Goal: Task Accomplishment & Management: Manage account settings

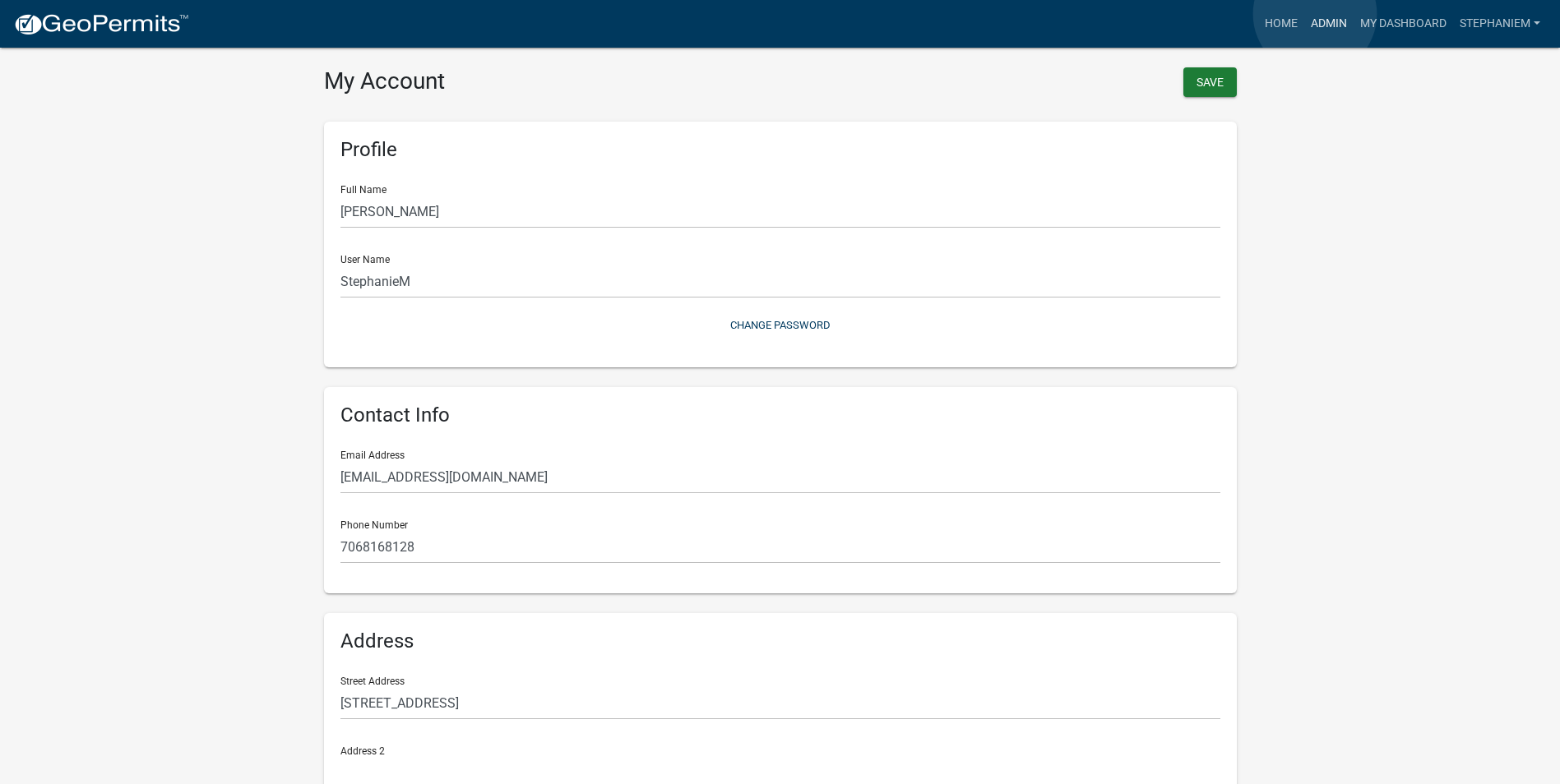
click at [1315, 14] on link "Admin" at bounding box center [1328, 23] width 50 height 31
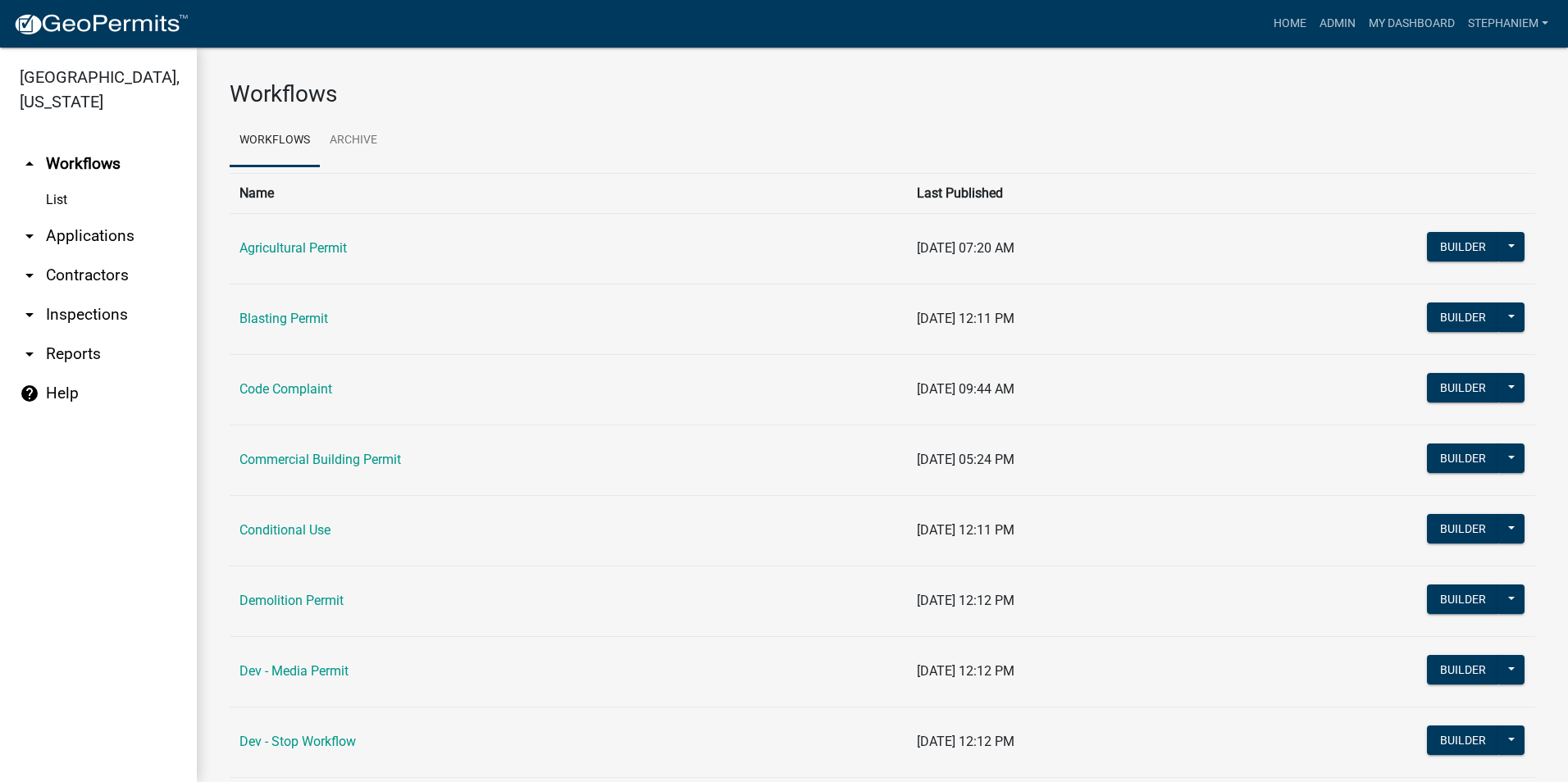
click at [80, 314] on link "arrow_drop_down Inspections" at bounding box center [98, 315] width 197 height 39
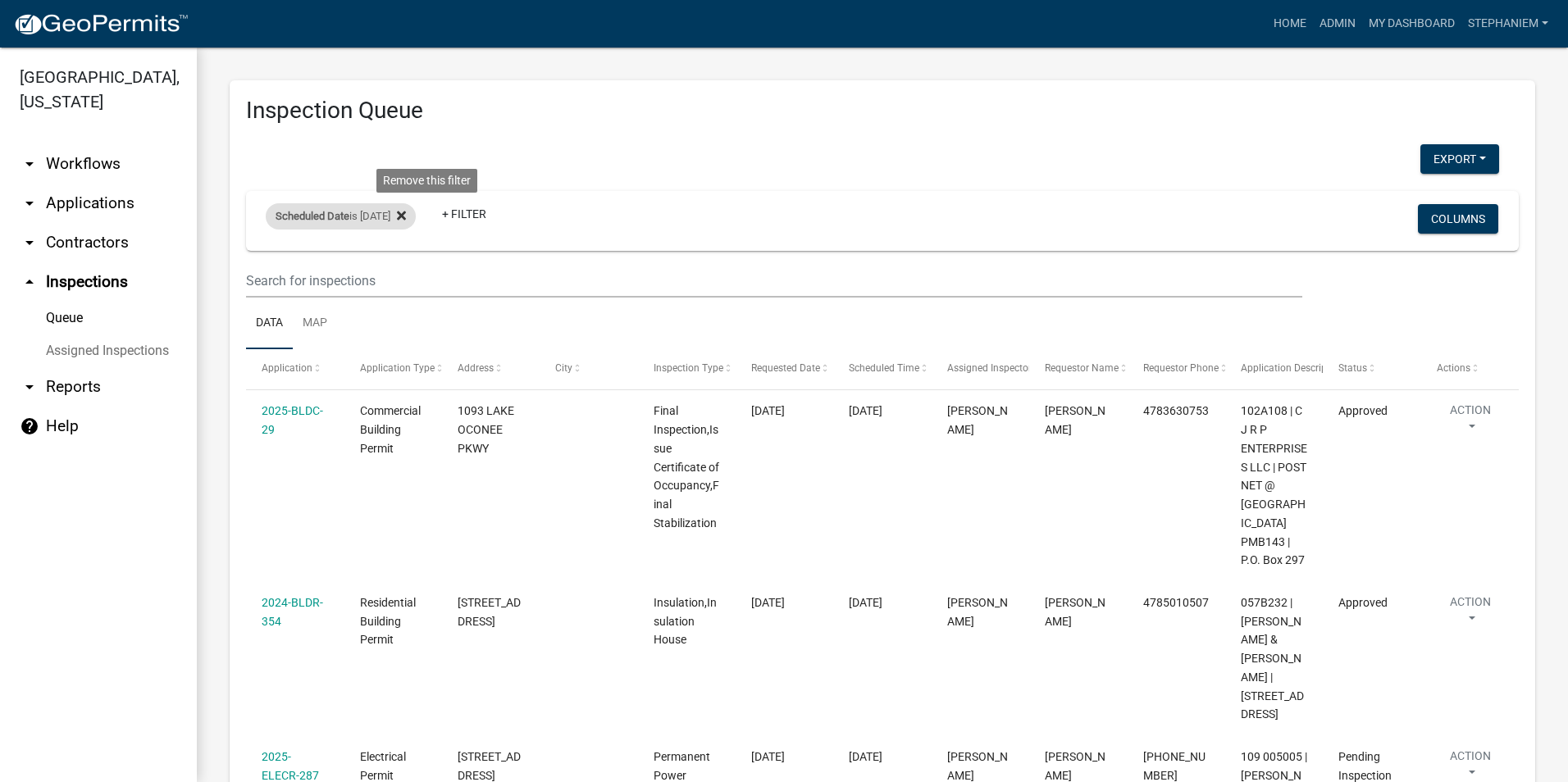
click at [406, 220] on fa-icon at bounding box center [398, 216] width 16 height 26
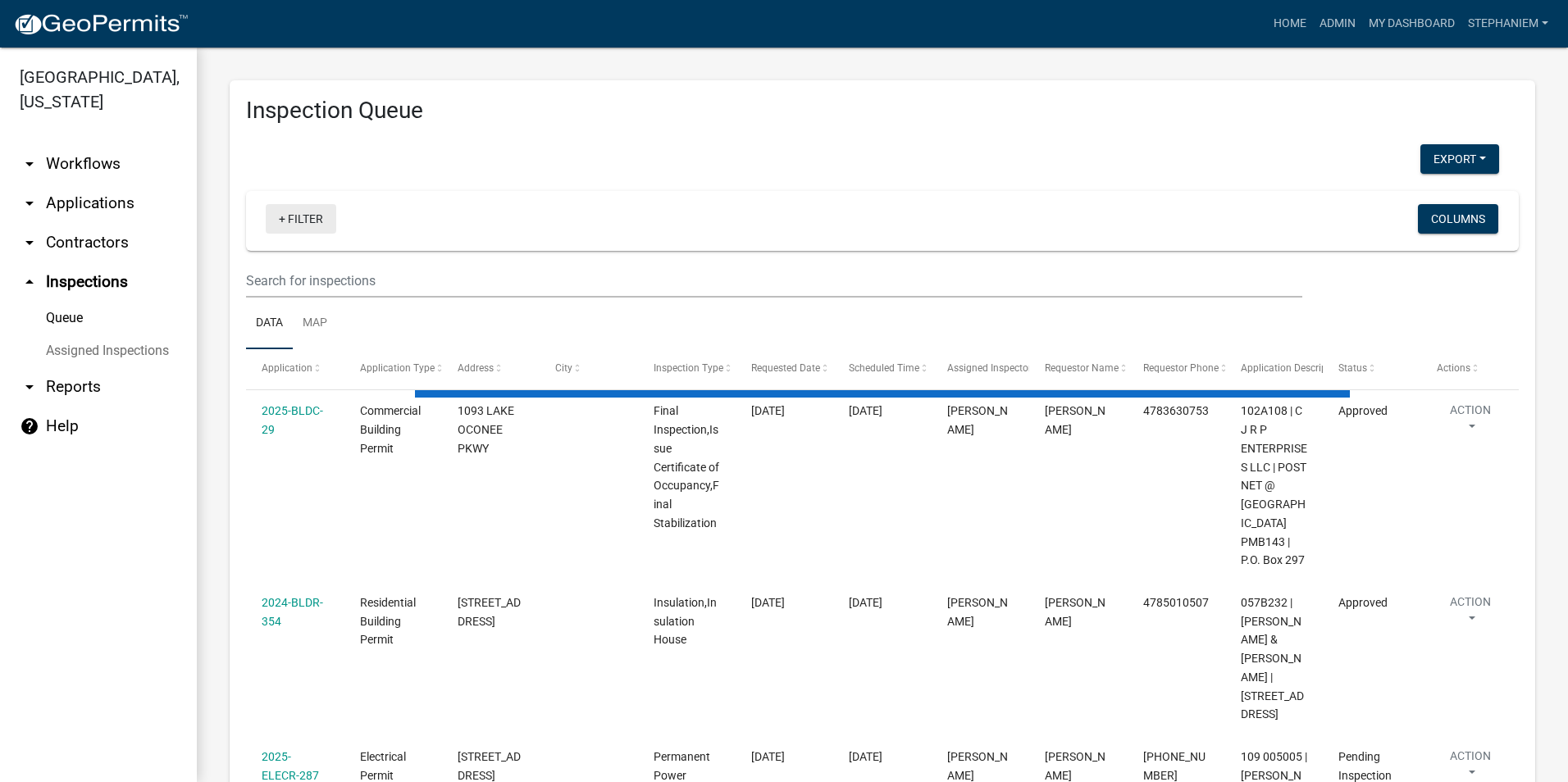
select select "3: 100"
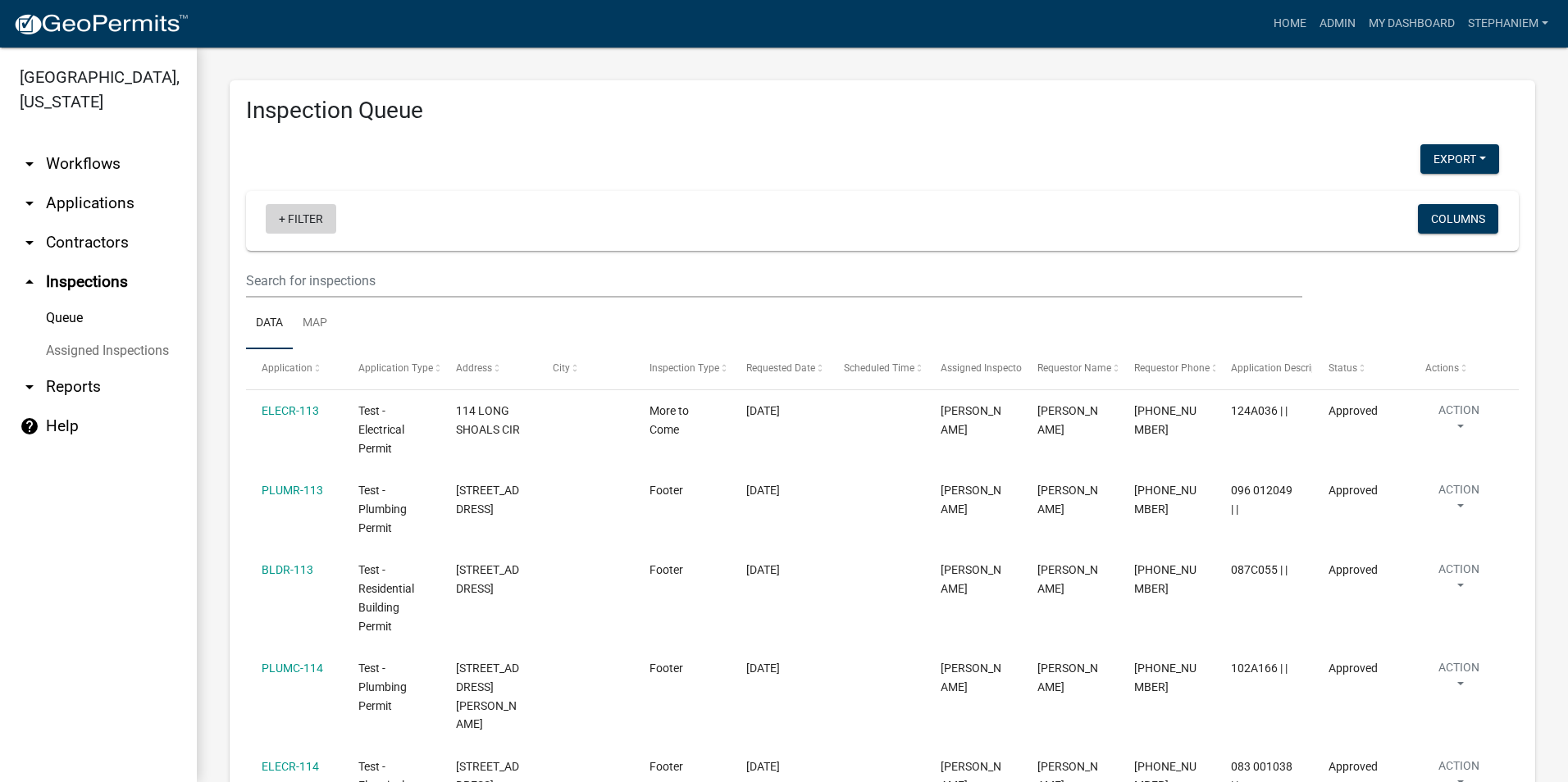
click at [330, 226] on link "+ Filter" at bounding box center [301, 219] width 70 height 29
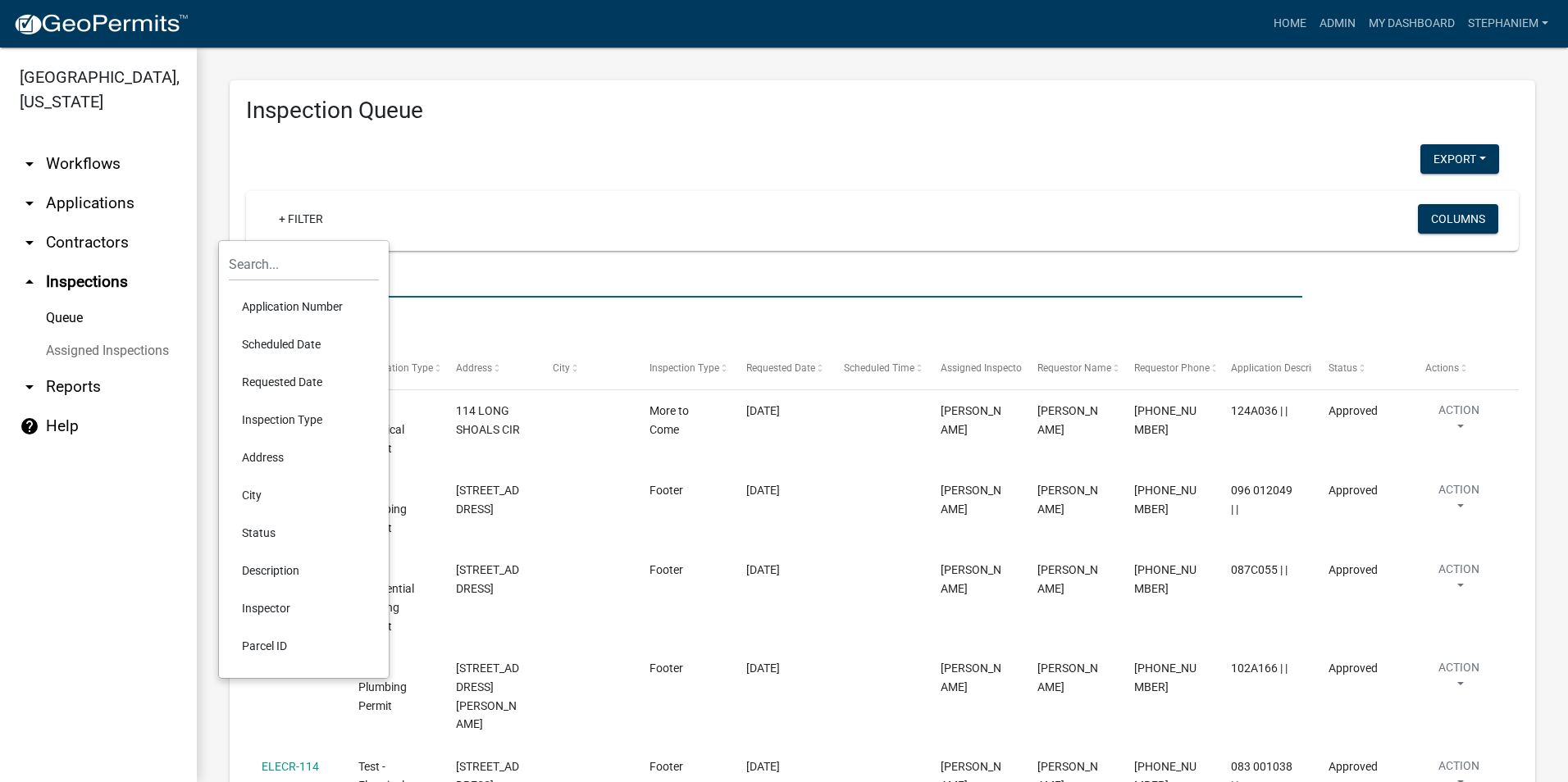
click at [474, 279] on input "text" at bounding box center [774, 280] width 1056 height 34
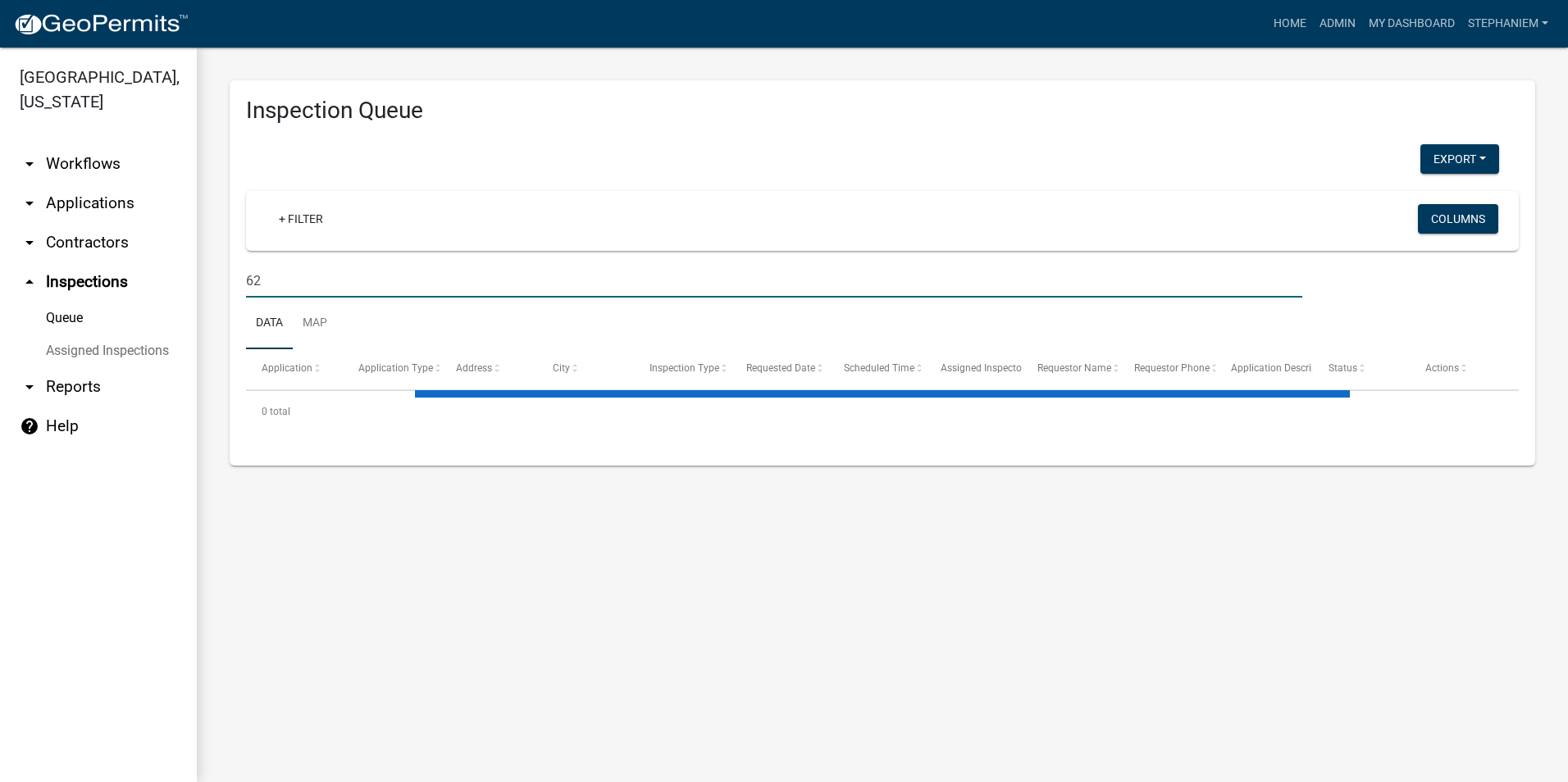
type input "6"
click at [287, 223] on link "+ Filter" at bounding box center [301, 219] width 70 height 29
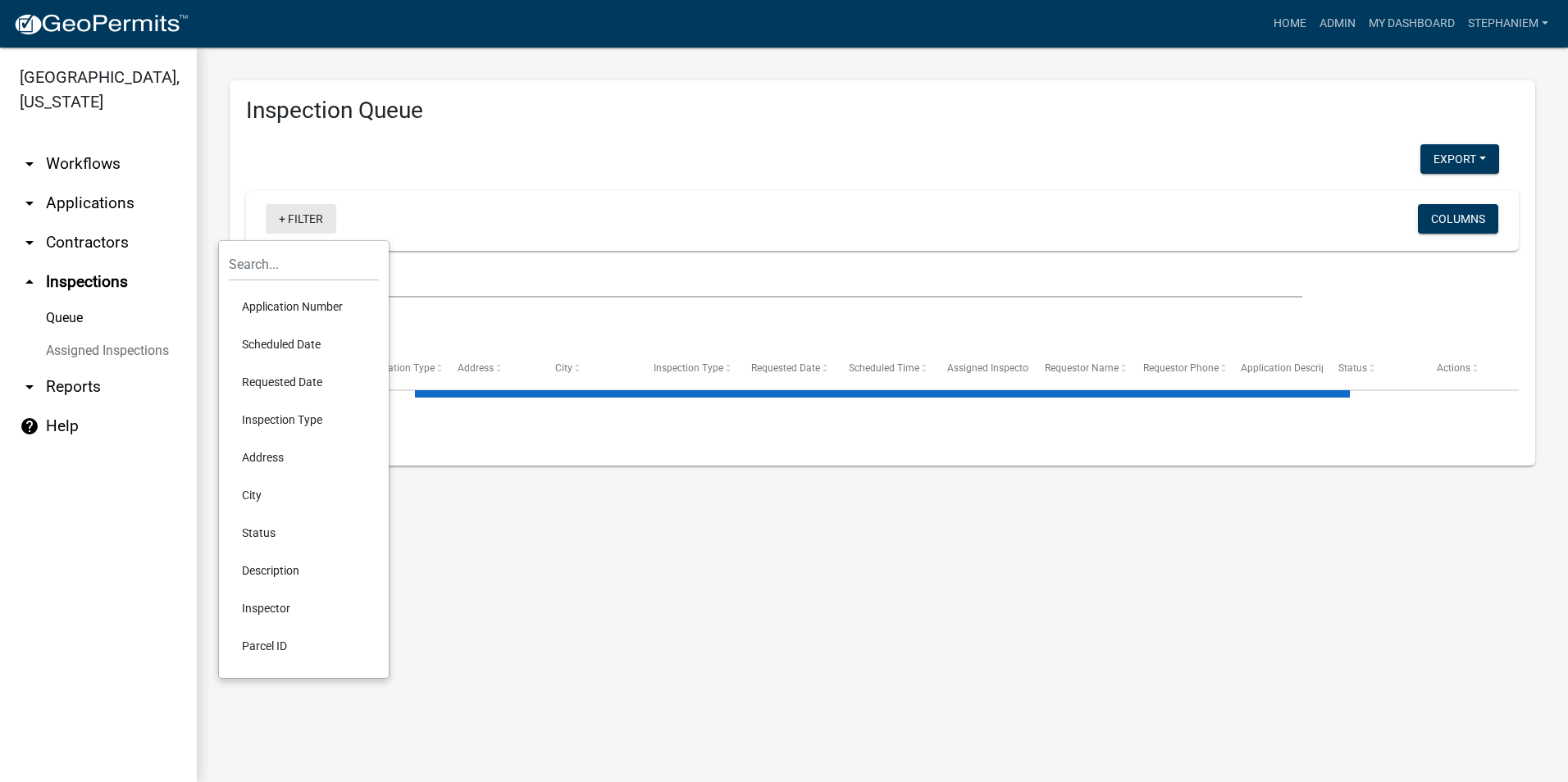
select select "3: 100"
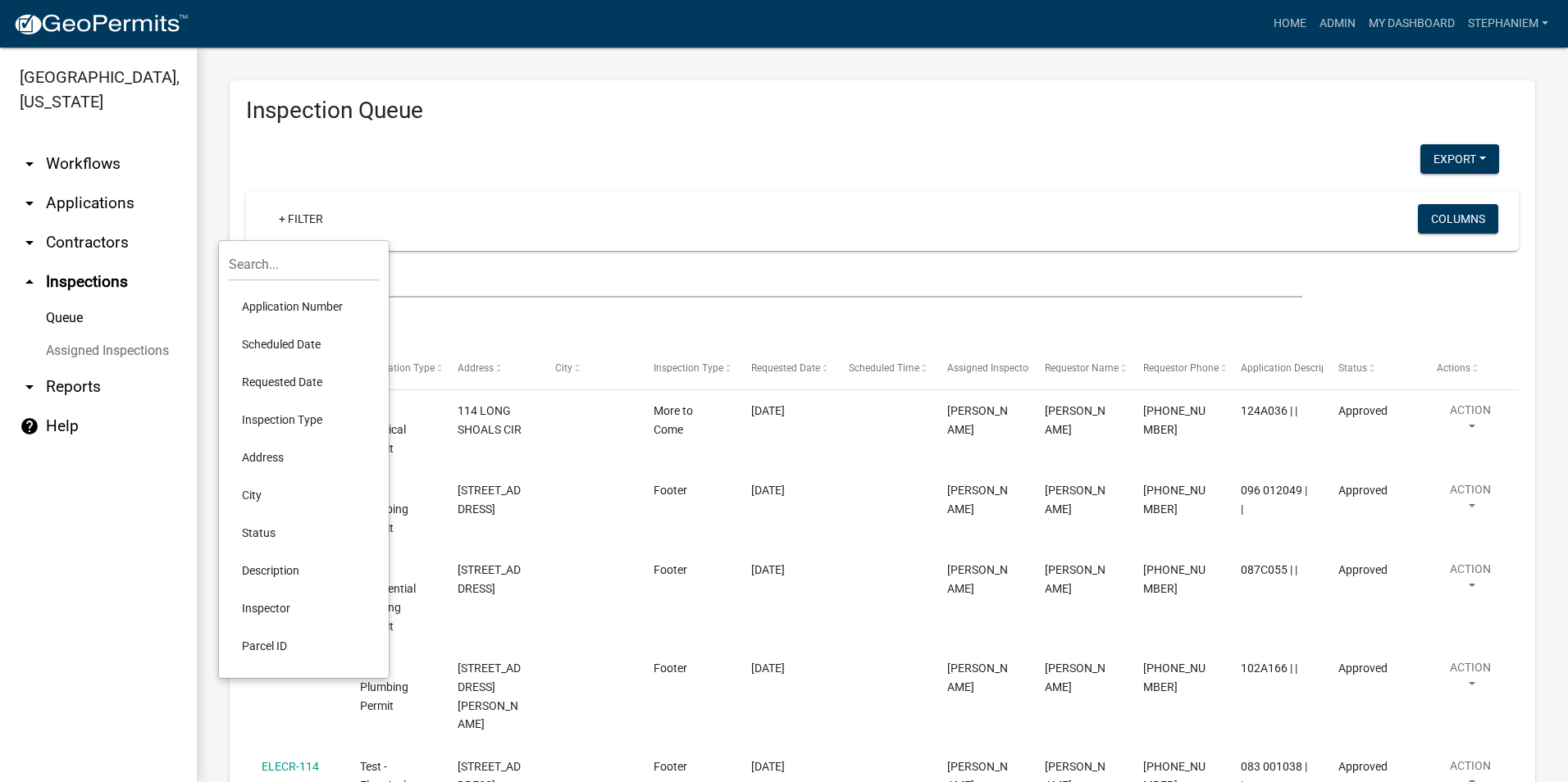
click at [315, 385] on li "Requested Date" at bounding box center [304, 382] width 150 height 38
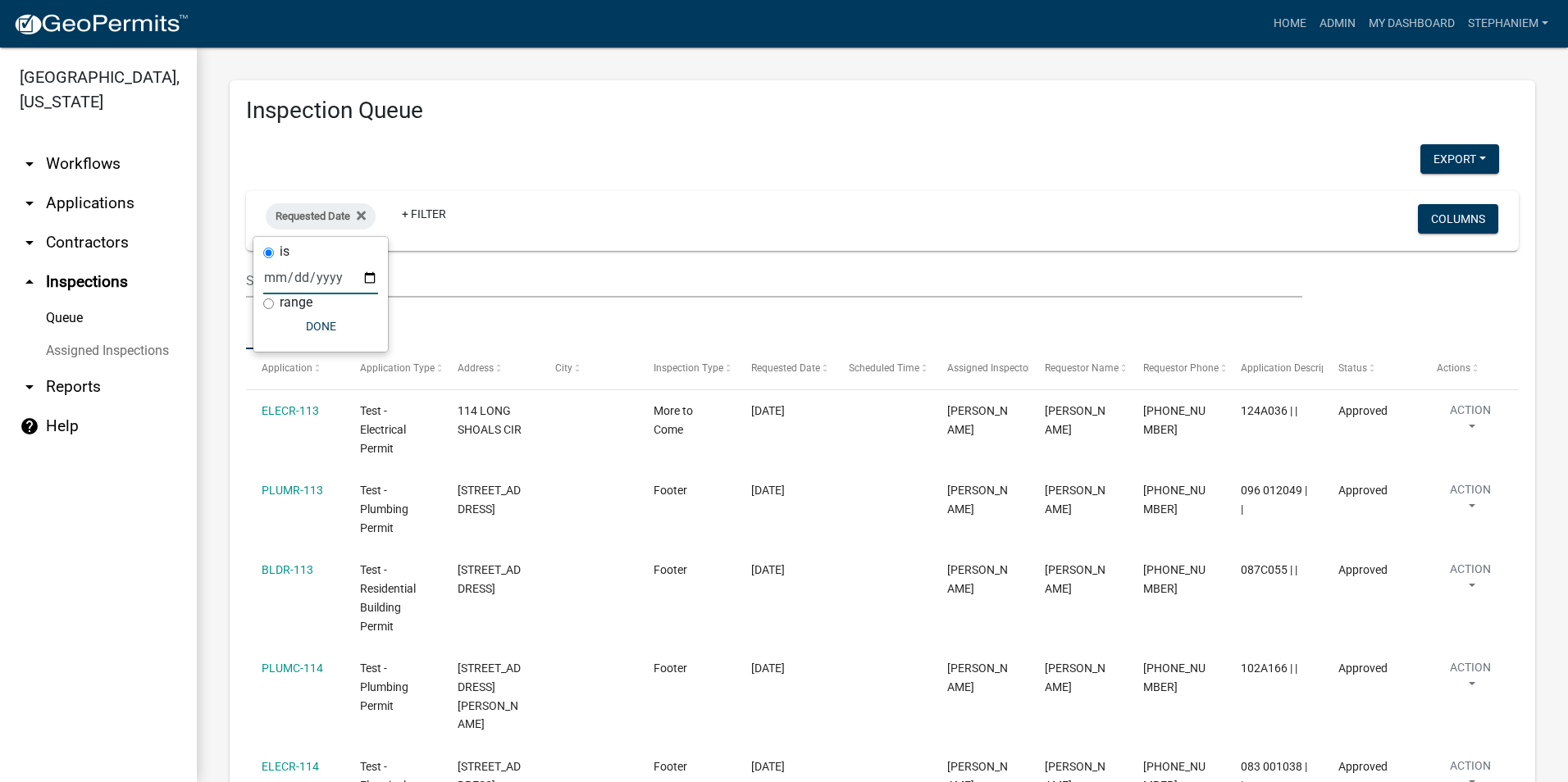
click at [371, 277] on input "date" at bounding box center [320, 278] width 115 height 34
type input "[DATE]"
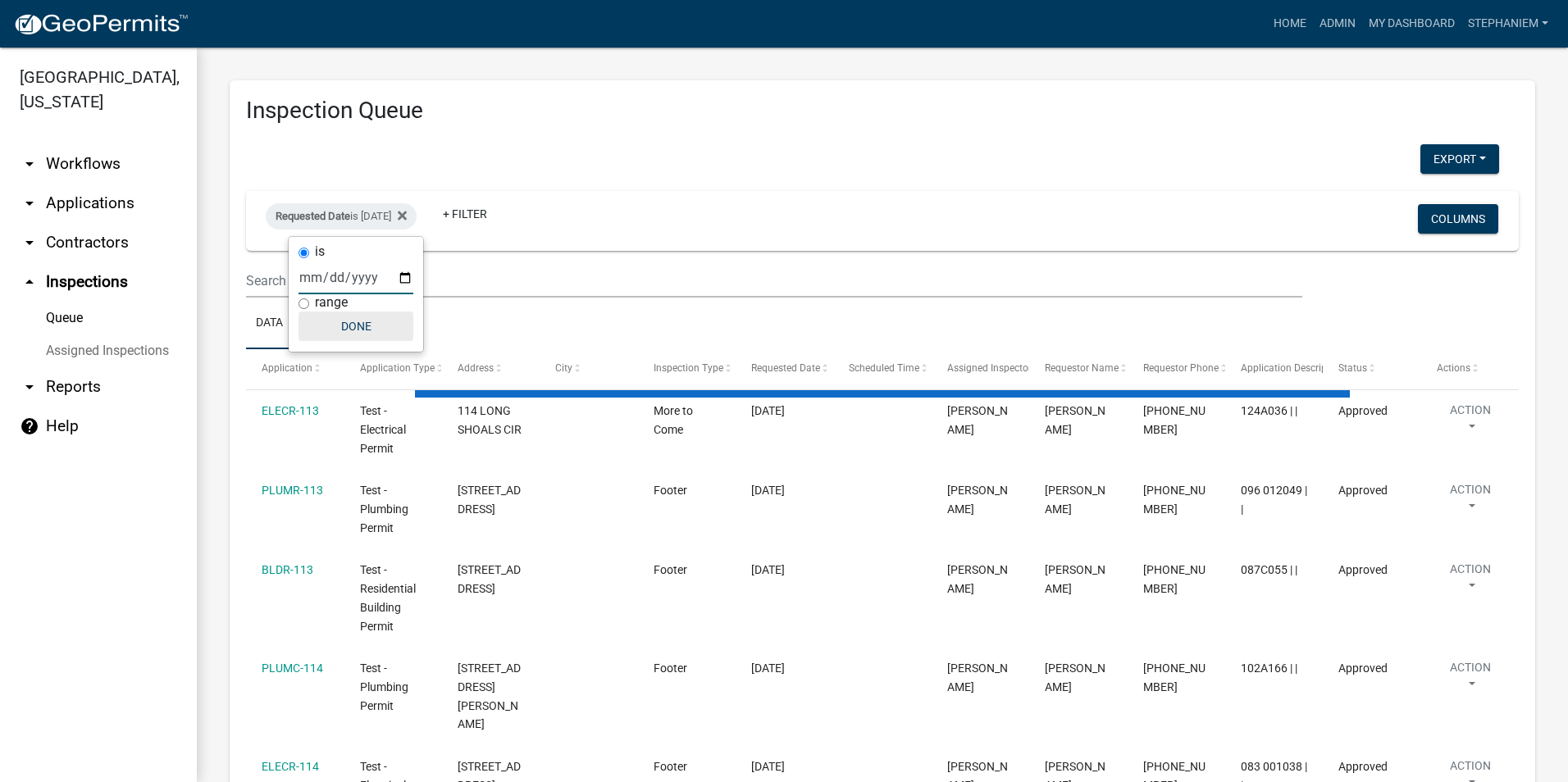
click at [342, 330] on button "Done" at bounding box center [355, 326] width 115 height 29
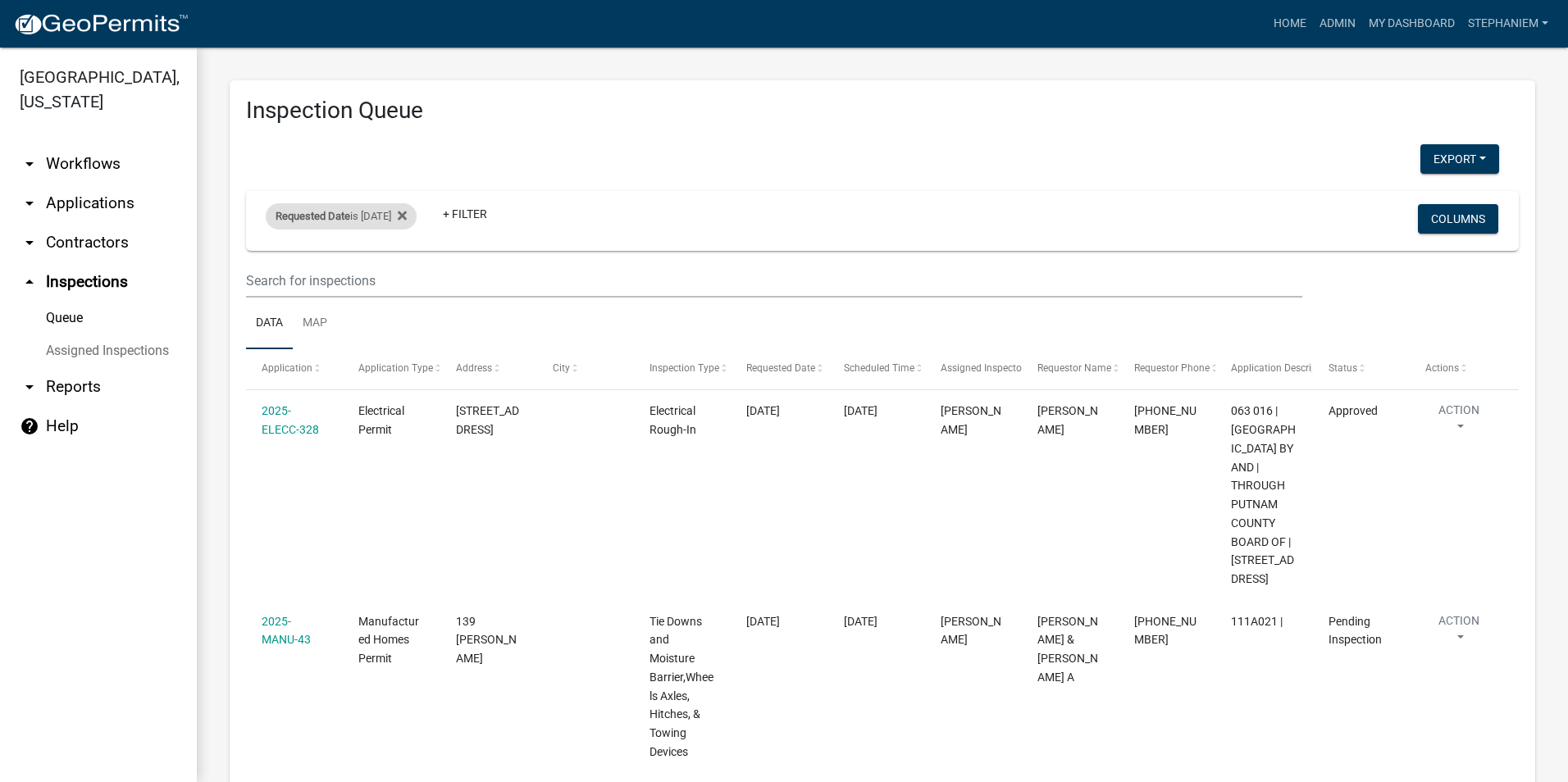
click at [358, 221] on div "Requested Date is [DATE]" at bounding box center [341, 216] width 151 height 26
click at [402, 277] on input "[DATE]" at bounding box center [355, 278] width 115 height 34
type input "[DATE]"
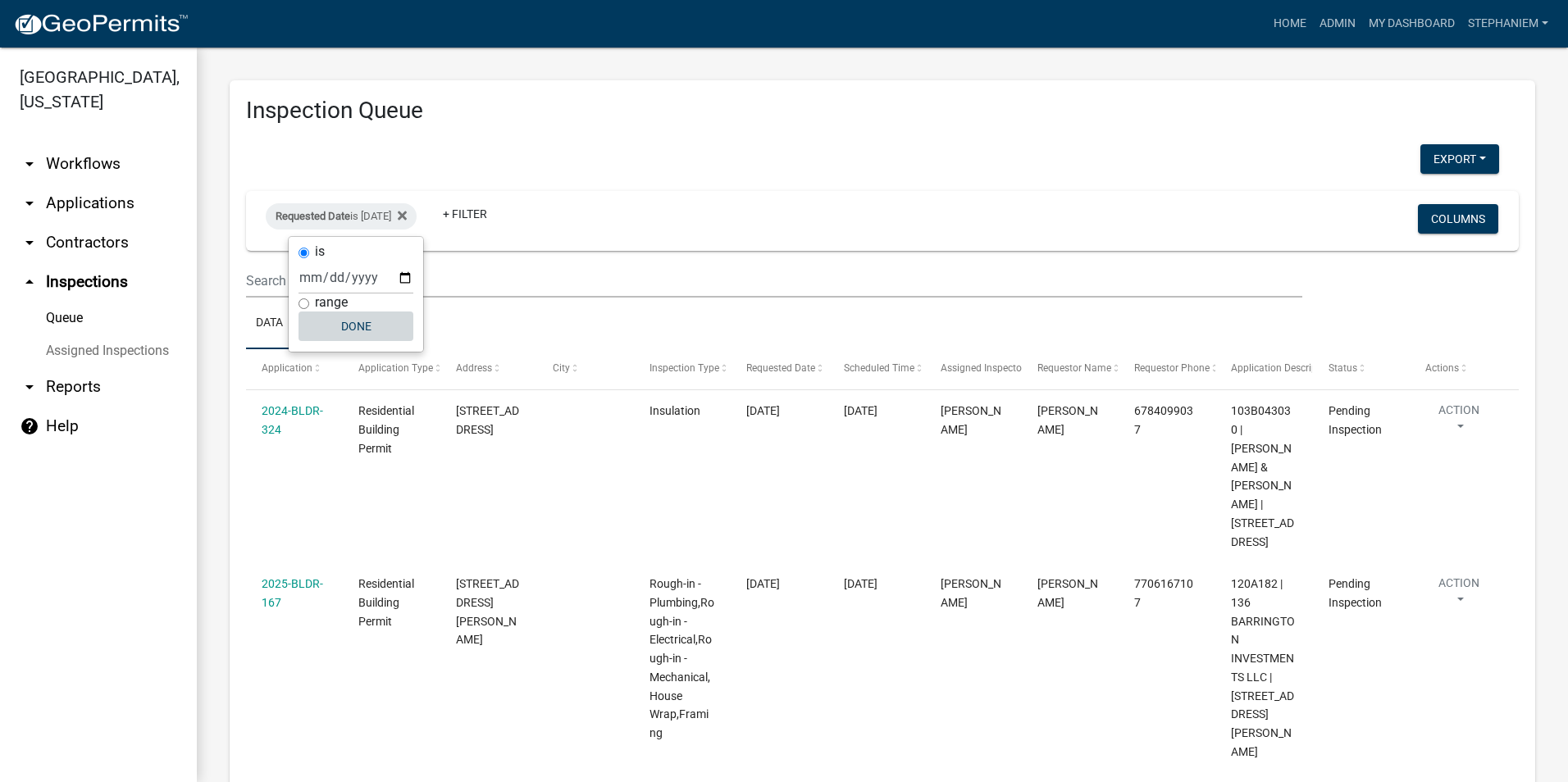
click at [383, 335] on button "Done" at bounding box center [355, 326] width 115 height 29
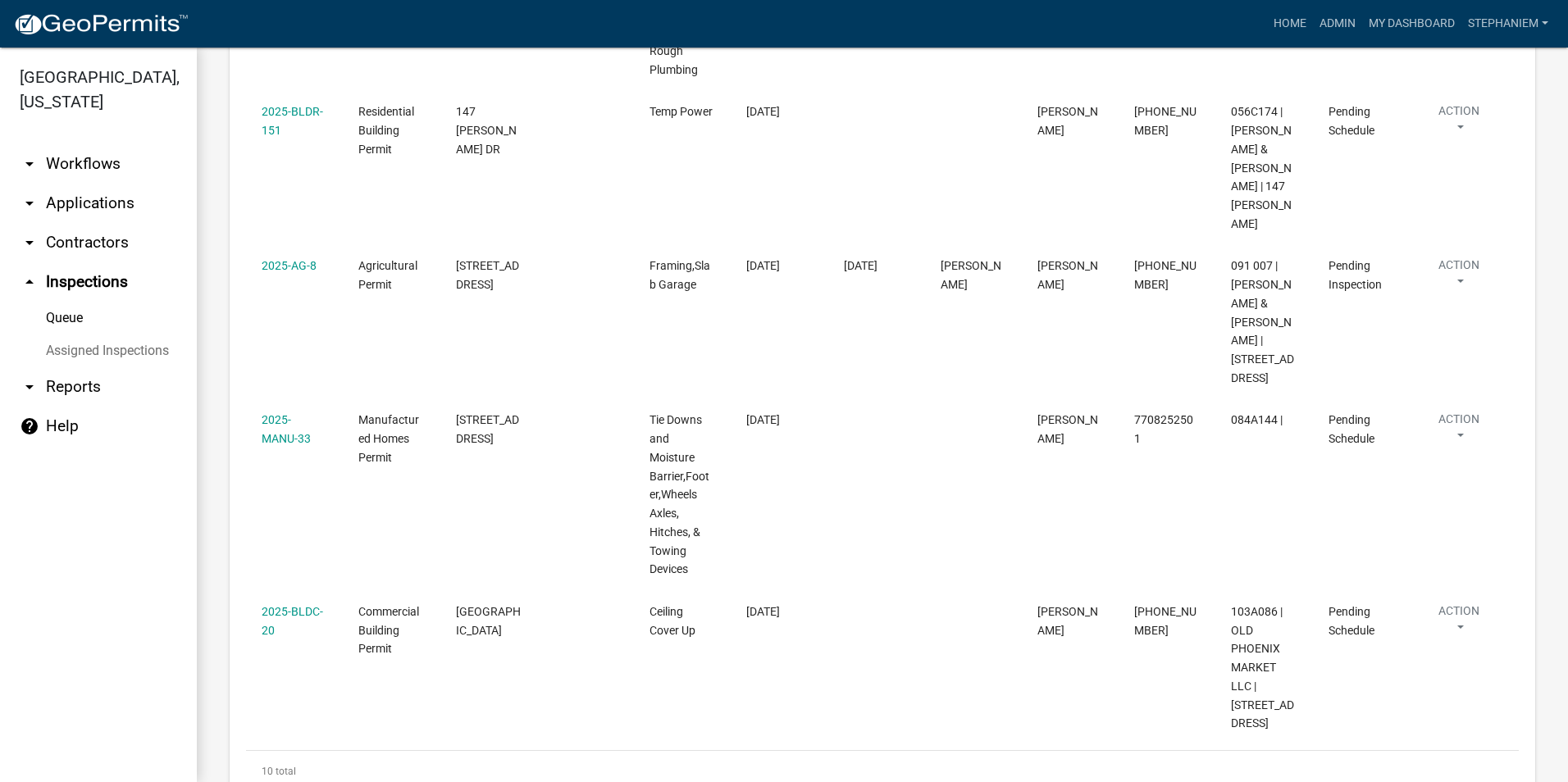
scroll to position [1468, 0]
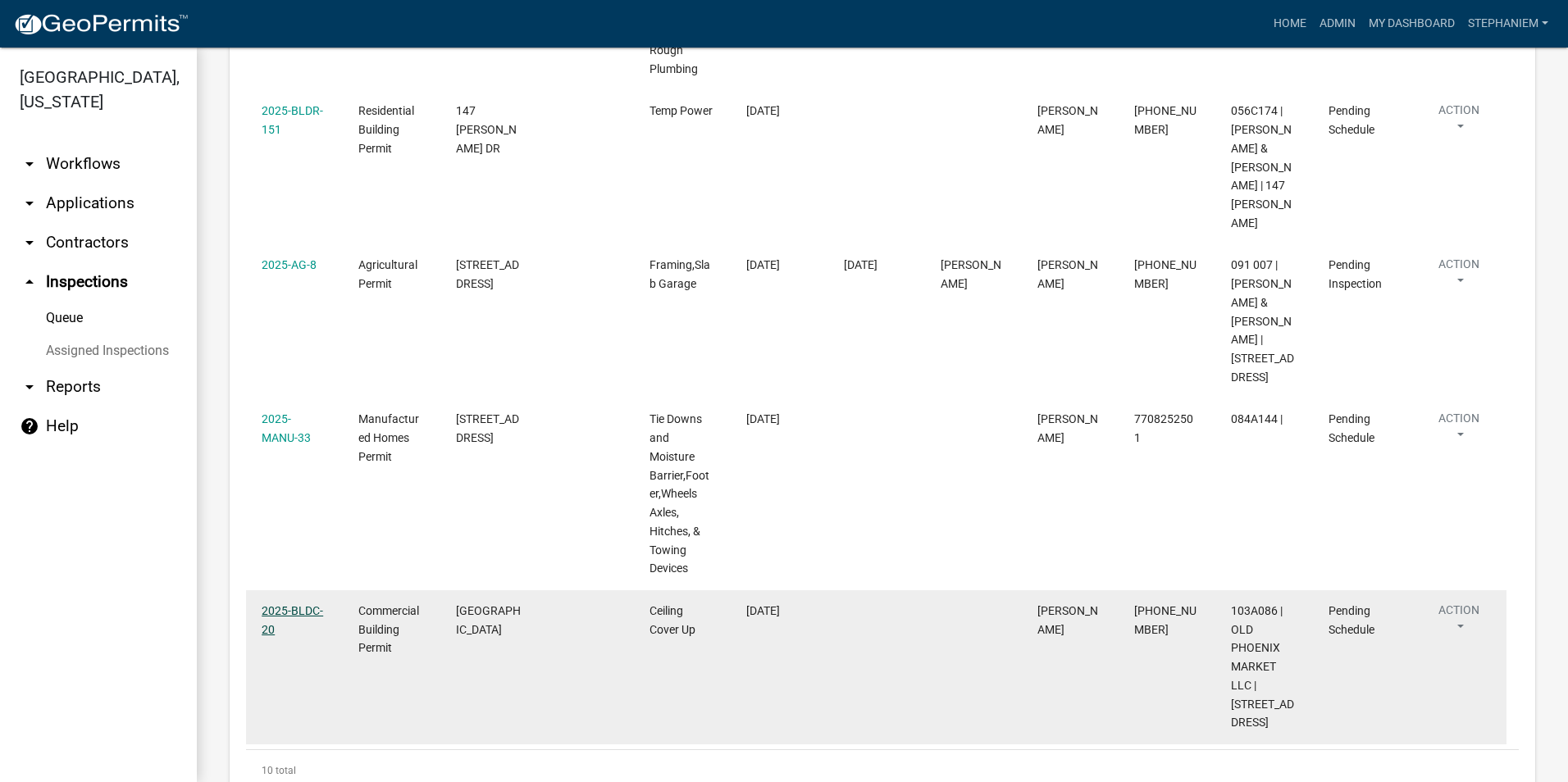
click at [277, 605] on link "2025-BLDC-20" at bounding box center [292, 620] width 61 height 32
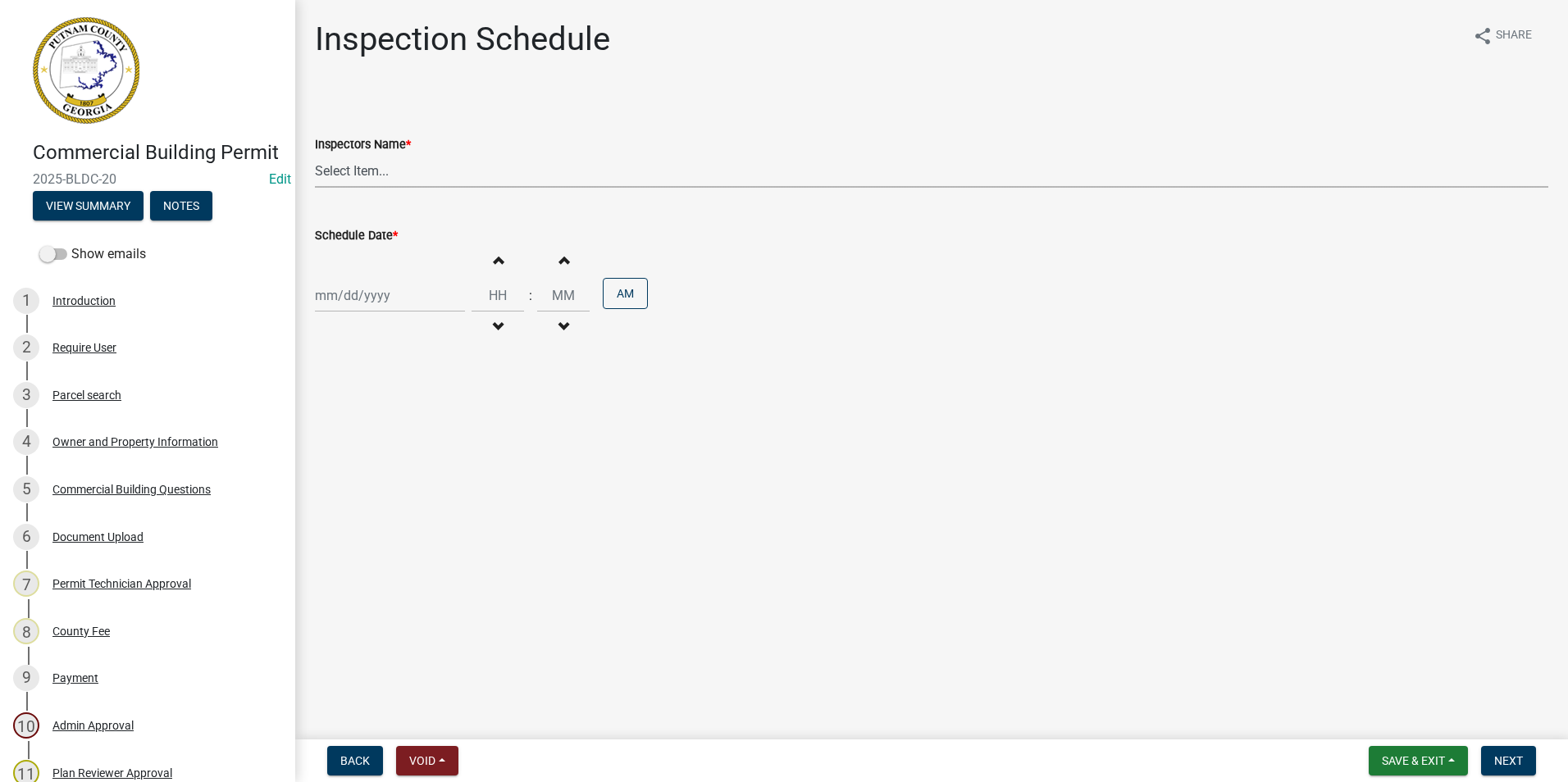
click at [335, 171] on select "Select Item... mrivera ([PERSON_NAME]) [PERSON_NAME] ([PERSON_NAME] ([PERSON_NA…" at bounding box center [931, 170] width 1233 height 34
select select "07642ab0-564c-47bb-824b-0ccf2da83593"
click at [315, 154] on select "Select Item... mrivera ([PERSON_NAME]) [PERSON_NAME] ([PERSON_NAME] ([PERSON_NA…" at bounding box center [931, 170] width 1233 height 34
select select "9"
select select "2025"
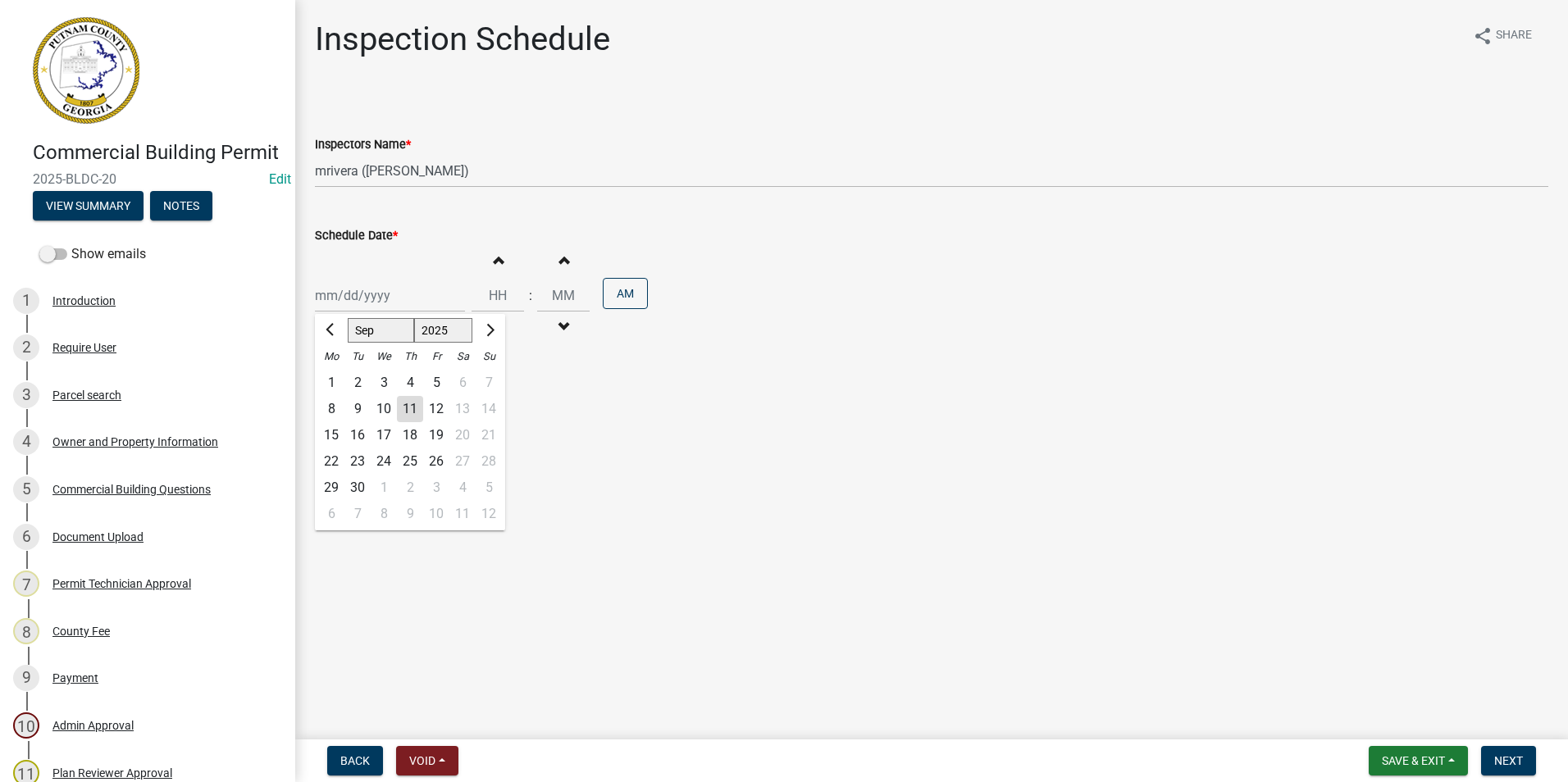
click at [372, 293] on div "[PERSON_NAME] Feb Mar Apr [PERSON_NAME][DATE] Oct Nov [DATE] 1526 1527 1528 152…" at bounding box center [390, 295] width 150 height 34
click at [429, 399] on div "12" at bounding box center [435, 409] width 26 height 26
type input "[DATE]"
click at [1497, 759] on span "Next" at bounding box center [1508, 761] width 28 height 13
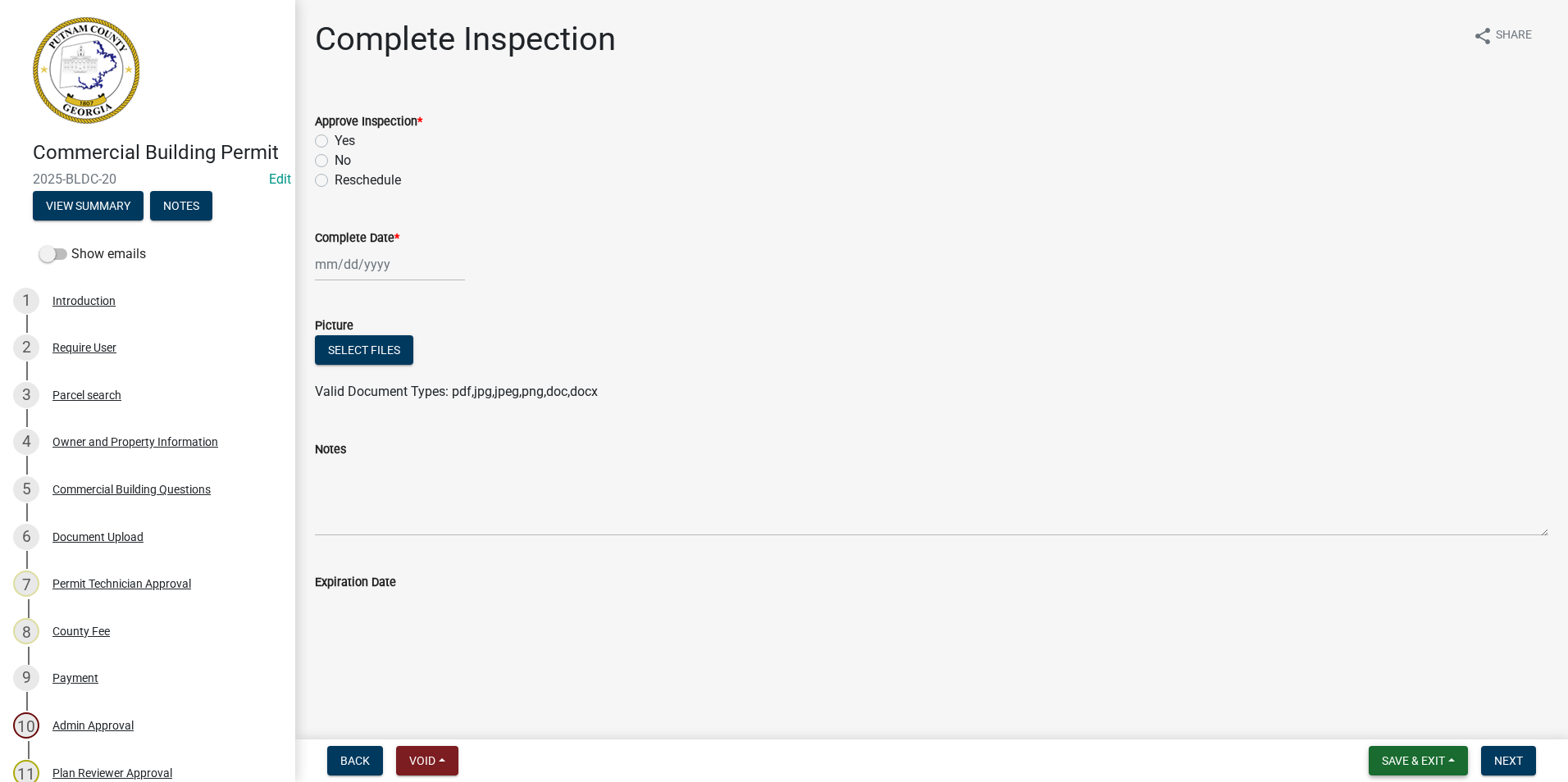
click at [1458, 757] on button "Save & Exit" at bounding box center [1418, 761] width 99 height 29
click at [1444, 715] on button "Save & Exit" at bounding box center [1401, 718] width 131 height 39
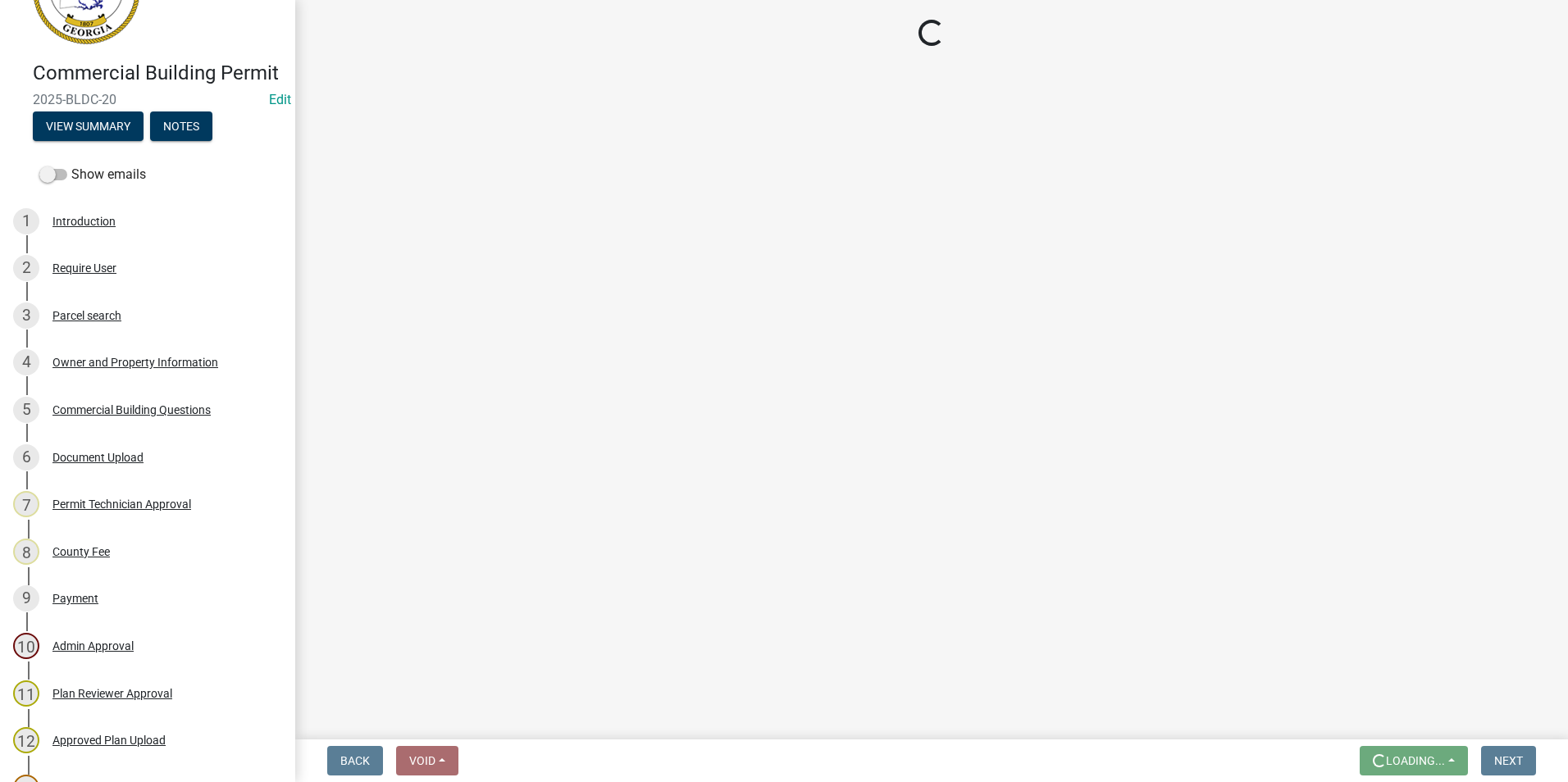
scroll to position [568, 0]
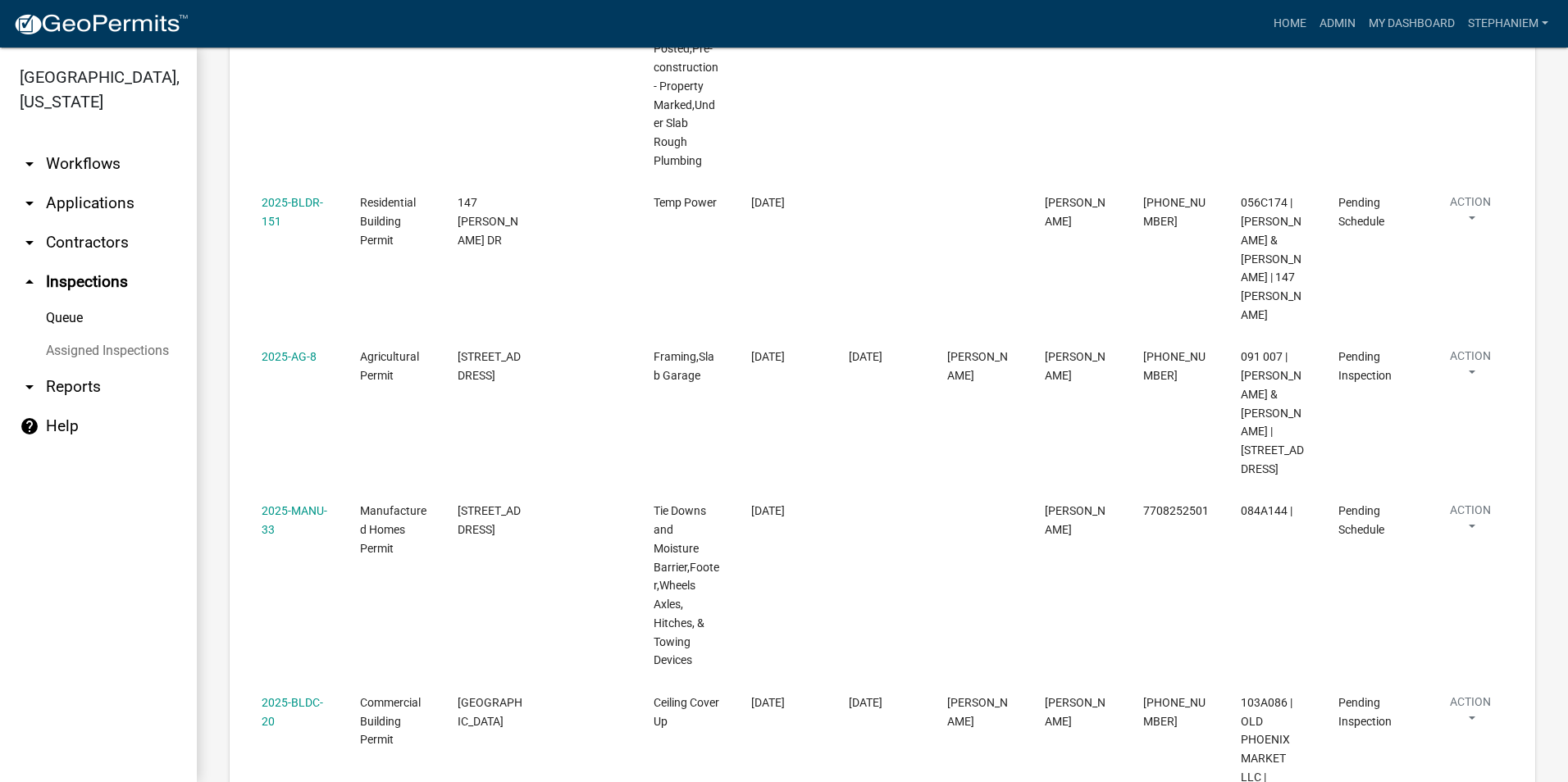
scroll to position [1468, 0]
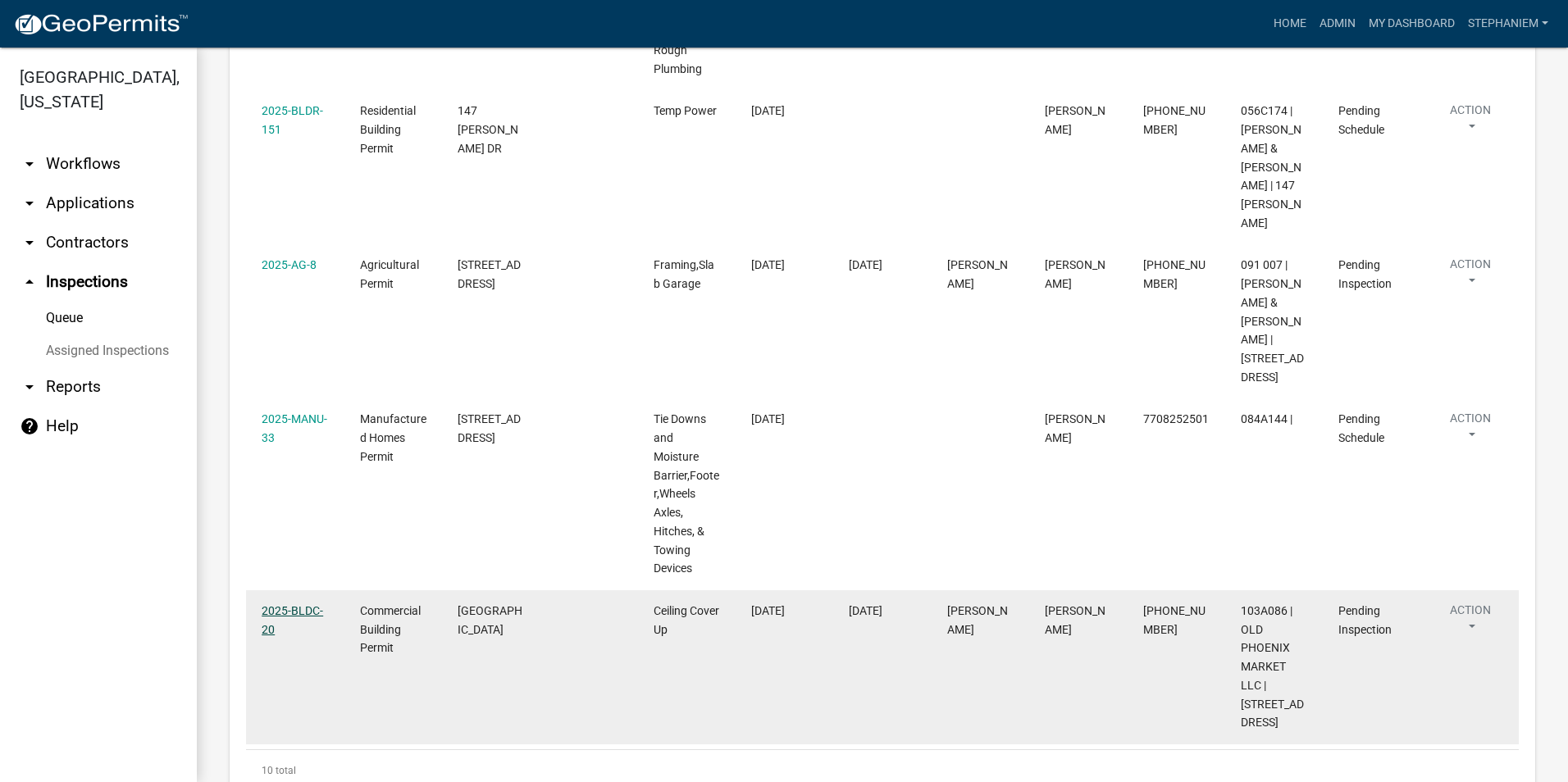
click at [302, 605] on link "2025-BLDC-20" at bounding box center [292, 620] width 61 height 32
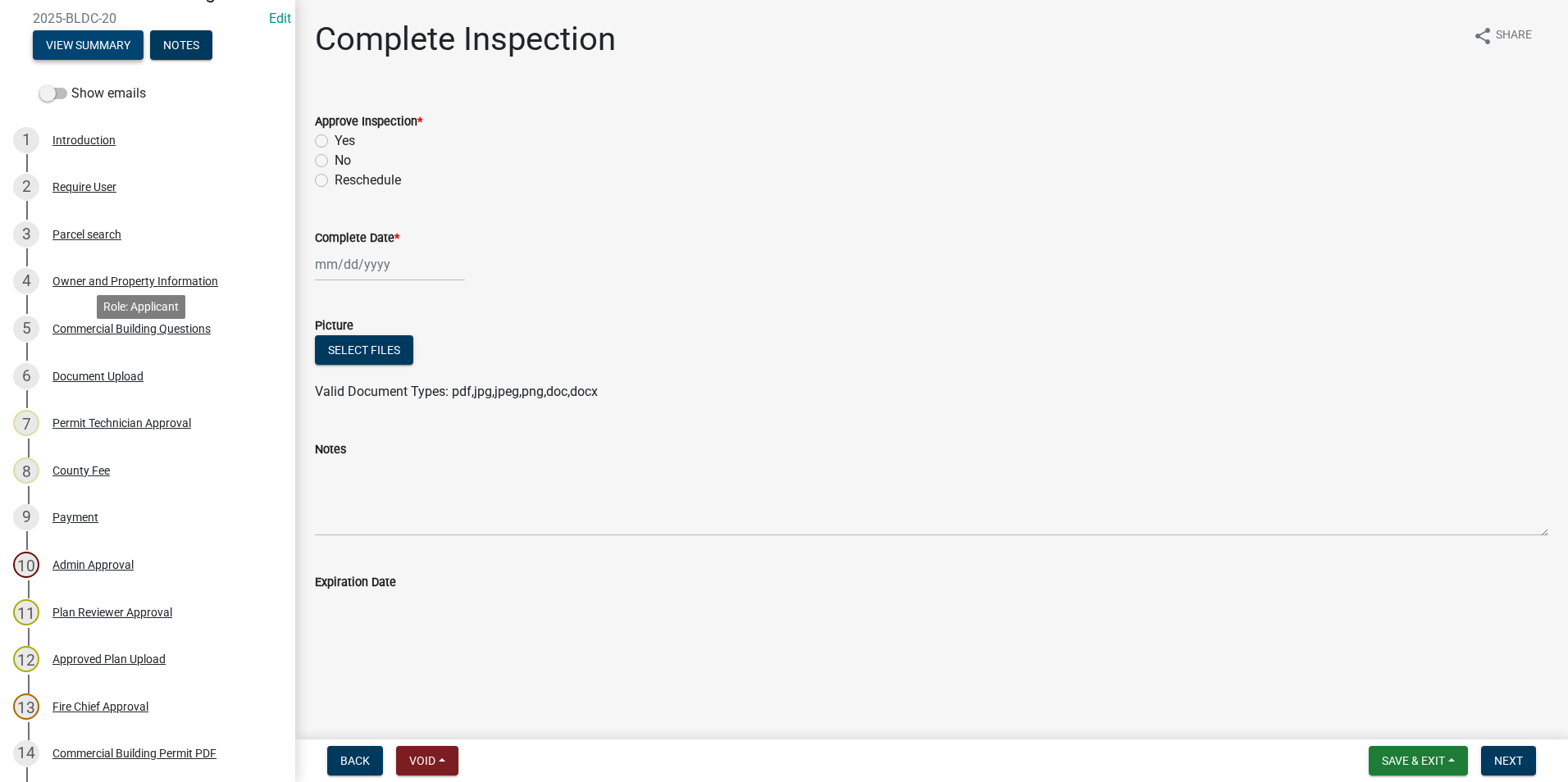
scroll to position [164, 0]
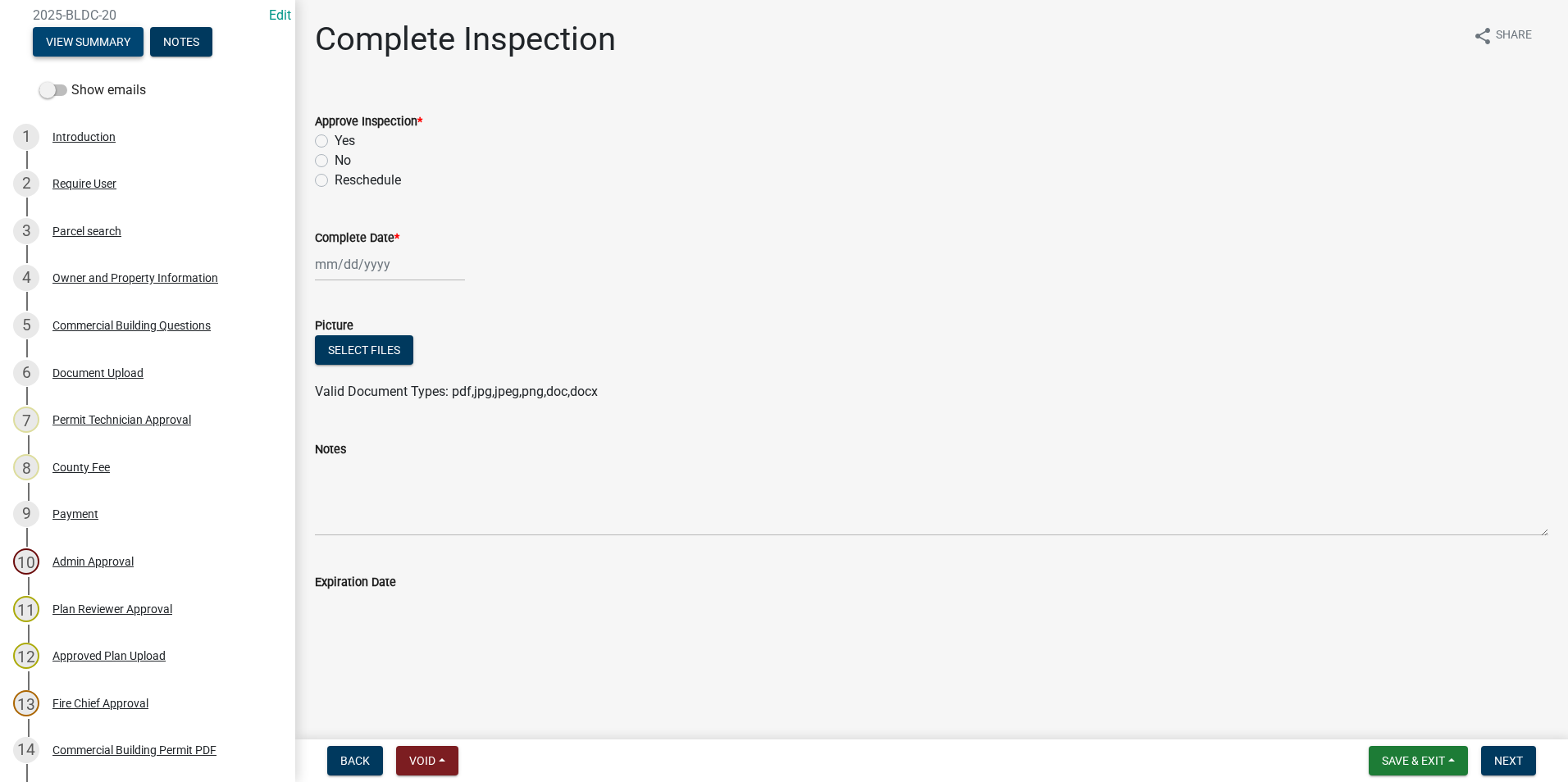
click at [110, 56] on button "View Summary" at bounding box center [89, 42] width 111 height 29
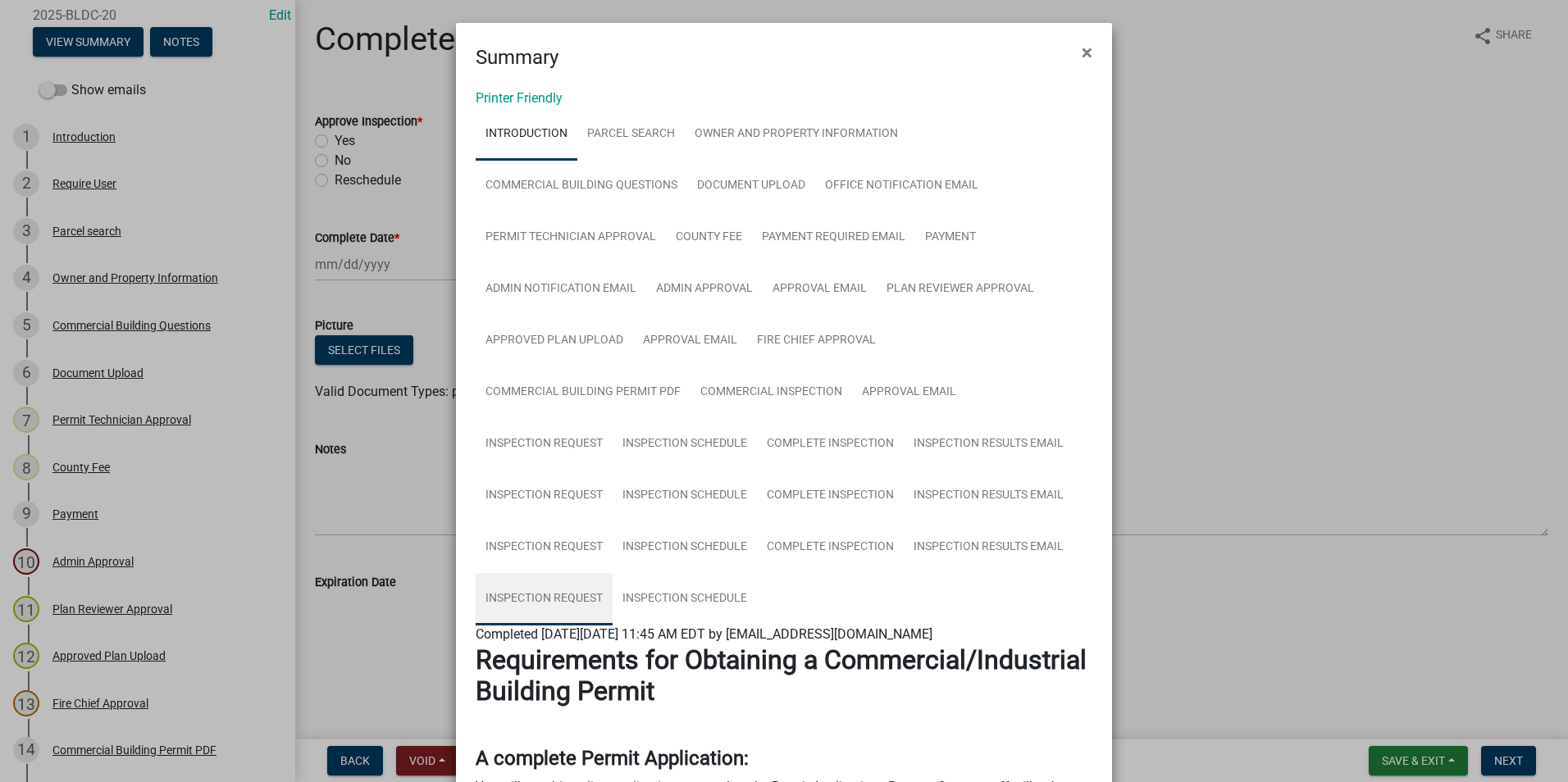
click at [542, 594] on link "Inspection Request" at bounding box center [543, 600] width 137 height 53
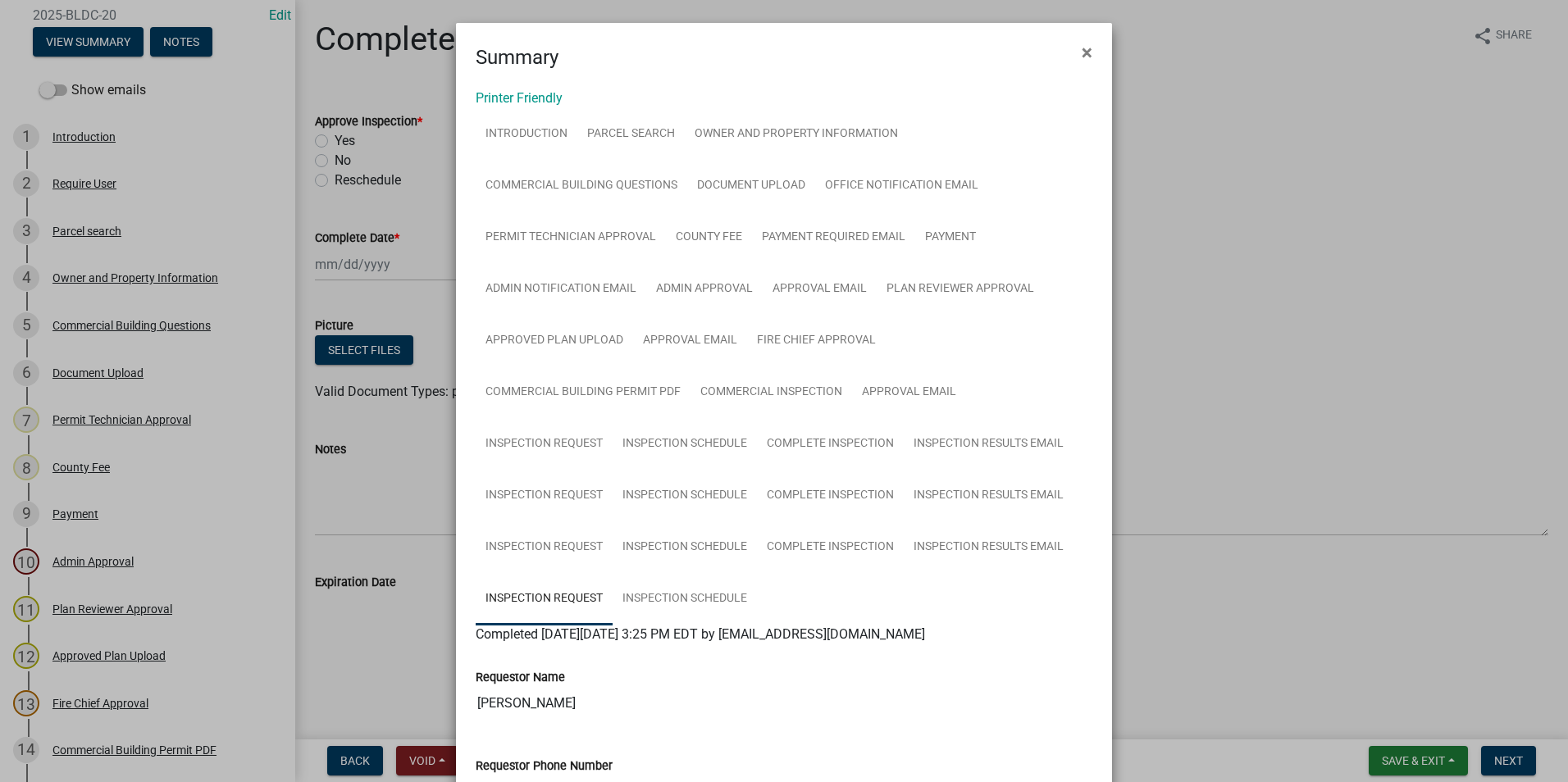
click at [1296, 315] on ngb-modal-window "Summary × Printer Friendly Introduction Parcel search Owner and Property Inform…" at bounding box center [784, 391] width 1568 height 782
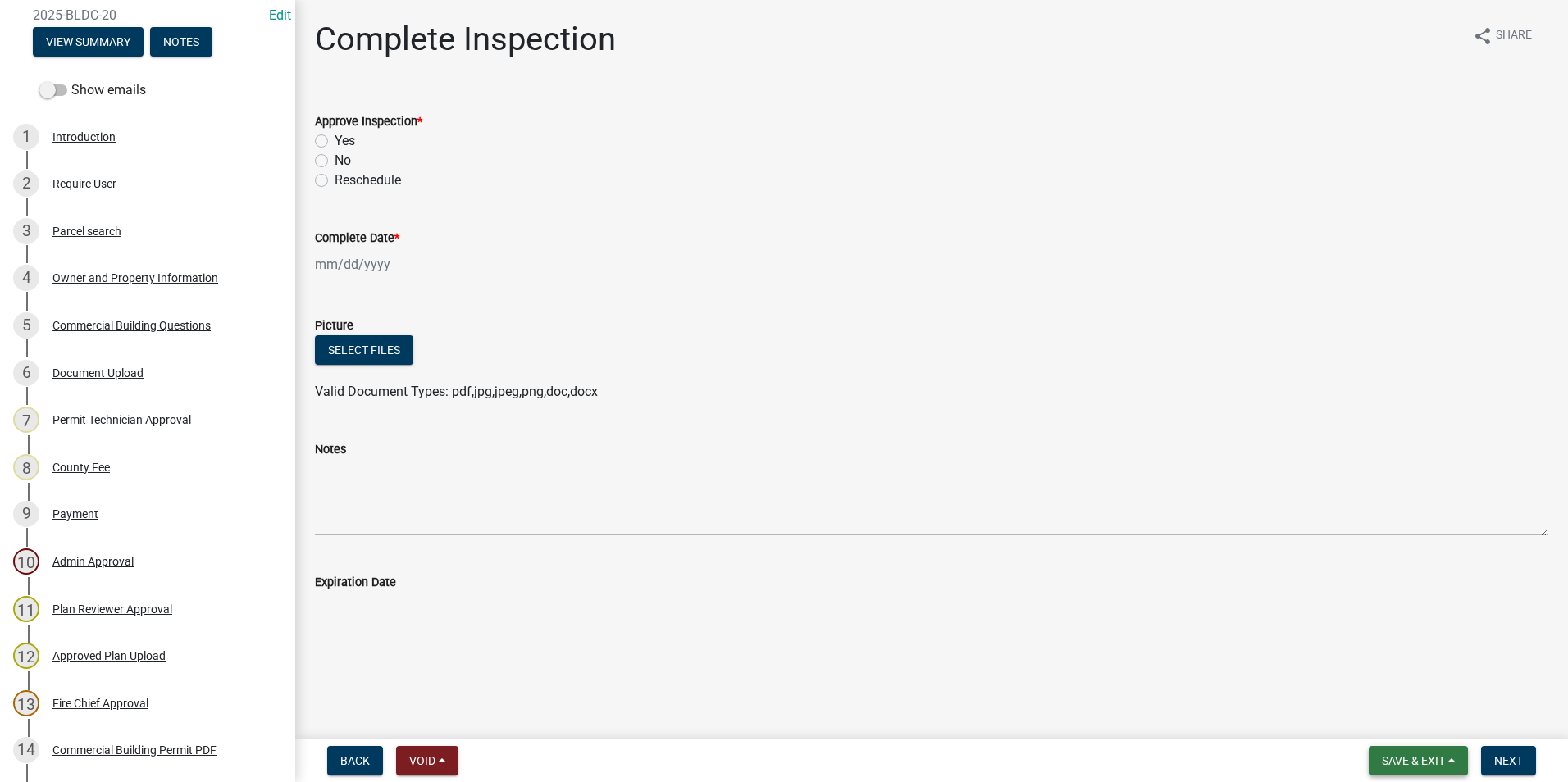
click at [1439, 761] on span "Save & Exit" at bounding box center [1413, 761] width 63 height 13
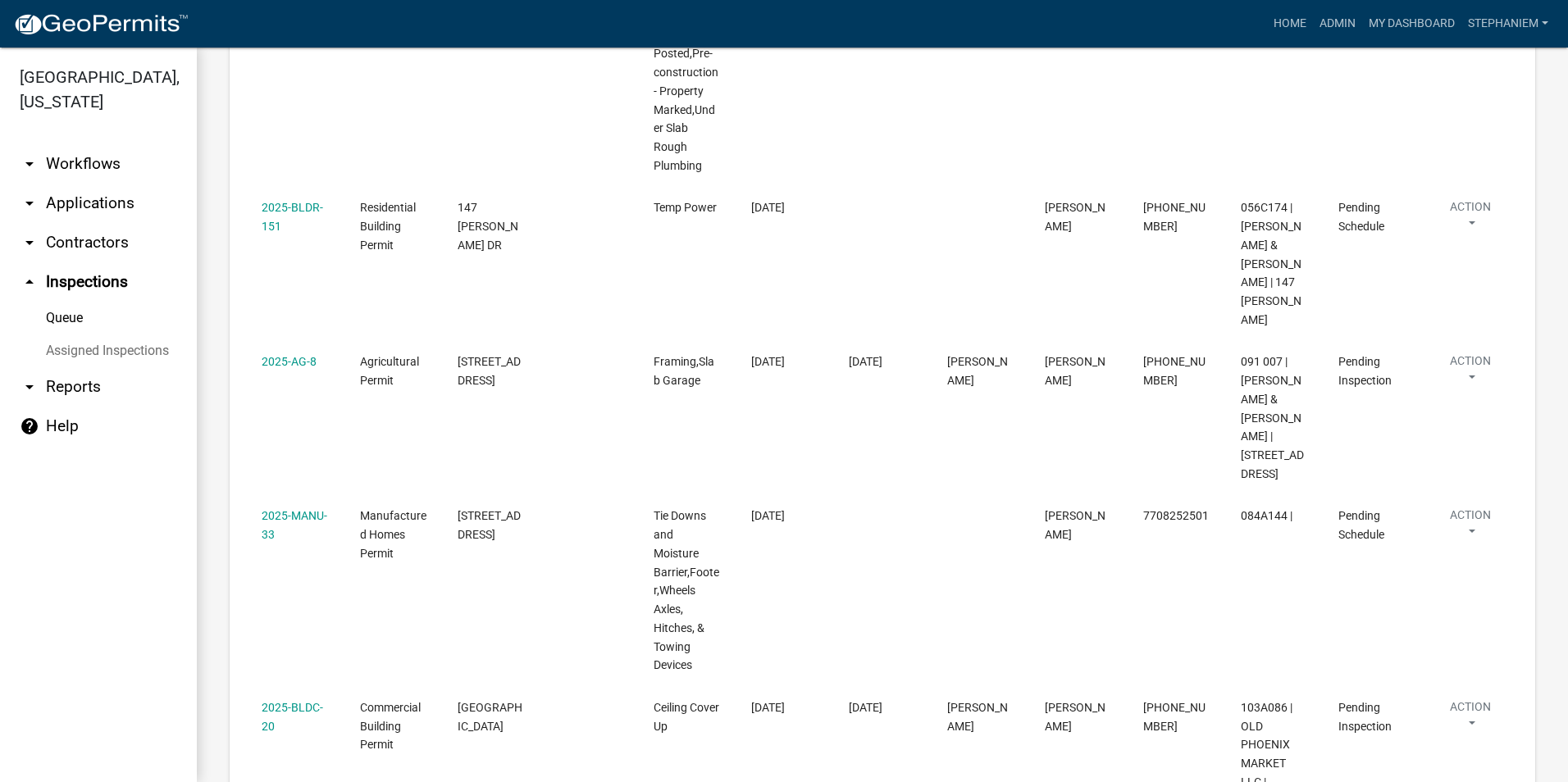
scroll to position [1468, 0]
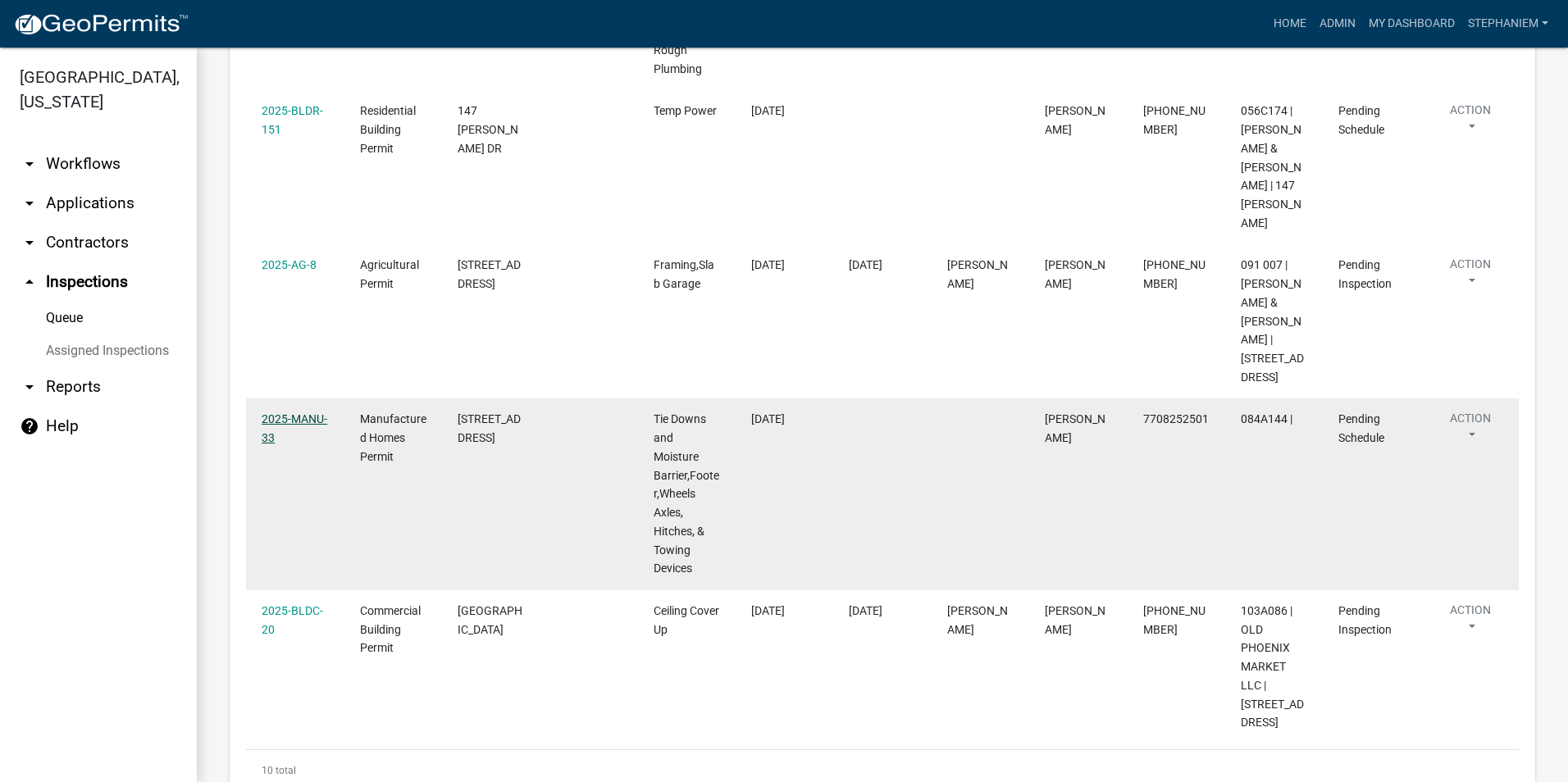
click at [288, 413] on link "2025-MANU-33" at bounding box center [294, 428] width 65 height 32
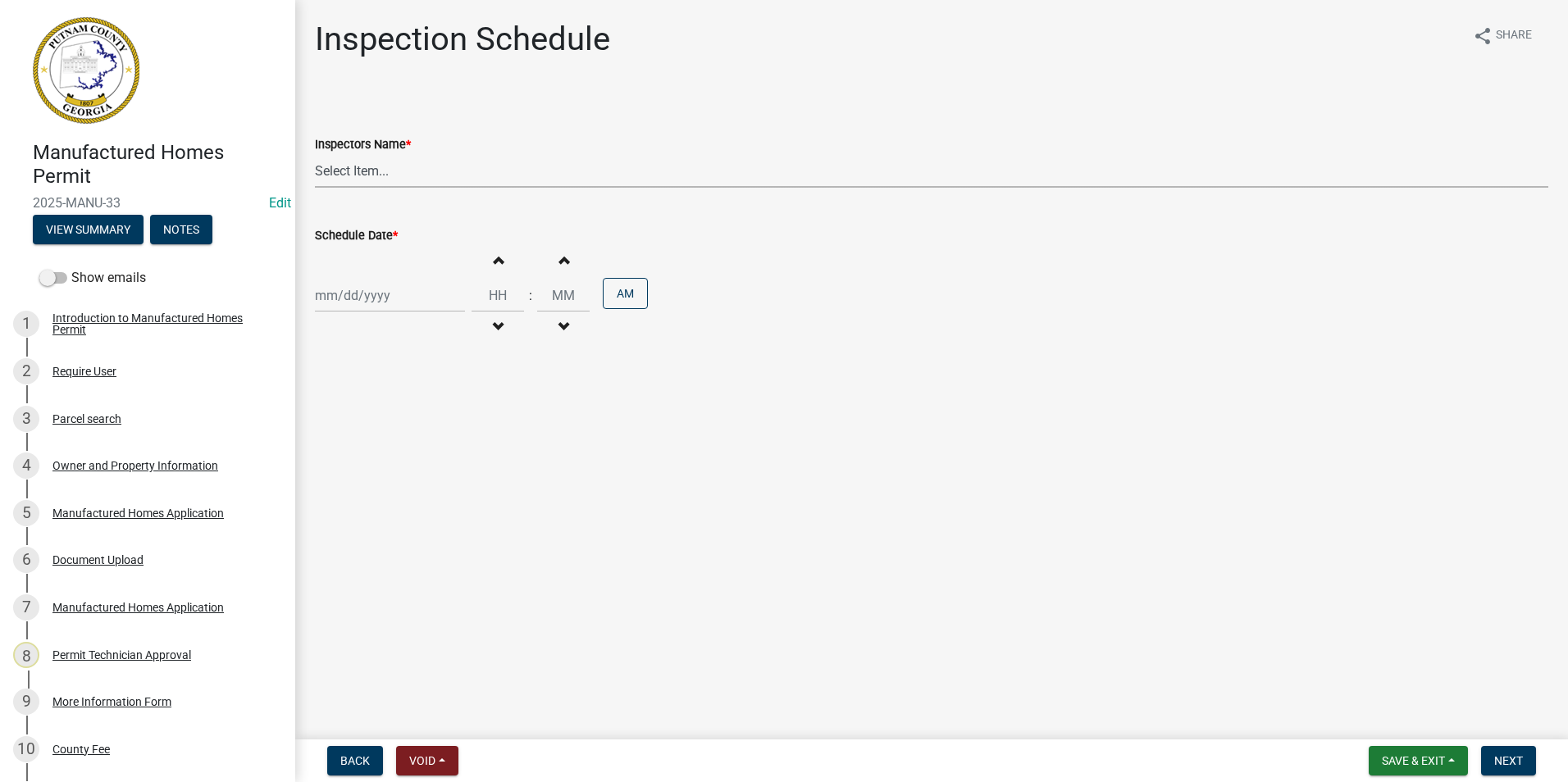
click at [382, 176] on select "Select Item... mrivera ([PERSON_NAME]) [PERSON_NAME] ([PERSON_NAME] ([PERSON_NA…" at bounding box center [931, 170] width 1233 height 34
select select "07642ab0-564c-47bb-824b-0ccf2da83593"
click at [315, 154] on select "Select Item... mrivera ([PERSON_NAME]) [PERSON_NAME] ([PERSON_NAME] ([PERSON_NA…" at bounding box center [931, 170] width 1233 height 34
select select "9"
select select "2025"
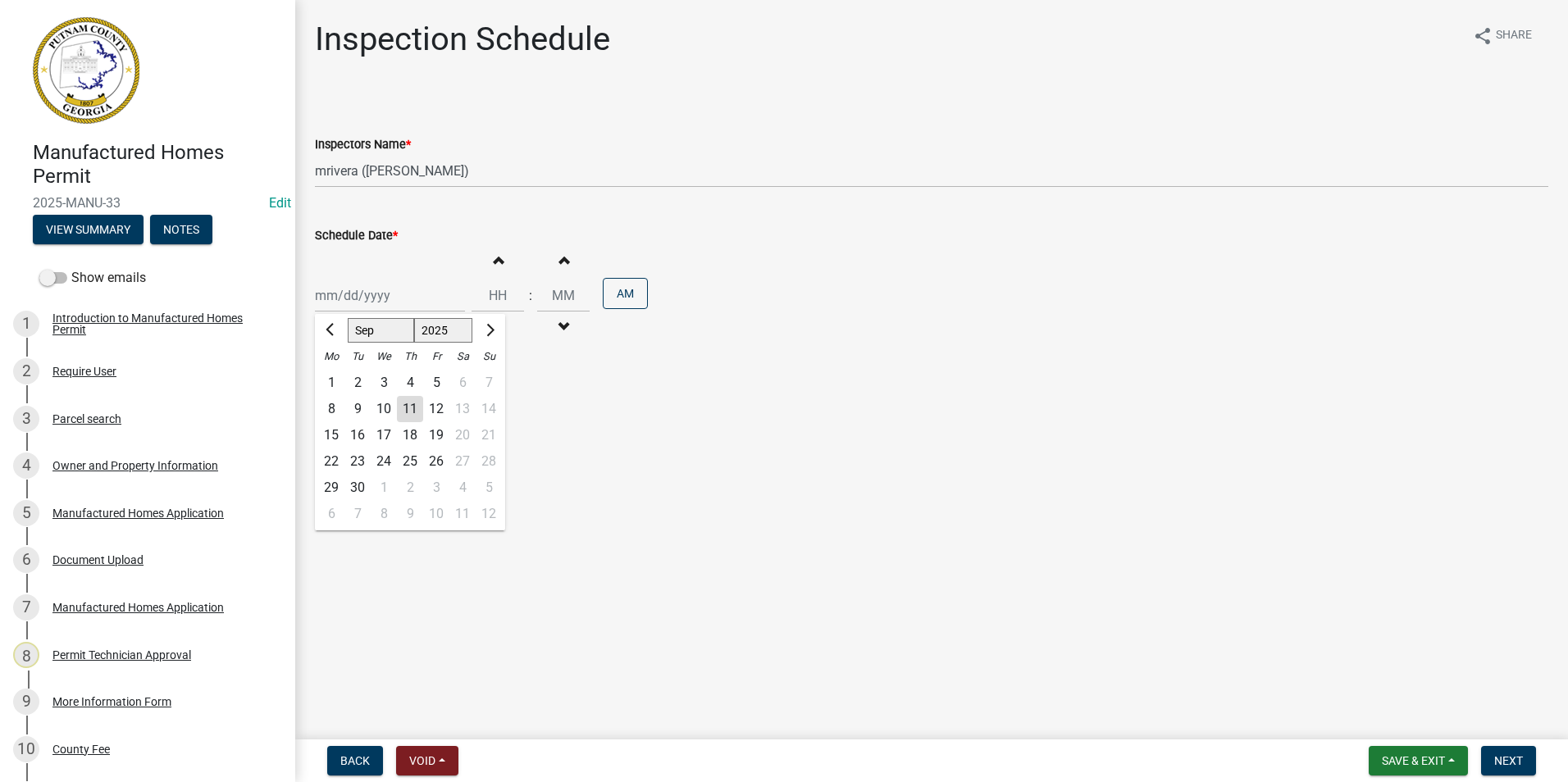
click at [328, 295] on div "[PERSON_NAME] Feb Mar Apr [PERSON_NAME][DATE] Oct Nov [DATE] 1526 1527 1528 152…" at bounding box center [390, 295] width 150 height 34
click at [438, 404] on div "12" at bounding box center [435, 409] width 26 height 26
type input "[DATE]"
click at [1512, 766] on span "Next" at bounding box center [1508, 761] width 28 height 13
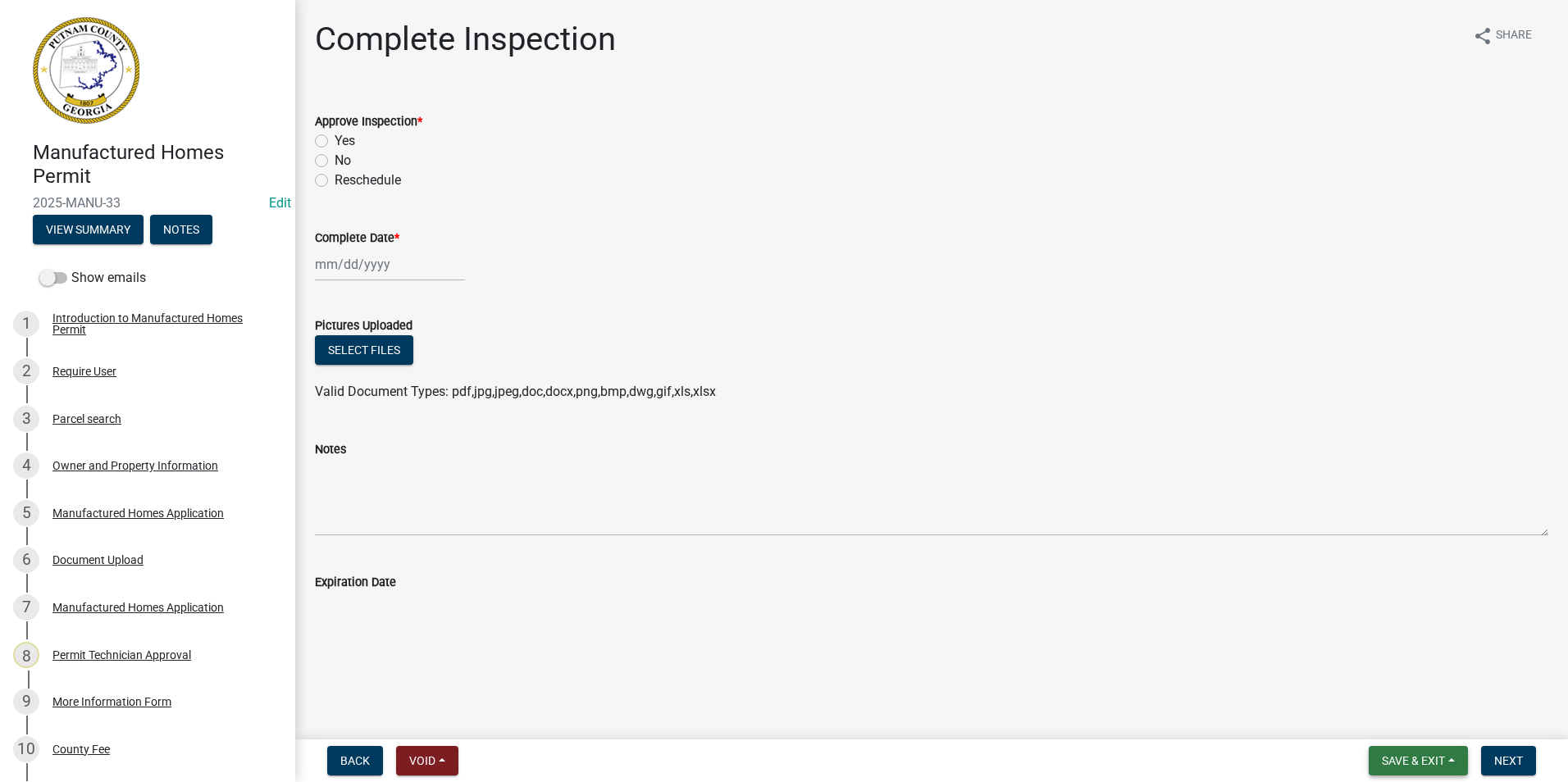
click at [1402, 755] on span "Save & Exit" at bounding box center [1413, 761] width 63 height 13
click at [1404, 713] on button "Save & Exit" at bounding box center [1401, 718] width 131 height 39
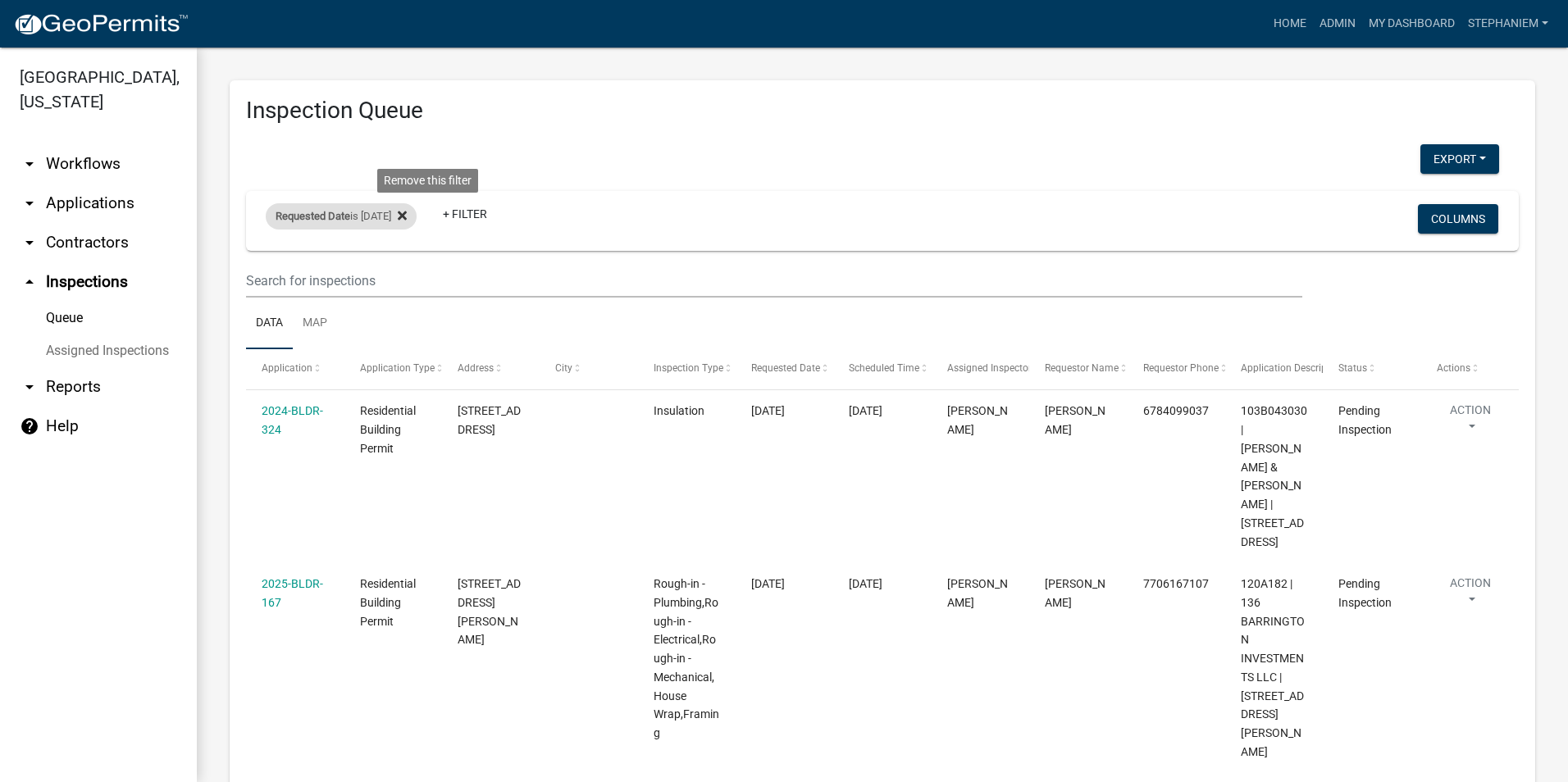
click at [407, 207] on fa-icon at bounding box center [399, 216] width 16 height 26
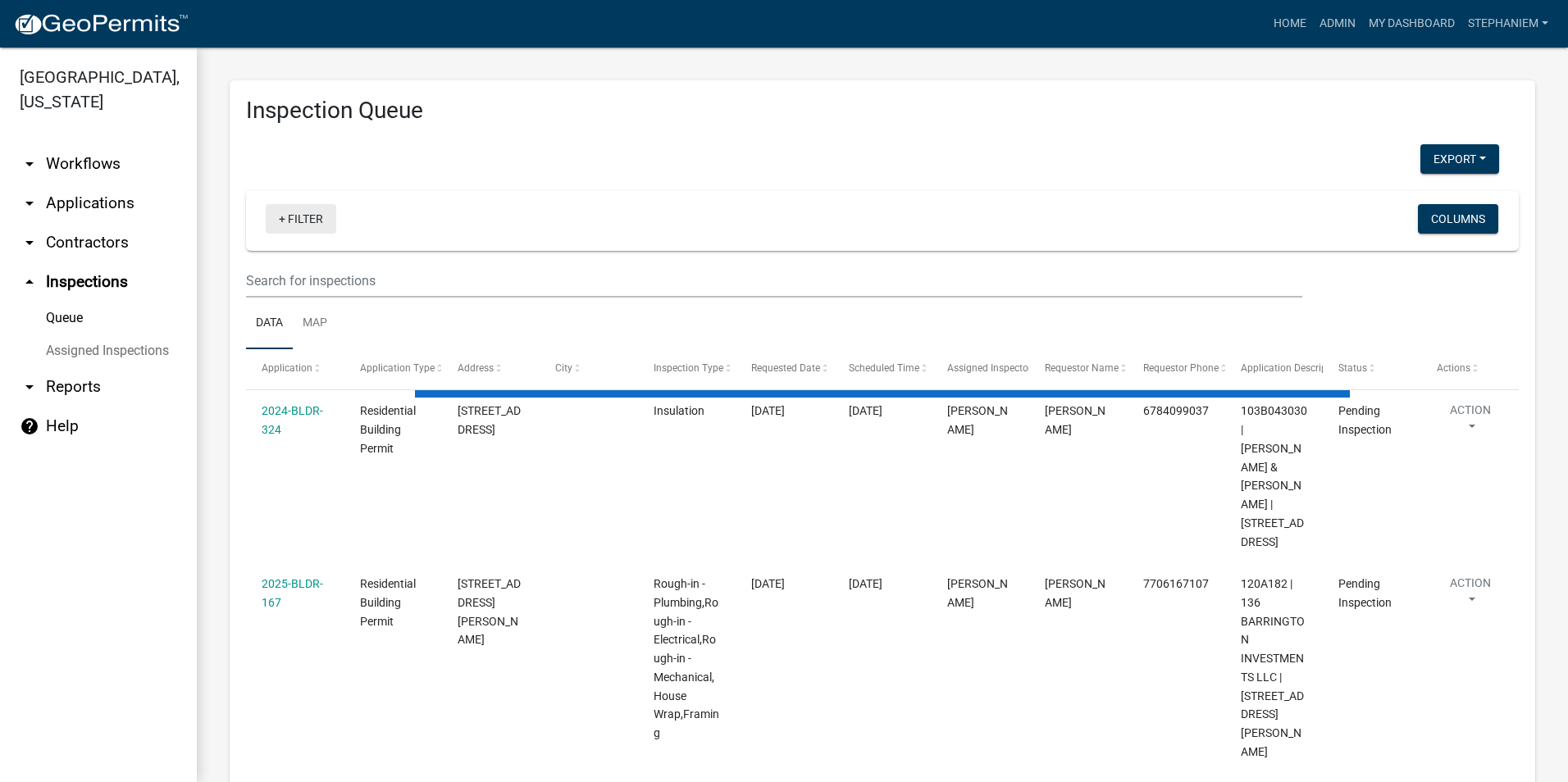
click at [300, 215] on link "+ Filter" at bounding box center [301, 219] width 70 height 29
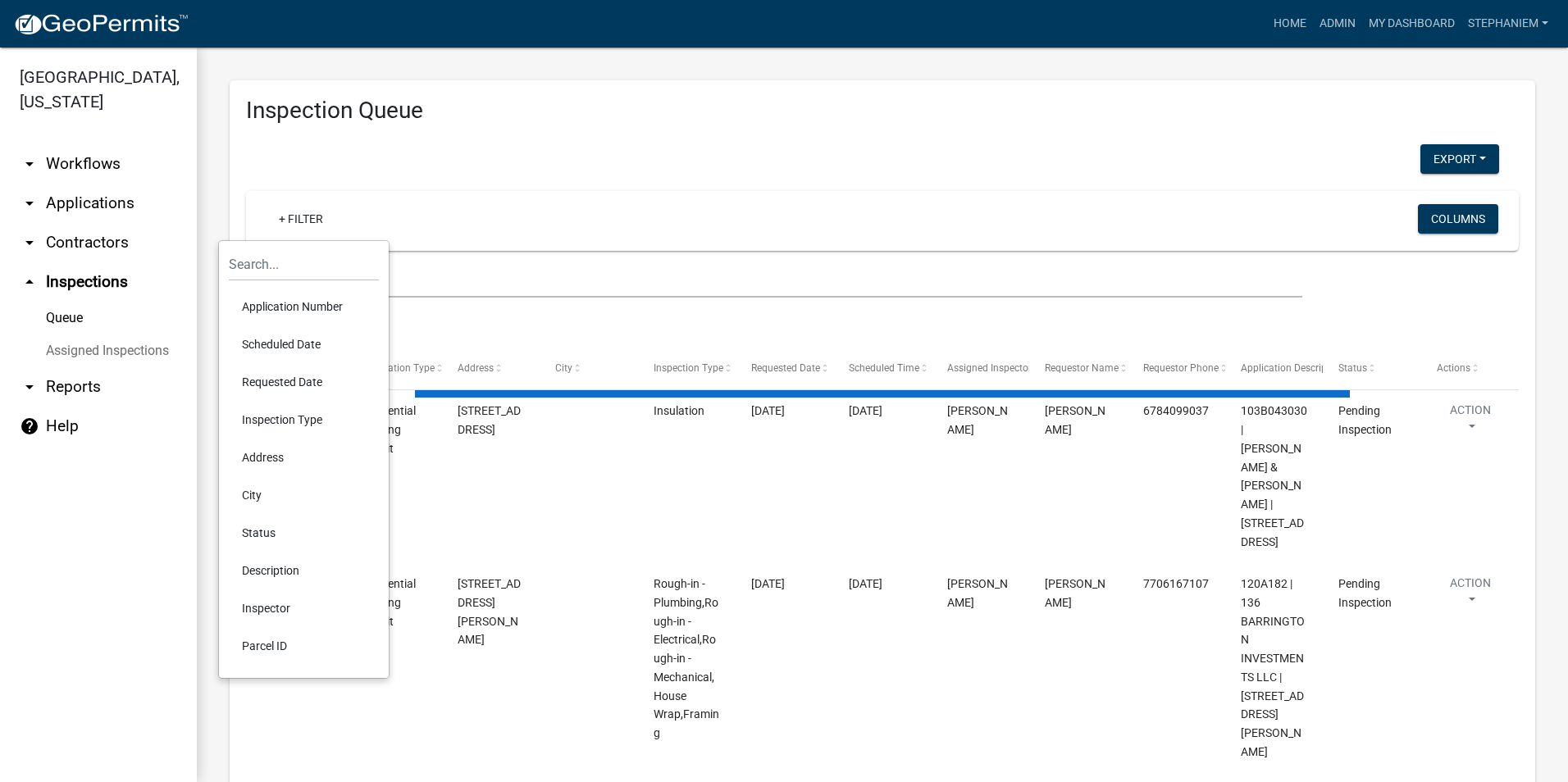
click at [288, 382] on li "Requested Date" at bounding box center [304, 382] width 150 height 38
select select "3: 100"
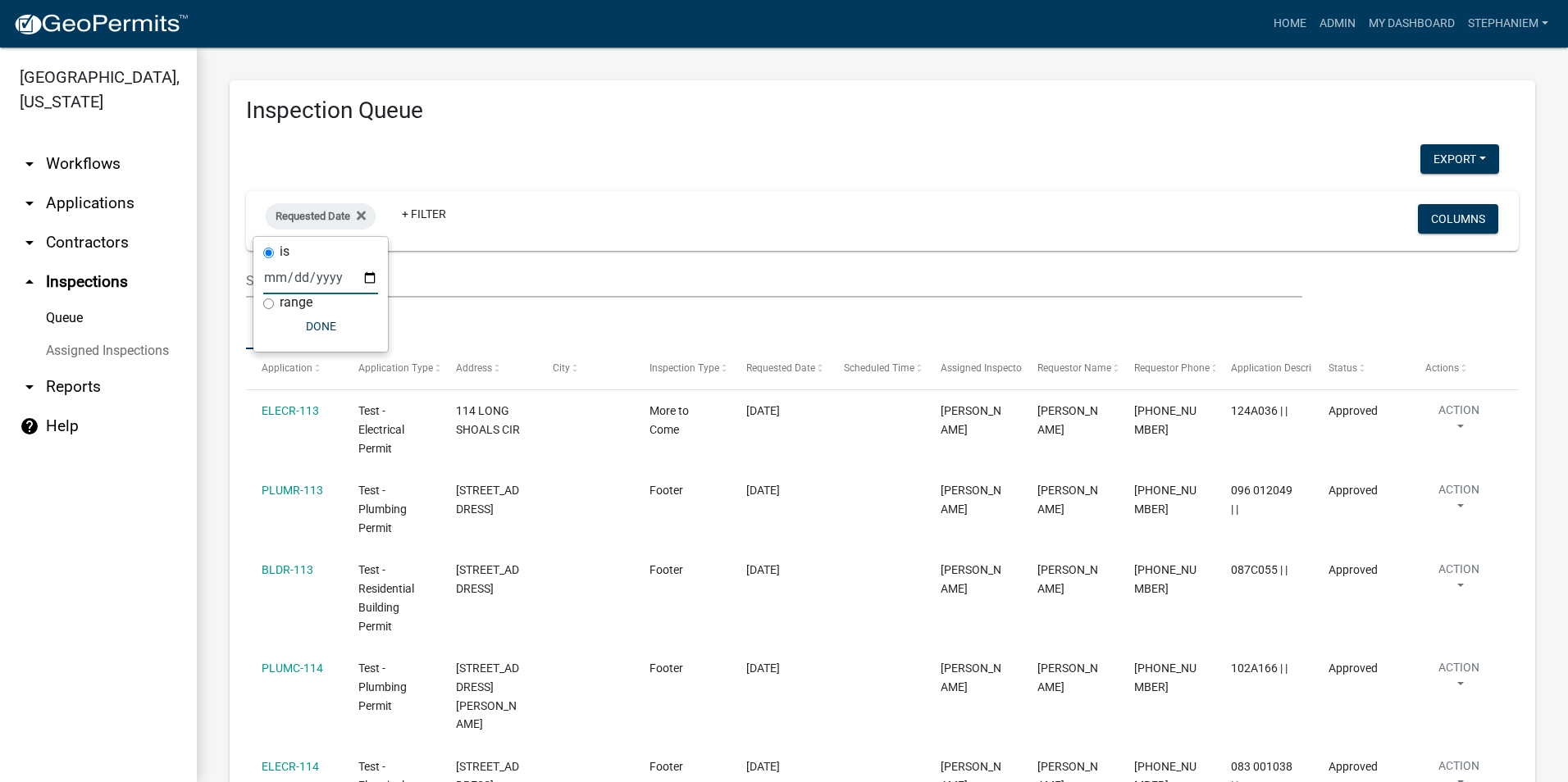
click at [366, 282] on input "date" at bounding box center [320, 278] width 115 height 34
click at [1332, 21] on link "Admin" at bounding box center [1337, 23] width 50 height 31
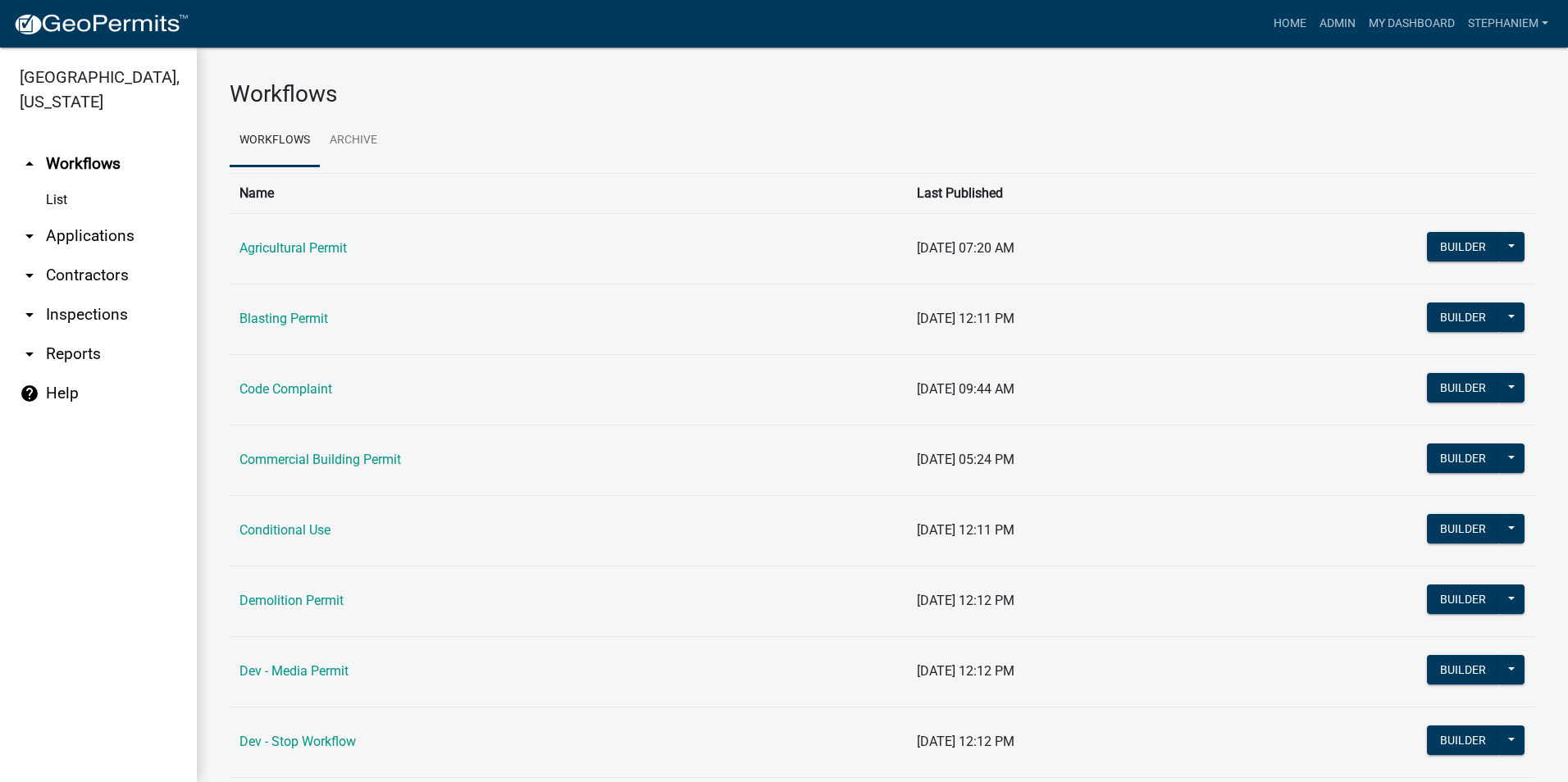
click at [96, 312] on link "arrow_drop_down Inspections" at bounding box center [98, 315] width 197 height 39
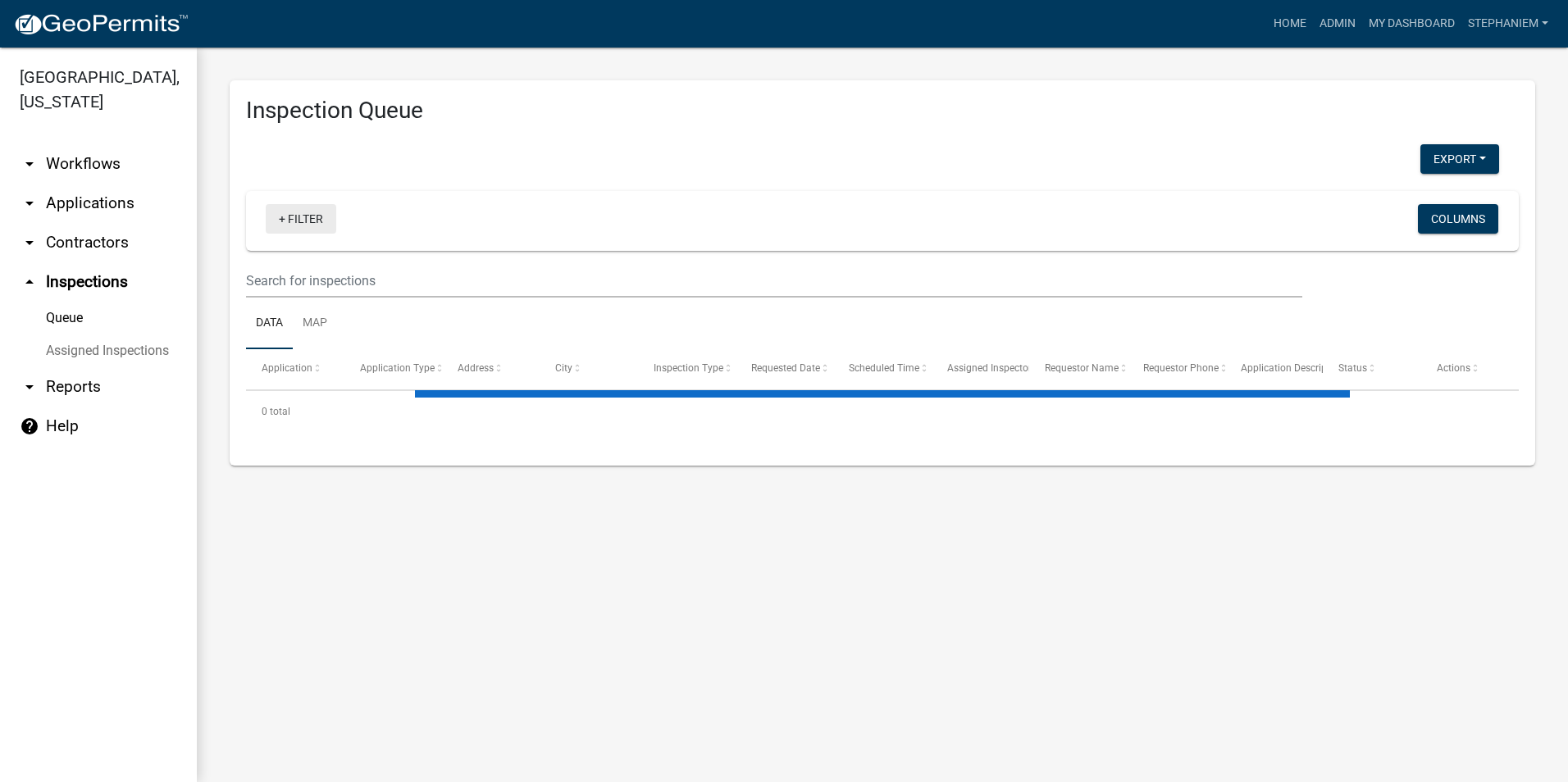
click at [298, 214] on link "+ Filter" at bounding box center [301, 219] width 70 height 29
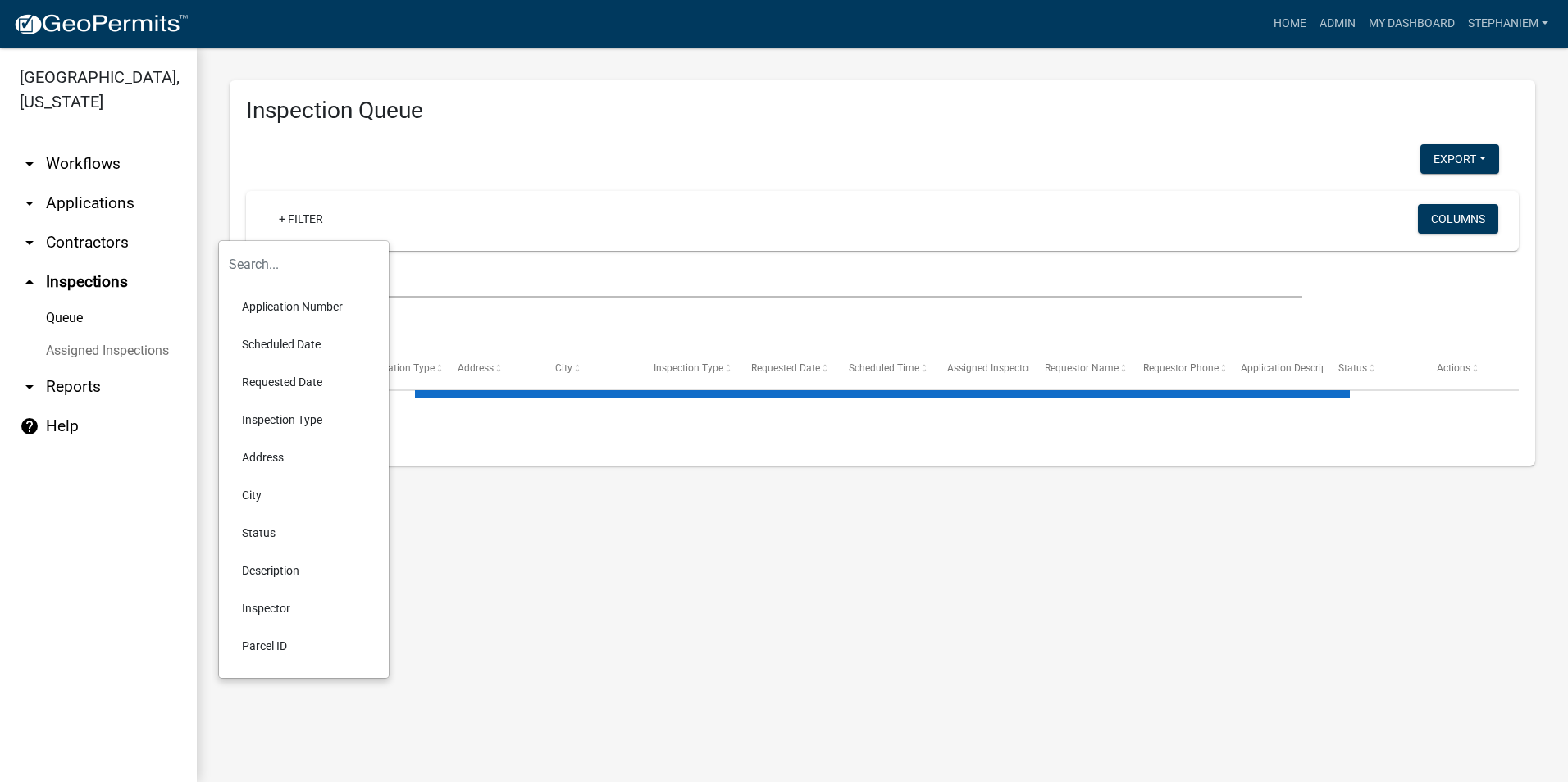
select select "3: 100"
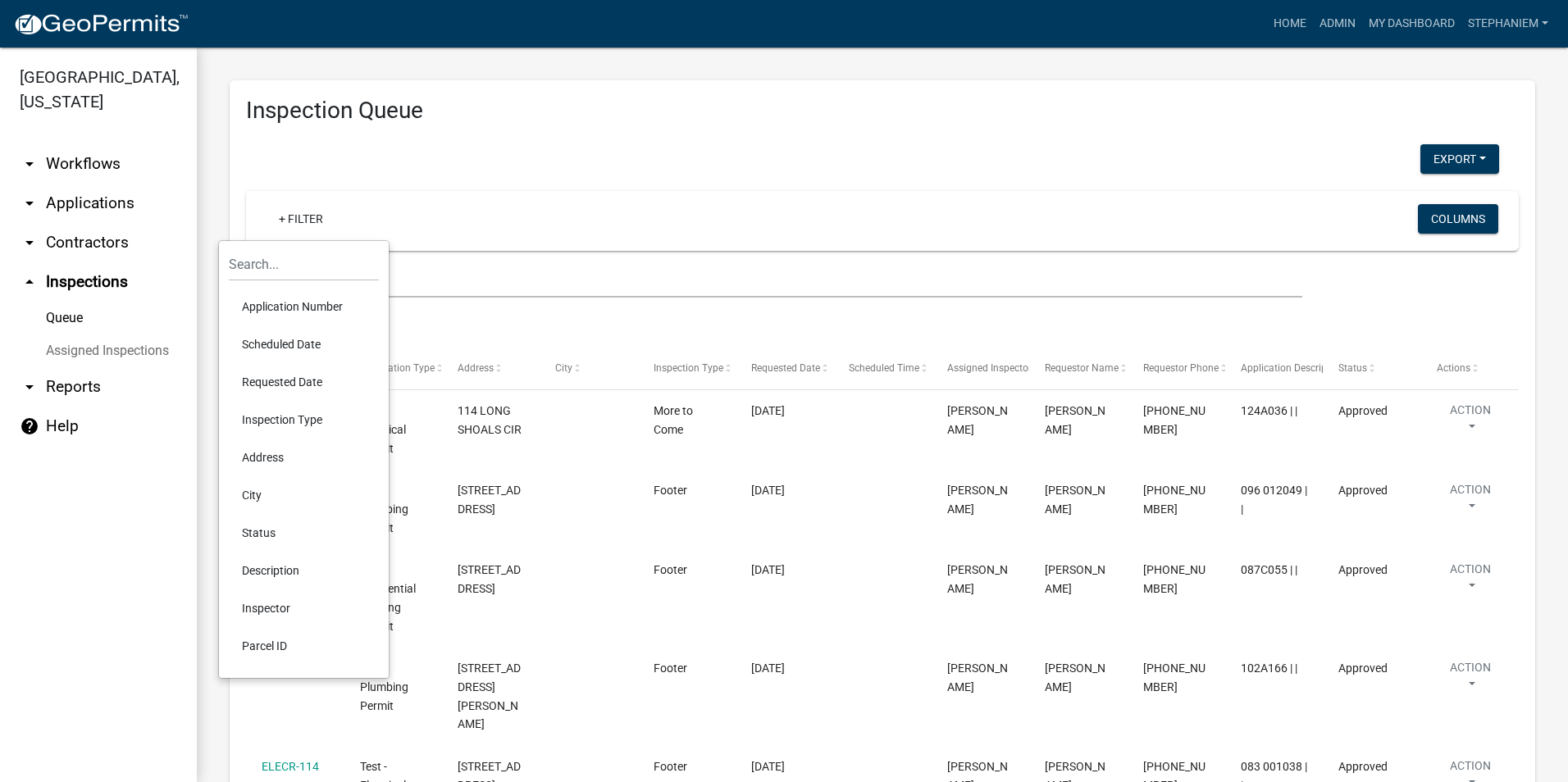
click at [305, 381] on li "Requested Date" at bounding box center [304, 382] width 150 height 38
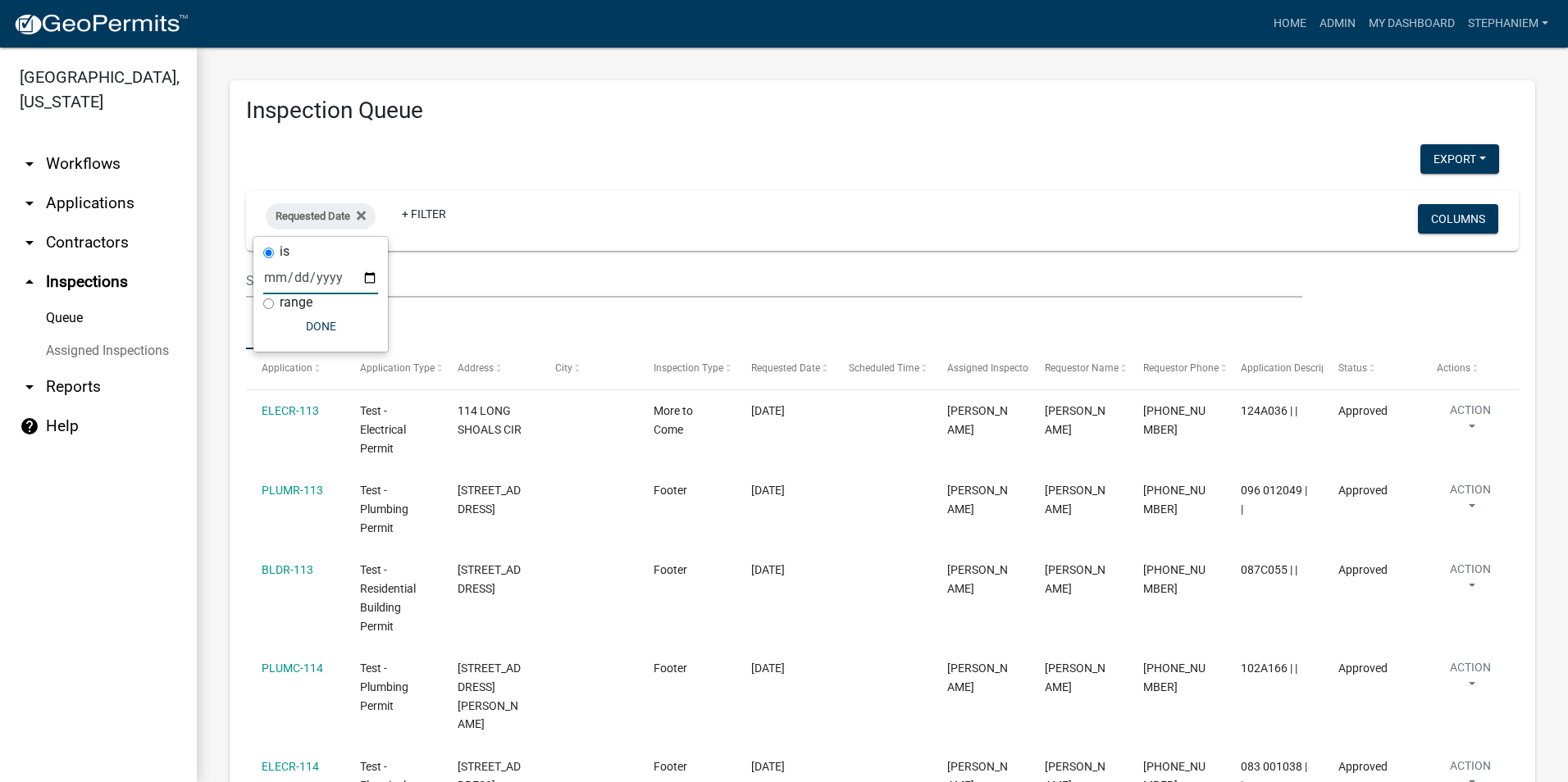
click at [371, 280] on input "date" at bounding box center [320, 278] width 115 height 34
click at [364, 213] on icon at bounding box center [360, 214] width 9 height 9
click at [86, 197] on link "arrow_drop_down Applications" at bounding box center [98, 204] width 197 height 39
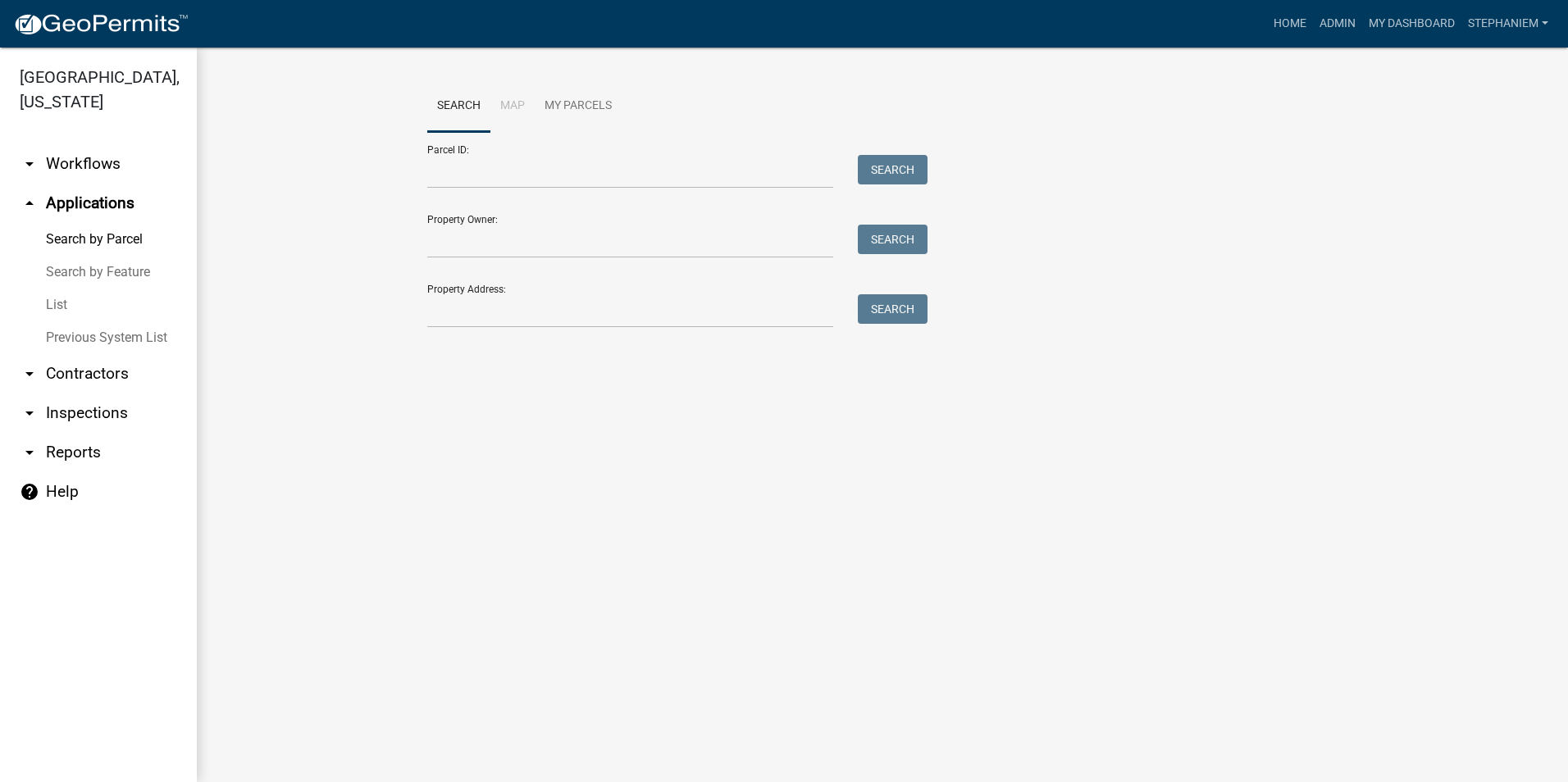
click at [91, 409] on link "arrow_drop_down Inspections" at bounding box center [98, 413] width 197 height 39
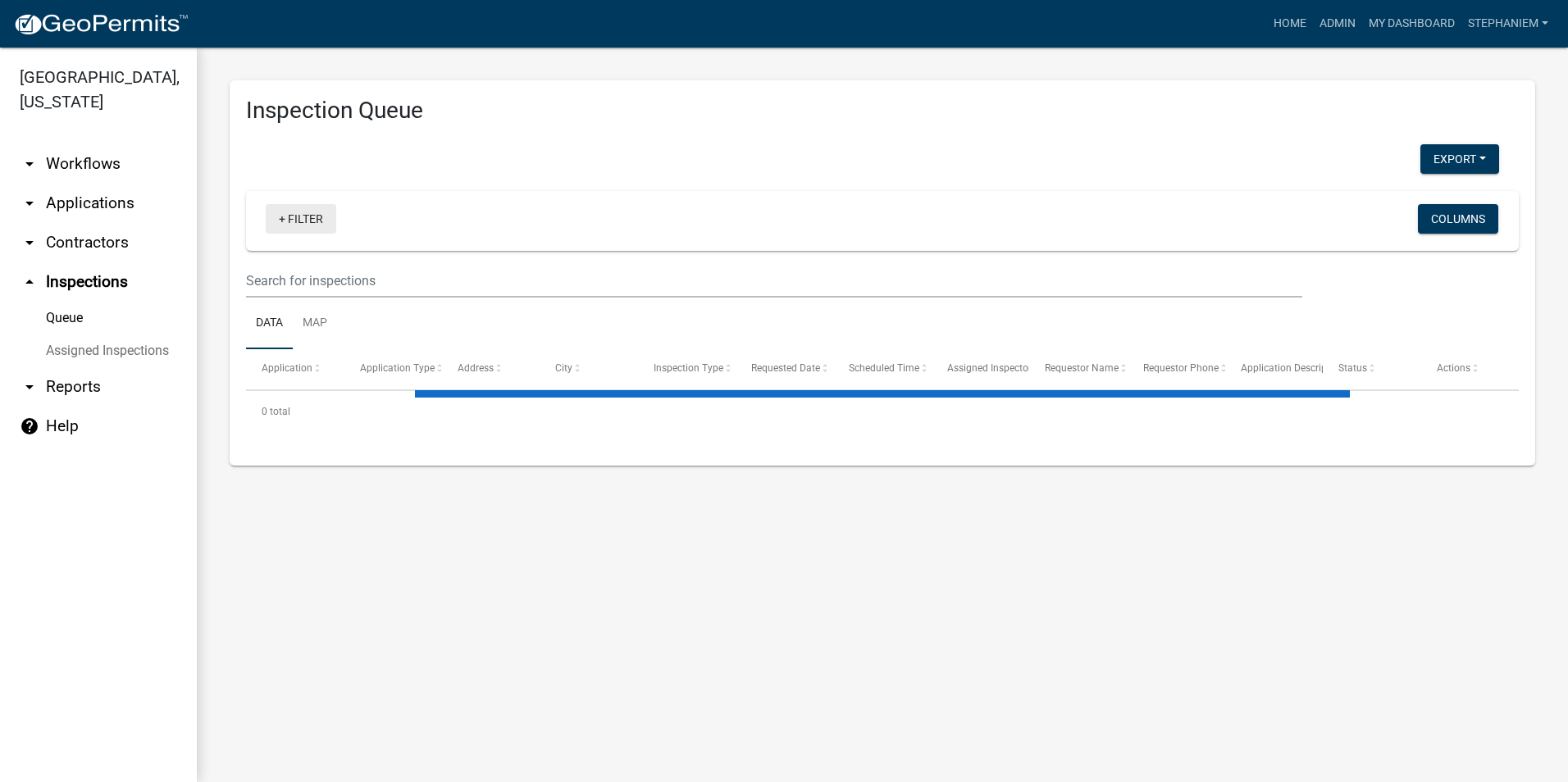
click at [288, 211] on link "+ Filter" at bounding box center [301, 219] width 70 height 29
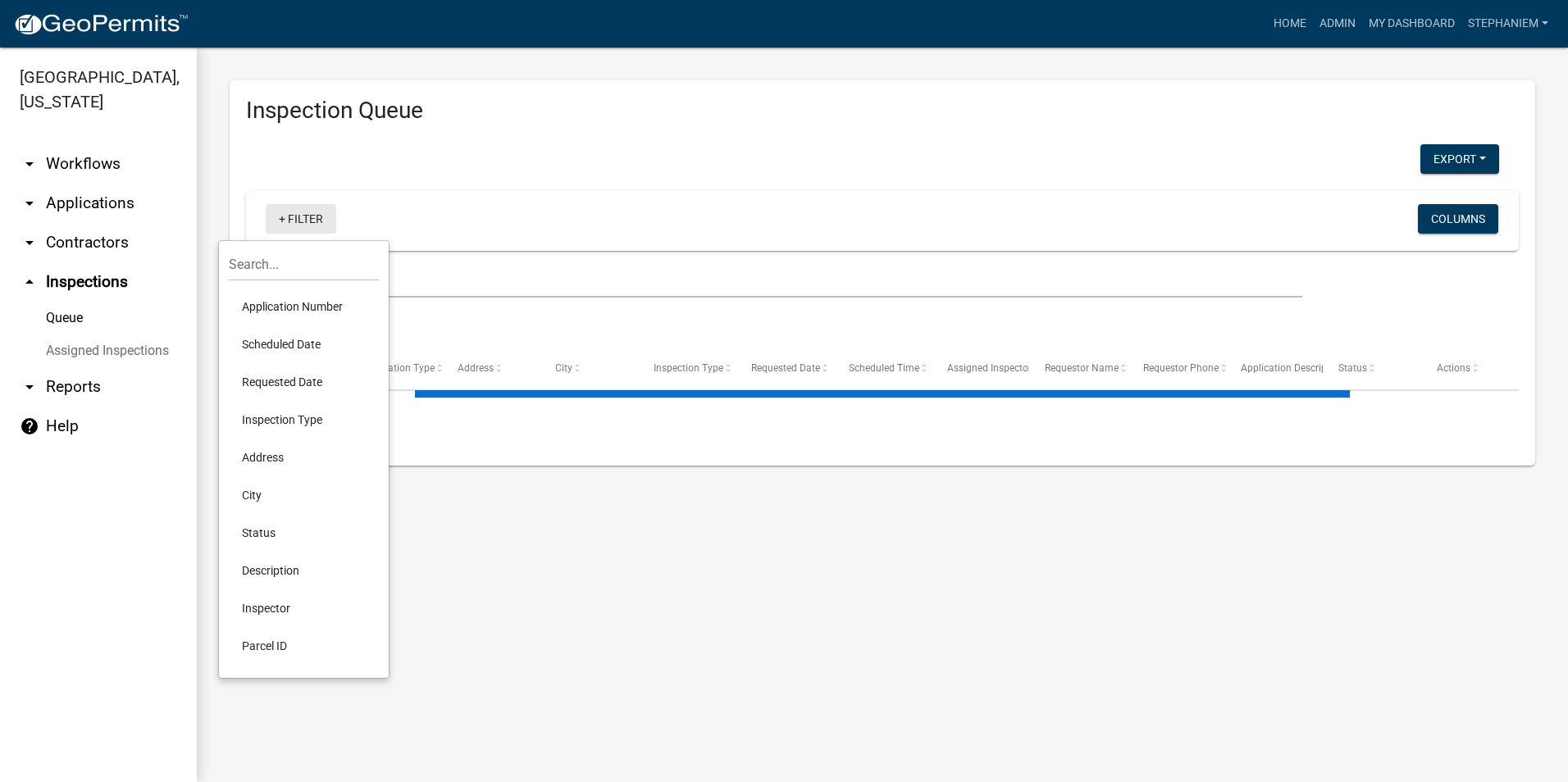
select select "3: 100"
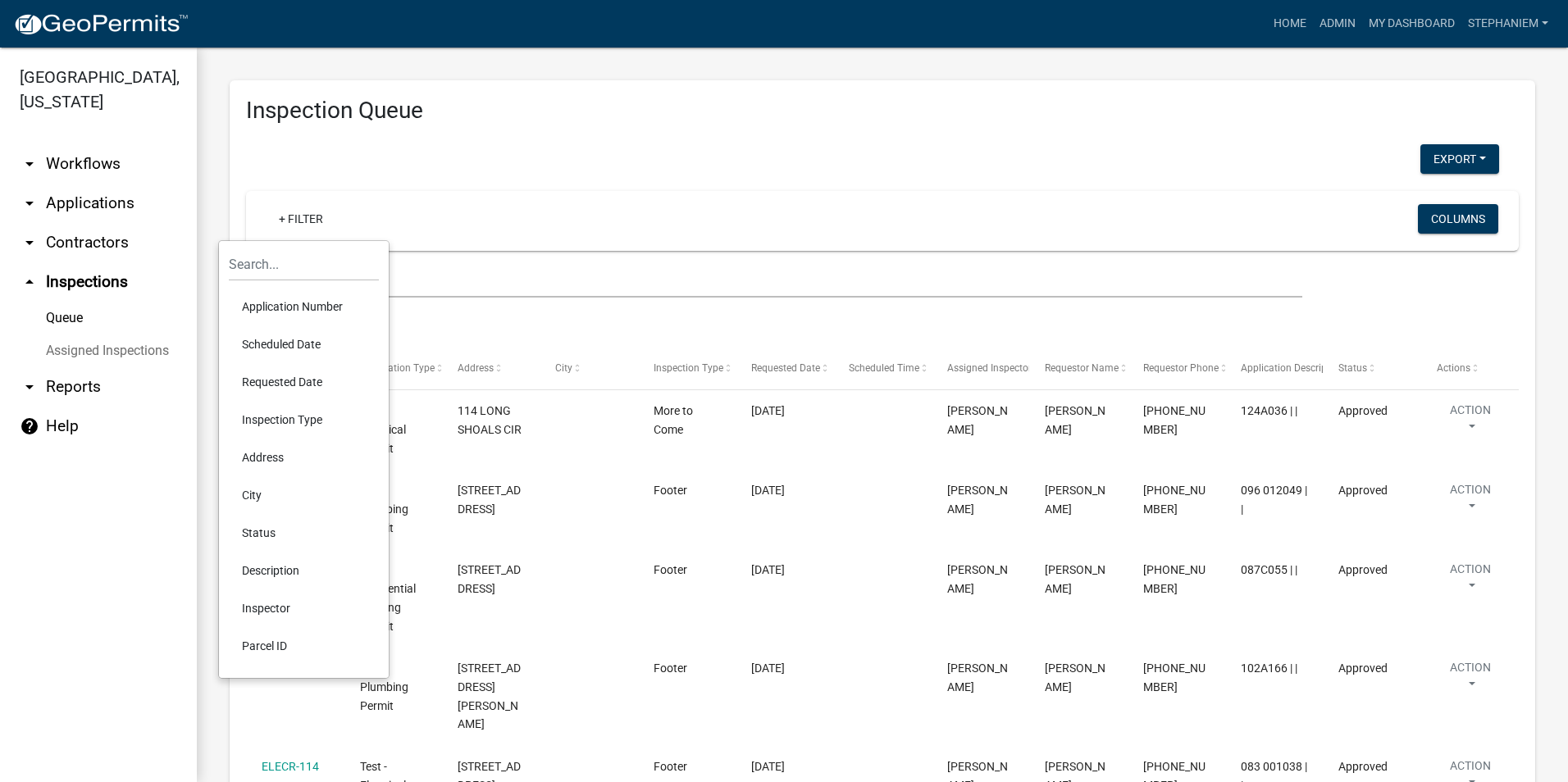
click at [288, 374] on li "Requested Date" at bounding box center [304, 382] width 150 height 38
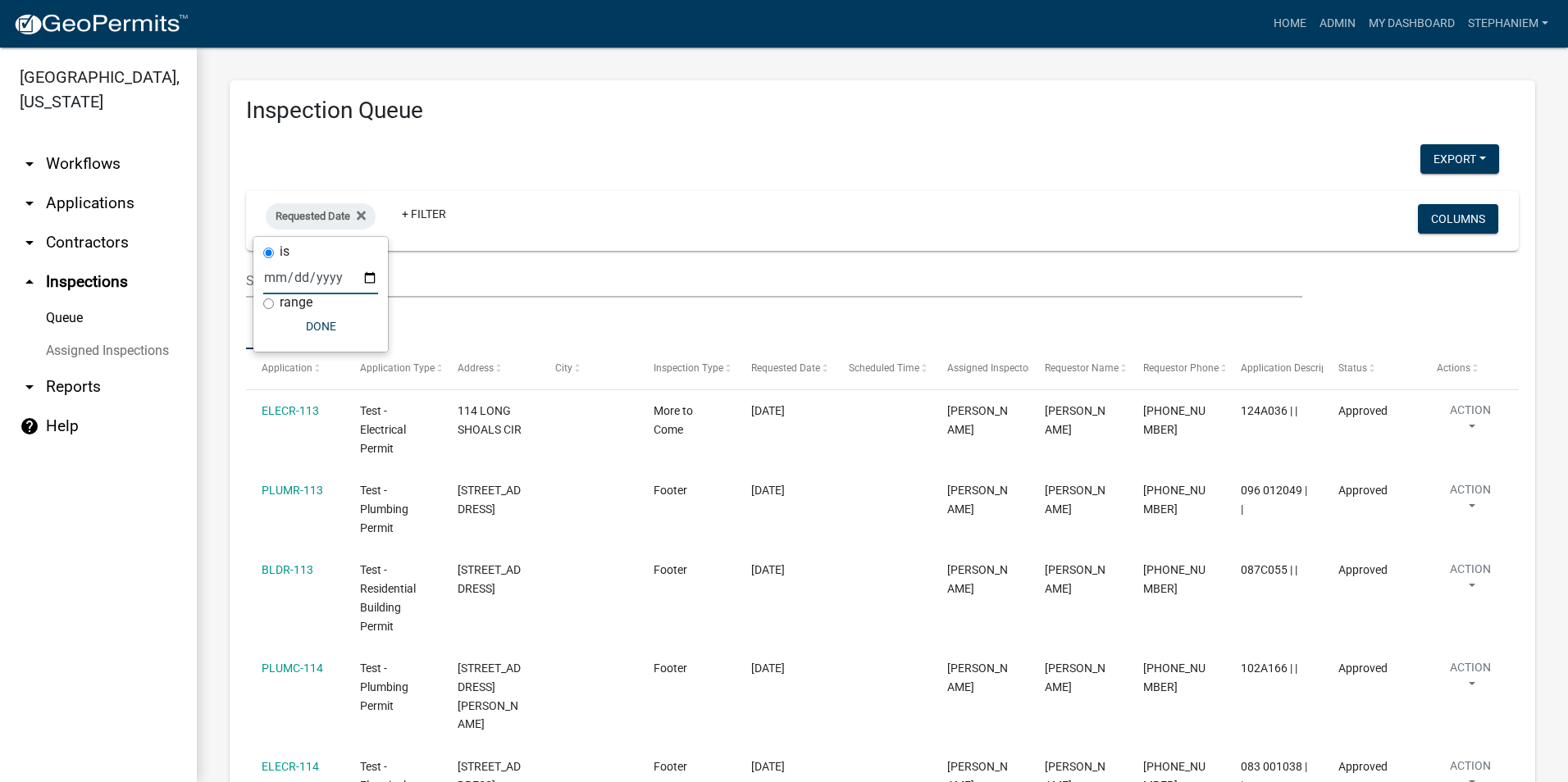
drag, startPoint x: 366, startPoint y: 264, endPoint x: 367, endPoint y: 292, distance: 28.0
click at [366, 265] on input "date" at bounding box center [320, 278] width 115 height 34
click at [366, 280] on input "date" at bounding box center [320, 278] width 115 height 34
type input "[DATE]"
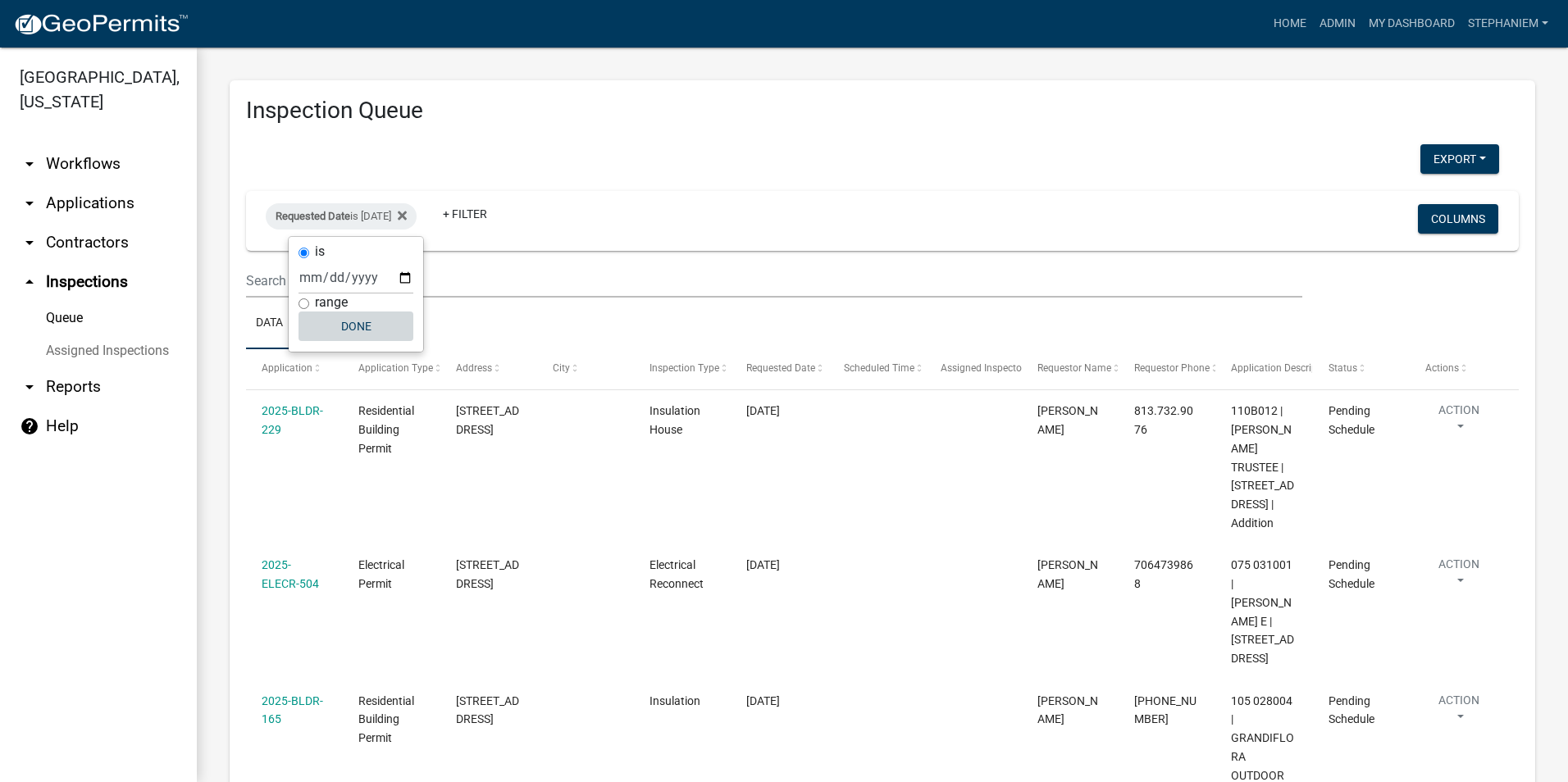
click at [337, 320] on button "Done" at bounding box center [355, 326] width 115 height 29
click at [350, 210] on span "Requested Date" at bounding box center [313, 216] width 75 height 13
click at [409, 276] on input "[DATE]" at bounding box center [355, 278] width 115 height 34
type input "[DATE]"
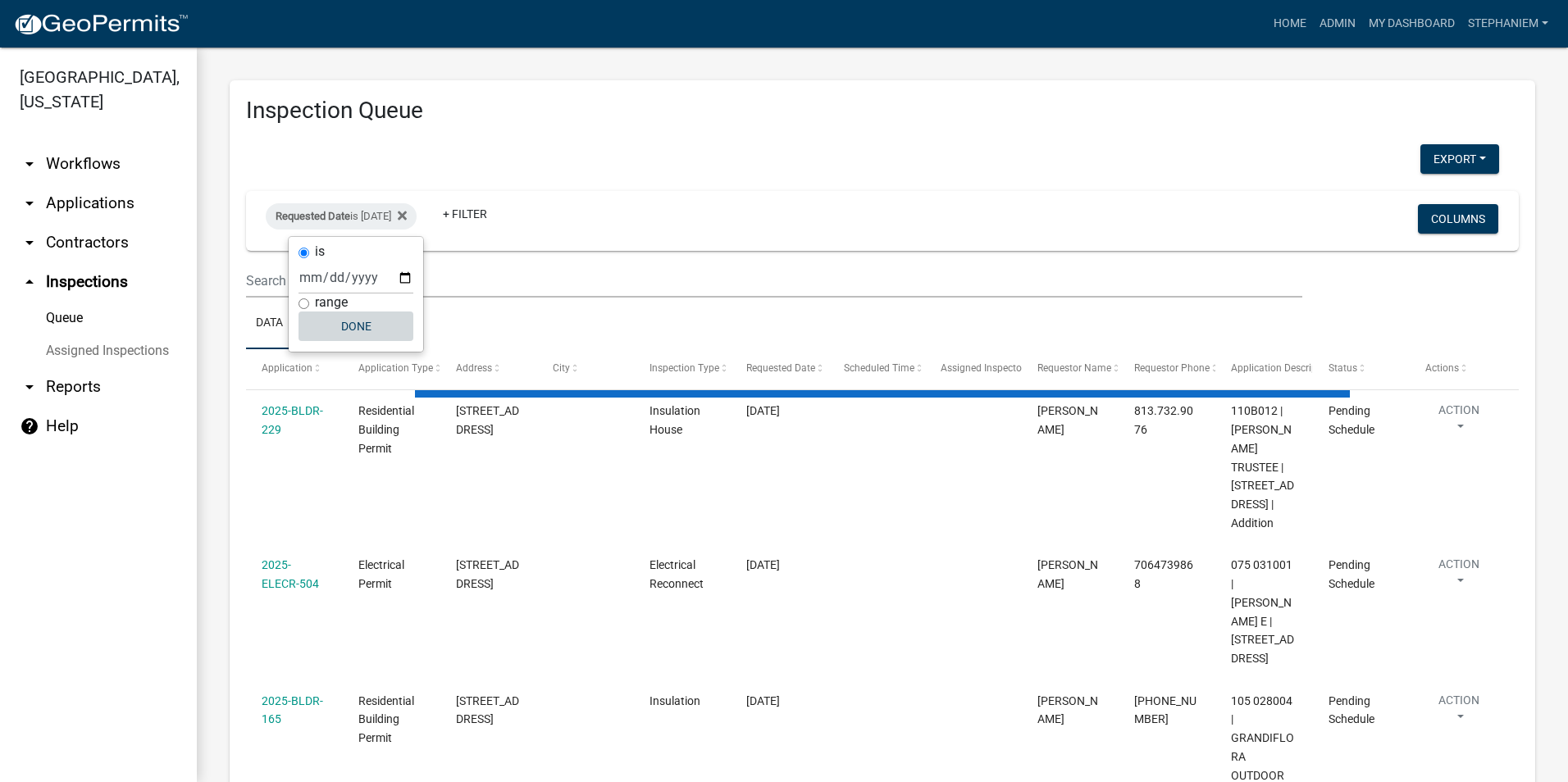
click at [376, 325] on button "Done" at bounding box center [355, 326] width 115 height 29
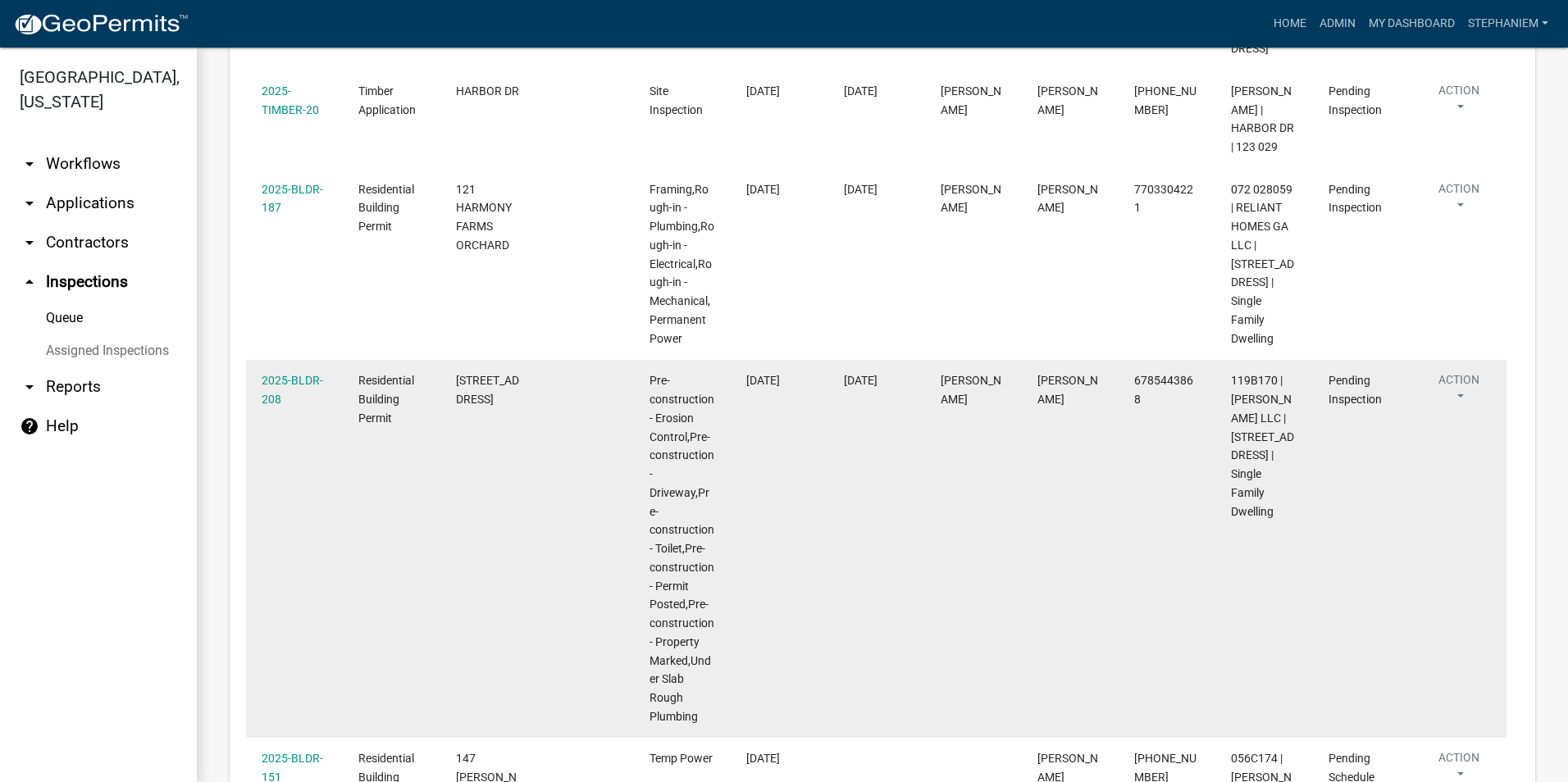
scroll to position [902, 0]
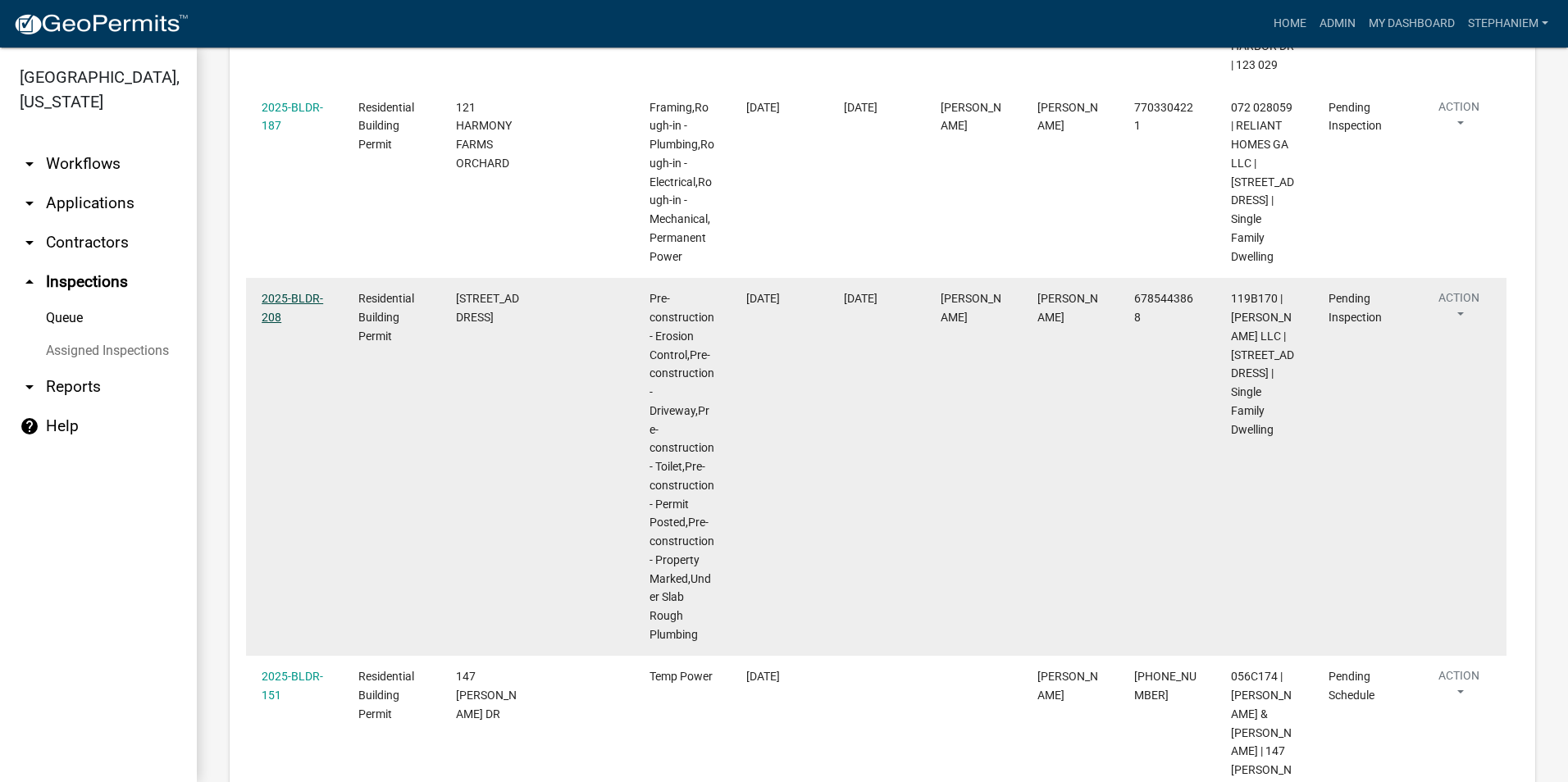
click at [282, 292] on link "2025-BLDR-208" at bounding box center [292, 308] width 61 height 32
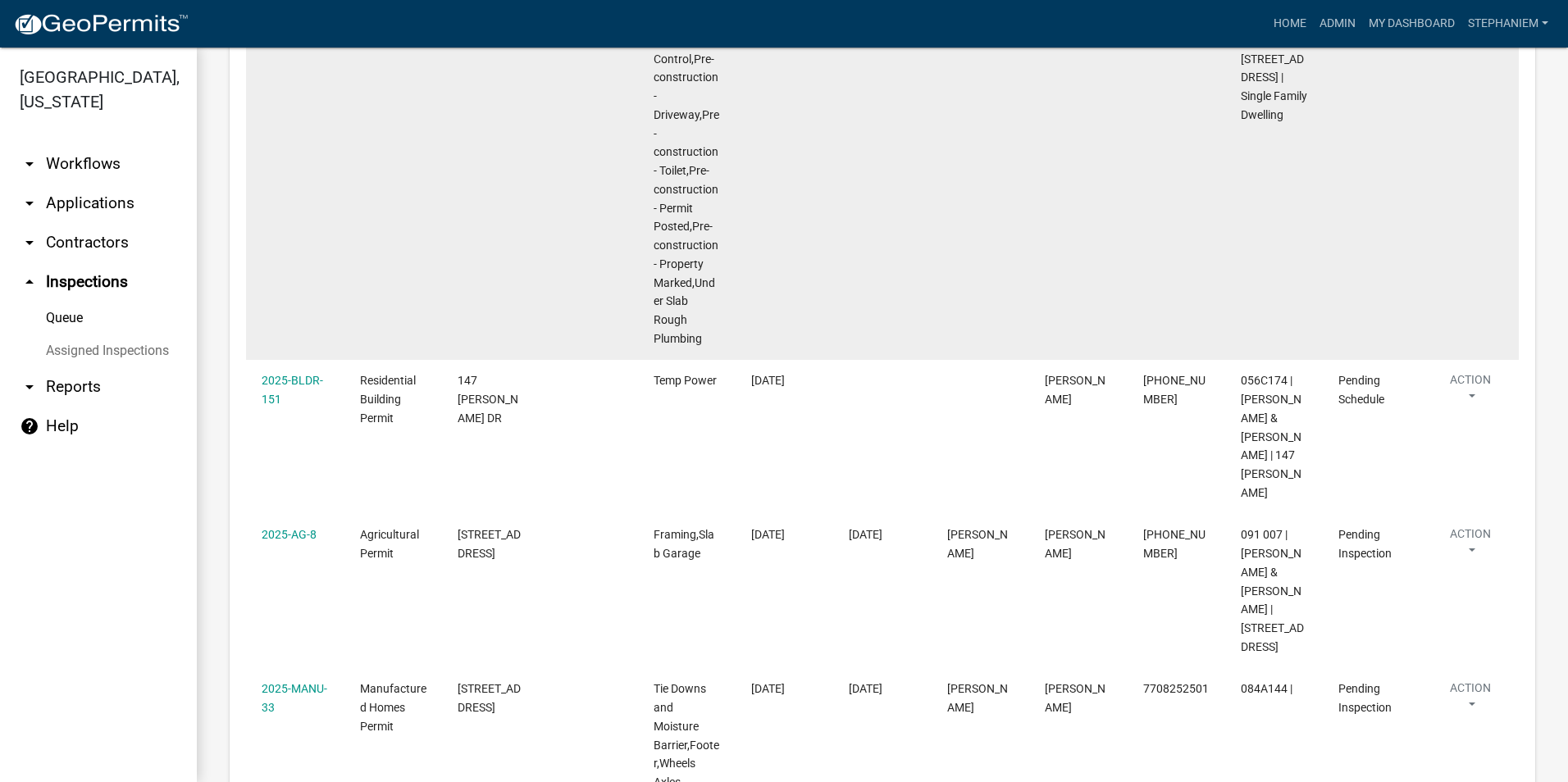
scroll to position [1222, 0]
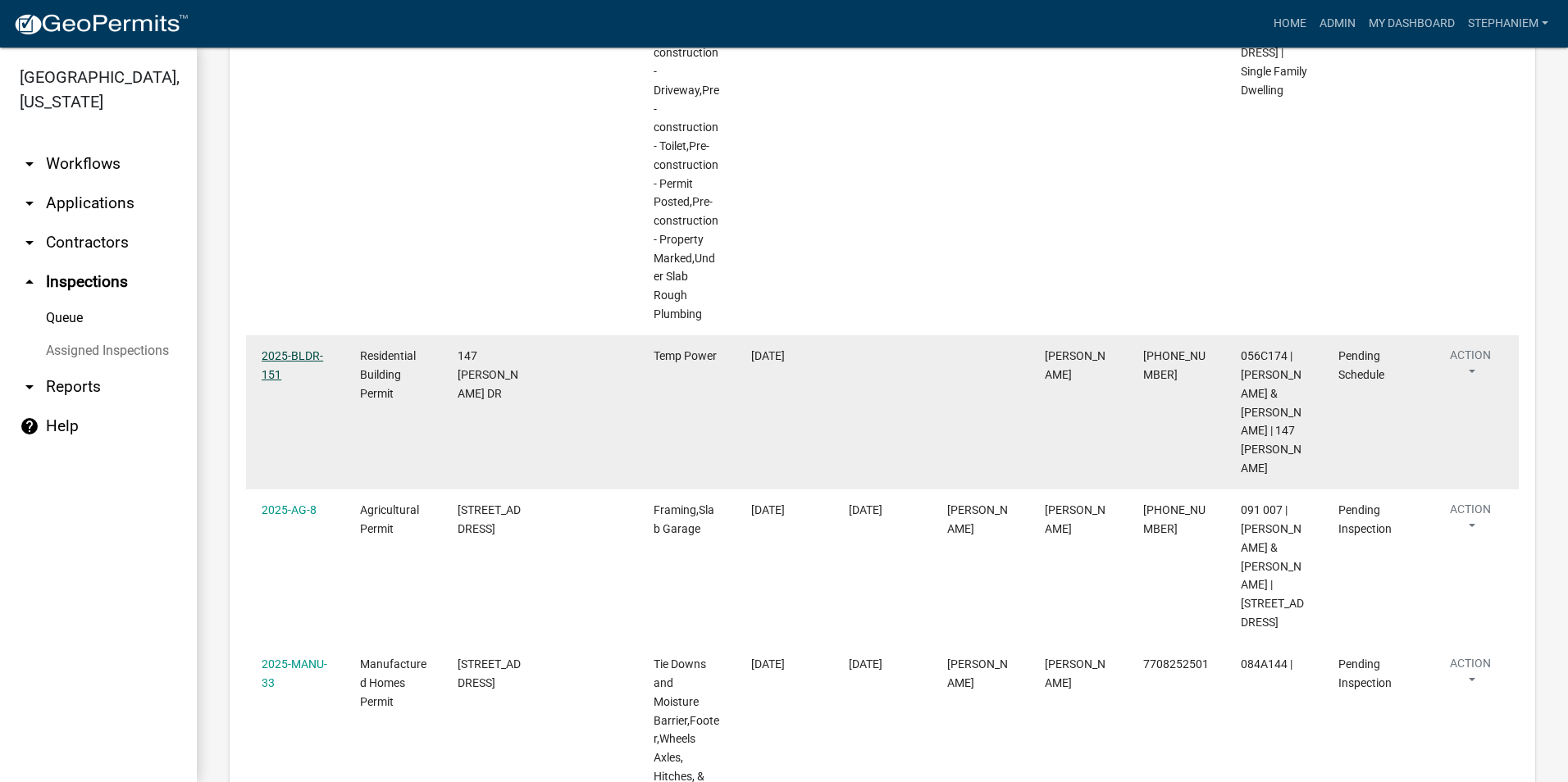
click at [304, 350] on link "2025-BLDR-151" at bounding box center [292, 365] width 61 height 32
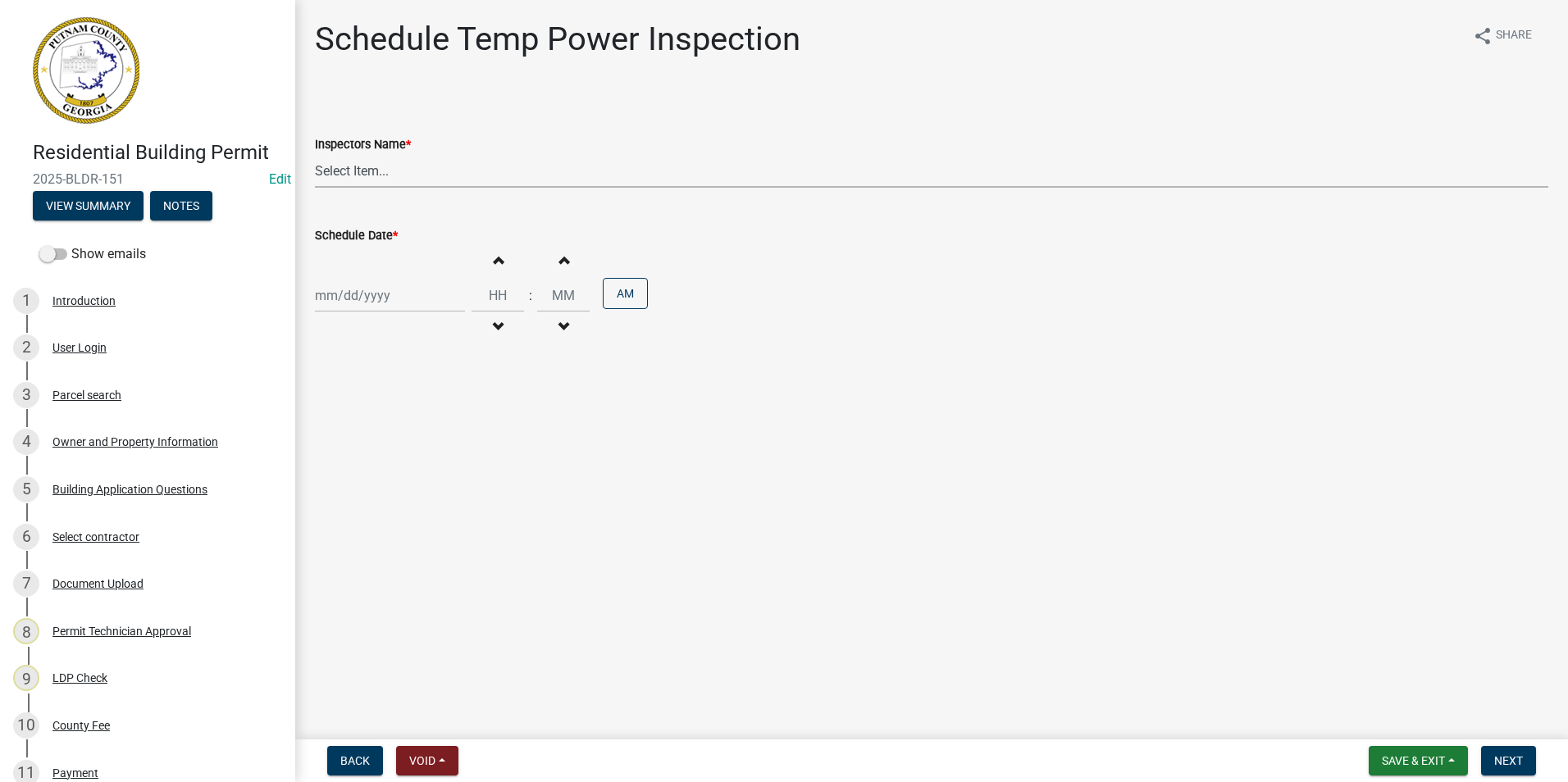
click at [323, 181] on select "Select Item... mrivera ([PERSON_NAME]) [PERSON_NAME] ([PERSON_NAME] ([PERSON_NA…" at bounding box center [931, 170] width 1233 height 34
select select "07642ab0-564c-47bb-824b-0ccf2da83593"
click at [315, 154] on select "Select Item... mrivera ([PERSON_NAME]) [PERSON_NAME] ([PERSON_NAME] ([PERSON_NA…" at bounding box center [931, 170] width 1233 height 34
click at [352, 298] on div at bounding box center [390, 295] width 150 height 34
select select "9"
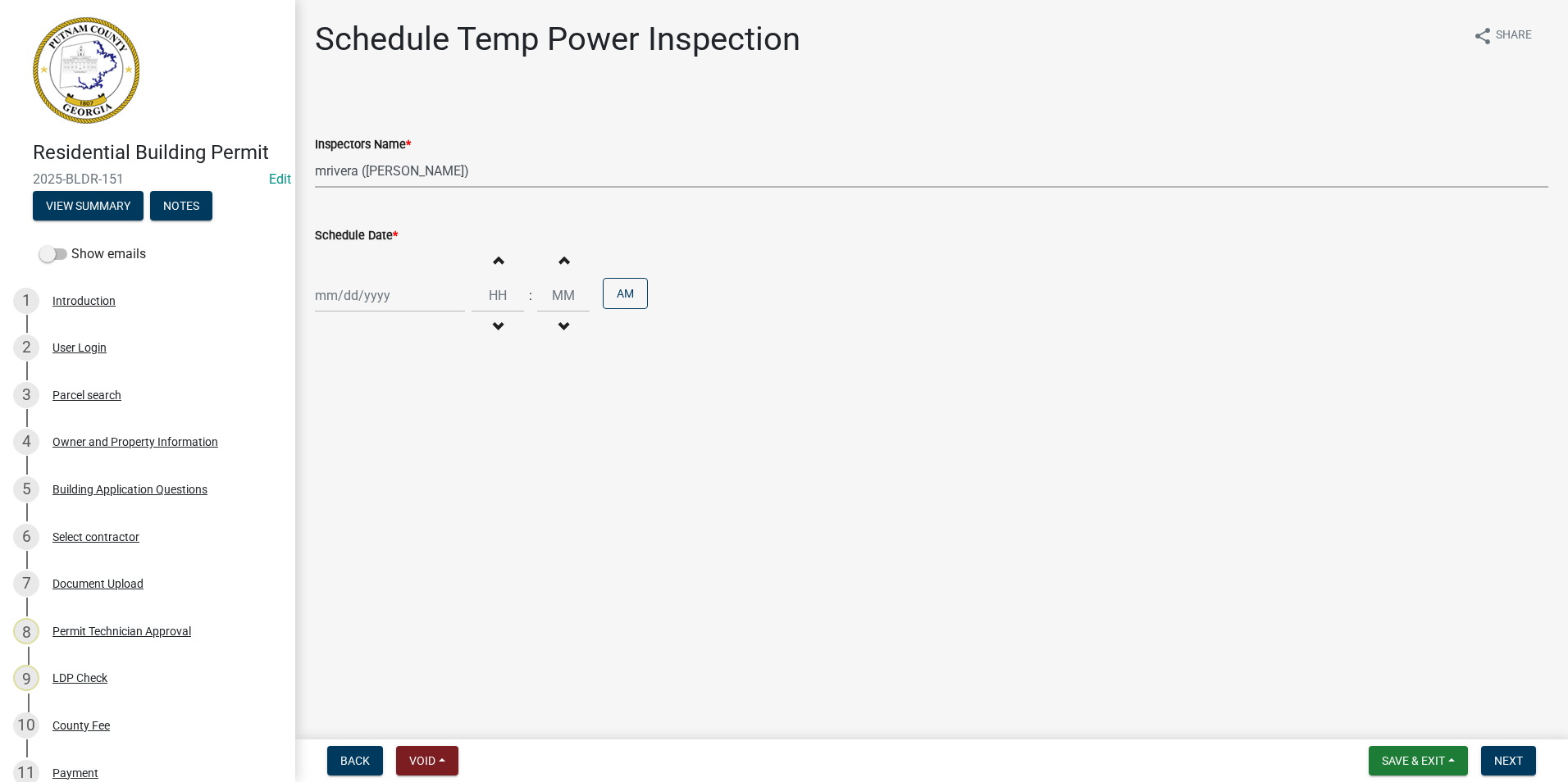
select select "2025"
click at [441, 404] on div "12" at bounding box center [435, 409] width 26 height 26
type input "[DATE]"
click at [1504, 756] on span "Next" at bounding box center [1508, 761] width 28 height 13
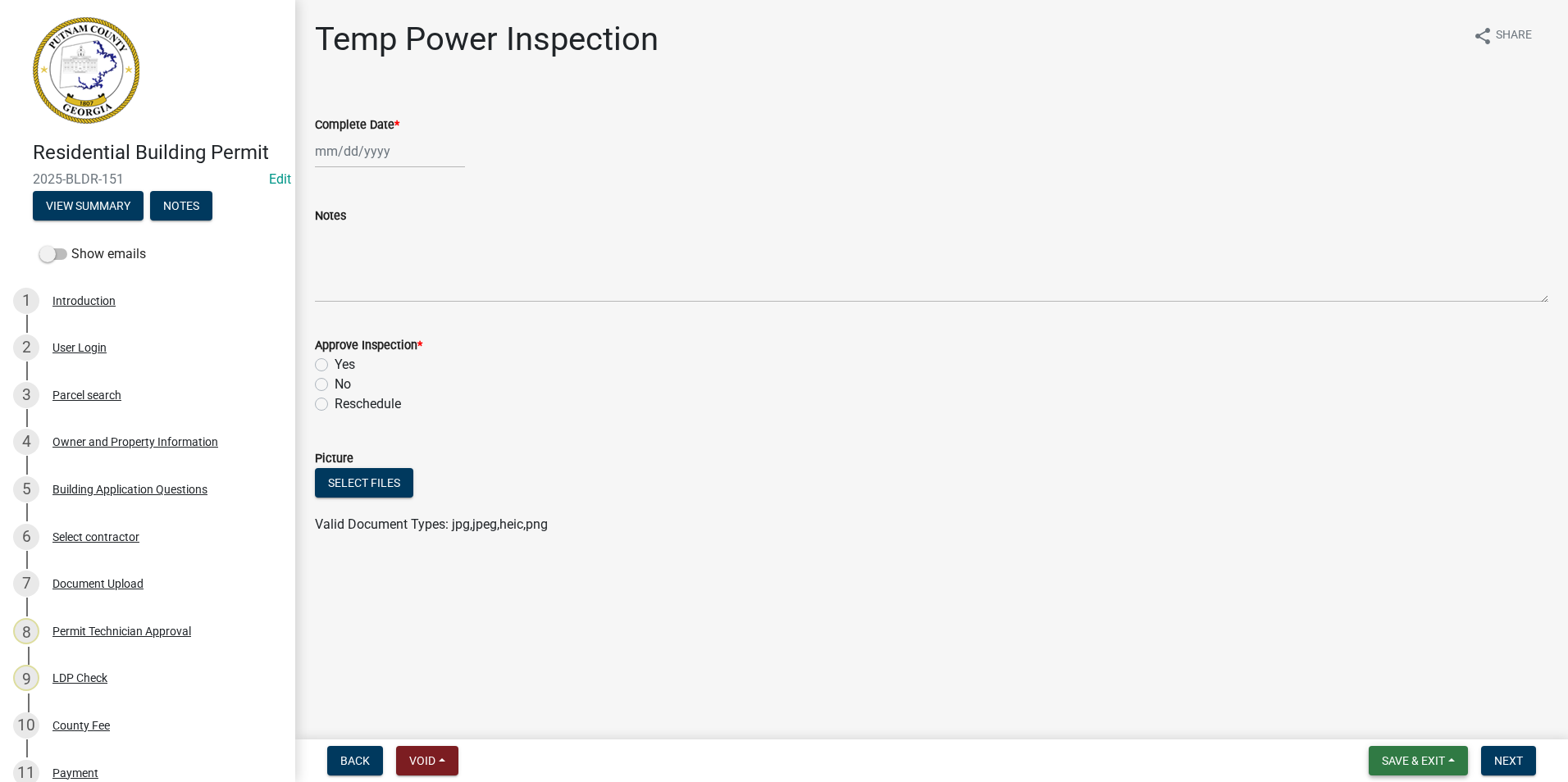
click at [1435, 770] on button "Save & Exit" at bounding box center [1418, 761] width 99 height 29
click at [1427, 731] on button "Save & Exit" at bounding box center [1401, 718] width 131 height 39
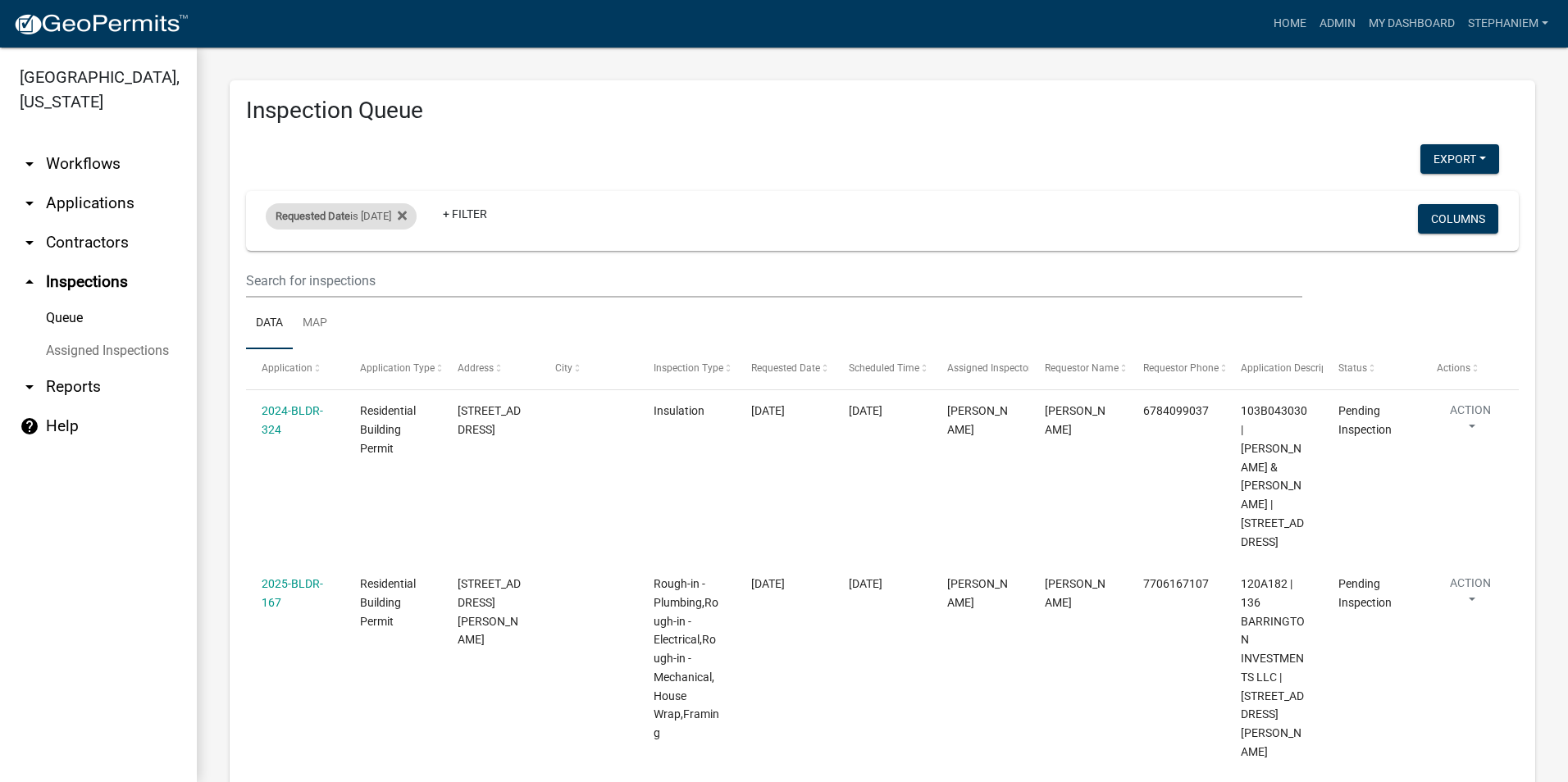
click at [390, 208] on div "Requested Date is [DATE]" at bounding box center [341, 216] width 151 height 26
click at [407, 282] on input "[DATE]" at bounding box center [355, 278] width 115 height 34
type input "[DATE]"
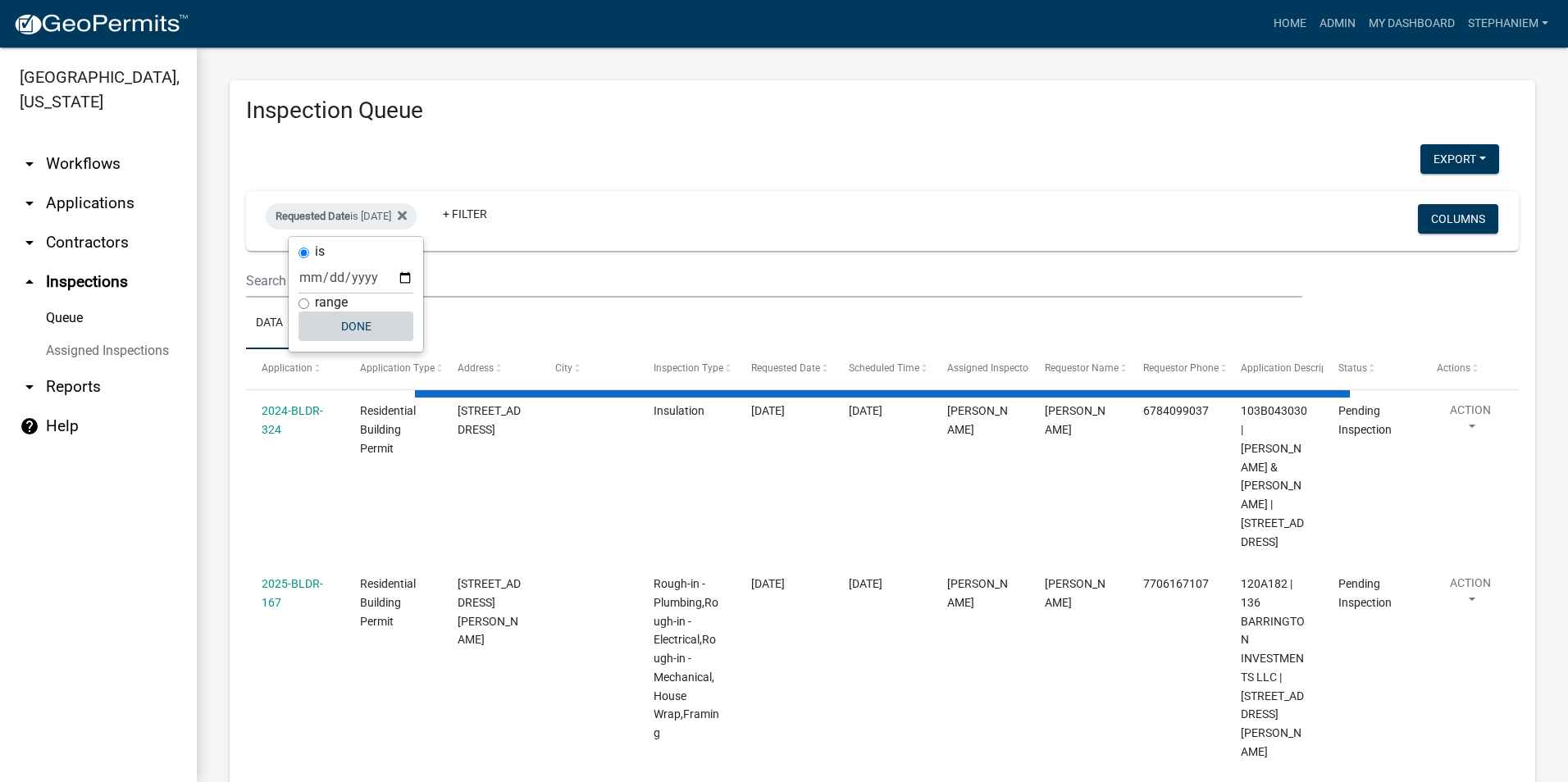
click at [397, 312] on button "Done" at bounding box center [355, 326] width 115 height 29
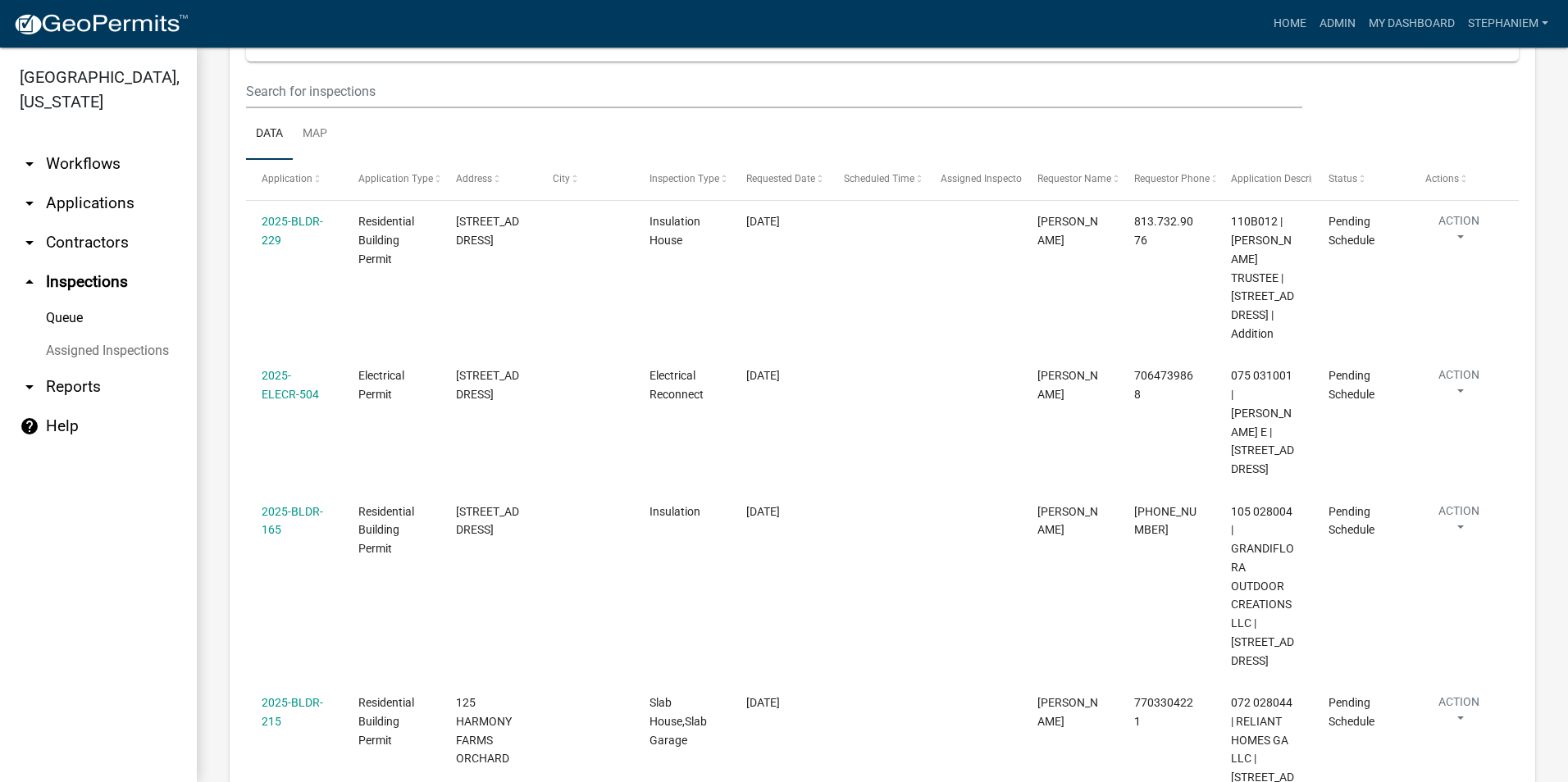
scroll to position [430, 0]
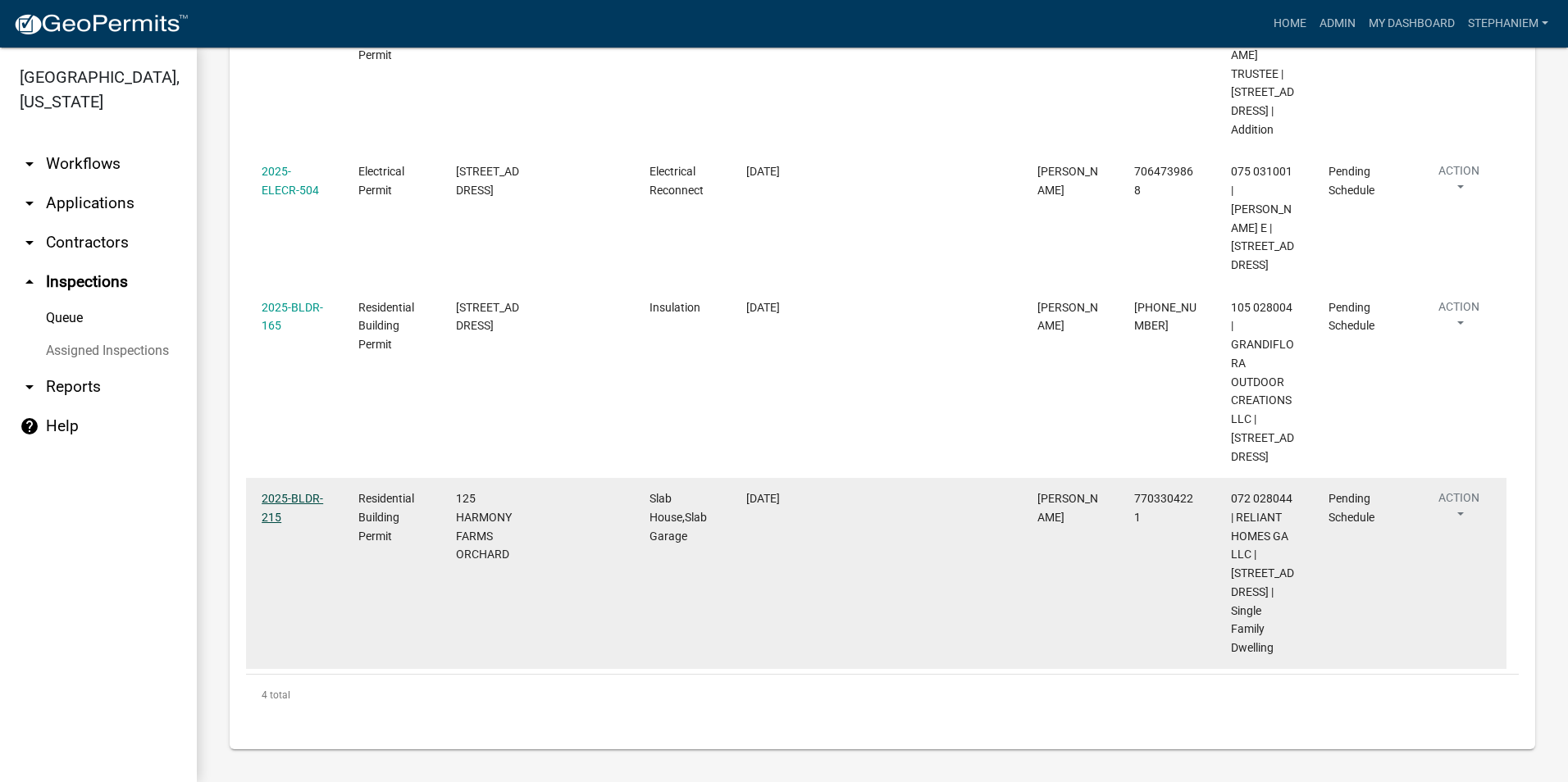
click at [309, 492] on link "2025-BLDR-215" at bounding box center [292, 507] width 61 height 32
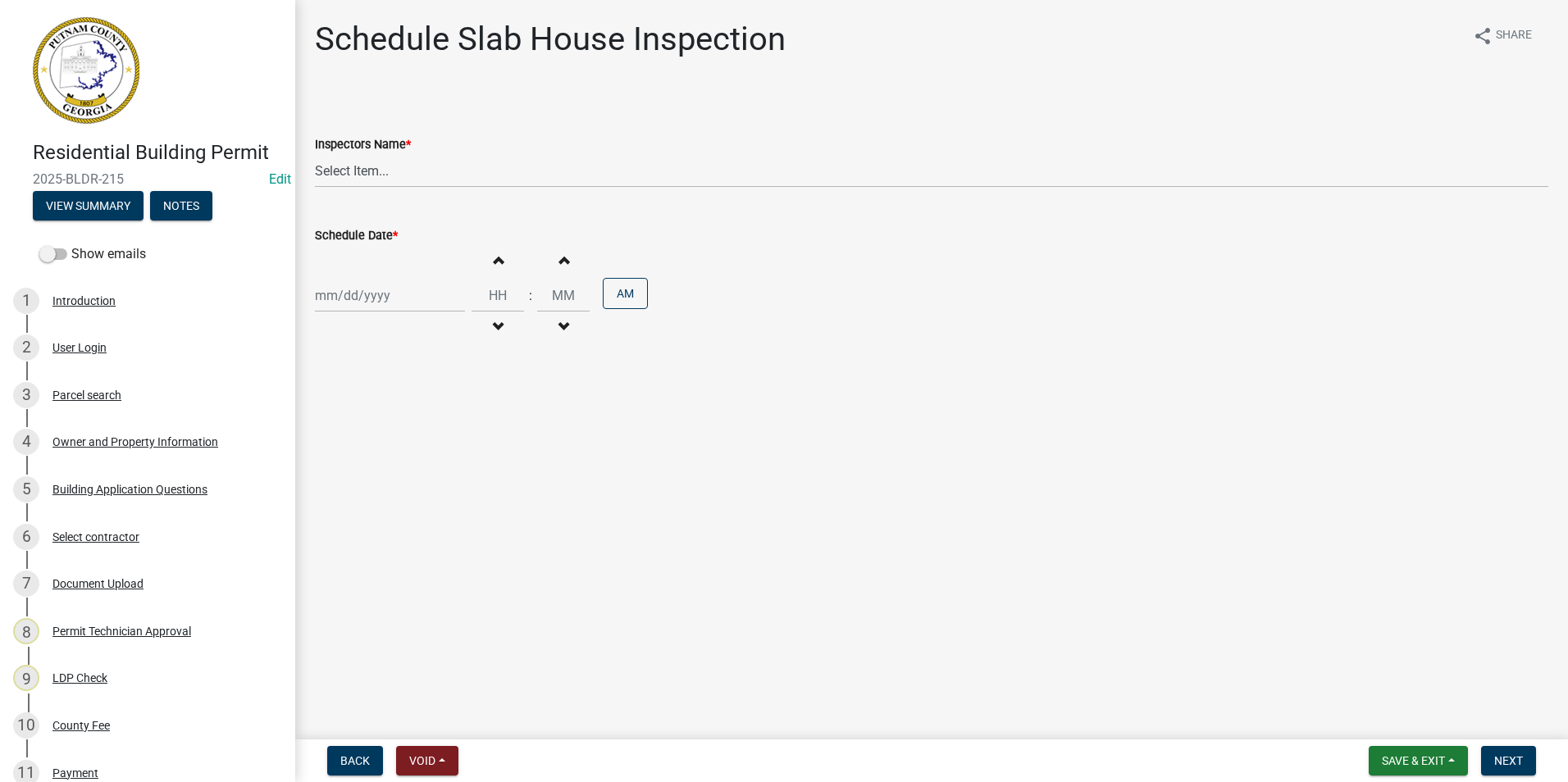
drag, startPoint x: 630, startPoint y: 435, endPoint x: 791, endPoint y: 348, distance: 183.0
click at [791, 348] on wm-data-entity-input "Schedule Date * Increment hours Decrement hours : Increment minutes Decrement m…" at bounding box center [931, 281] width 1233 height 158
click at [417, 184] on select "Select Item... mrivera ([PERSON_NAME]) [PERSON_NAME] ([PERSON_NAME] ([PERSON_NA…" at bounding box center [931, 170] width 1233 height 34
select select "07642ab0-564c-47bb-824b-0ccf2da83593"
click at [315, 154] on select "Select Item... mrivera ([PERSON_NAME]) [PERSON_NAME] ([PERSON_NAME] ([PERSON_NA…" at bounding box center [931, 170] width 1233 height 34
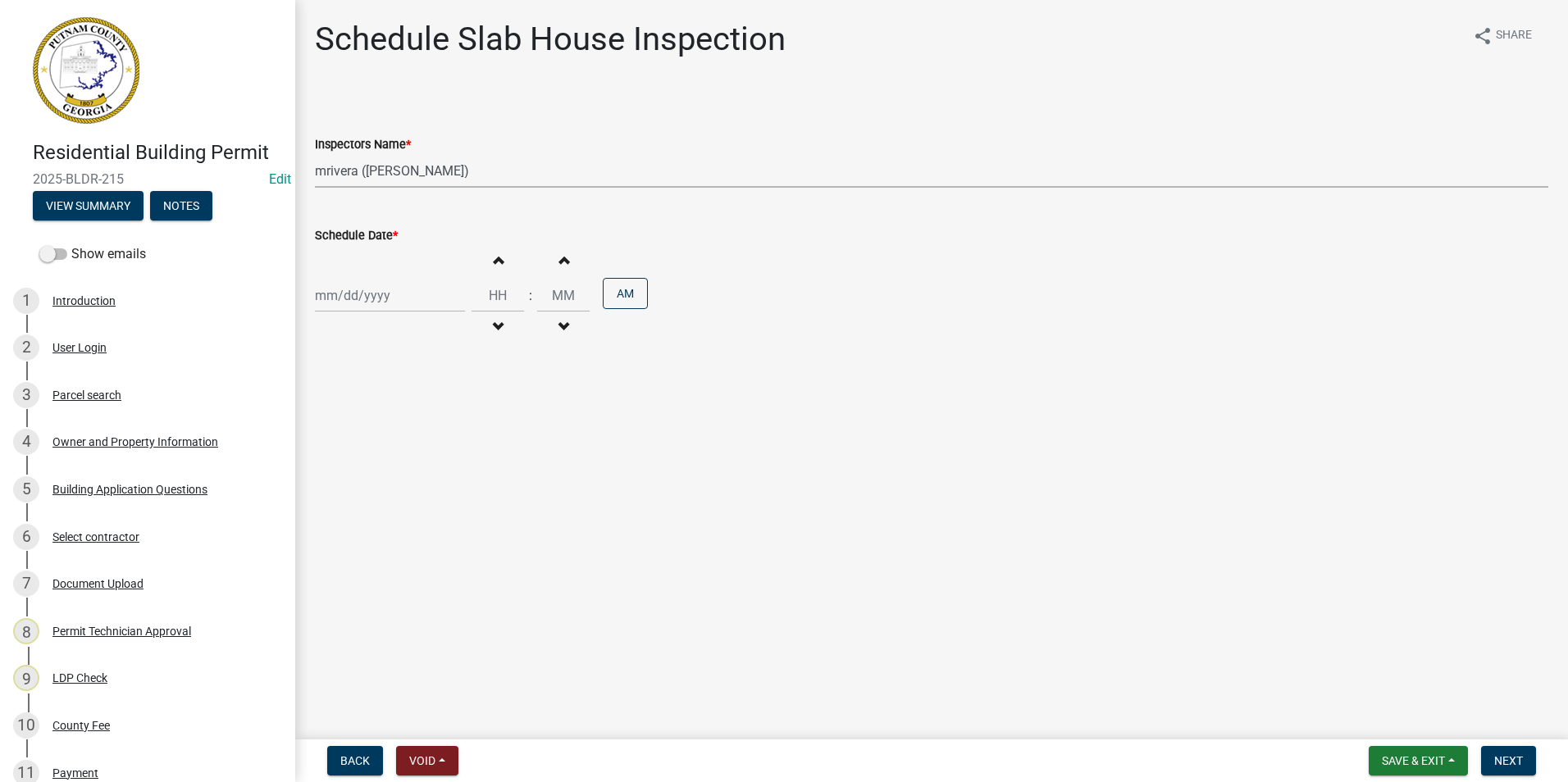
select select "9"
select select "2025"
click at [360, 309] on div "[PERSON_NAME] Feb Mar Apr [PERSON_NAME][DATE] Oct Nov [DATE] 1526 1527 1528 152…" at bounding box center [390, 295] width 150 height 34
click at [429, 408] on div "12" at bounding box center [435, 409] width 26 height 26
type input "[DATE]"
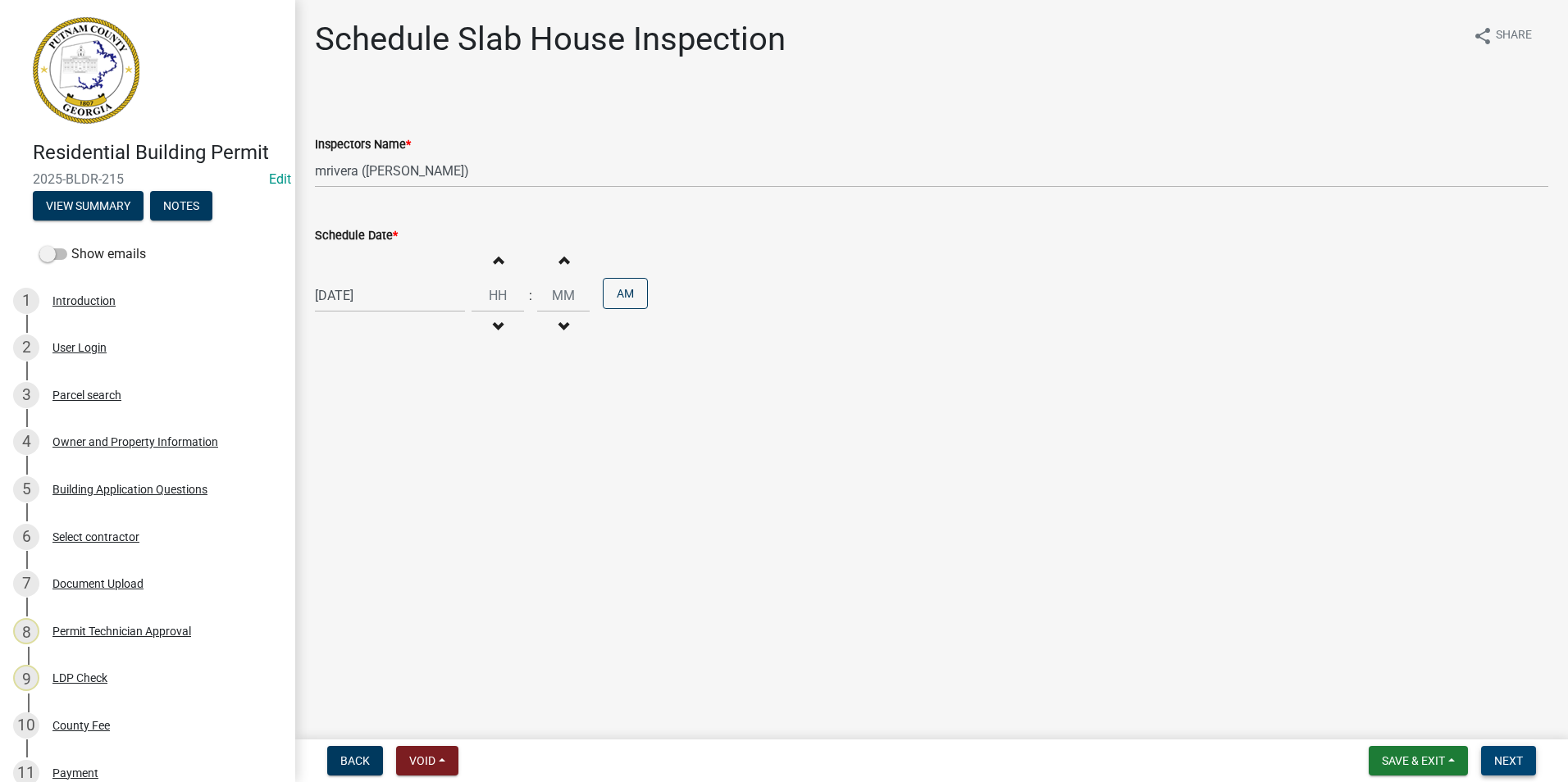
click at [1519, 759] on span "Next" at bounding box center [1508, 761] width 28 height 13
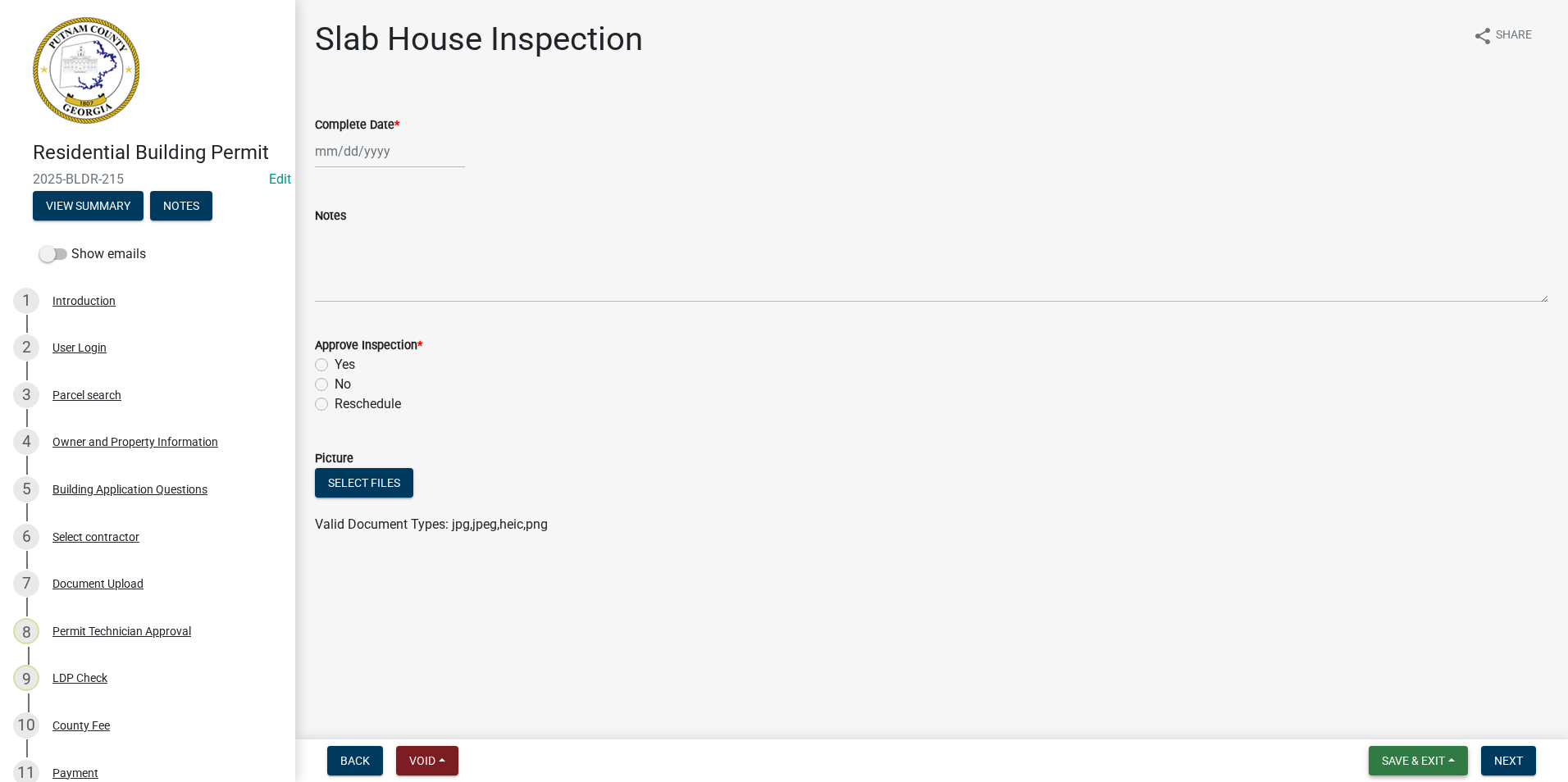
click at [1420, 756] on span "Save & Exit" at bounding box center [1413, 761] width 63 height 13
click at [1420, 717] on button "Save & Exit" at bounding box center [1401, 718] width 131 height 39
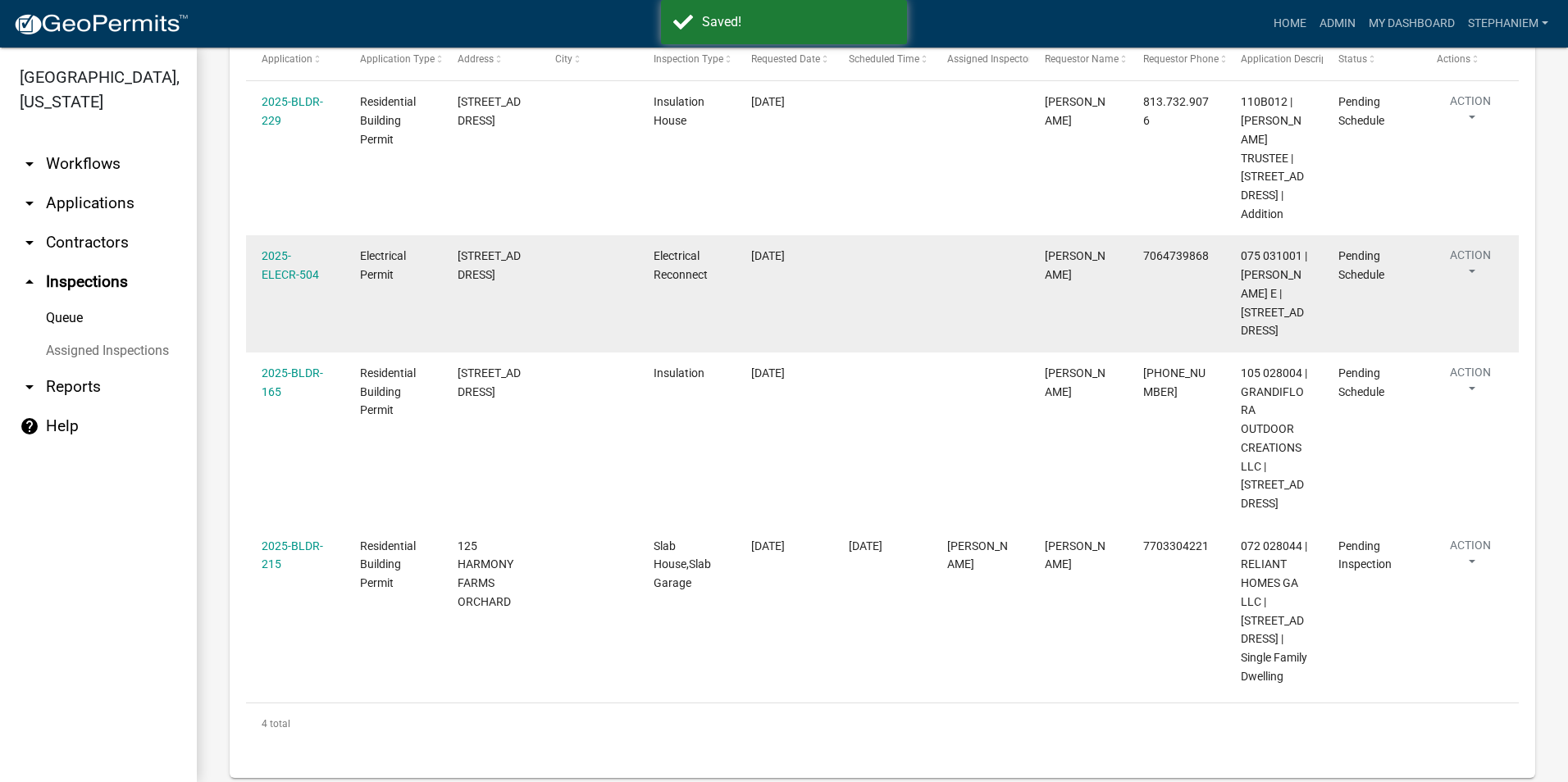
scroll to position [410, 0]
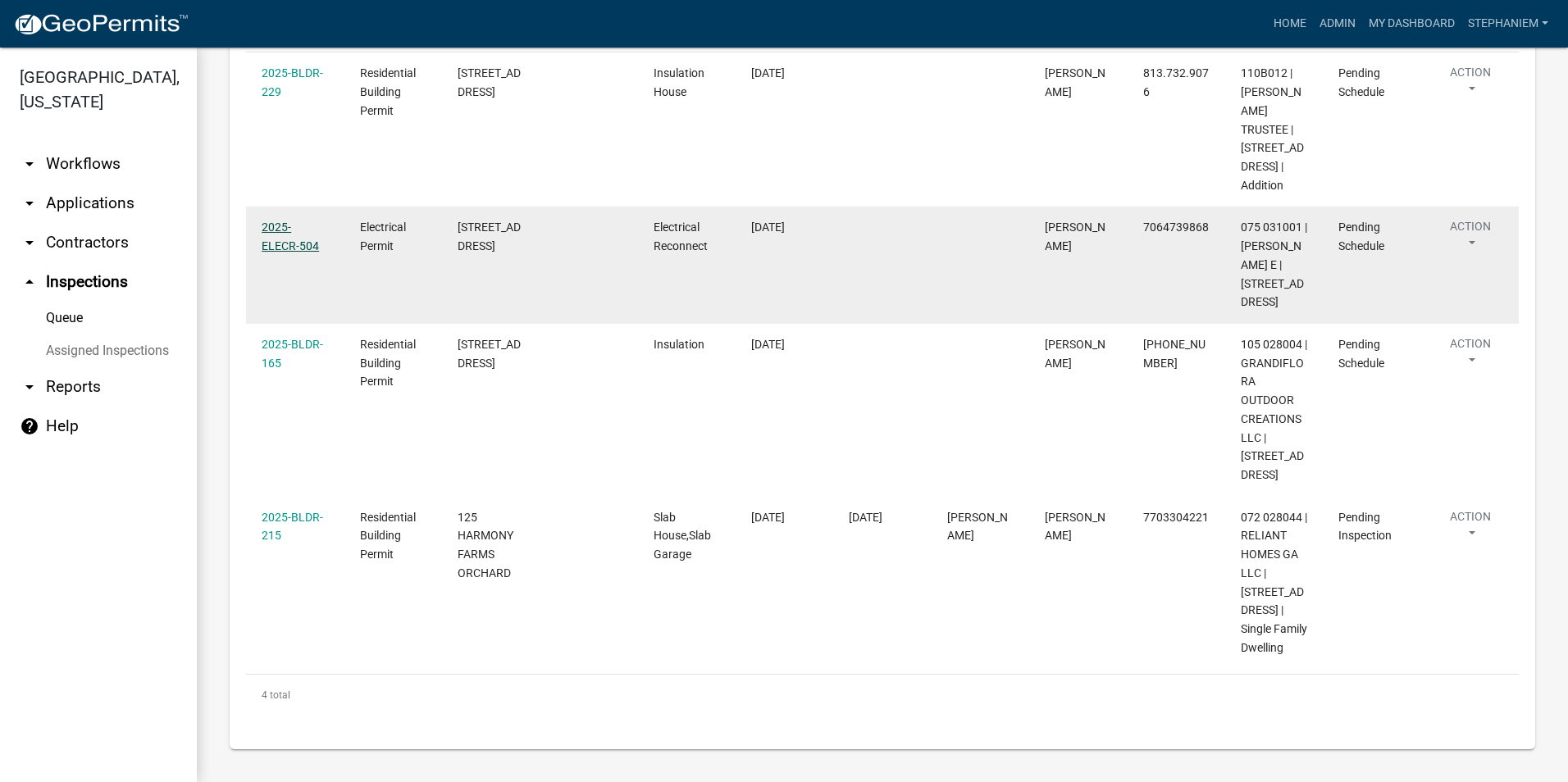
click at [298, 220] on link "2025-ELECR-504" at bounding box center [290, 236] width 57 height 32
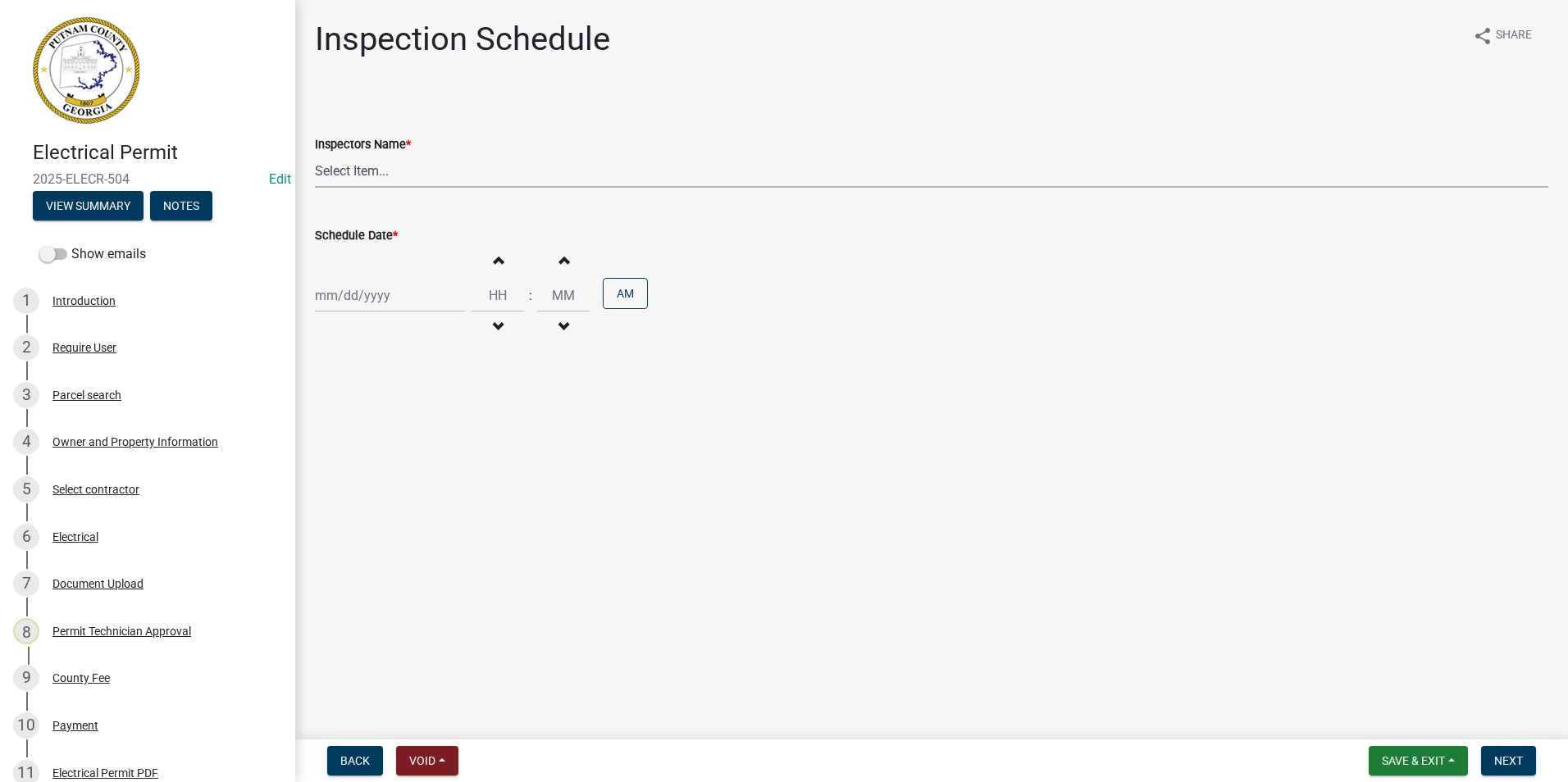
click at [335, 165] on select "Select Item... mrivera ([PERSON_NAME]) [PERSON_NAME] ([PERSON_NAME] ([PERSON_NA…" at bounding box center [931, 170] width 1233 height 34
select select "07642ab0-564c-47bb-824b-0ccf2da83593"
click at [315, 154] on select "Select Item... mrivera ([PERSON_NAME]) [PERSON_NAME] ([PERSON_NAME] ([PERSON_NA…" at bounding box center [931, 170] width 1233 height 34
select select "9"
select select "2025"
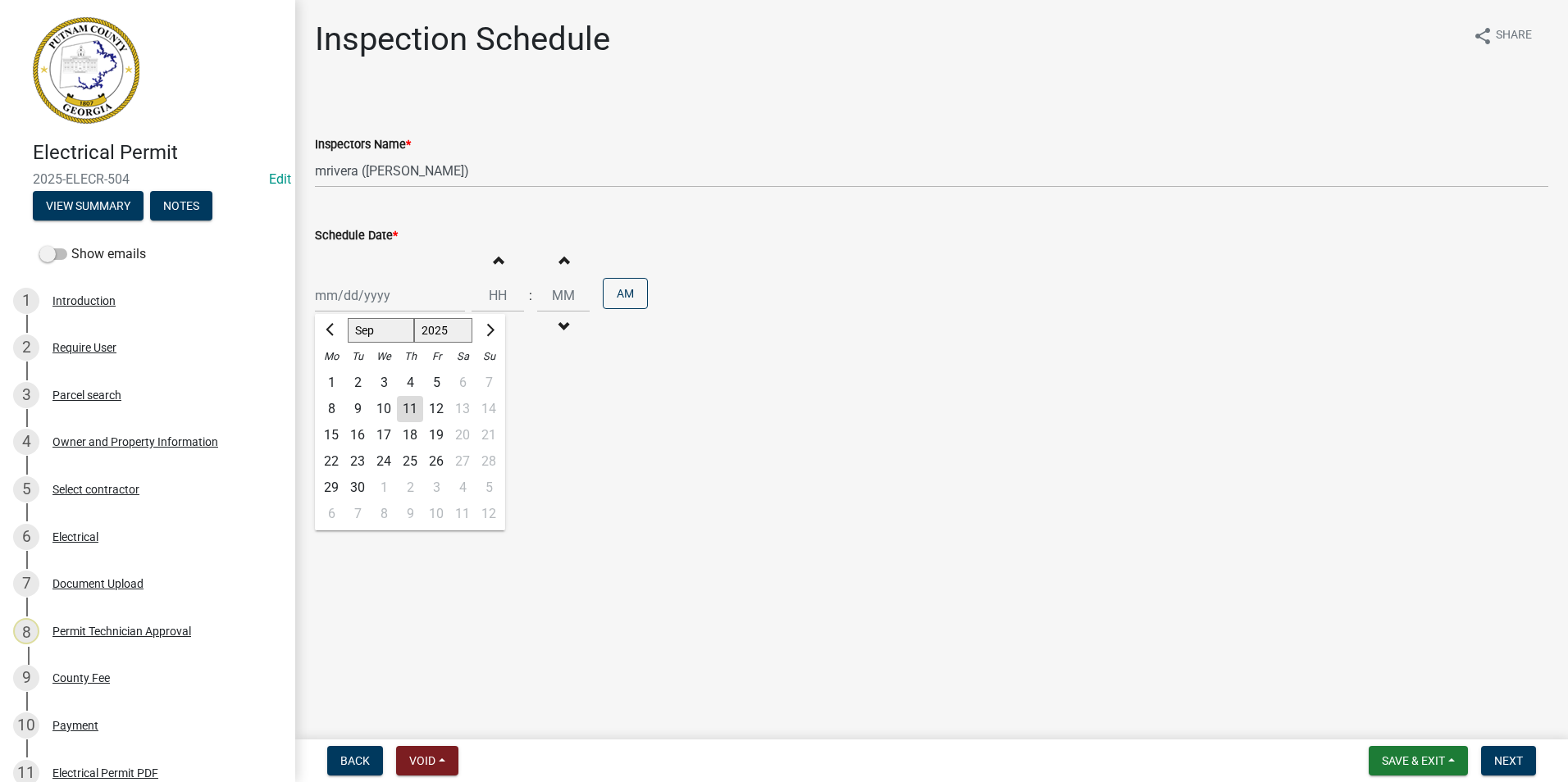
click at [341, 289] on div "[PERSON_NAME] Feb Mar Apr [PERSON_NAME][DATE] Oct Nov [DATE] 1526 1527 1528 152…" at bounding box center [390, 295] width 150 height 34
click at [435, 402] on div "12" at bounding box center [435, 409] width 26 height 26
type input "[DATE]"
click at [1520, 750] on button "Next" at bounding box center [1509, 761] width 55 height 29
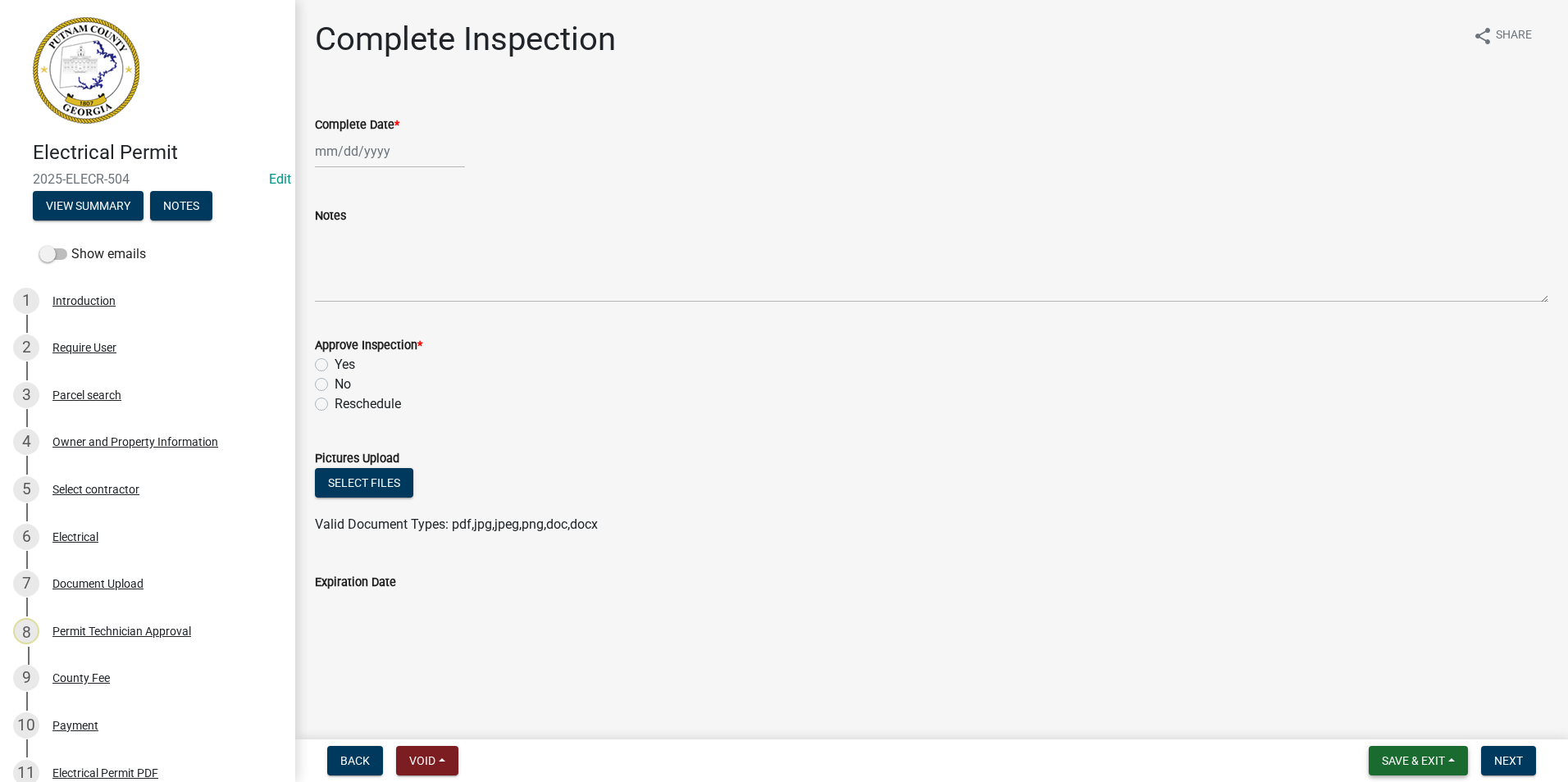
click at [1425, 760] on span "Save & Exit" at bounding box center [1413, 761] width 63 height 13
click at [1419, 722] on button "Save & Exit" at bounding box center [1401, 718] width 131 height 39
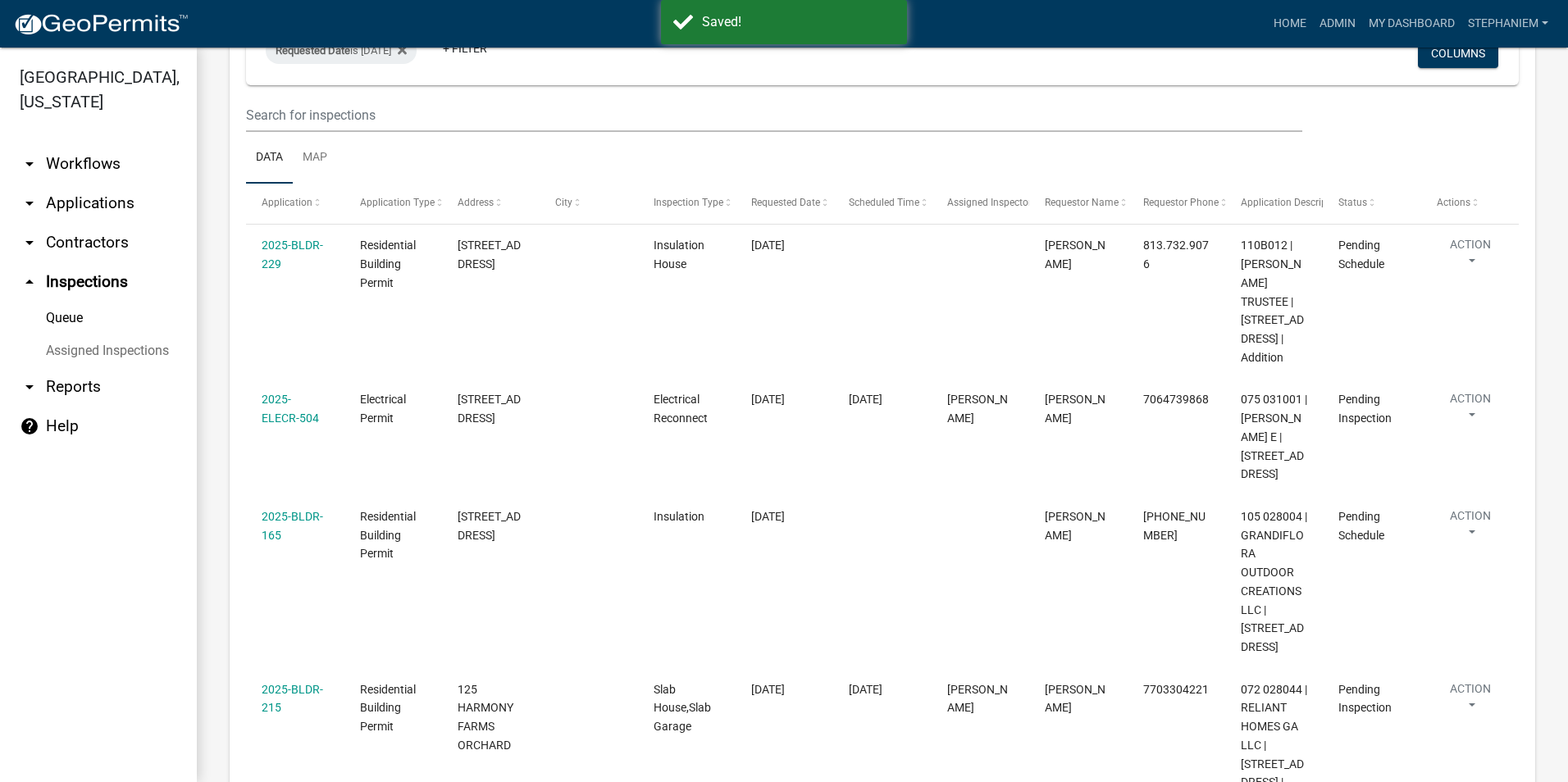
scroll to position [164, 0]
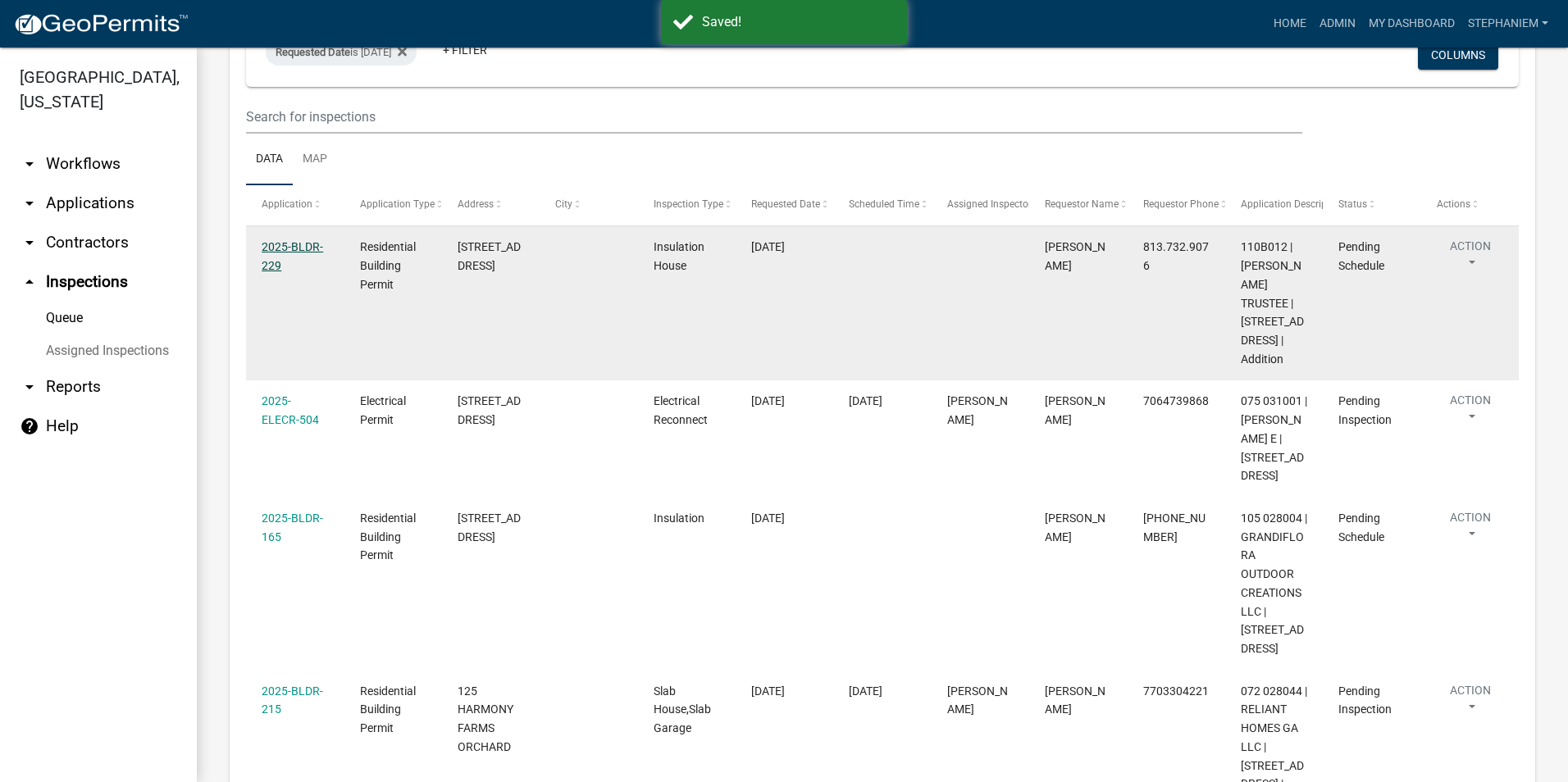
click at [302, 245] on link "2025-BLDR-229" at bounding box center [292, 256] width 61 height 32
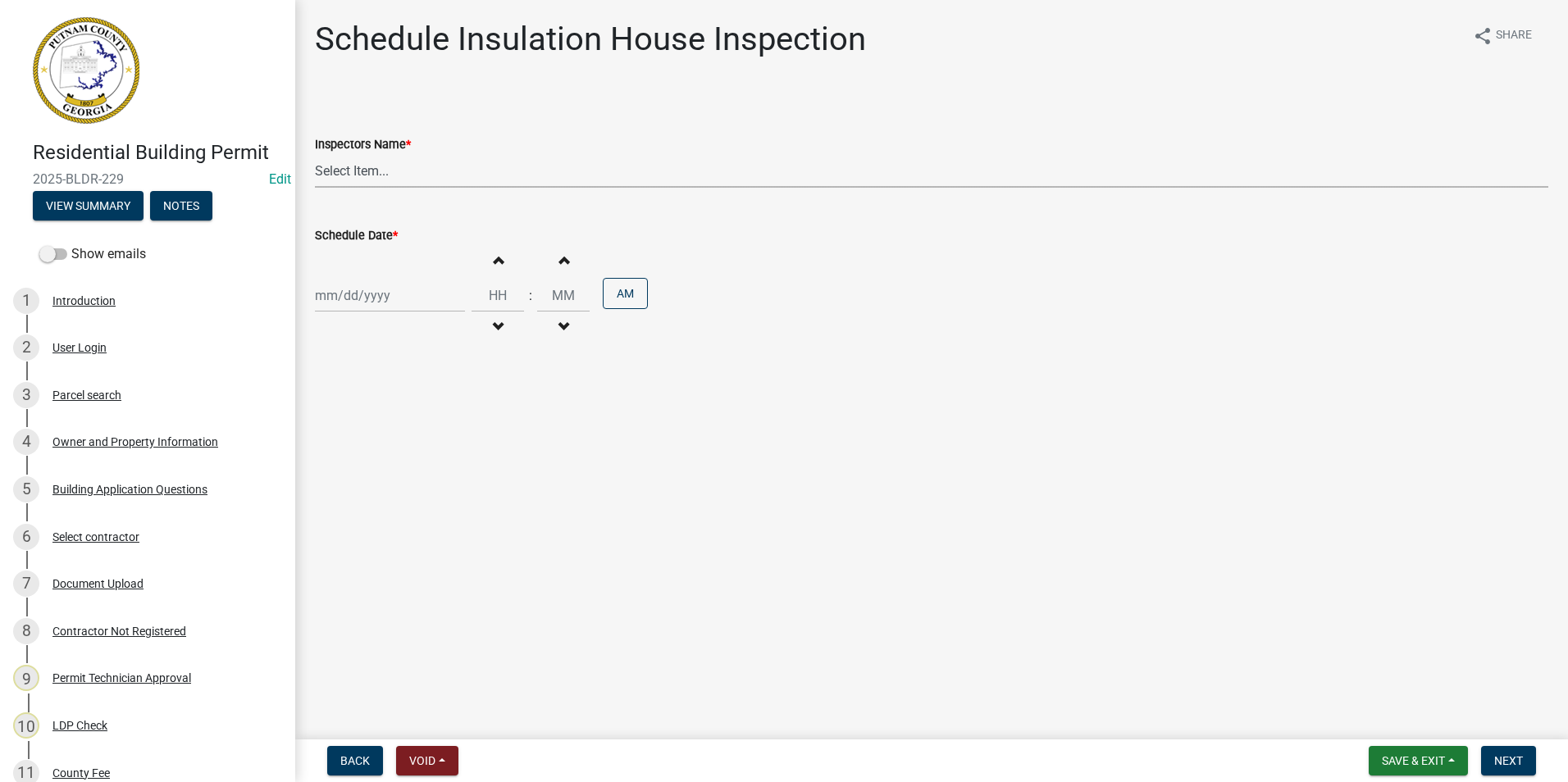
click at [449, 172] on select "Select Item... mrivera ([PERSON_NAME]) [PERSON_NAME] ([PERSON_NAME] ([PERSON_NA…" at bounding box center [931, 170] width 1233 height 34
select select "07642ab0-564c-47bb-824b-0ccf2da83593"
click at [315, 154] on select "Select Item... mrivera ([PERSON_NAME]) [PERSON_NAME] ([PERSON_NAME] ([PERSON_NA…" at bounding box center [931, 170] width 1233 height 34
click at [382, 291] on div at bounding box center [390, 295] width 150 height 34
select select "9"
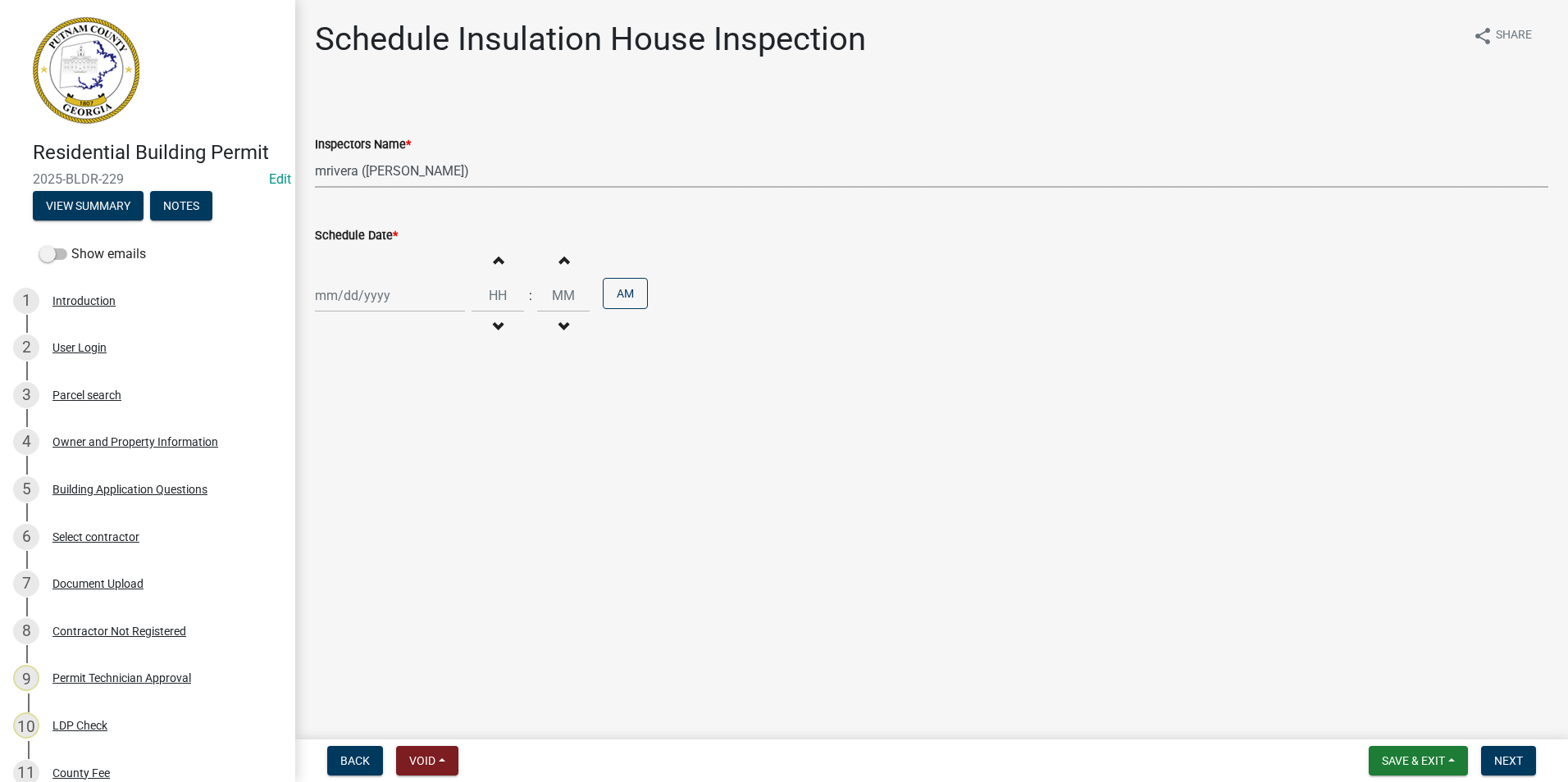
select select "2025"
click at [428, 408] on div "12" at bounding box center [435, 409] width 26 height 26
type input "[DATE]"
click at [1509, 761] on span "Next" at bounding box center [1508, 761] width 28 height 13
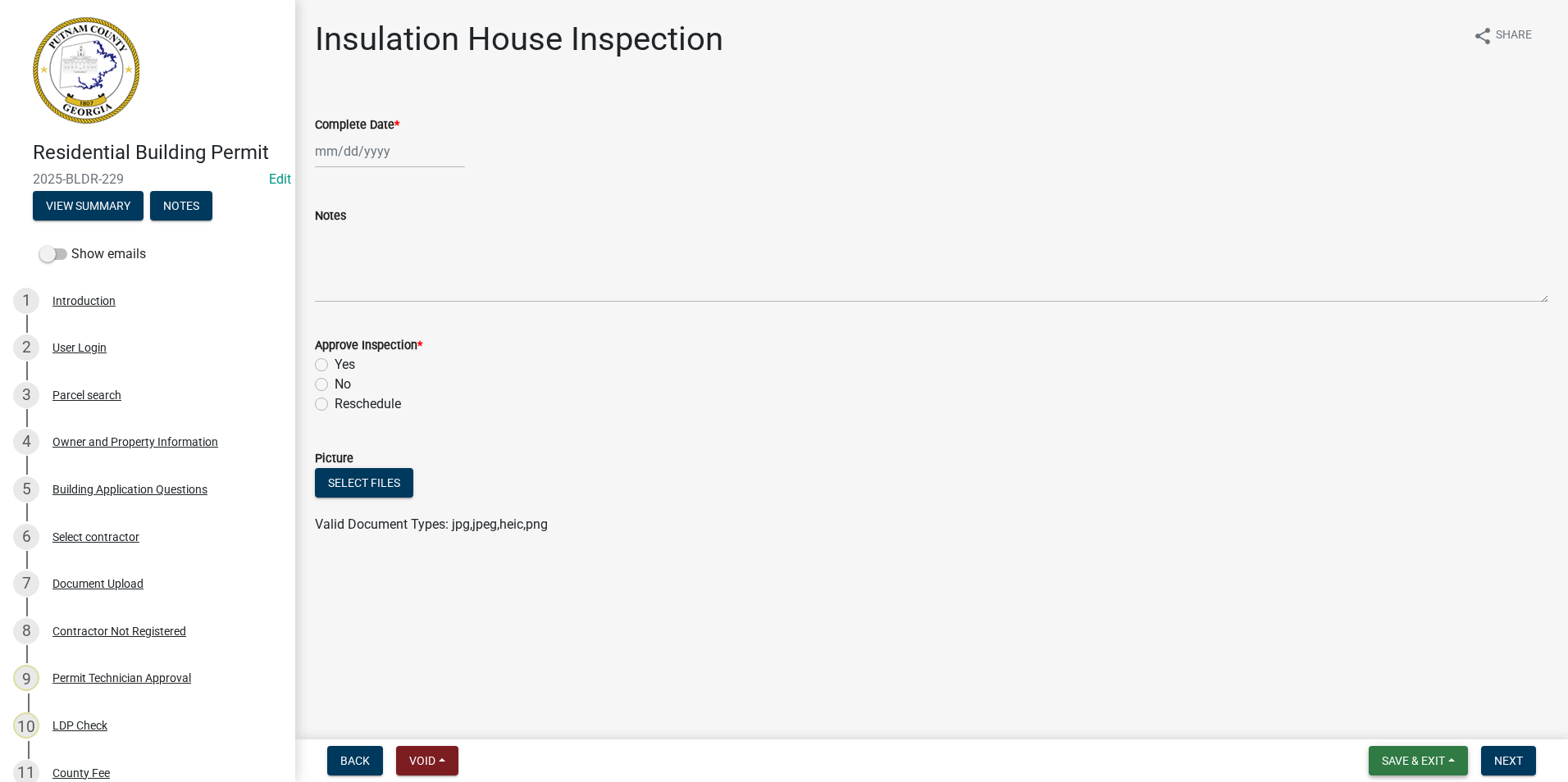
click at [1431, 756] on span "Save & Exit" at bounding box center [1413, 761] width 63 height 13
click at [1431, 724] on button "Save & Exit" at bounding box center [1401, 718] width 131 height 39
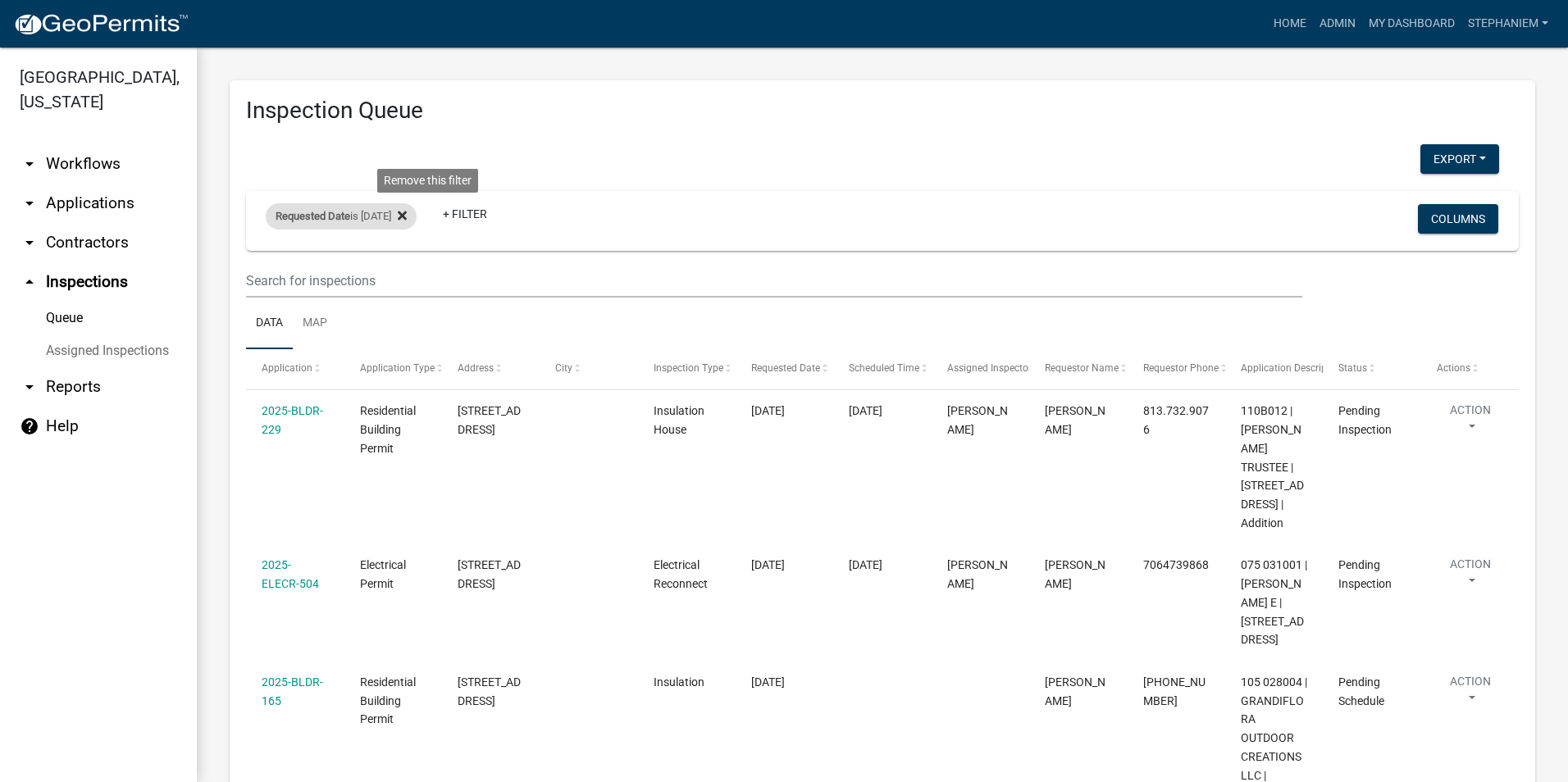
click at [407, 210] on icon at bounding box center [401, 215] width 9 height 13
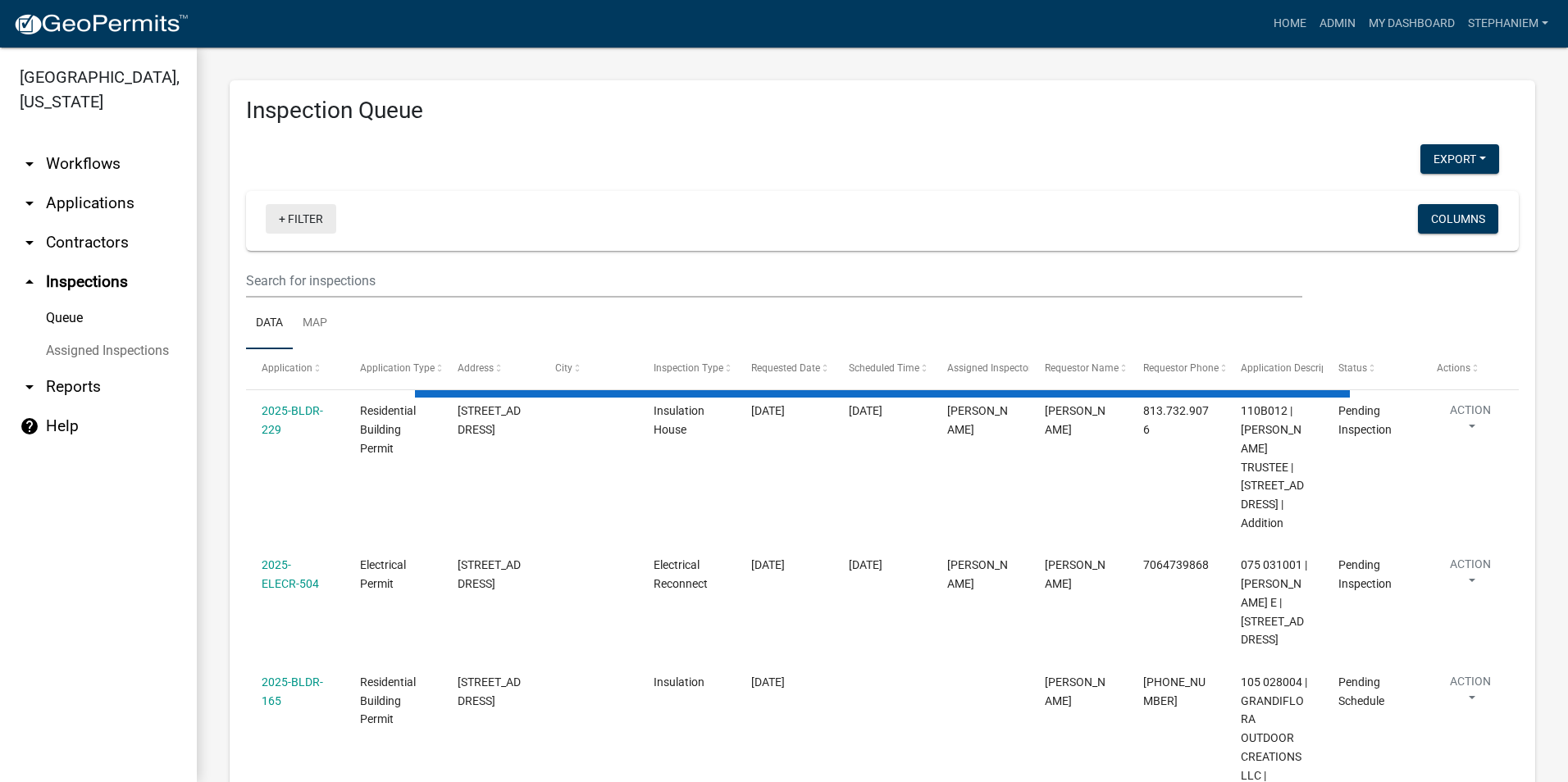
click at [319, 219] on link "+ Filter" at bounding box center [301, 219] width 70 height 29
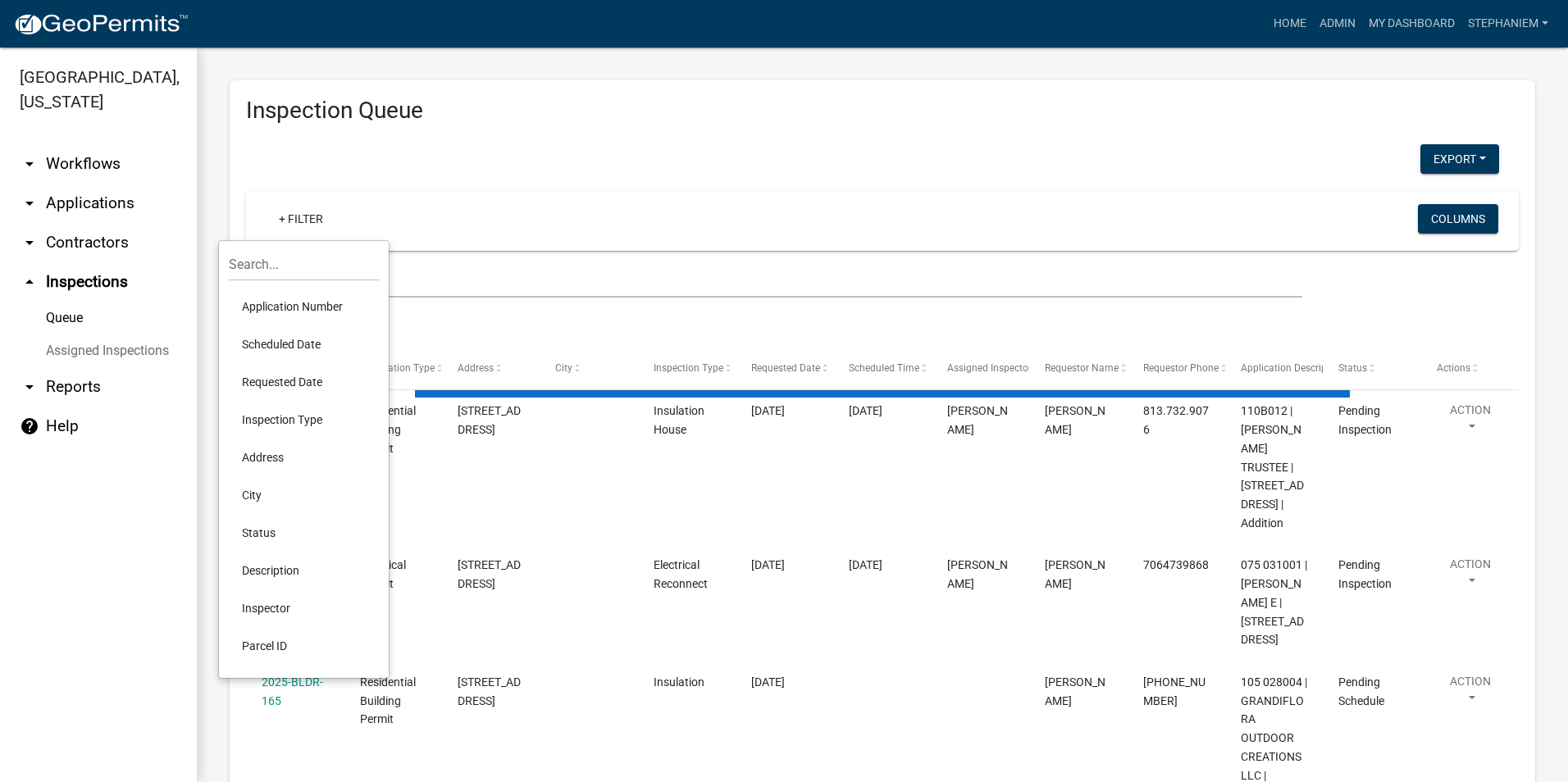
click at [304, 387] on li "Requested Date" at bounding box center [304, 382] width 150 height 38
select select "3: 100"
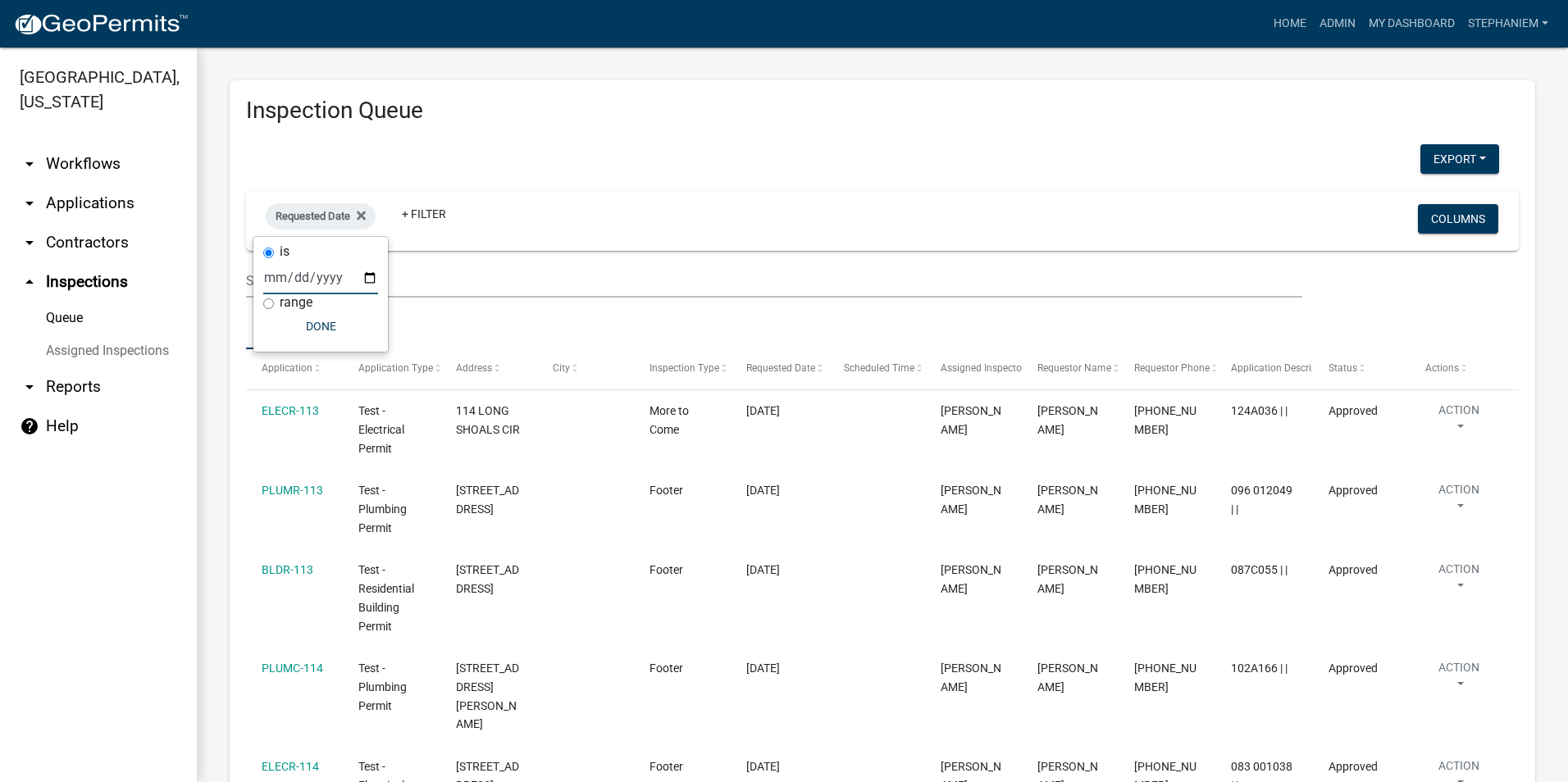
click at [366, 278] on input "date" at bounding box center [320, 278] width 115 height 34
type input "[DATE]"
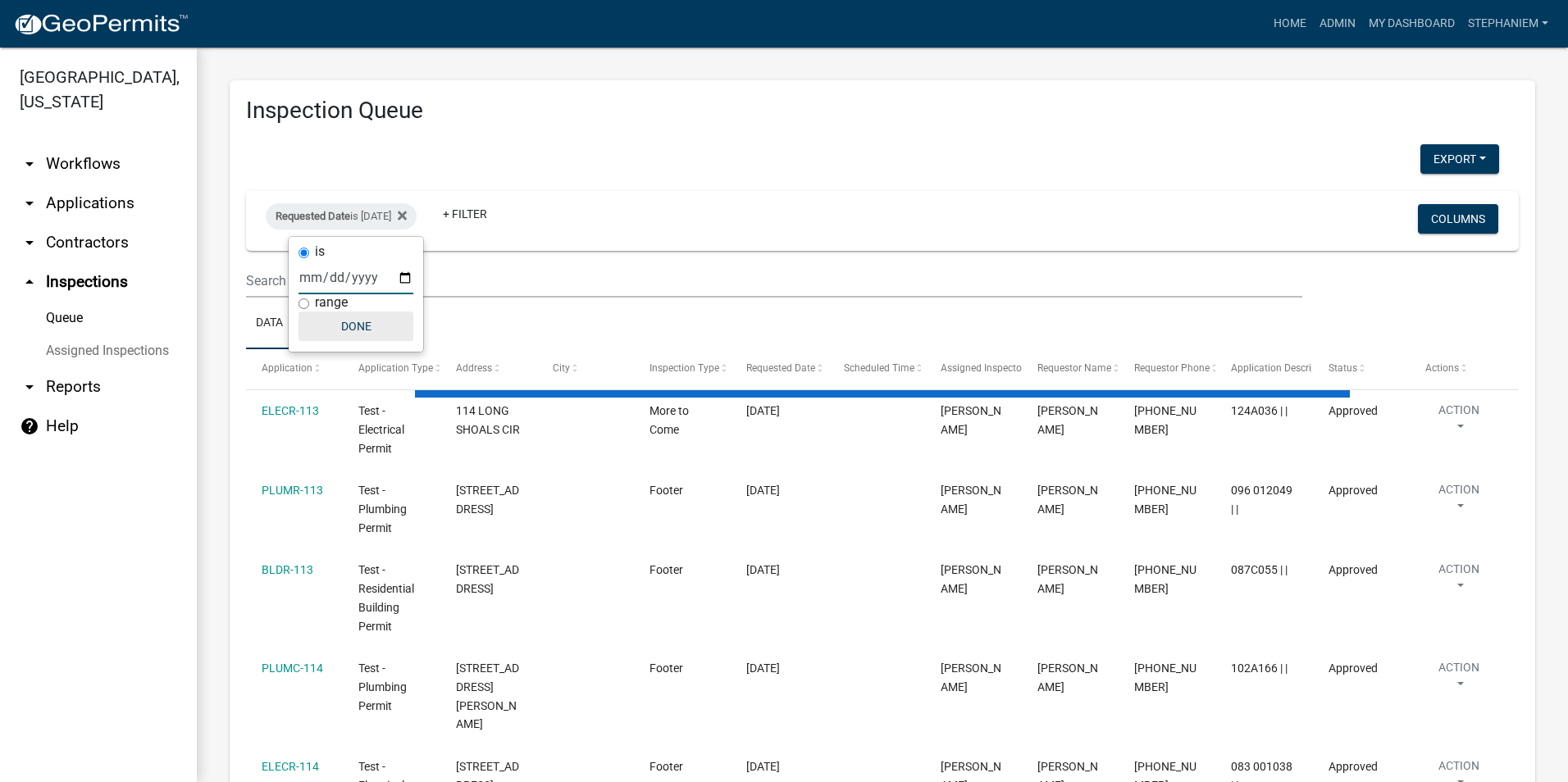
click at [366, 322] on button "Done" at bounding box center [355, 326] width 115 height 29
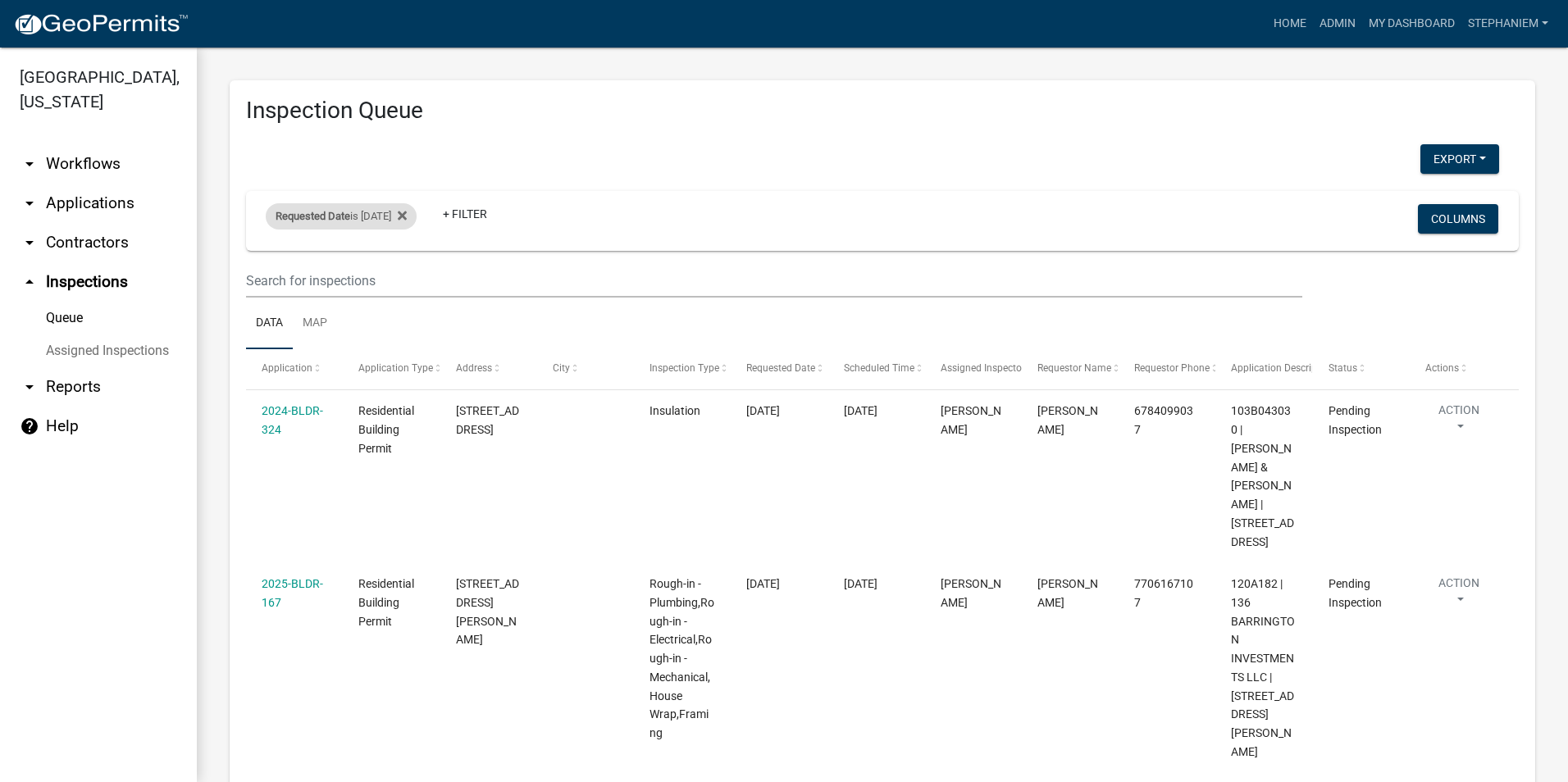
click at [392, 218] on div "Requested Date is [DATE]" at bounding box center [341, 216] width 151 height 26
click at [409, 279] on input "[DATE]" at bounding box center [355, 278] width 115 height 34
type input "[DATE]"
click at [384, 321] on button "Done" at bounding box center [355, 326] width 115 height 29
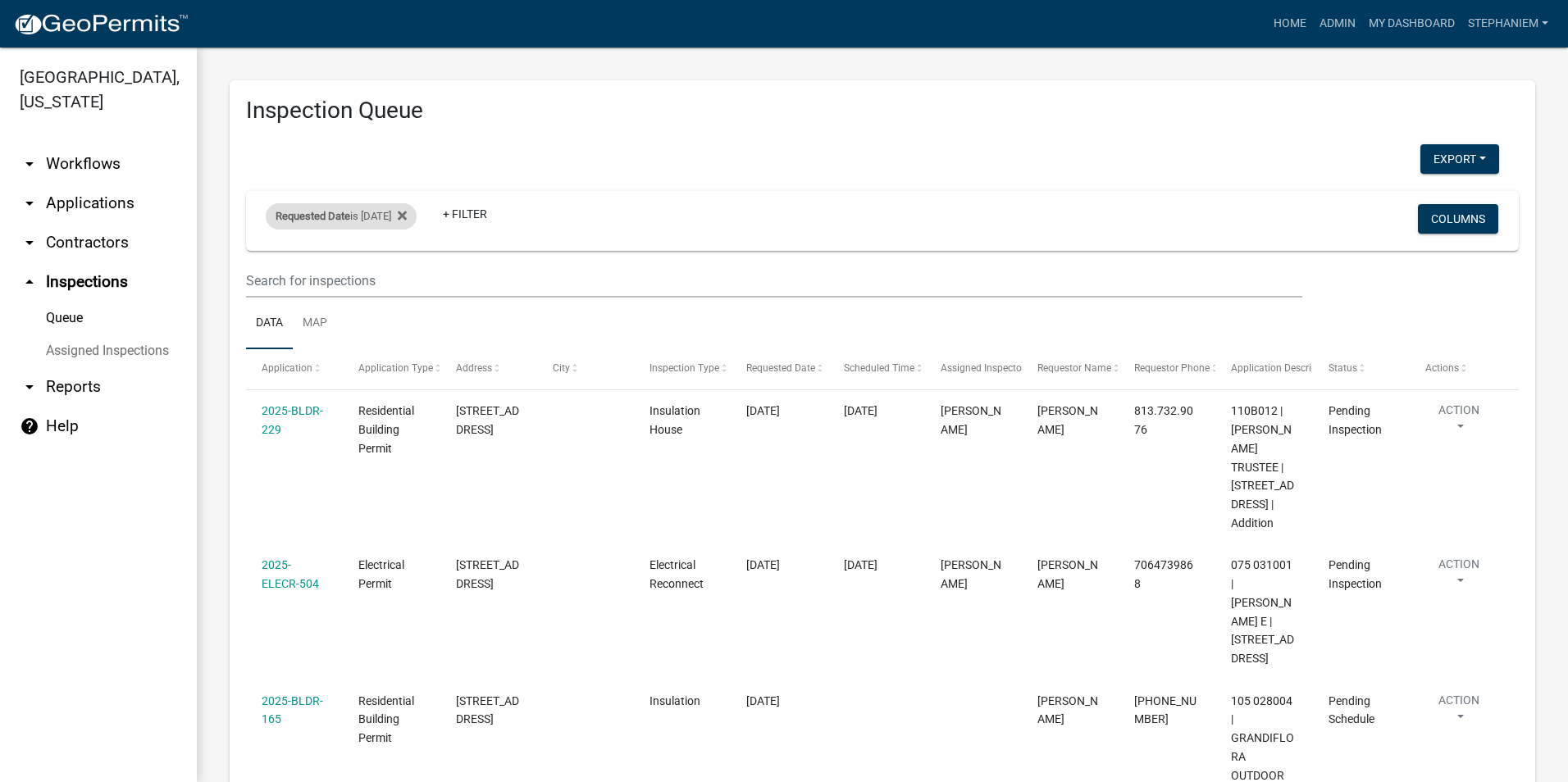
click at [402, 217] on div "Requested Date is [DATE]" at bounding box center [341, 216] width 151 height 26
click at [405, 275] on input "[DATE]" at bounding box center [355, 278] width 115 height 34
type input "[DATE]"
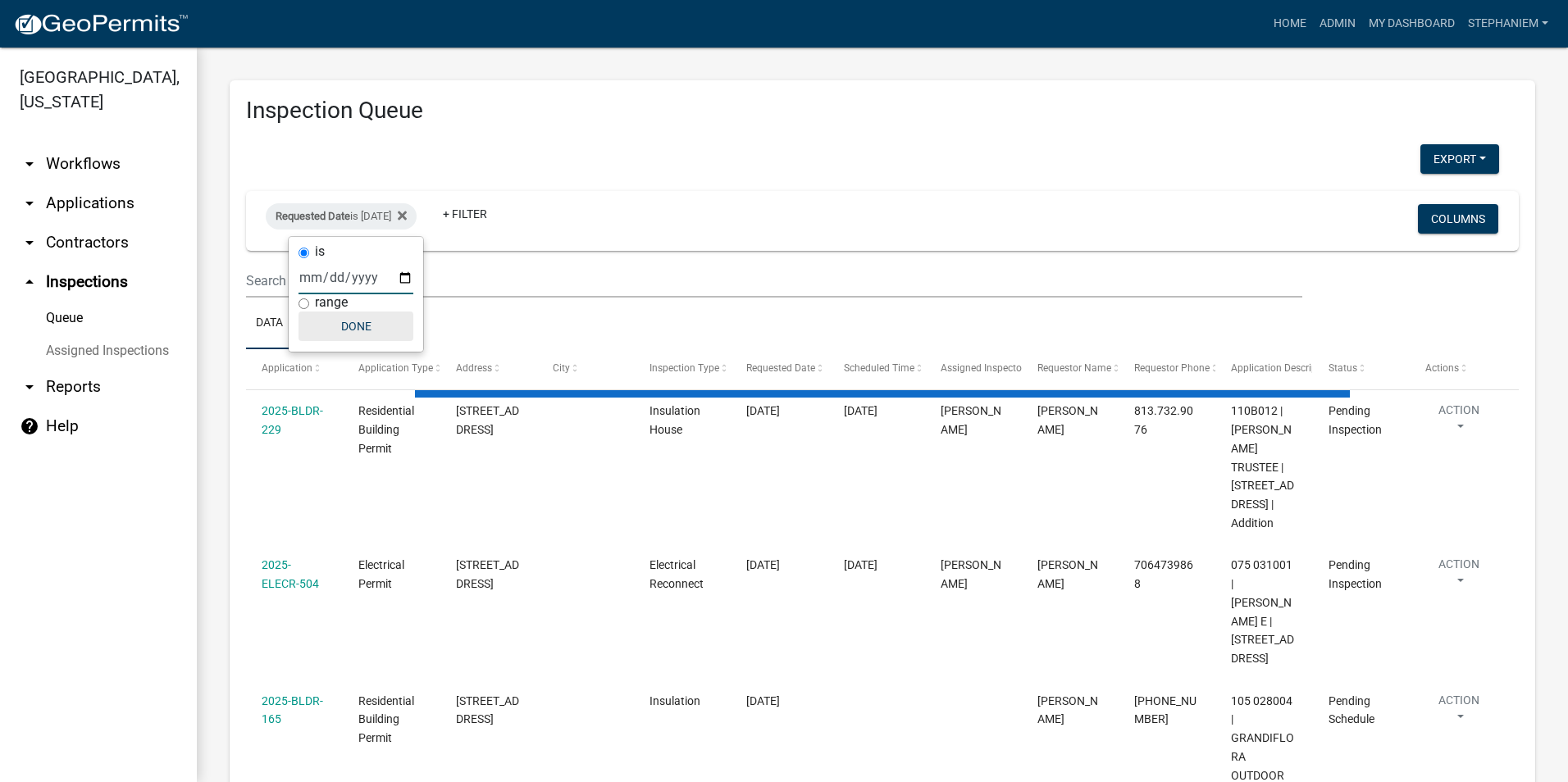
click at [372, 332] on button "Done" at bounding box center [355, 326] width 115 height 29
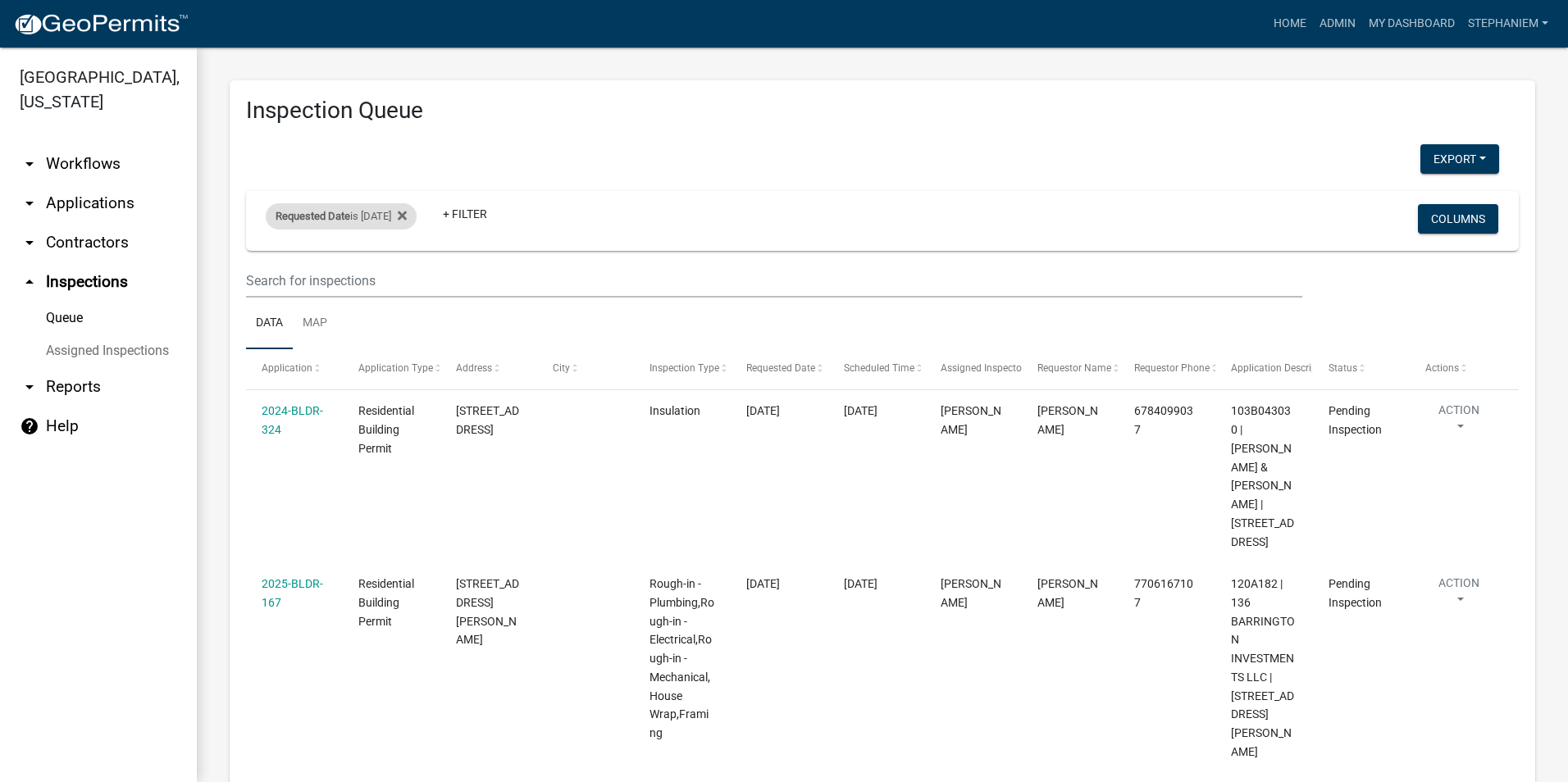
click at [392, 216] on div "Requested Date is [DATE]" at bounding box center [341, 216] width 151 height 26
click at [407, 279] on input "[DATE]" at bounding box center [355, 278] width 115 height 34
type input "[DATE]"
click at [384, 326] on button "Done" at bounding box center [355, 326] width 115 height 29
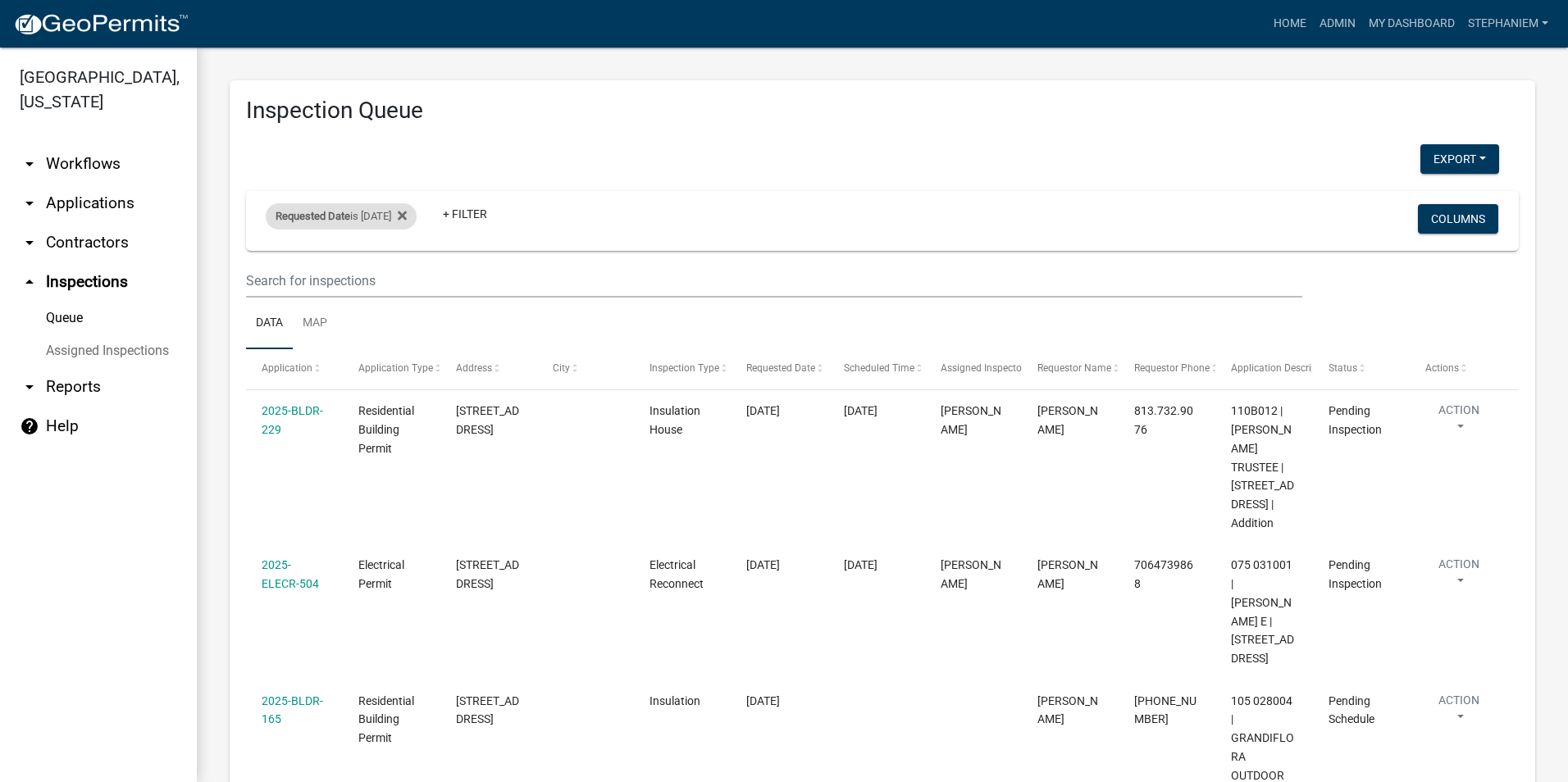
click at [387, 218] on div "Requested Date is [DATE]" at bounding box center [341, 216] width 151 height 26
click at [402, 268] on input "[DATE]" at bounding box center [355, 278] width 115 height 34
click at [408, 278] on input "[DATE]" at bounding box center [355, 278] width 115 height 34
type input "[DATE]"
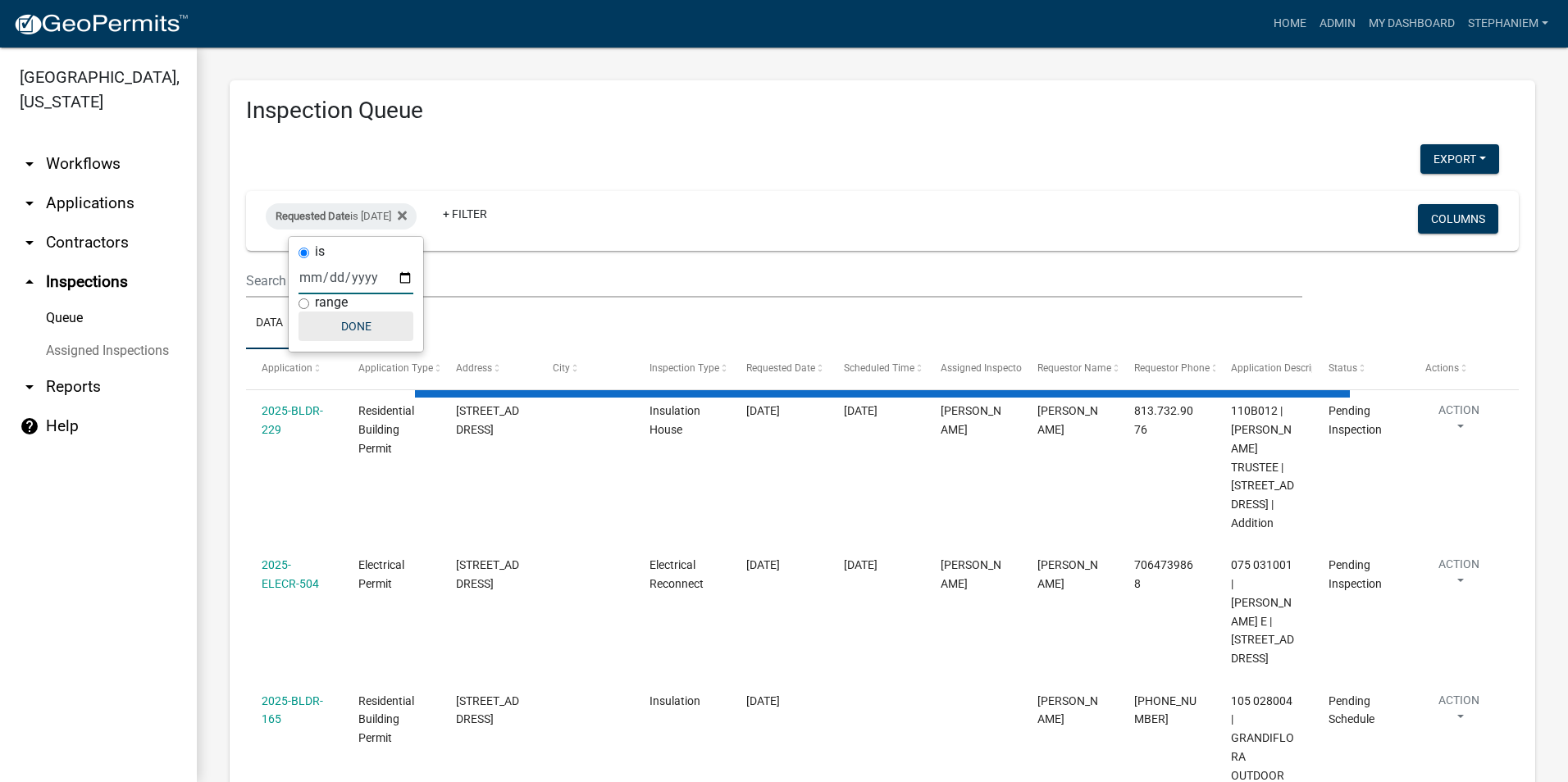
click at [390, 325] on button "Done" at bounding box center [355, 326] width 115 height 29
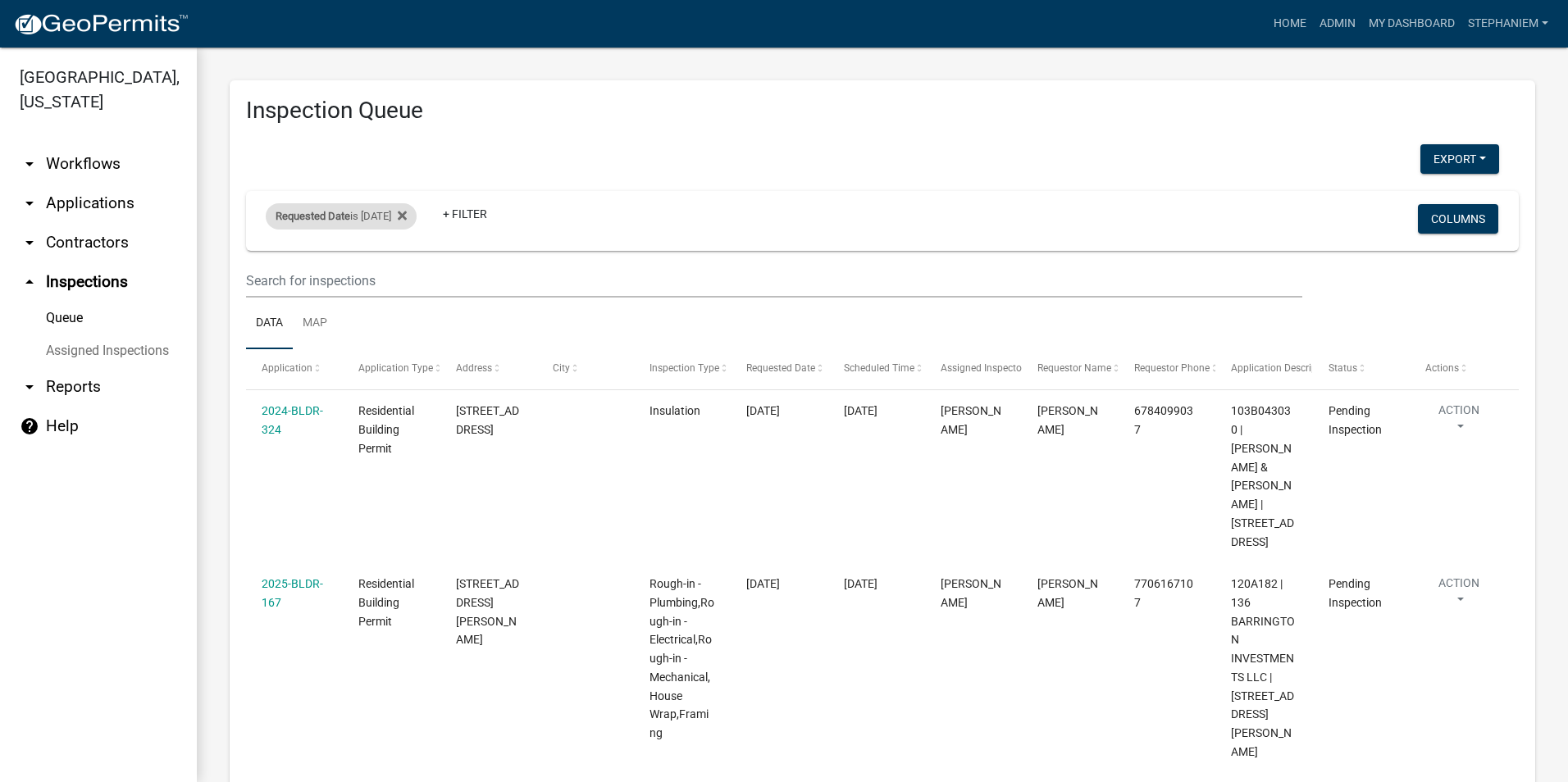
click at [395, 220] on div "Requested Date is [DATE]" at bounding box center [341, 216] width 151 height 26
click at [407, 277] on input "[DATE]" at bounding box center [355, 278] width 115 height 34
type input "[DATE]"
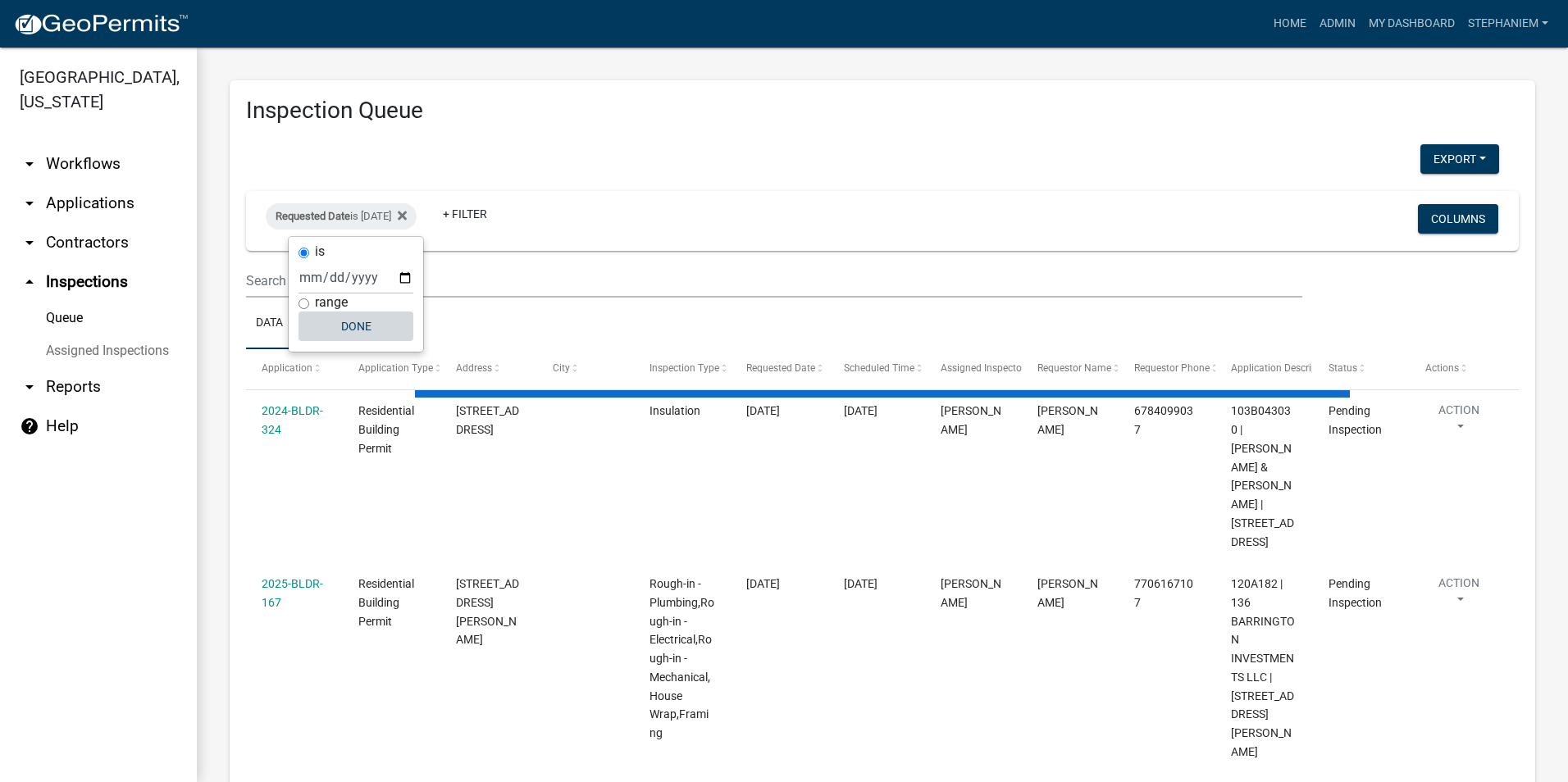
click at [382, 340] on button "Done" at bounding box center [355, 326] width 115 height 29
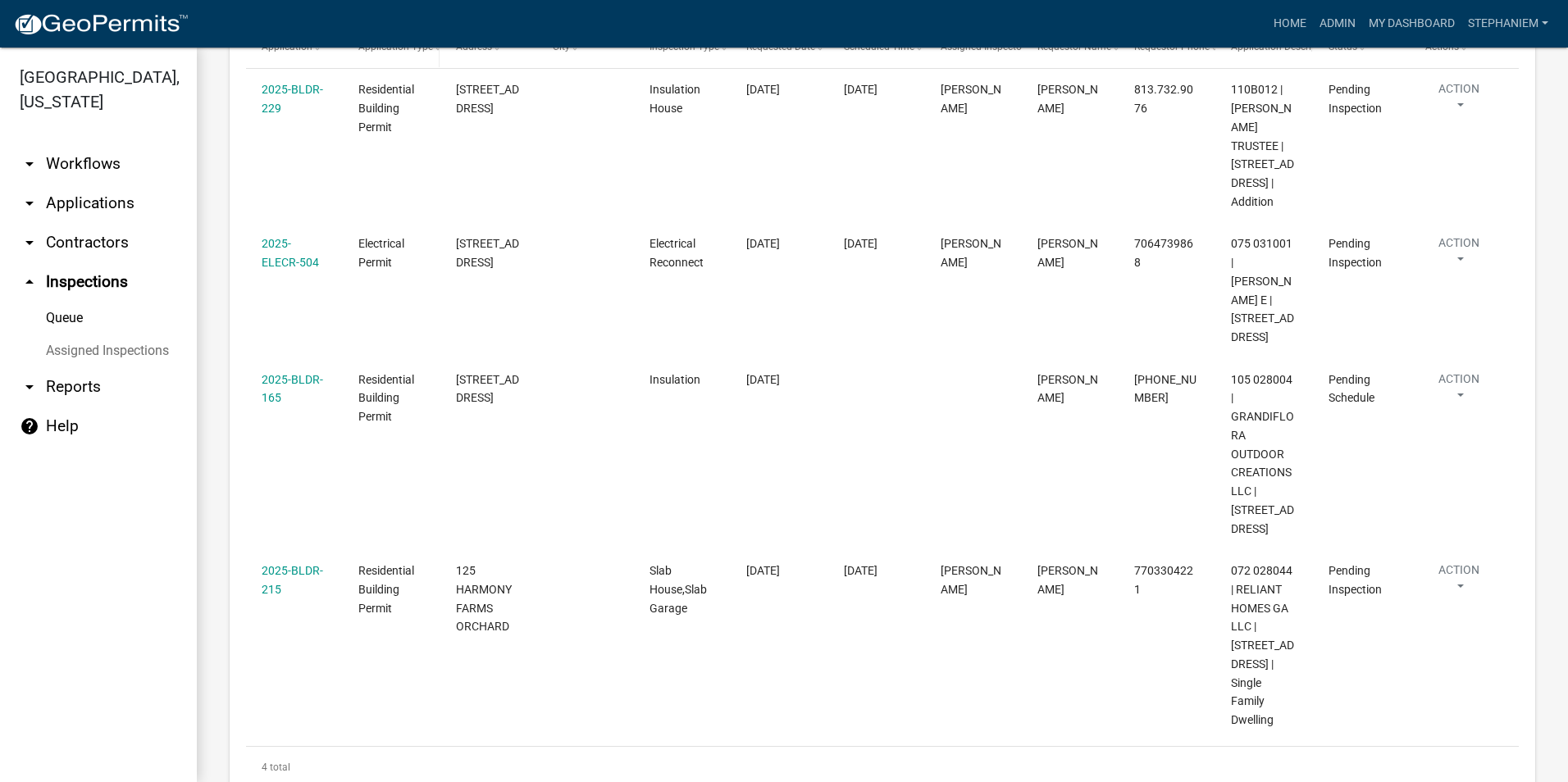
scroll to position [328, 0]
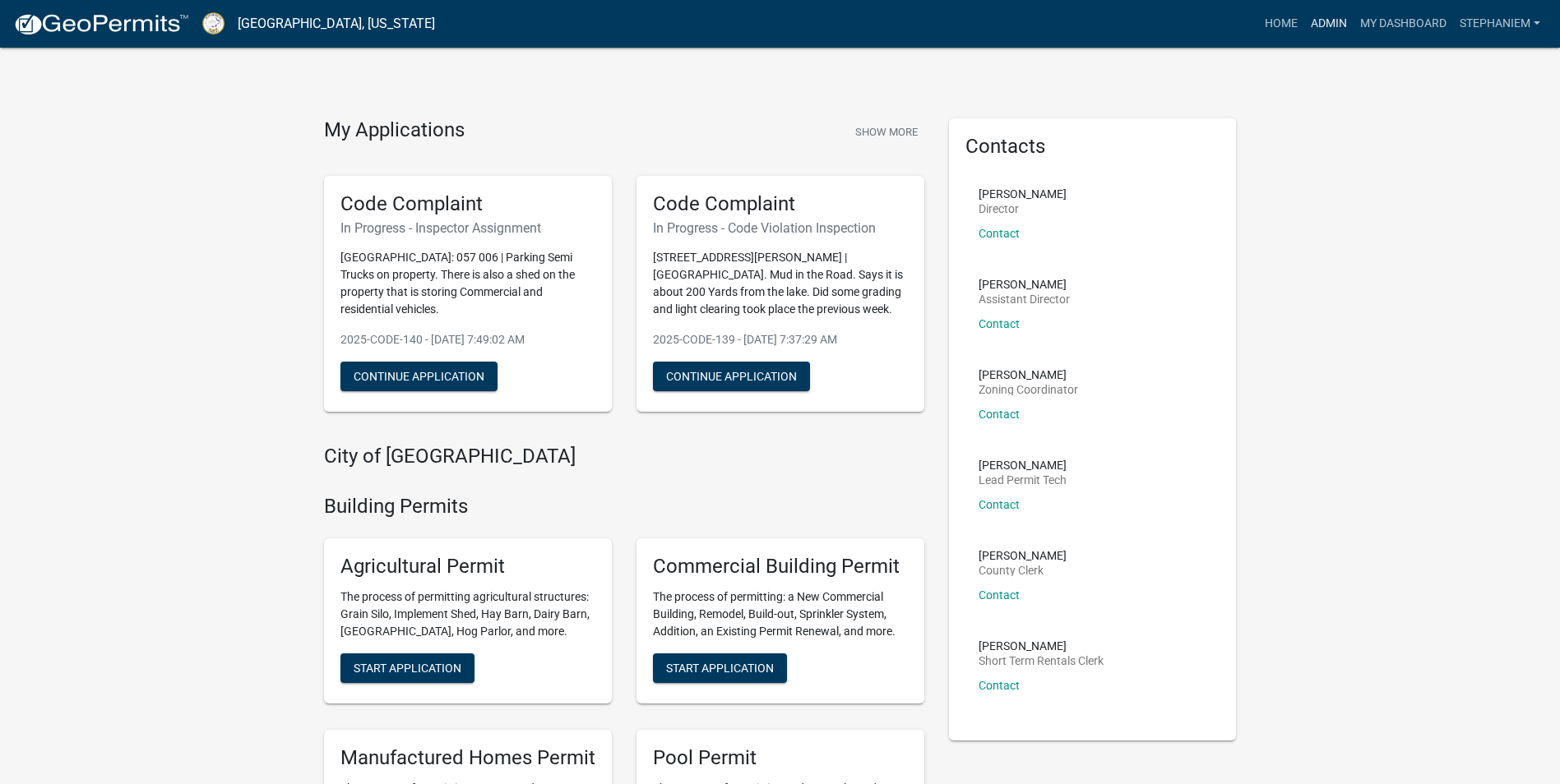
click at [1334, 22] on link "Admin" at bounding box center [1328, 23] width 50 height 31
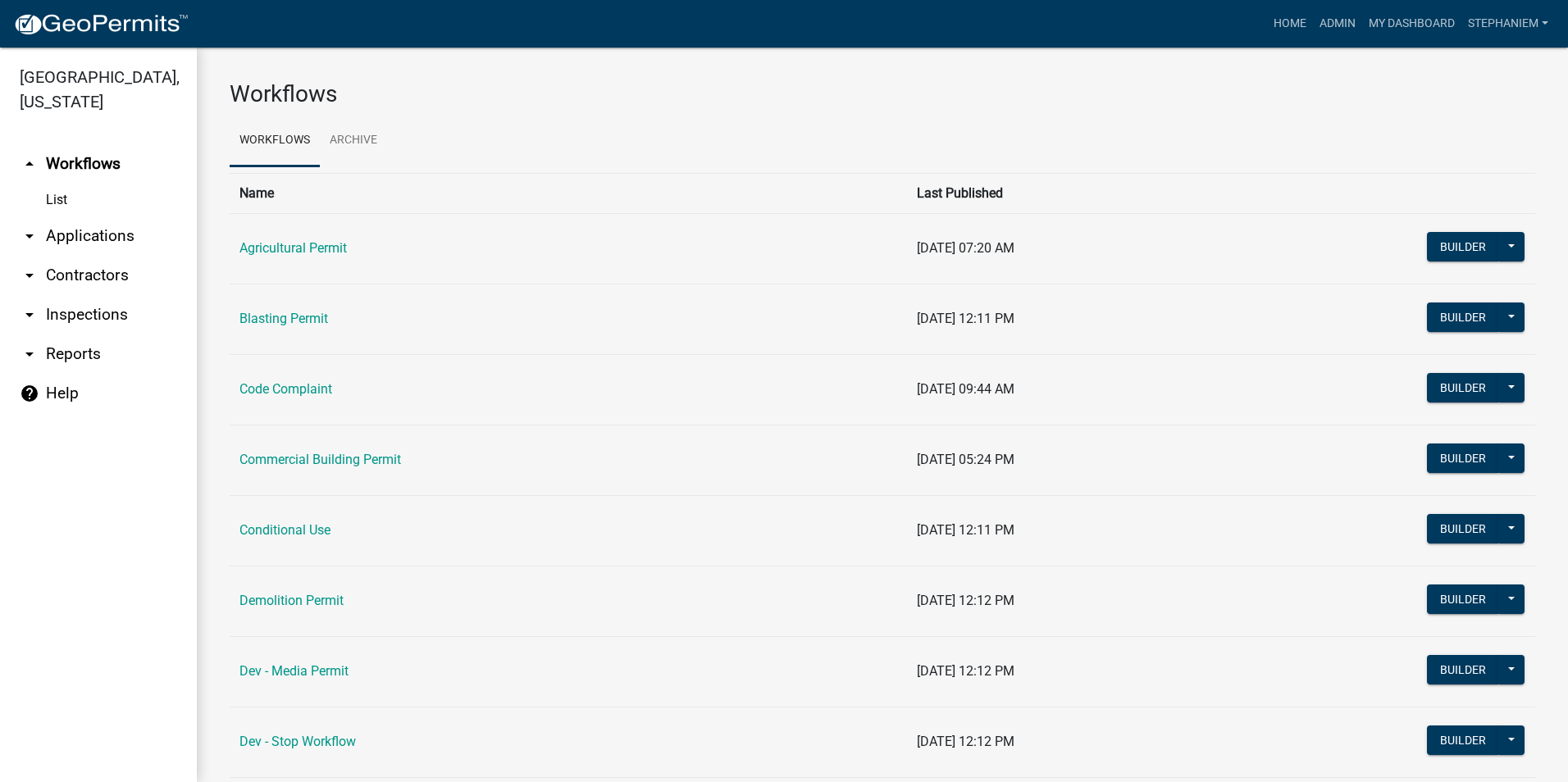
click at [135, 236] on link "arrow_drop_down Applications" at bounding box center [98, 236] width 197 height 39
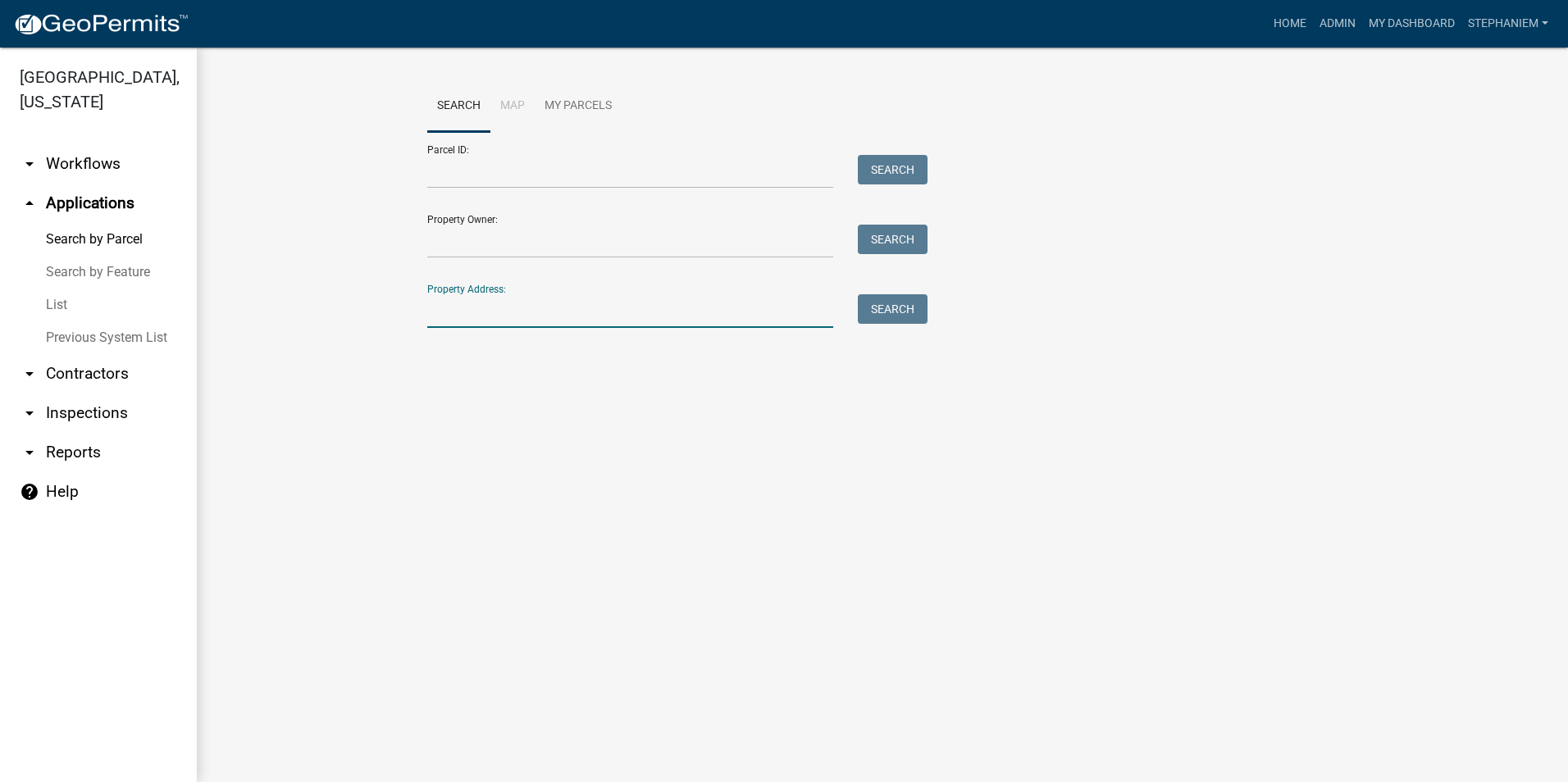
click at [521, 323] on input "Property Address:" at bounding box center [630, 311] width 406 height 34
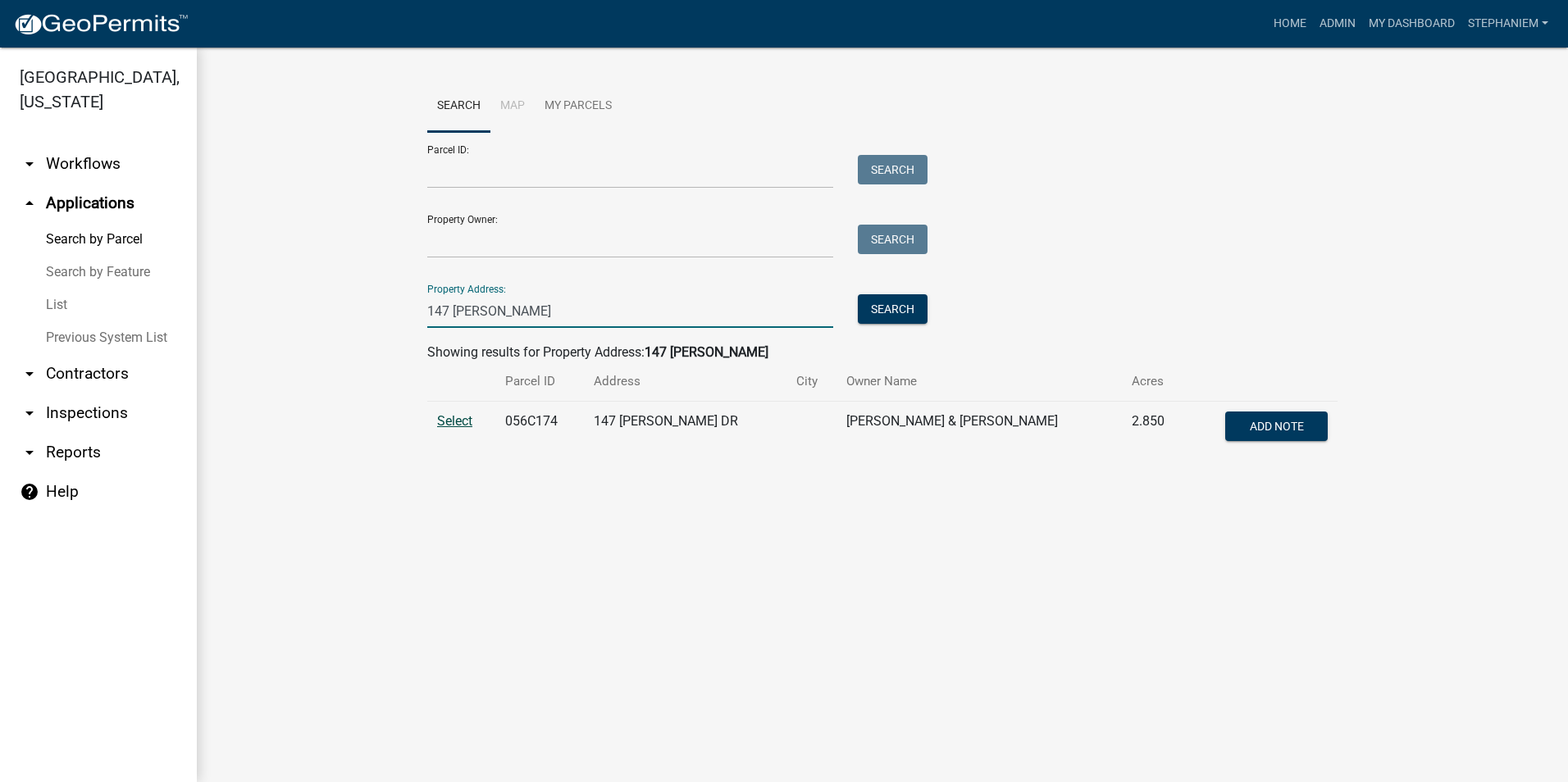
type input "147 Thomas"
click at [453, 424] on span "Select" at bounding box center [455, 421] width 35 height 16
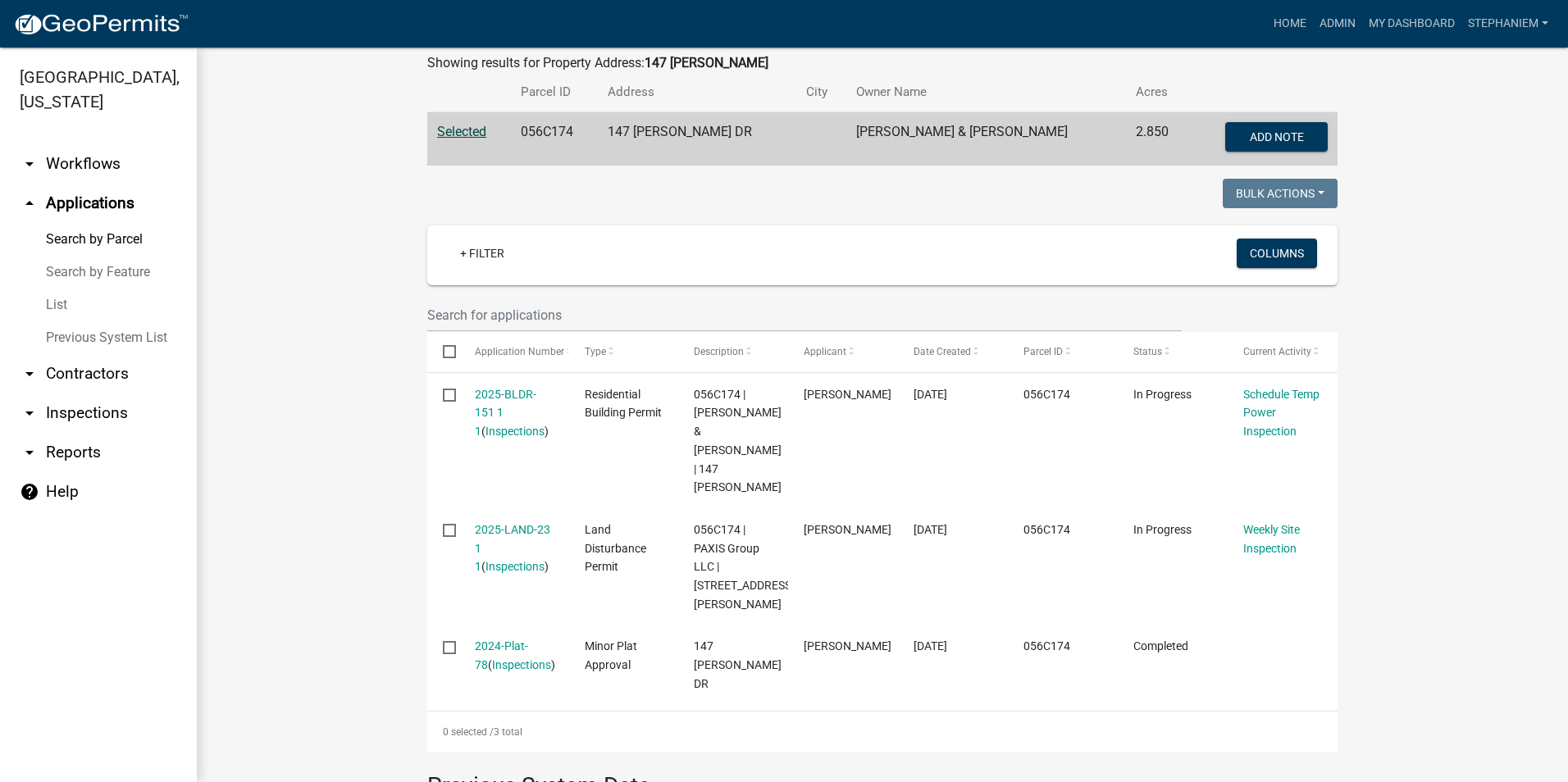
scroll to position [328, 0]
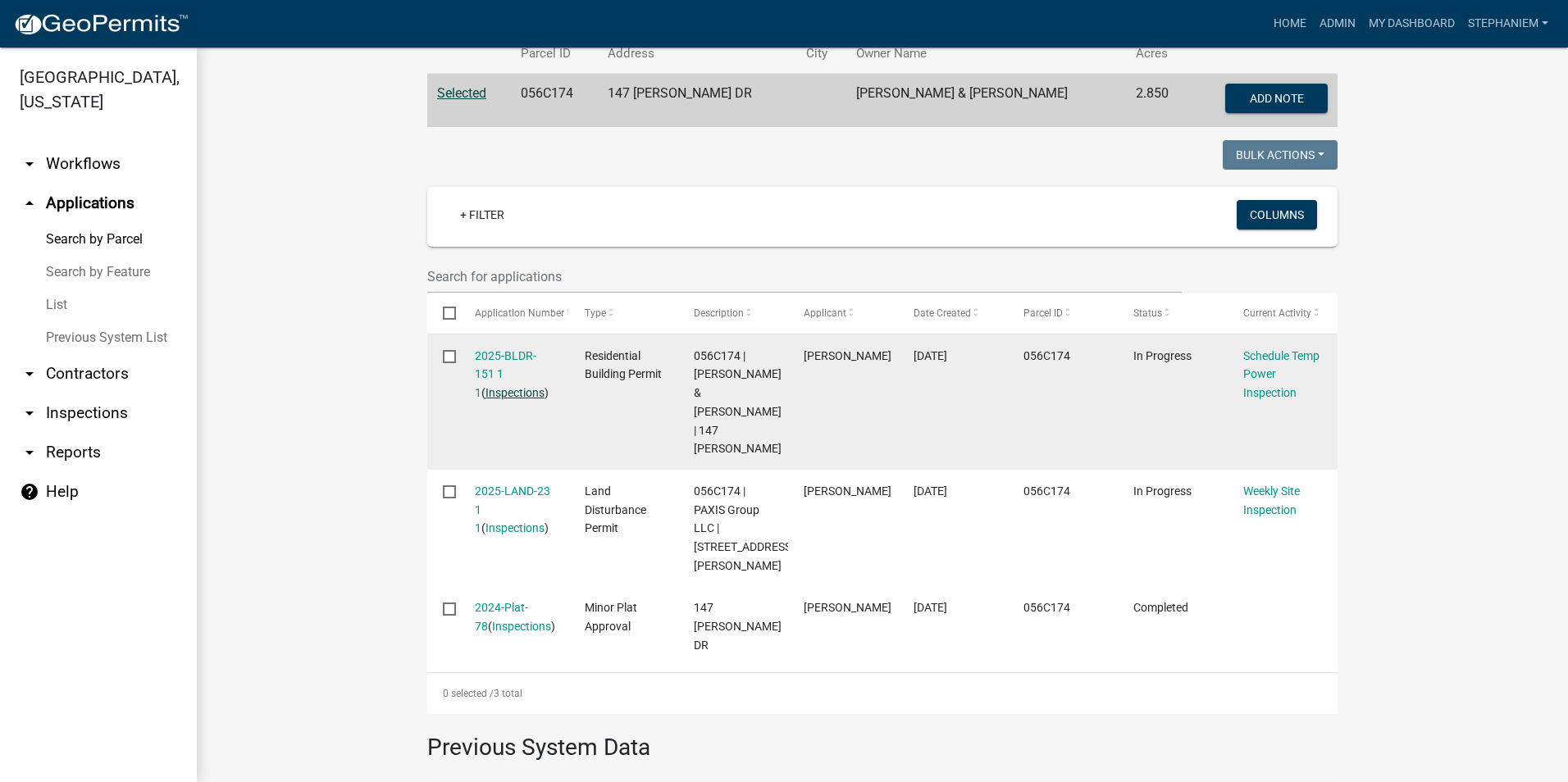
click at [498, 395] on link "Inspections" at bounding box center [514, 392] width 59 height 13
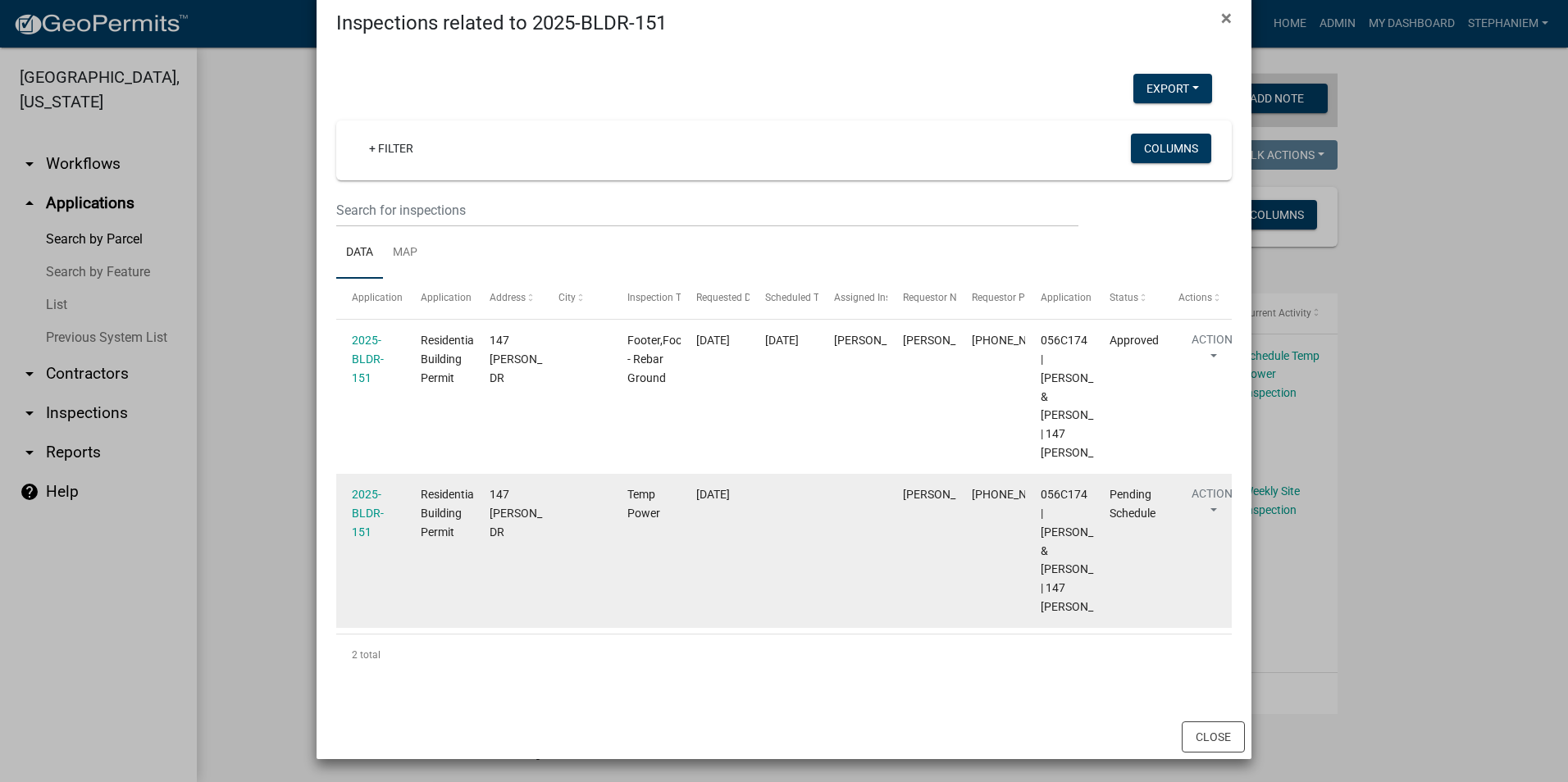
scroll to position [147, 0]
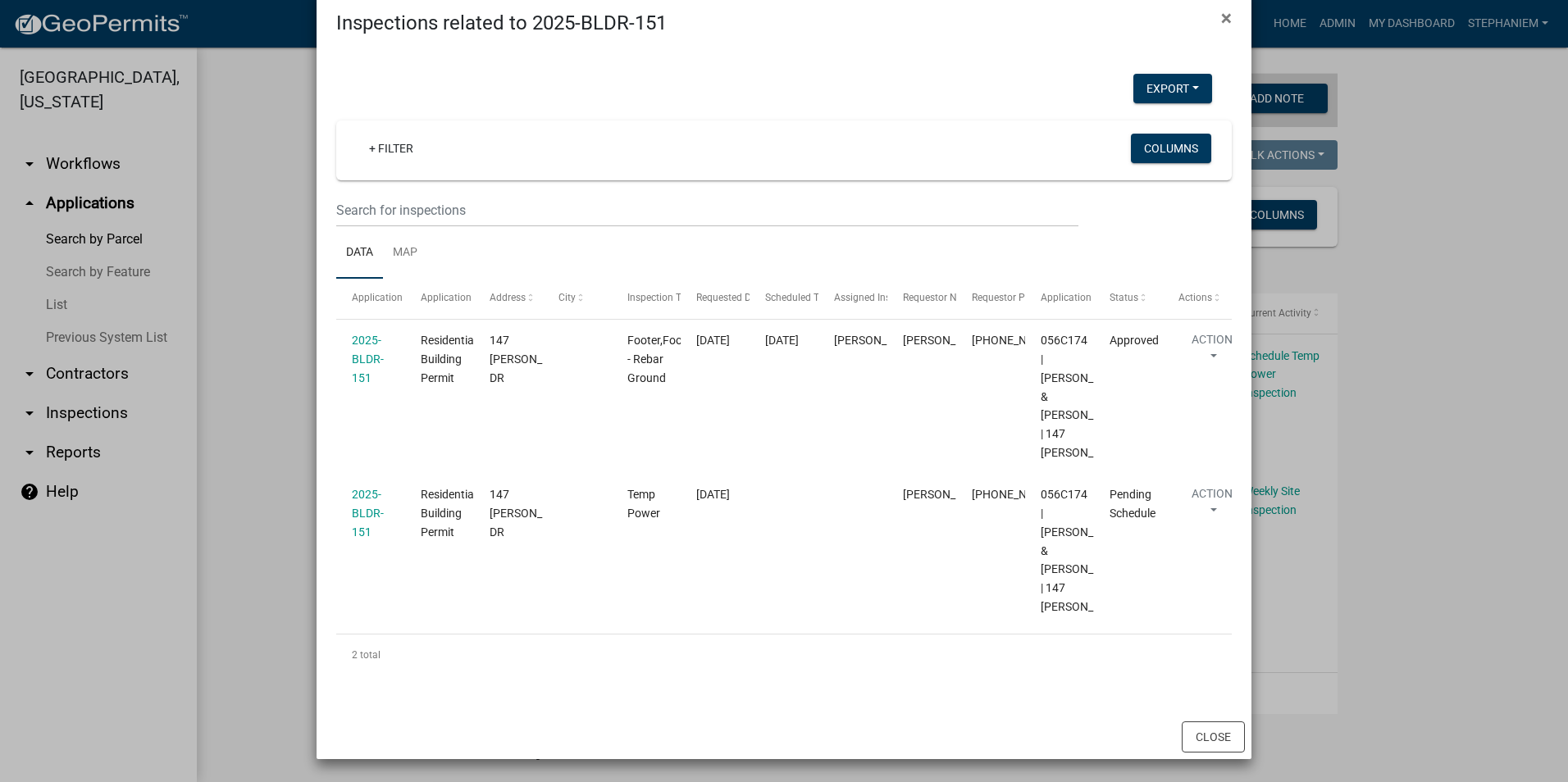
click at [286, 445] on ngb-modal-window "Inspections related to 2025-BLDR-151 × Export Excel Format (.xlsx) CSV Format (…" at bounding box center [784, 391] width 1568 height 782
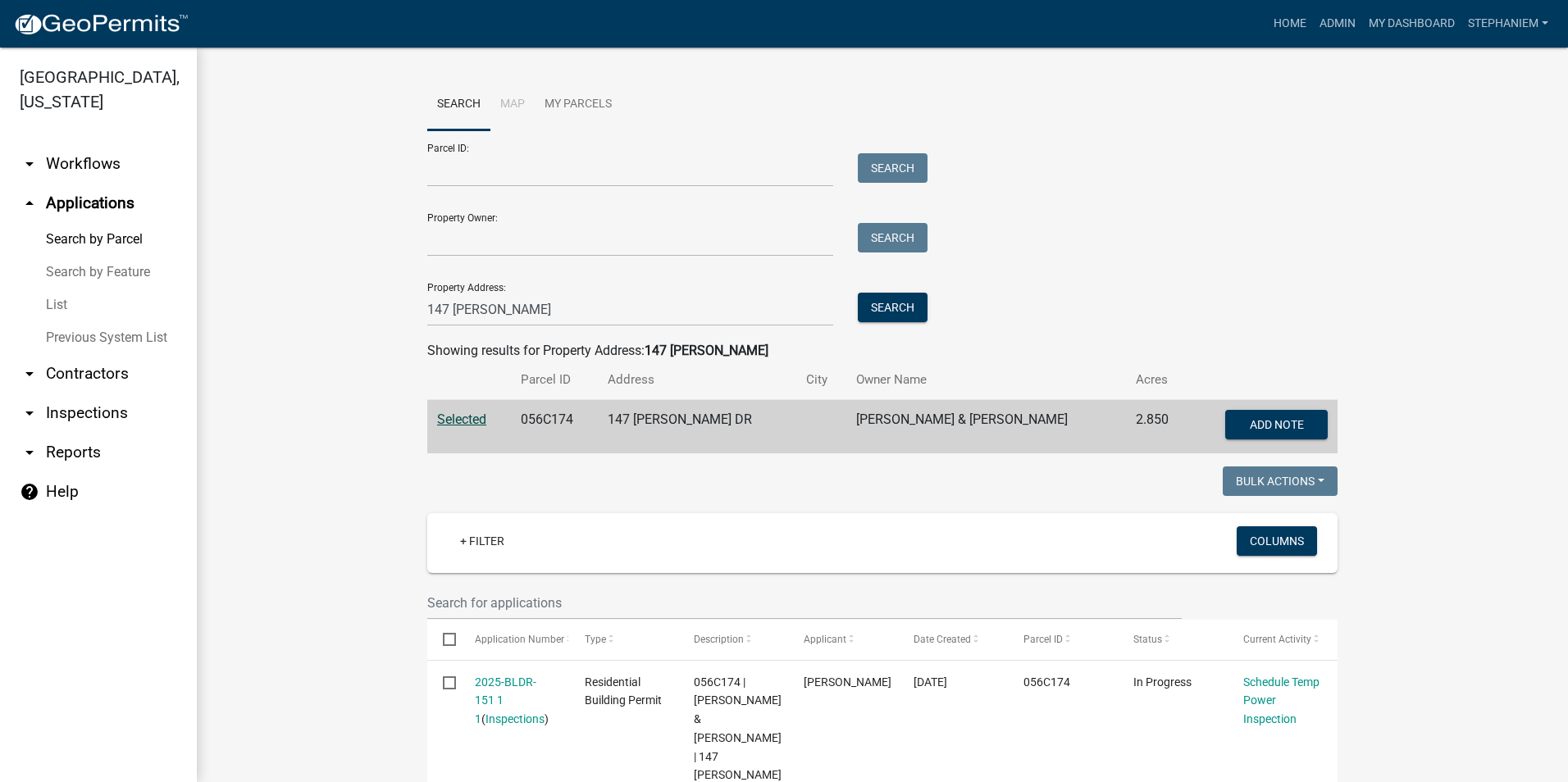
scroll to position [0, 0]
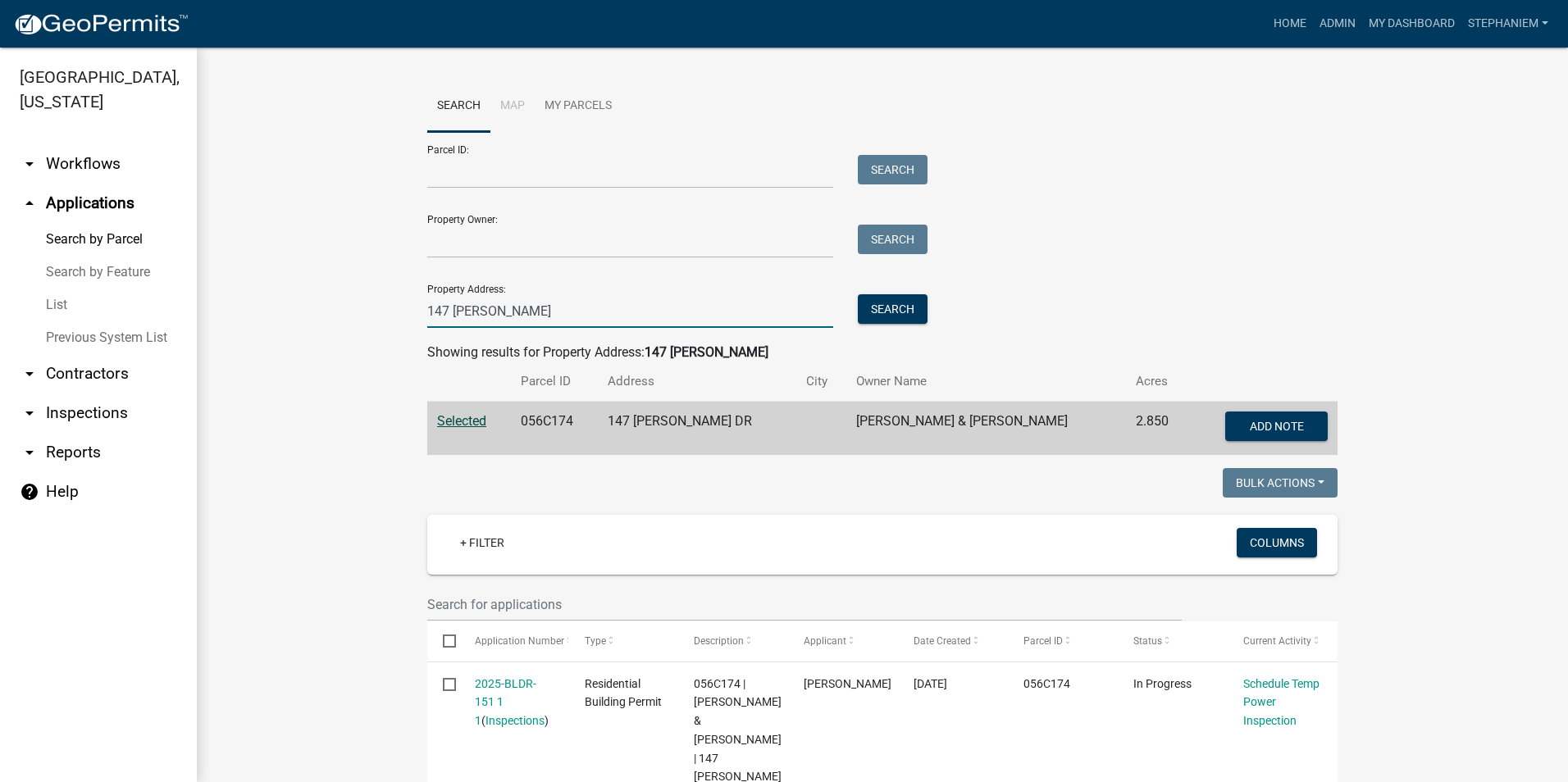
click at [750, 304] on input "147 Thomas" at bounding box center [630, 311] width 406 height 34
click at [750, 303] on input "147 Thomas" at bounding box center [630, 311] width 406 height 34
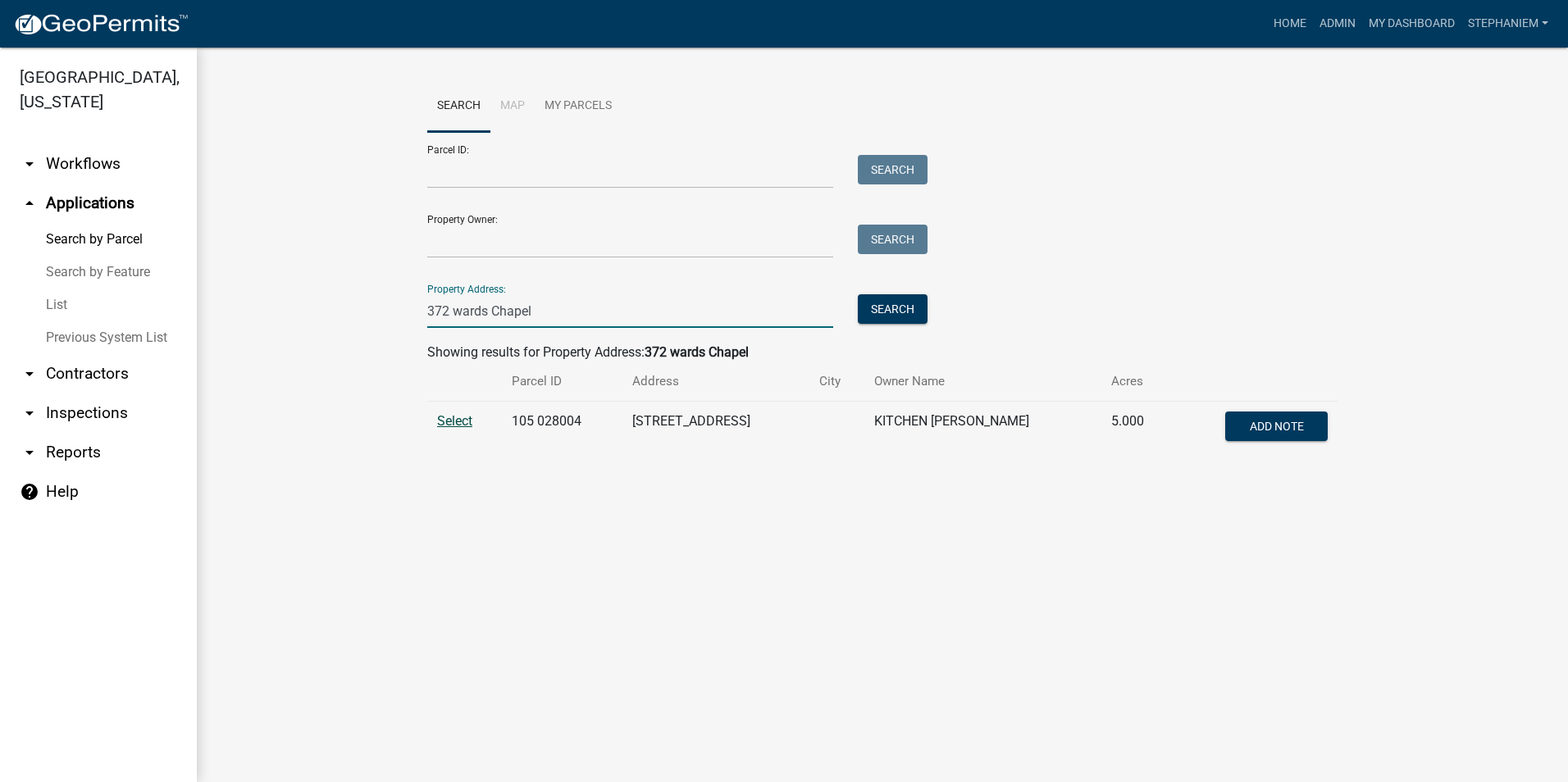
type input "372 wards Chapel"
click at [443, 422] on span "Select" at bounding box center [455, 421] width 35 height 16
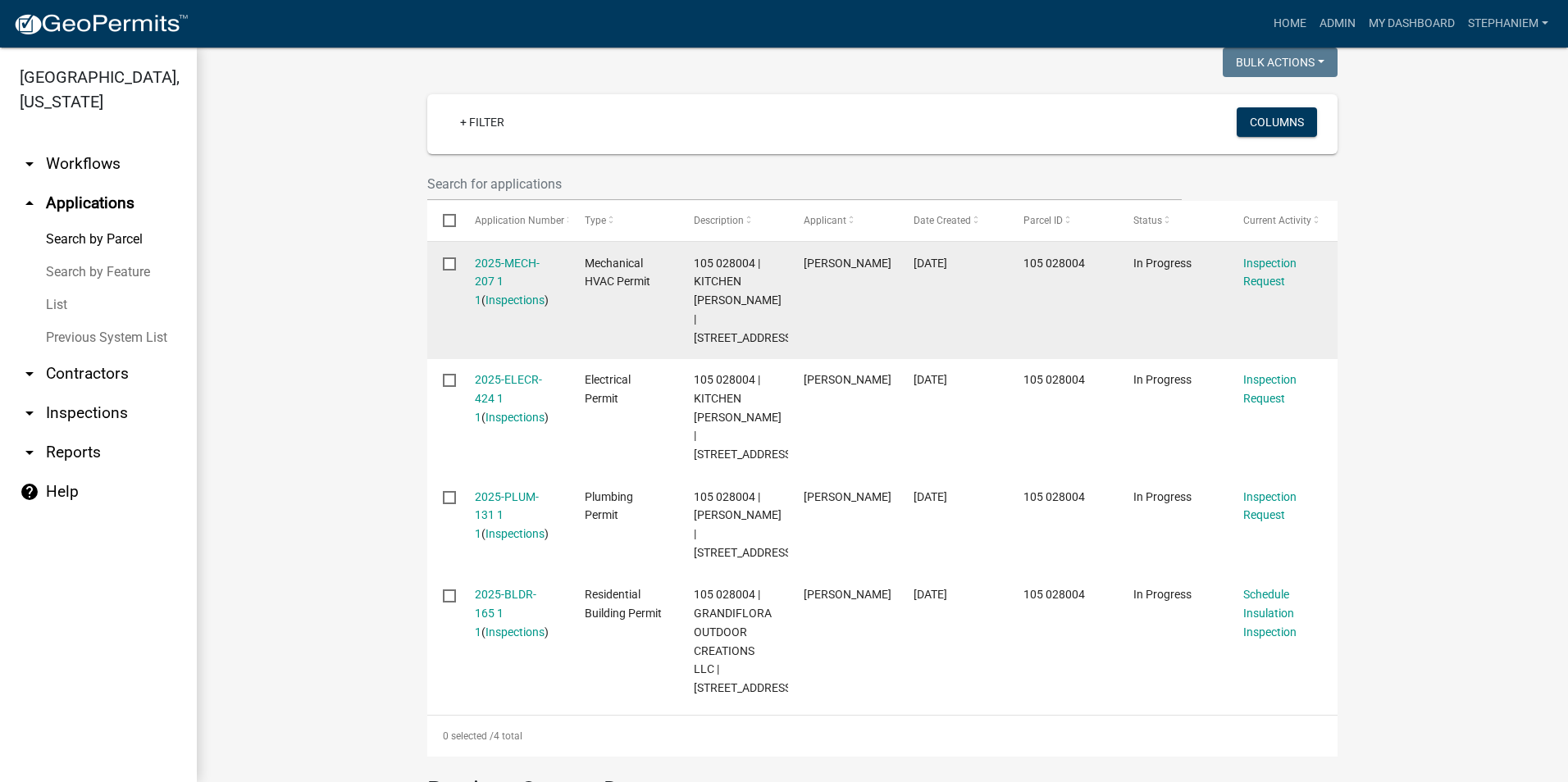
scroll to position [574, 0]
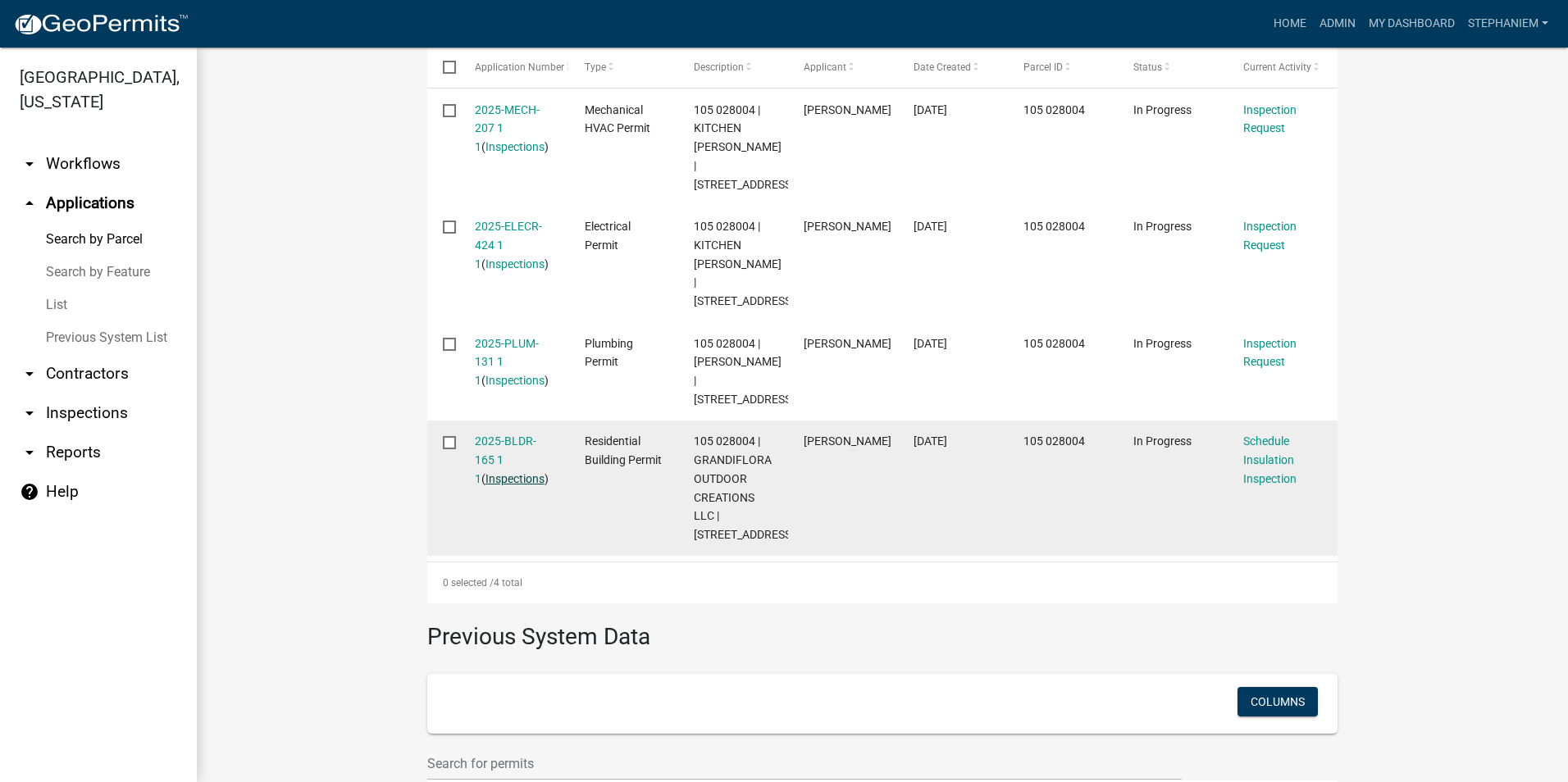
click at [521, 474] on link "Inspections" at bounding box center [514, 478] width 59 height 13
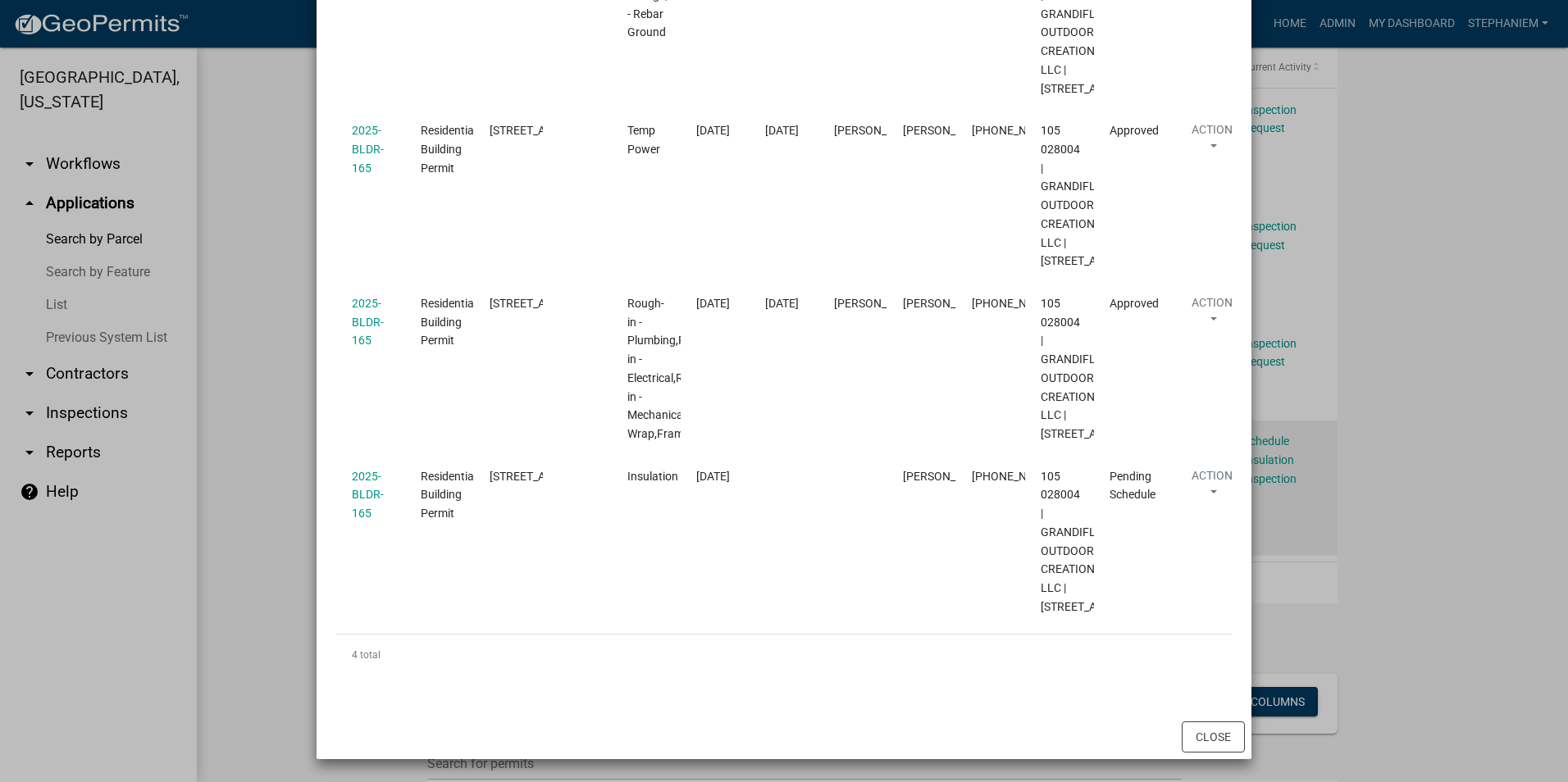
scroll to position [641, 0]
click at [257, 416] on ngb-modal-window "Inspections related to 2025-BLDR-165 × Export Excel Format (.xlsx) CSV Format (…" at bounding box center [784, 391] width 1568 height 782
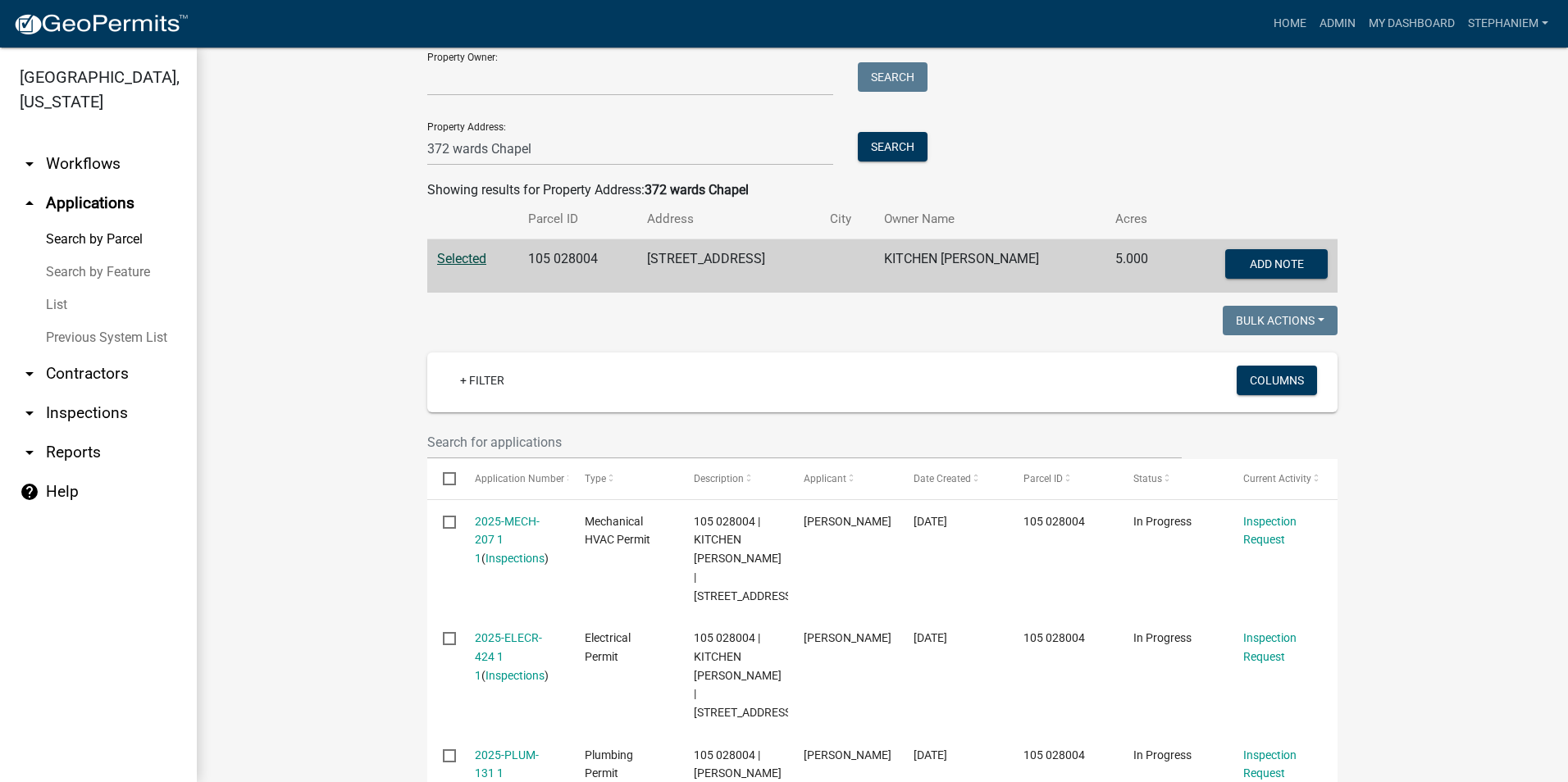
scroll to position [0, 0]
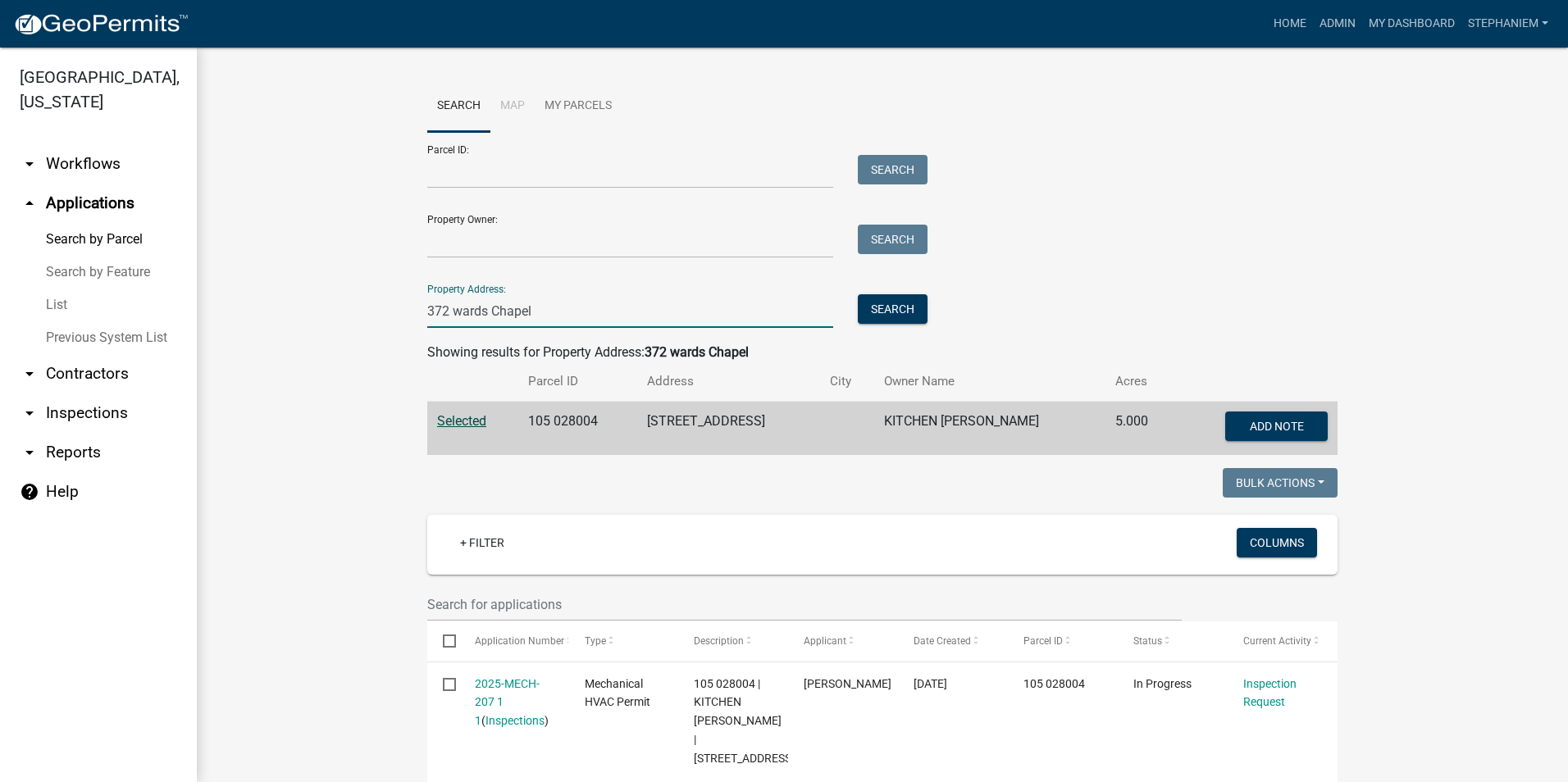
click at [690, 319] on input "372 wards Chapel" at bounding box center [630, 311] width 406 height 34
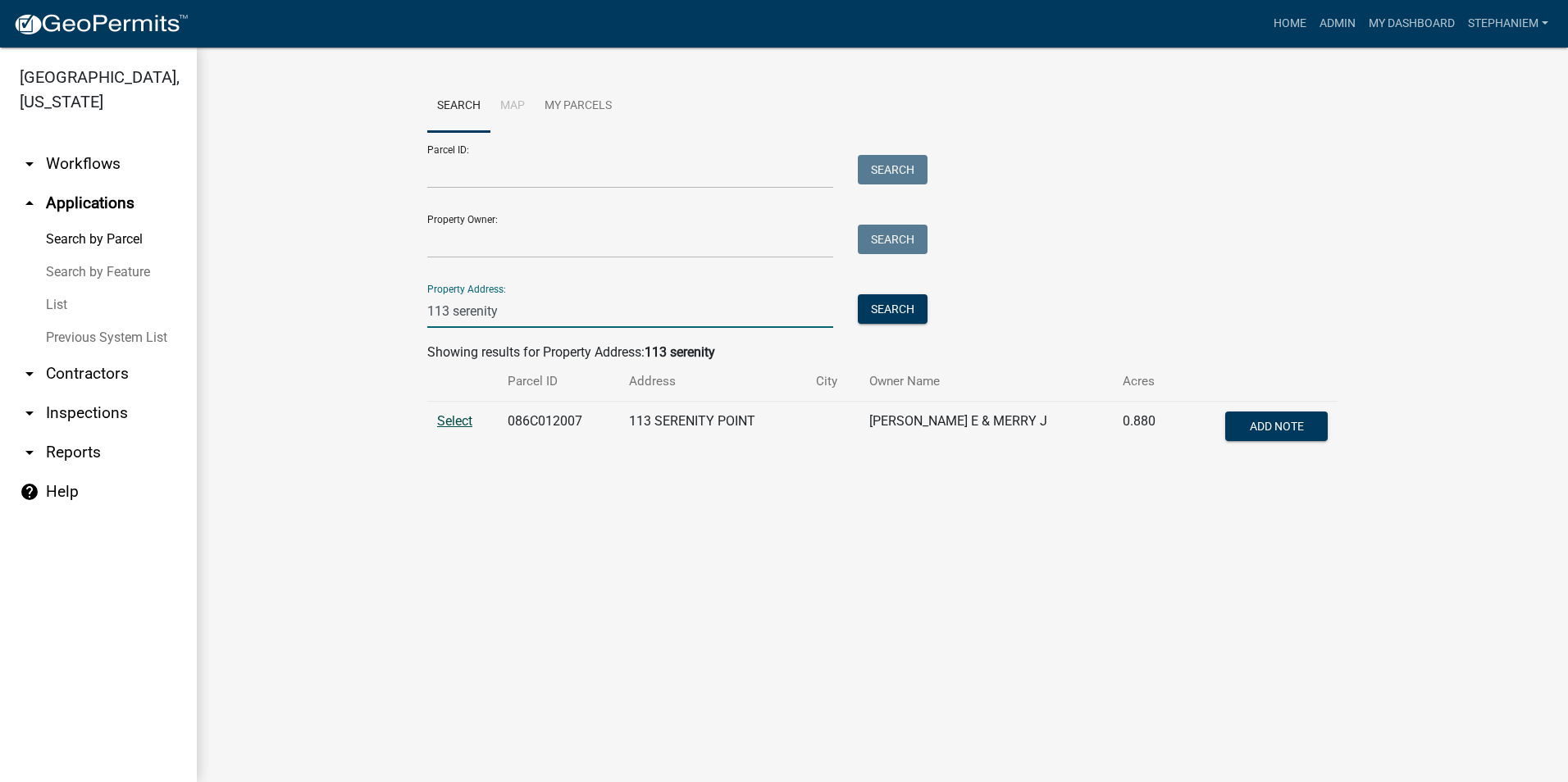
type input "113 serenity"
click at [459, 424] on span "Select" at bounding box center [455, 421] width 35 height 16
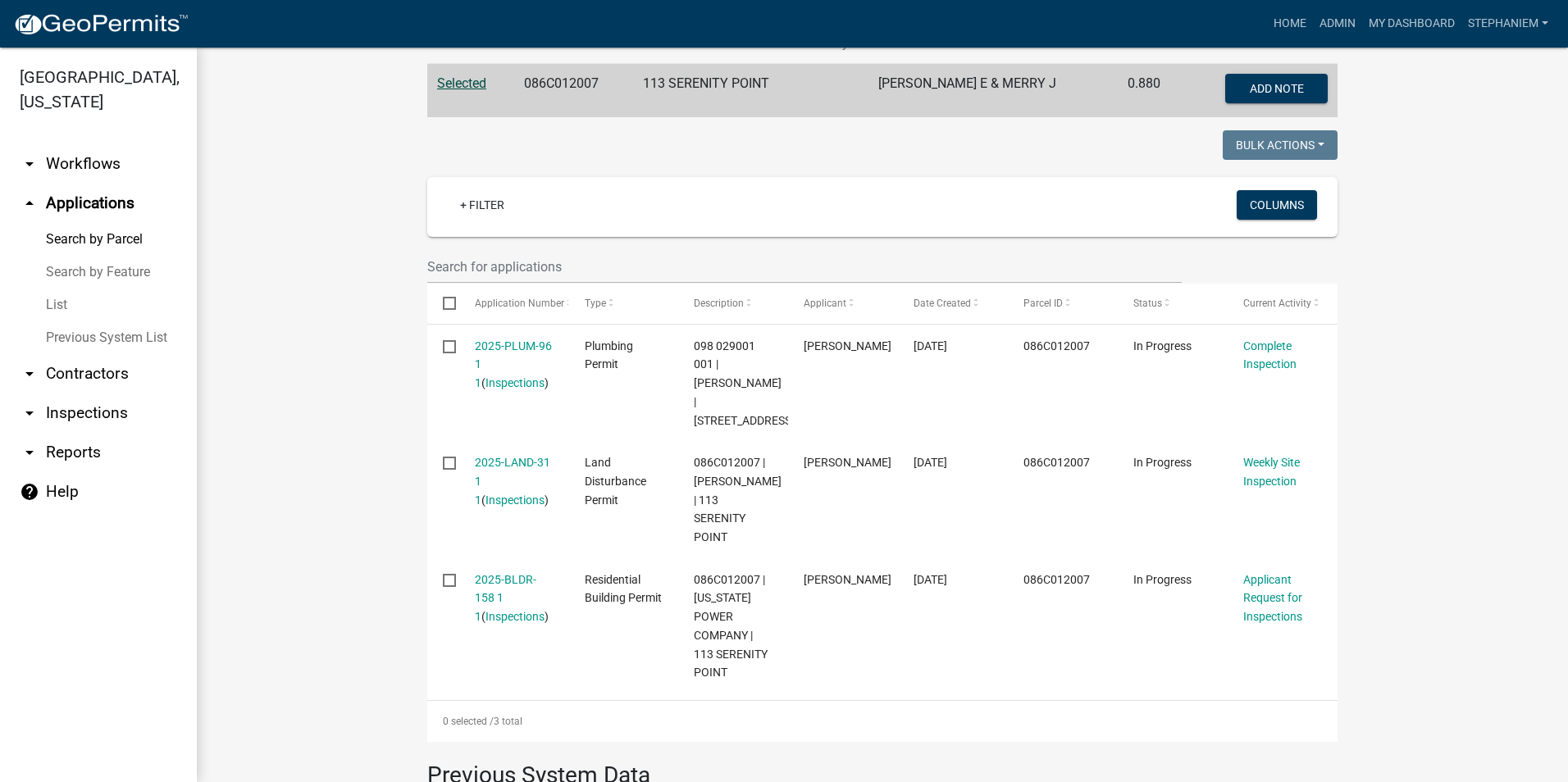
scroll to position [420, 0]
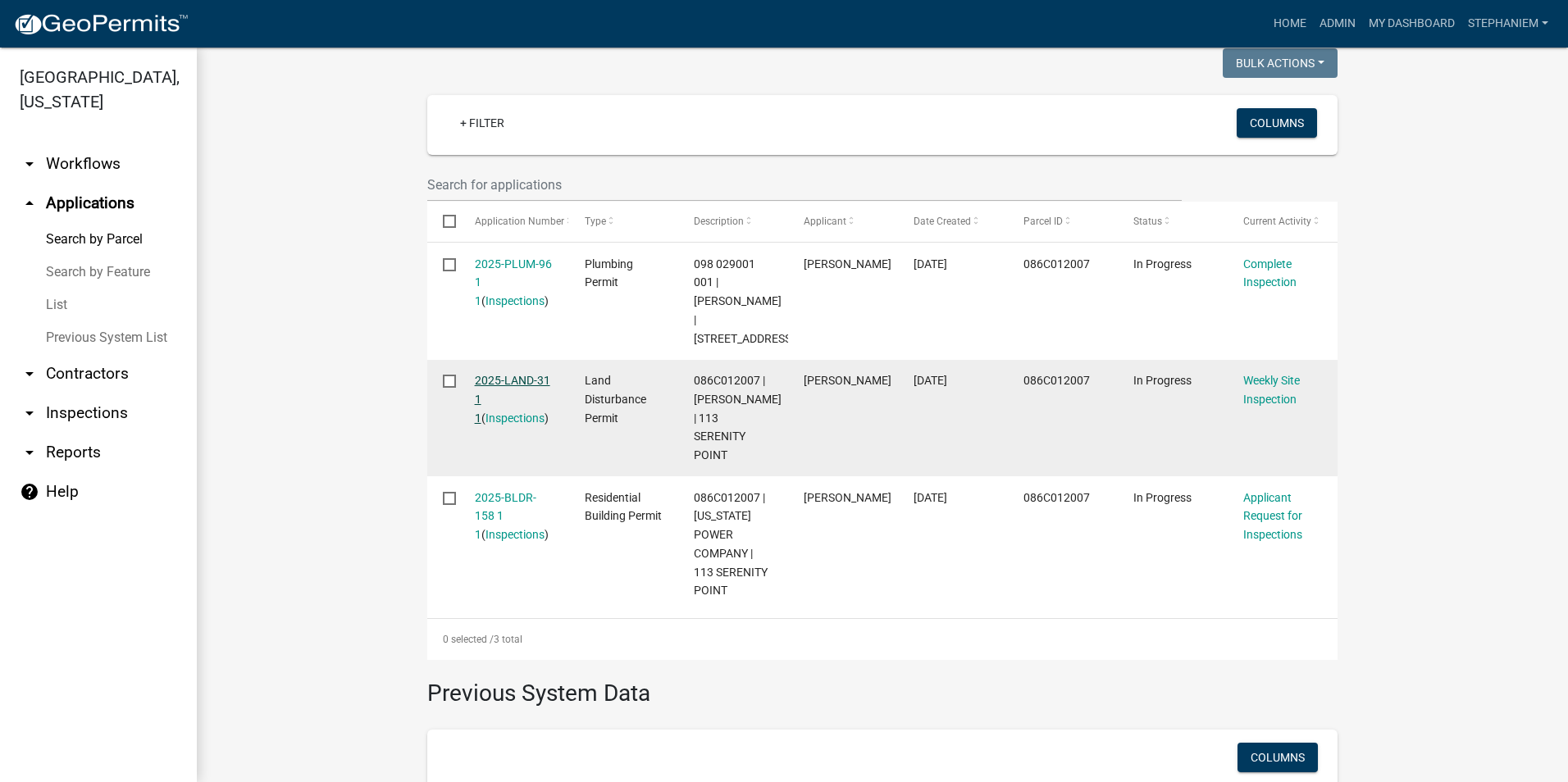
click at [504, 382] on link "2025-LAND-31 1 1" at bounding box center [511, 399] width 75 height 51
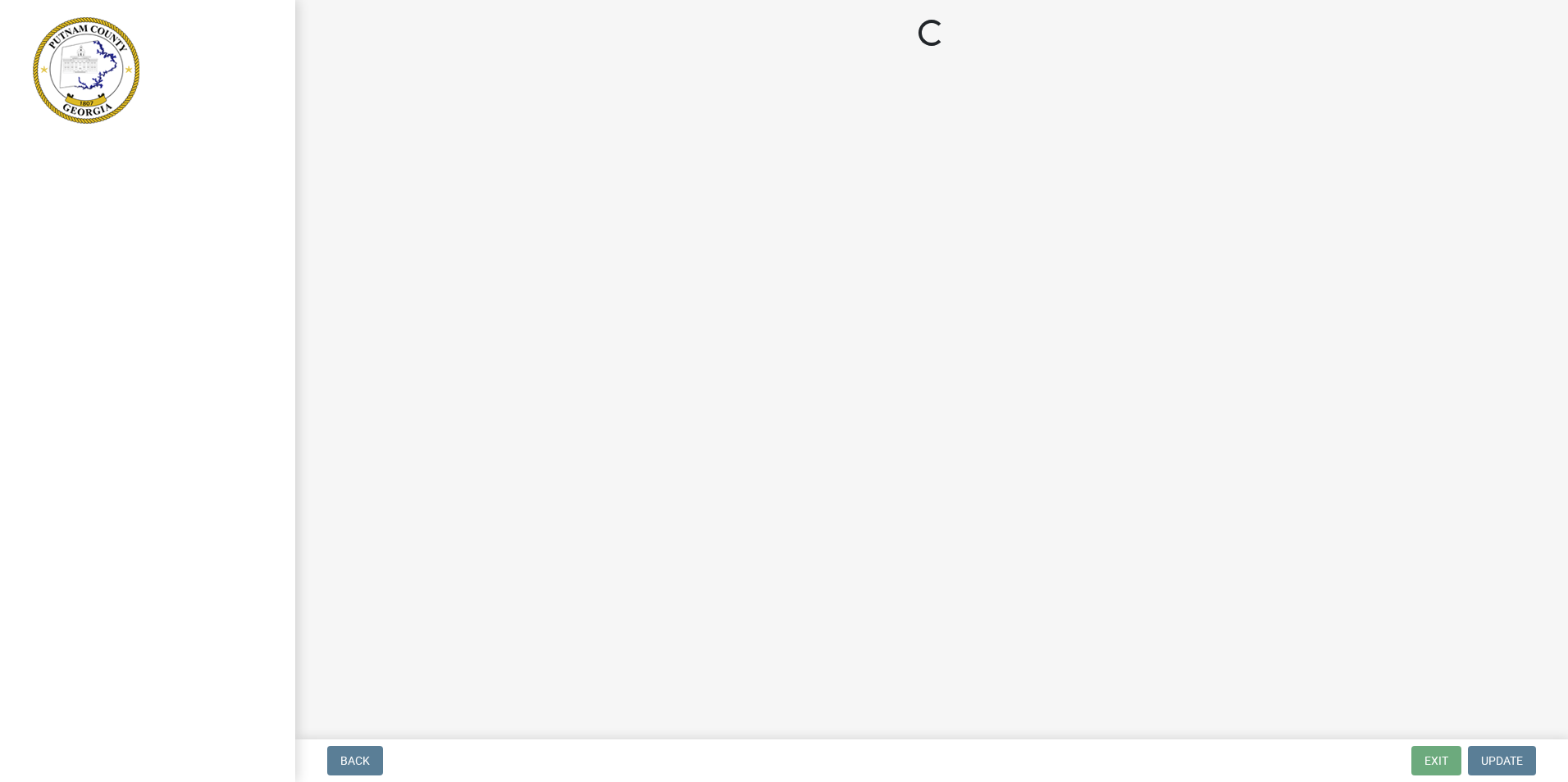
select select "af3c6edf-34d7-49be-824e-99d5d0a3954f"
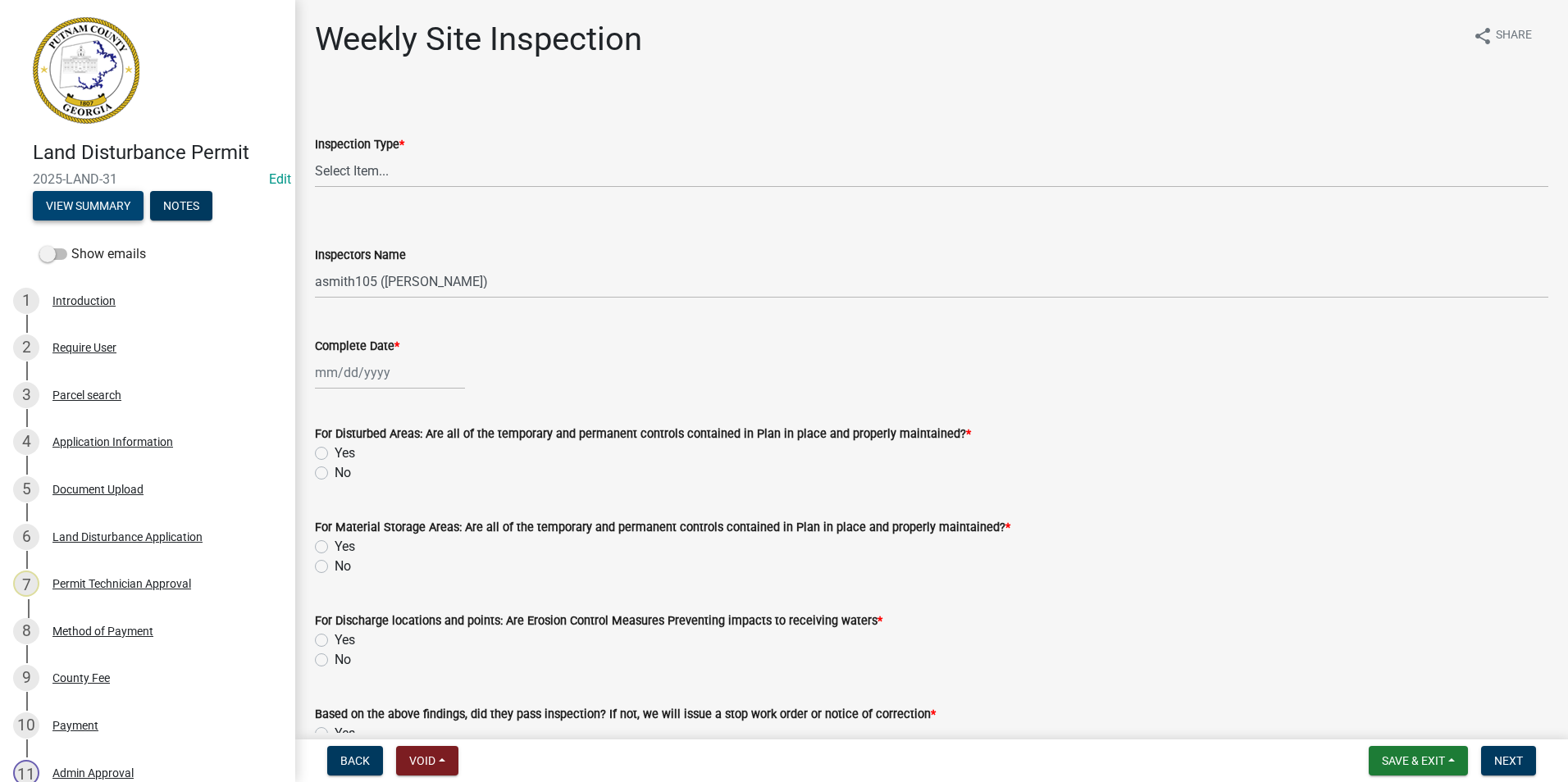
click at [128, 207] on button "View Summary" at bounding box center [89, 205] width 111 height 29
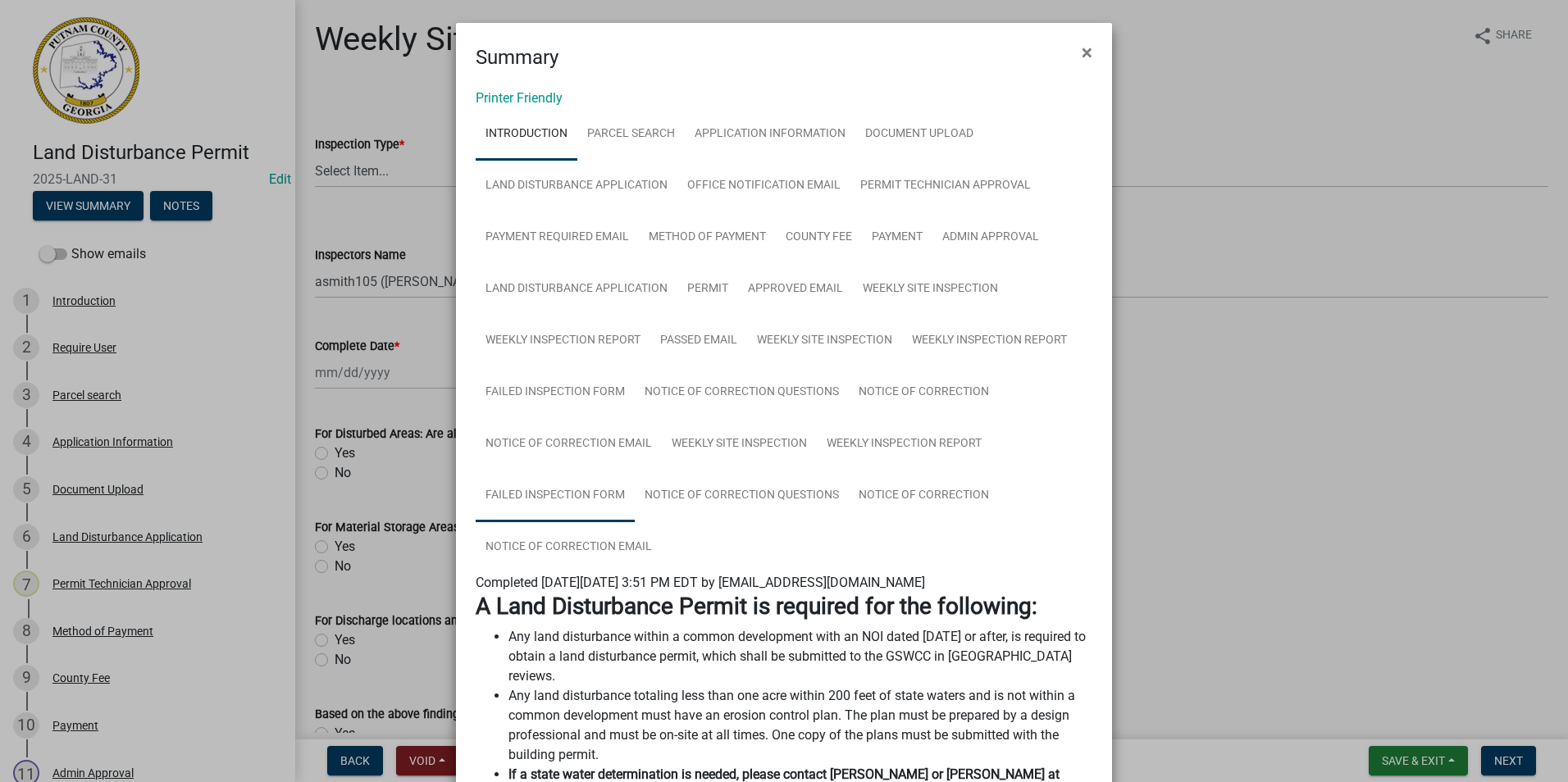
click at [541, 497] on link "Failed Inspection Form" at bounding box center [554, 496] width 159 height 53
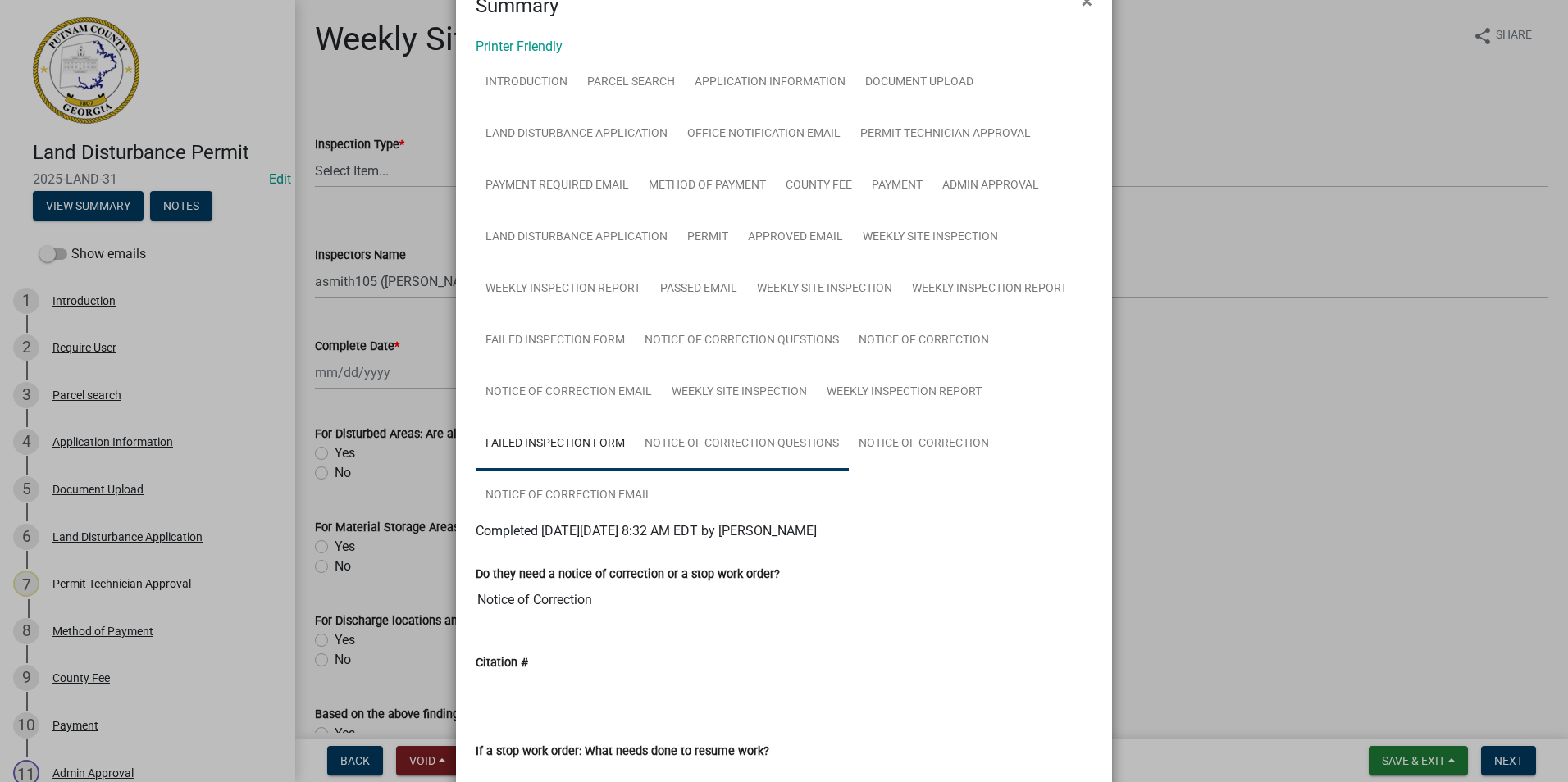
scroll to position [32, 0]
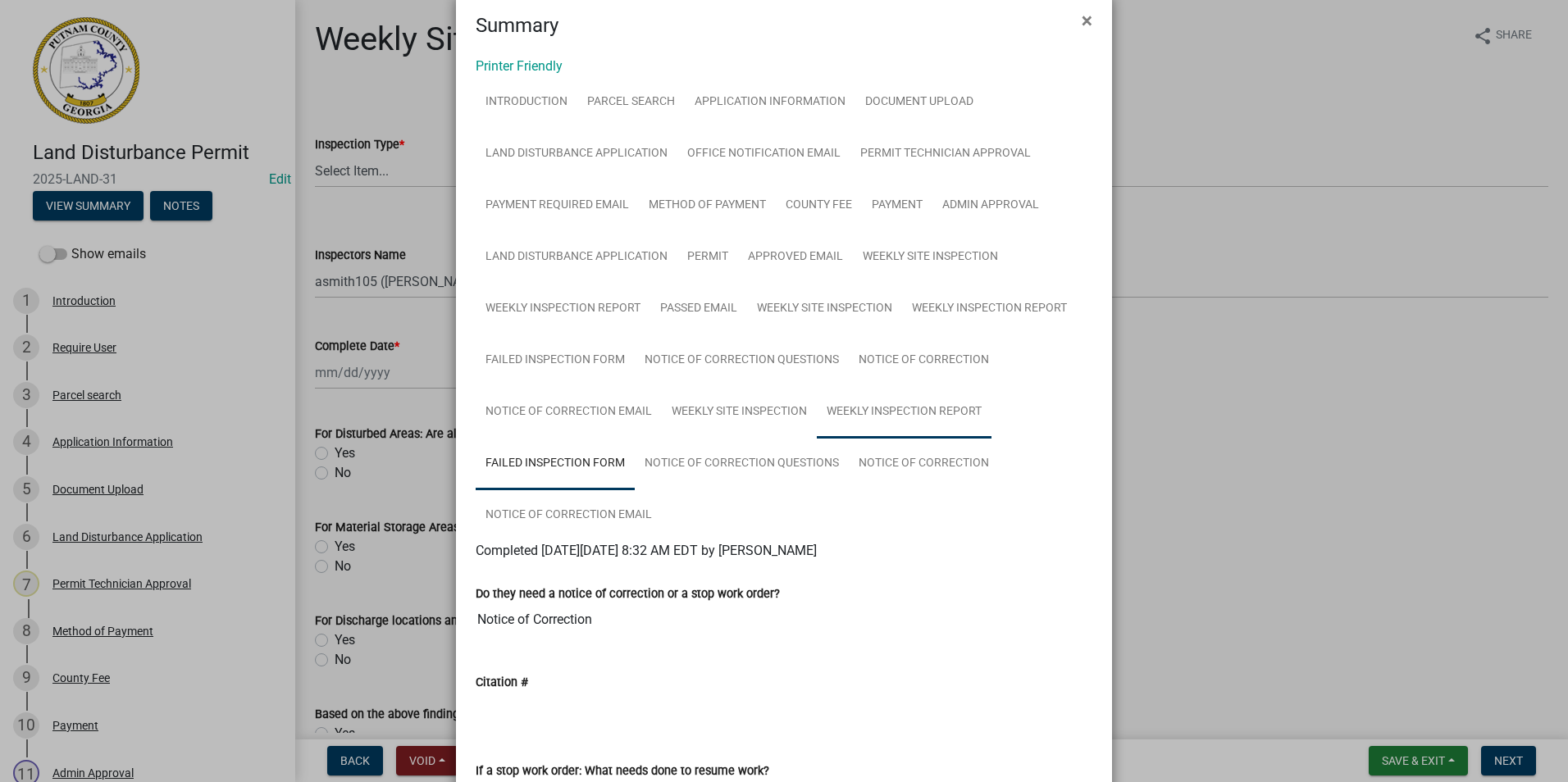
click at [899, 406] on link "Weekly Inspection Report" at bounding box center [904, 413] width 174 height 53
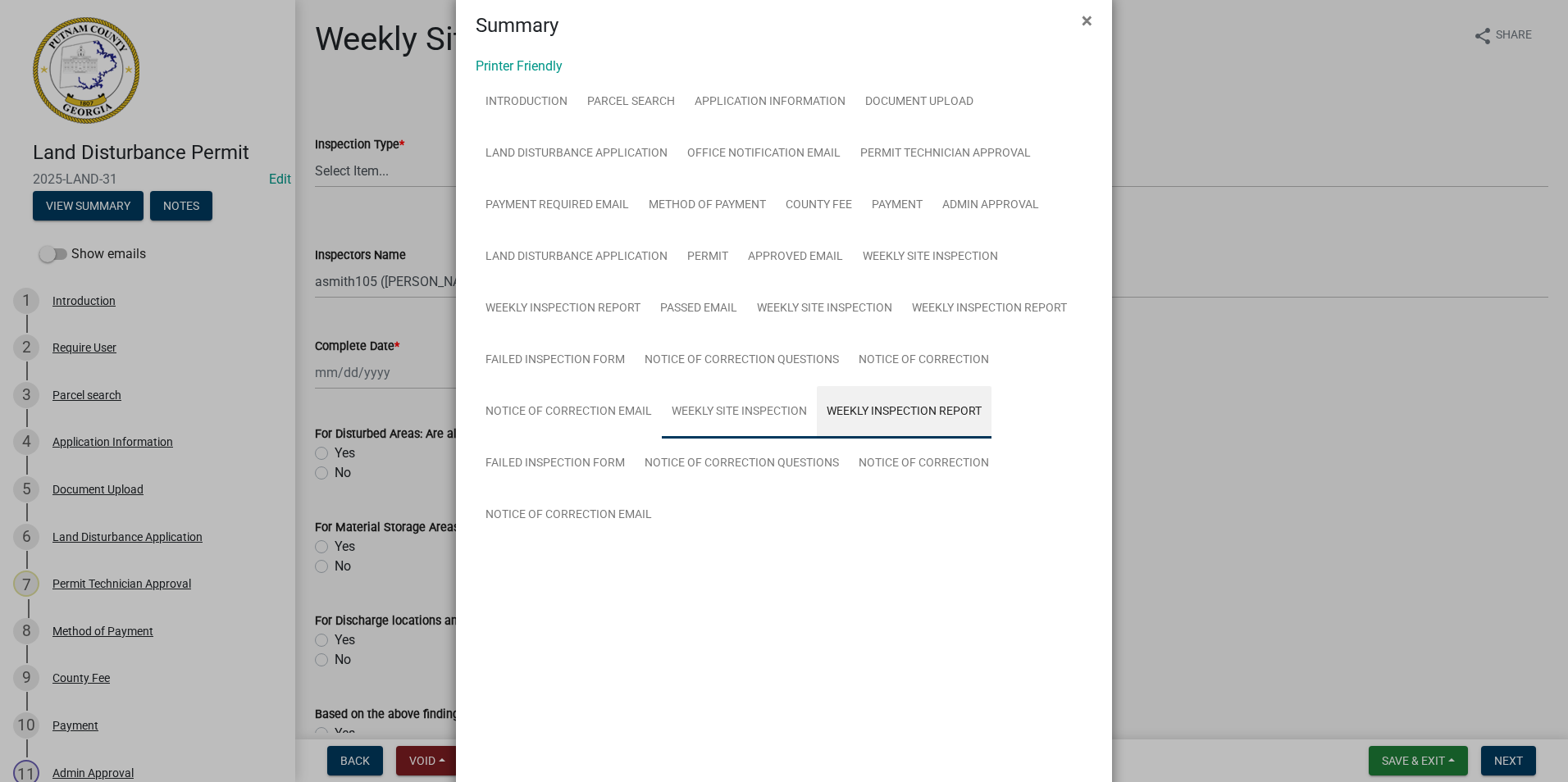
scroll to position [0, 0]
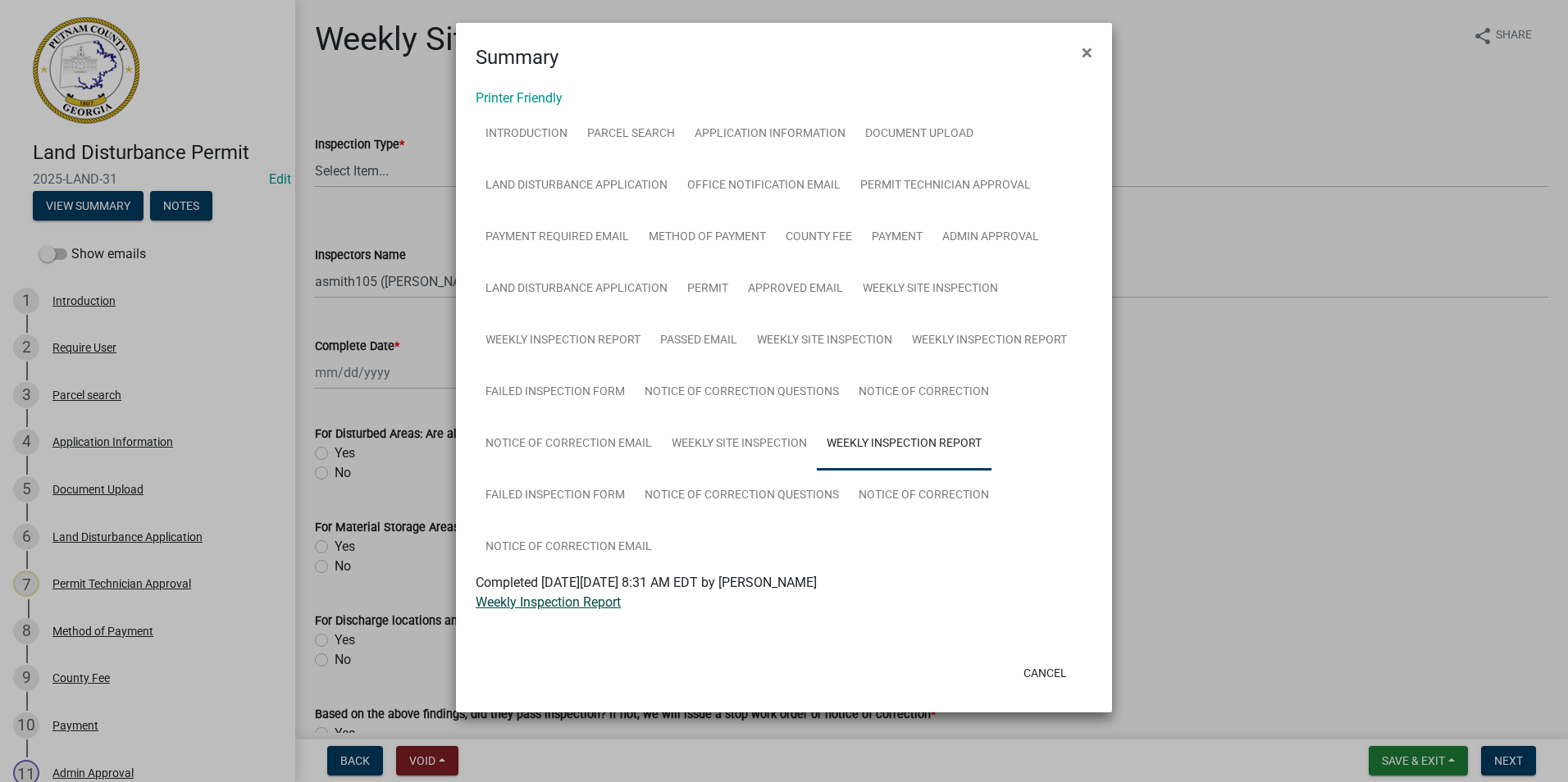
click at [612, 605] on link "Weekly Inspection Report" at bounding box center [547, 602] width 145 height 16
click at [589, 506] on link "Failed Inspection Form" at bounding box center [554, 496] width 159 height 53
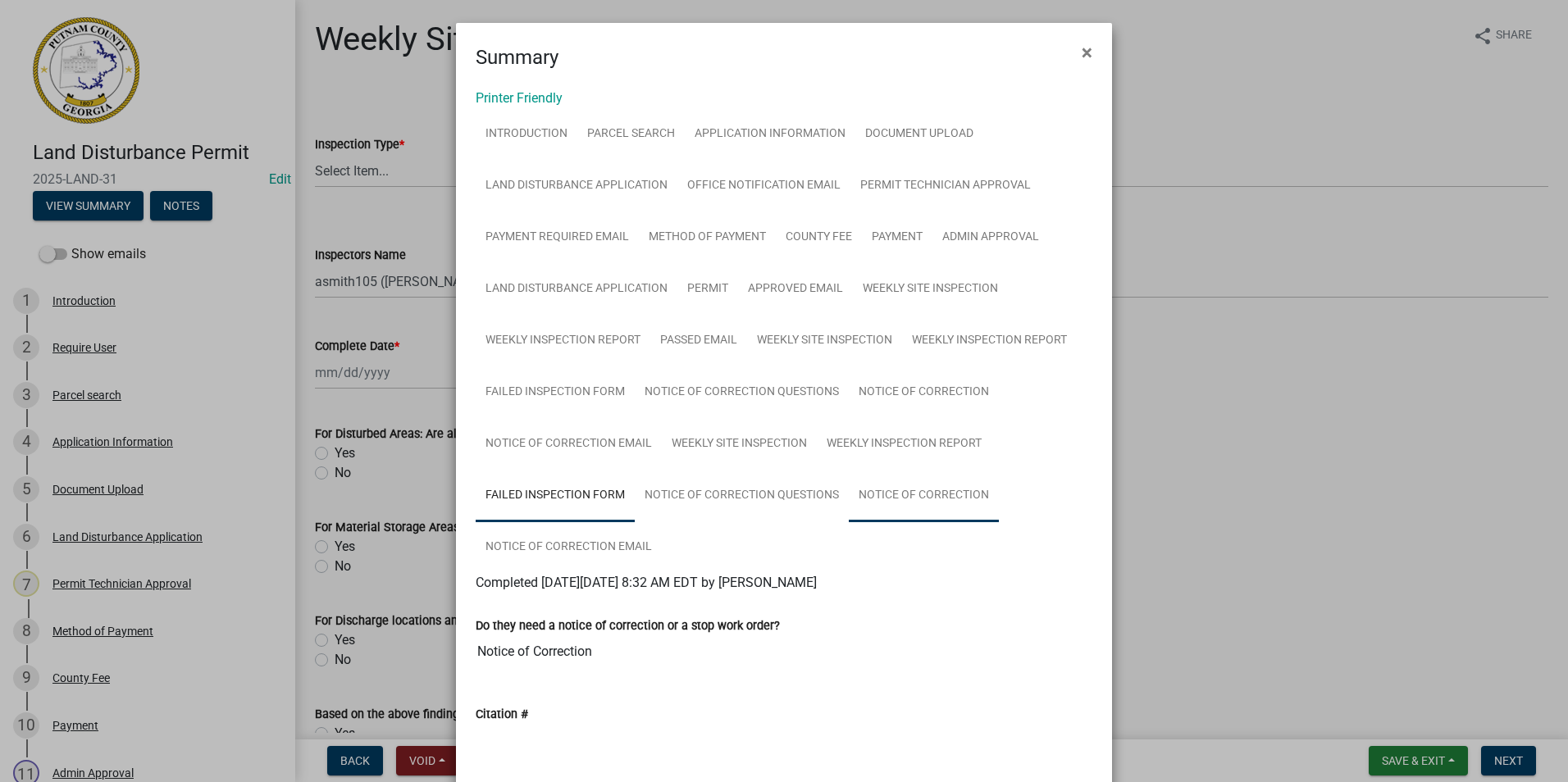
click at [973, 508] on link "Notice of Correction" at bounding box center [923, 496] width 150 height 53
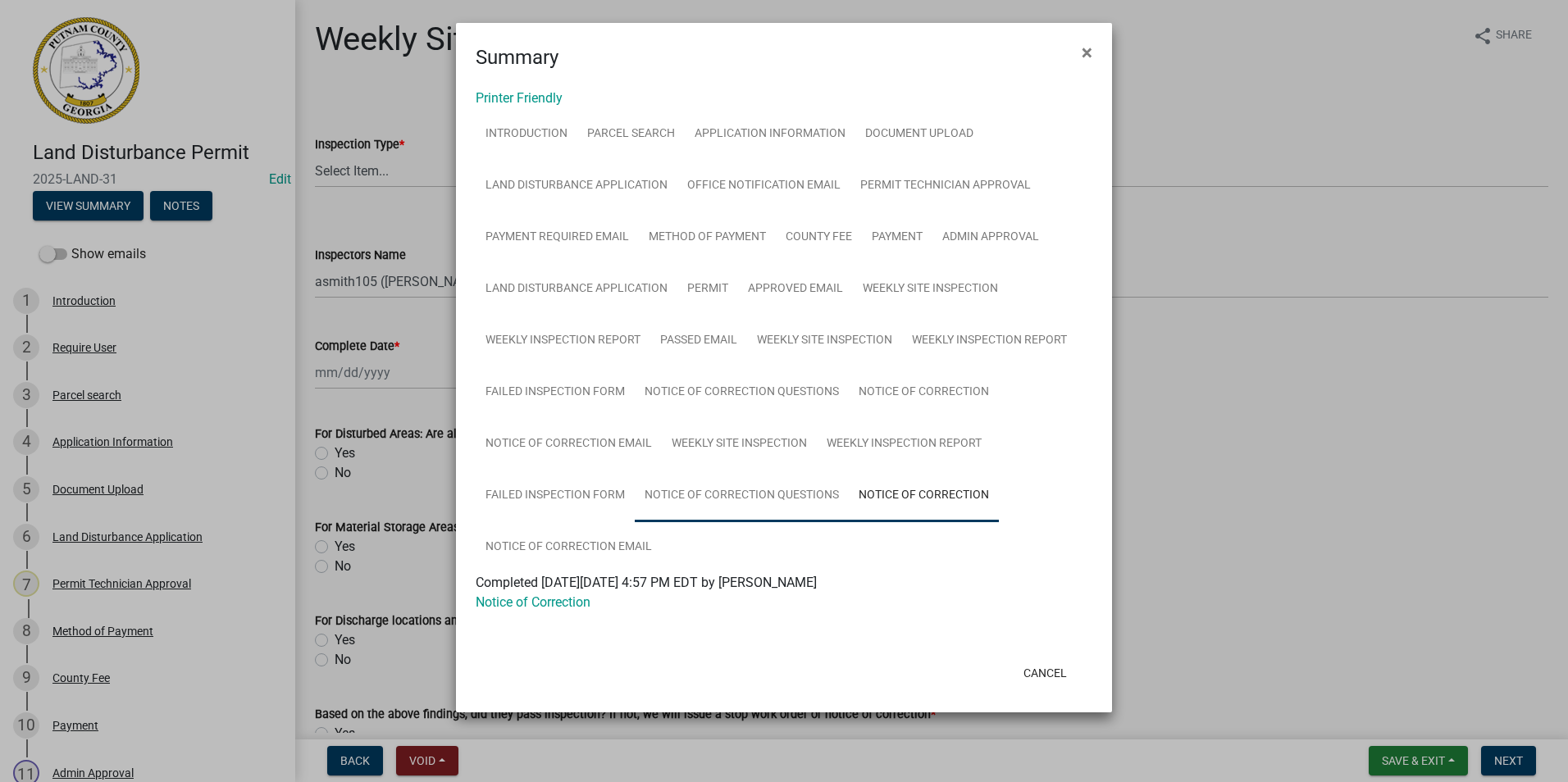
click at [716, 519] on link "Notice of Correction Questions" at bounding box center [742, 496] width 214 height 53
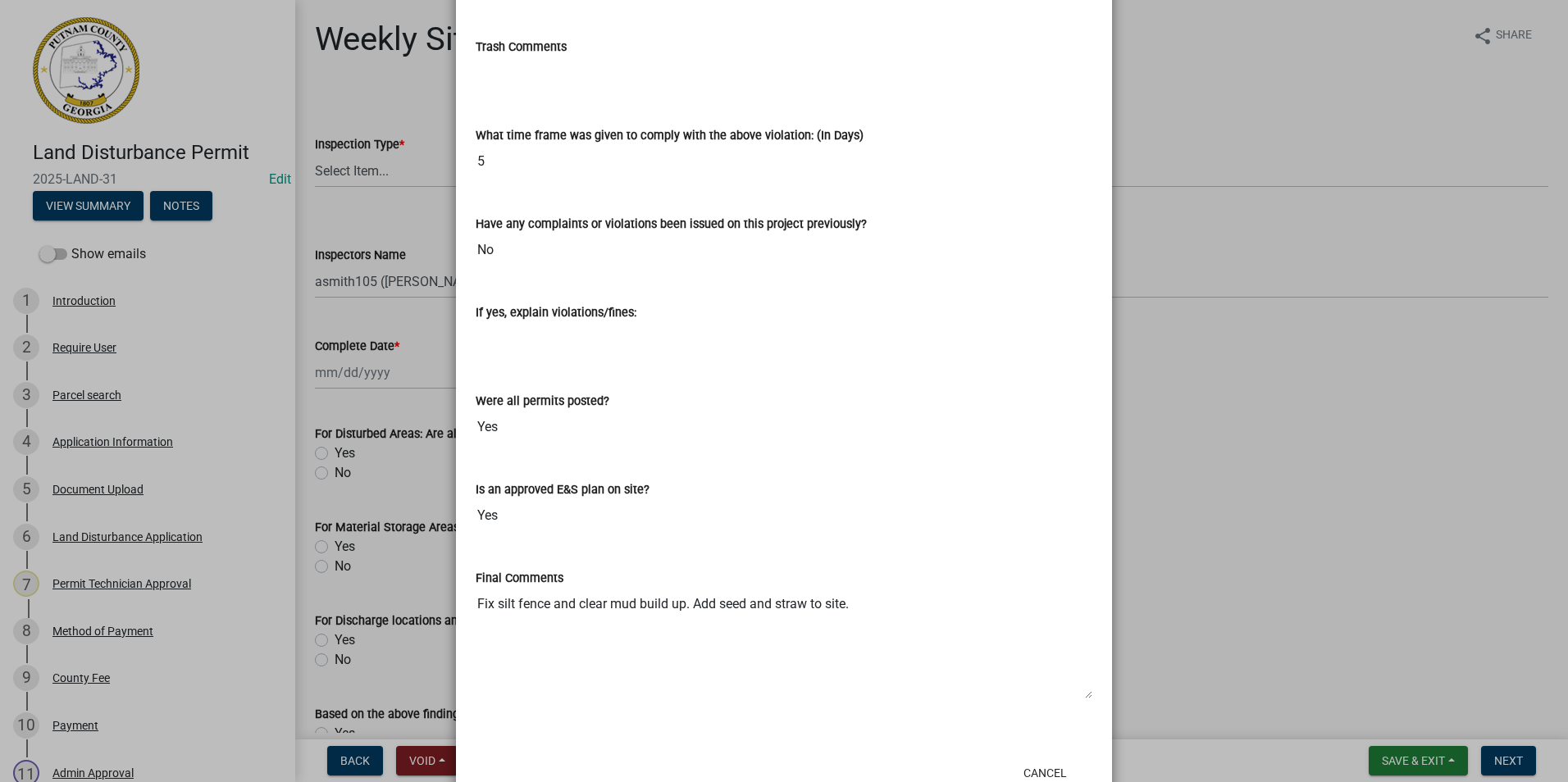
scroll to position [2764, 0]
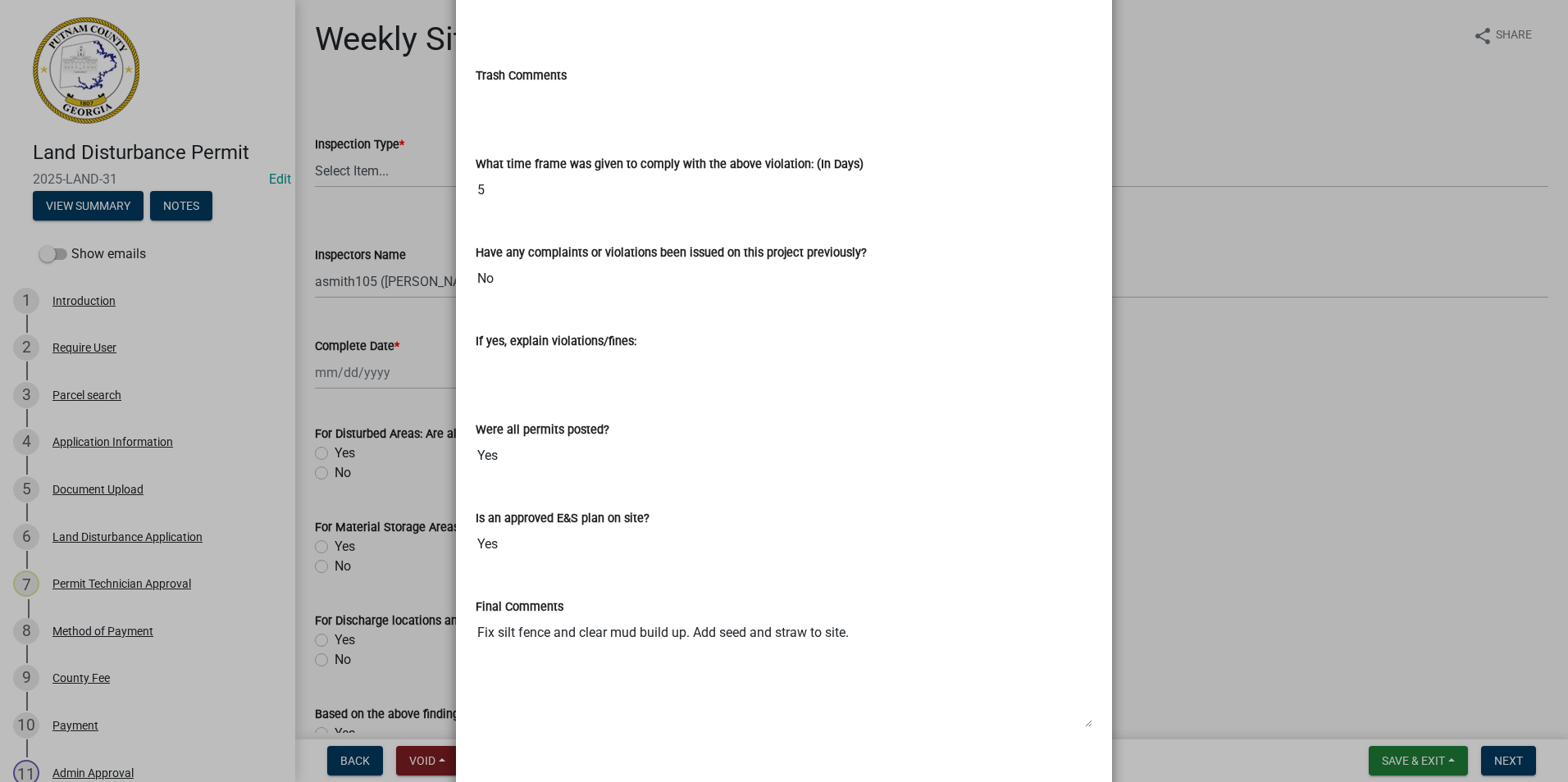
click at [1287, 417] on ngb-modal-window "Summary × Printer Friendly Introduction Parcel search Application Information D…" at bounding box center [784, 391] width 1568 height 782
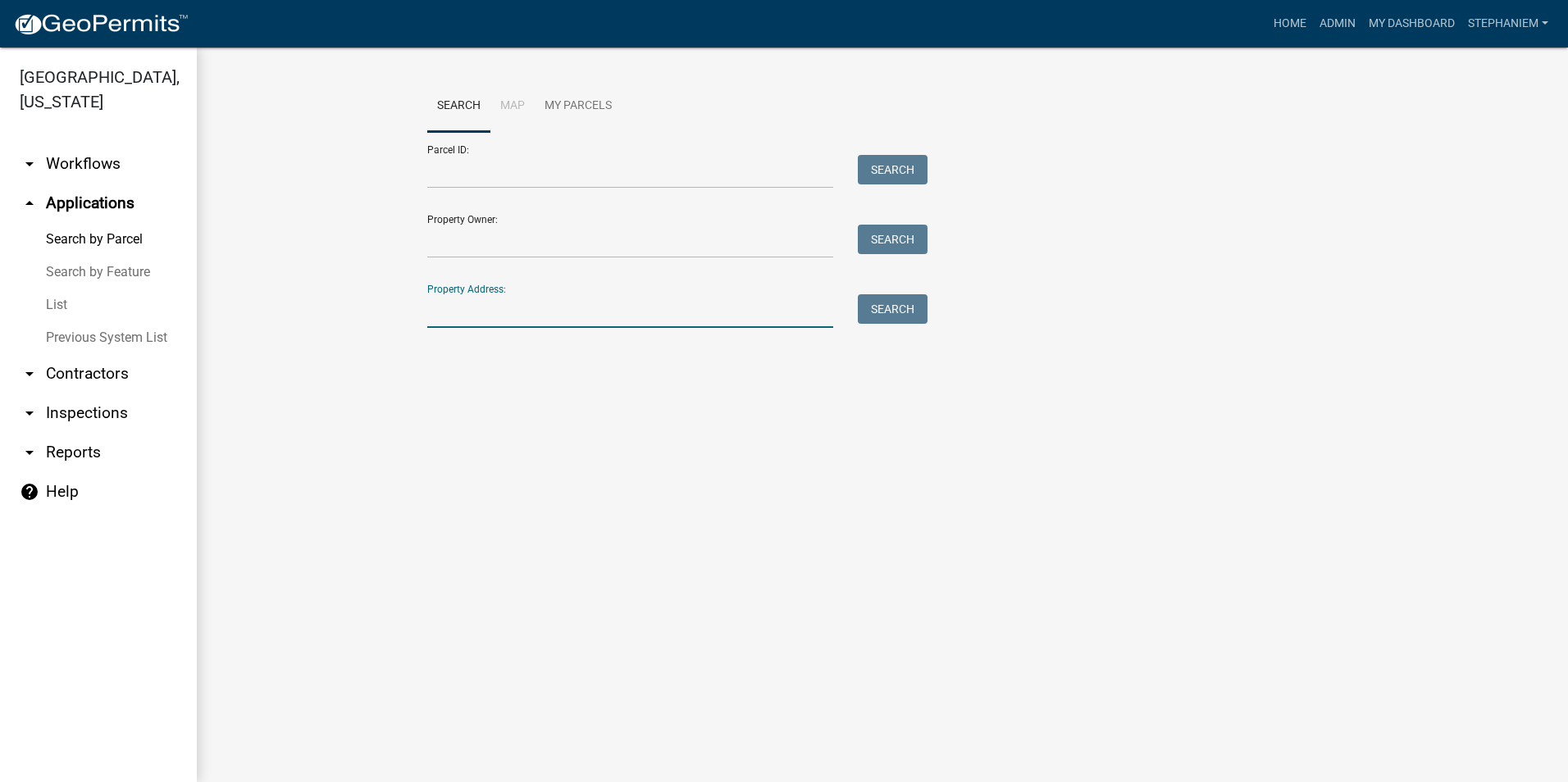
click at [761, 325] on input "Property Address:" at bounding box center [630, 311] width 406 height 34
click at [743, 321] on input "Property Address:" at bounding box center [630, 311] width 406 height 34
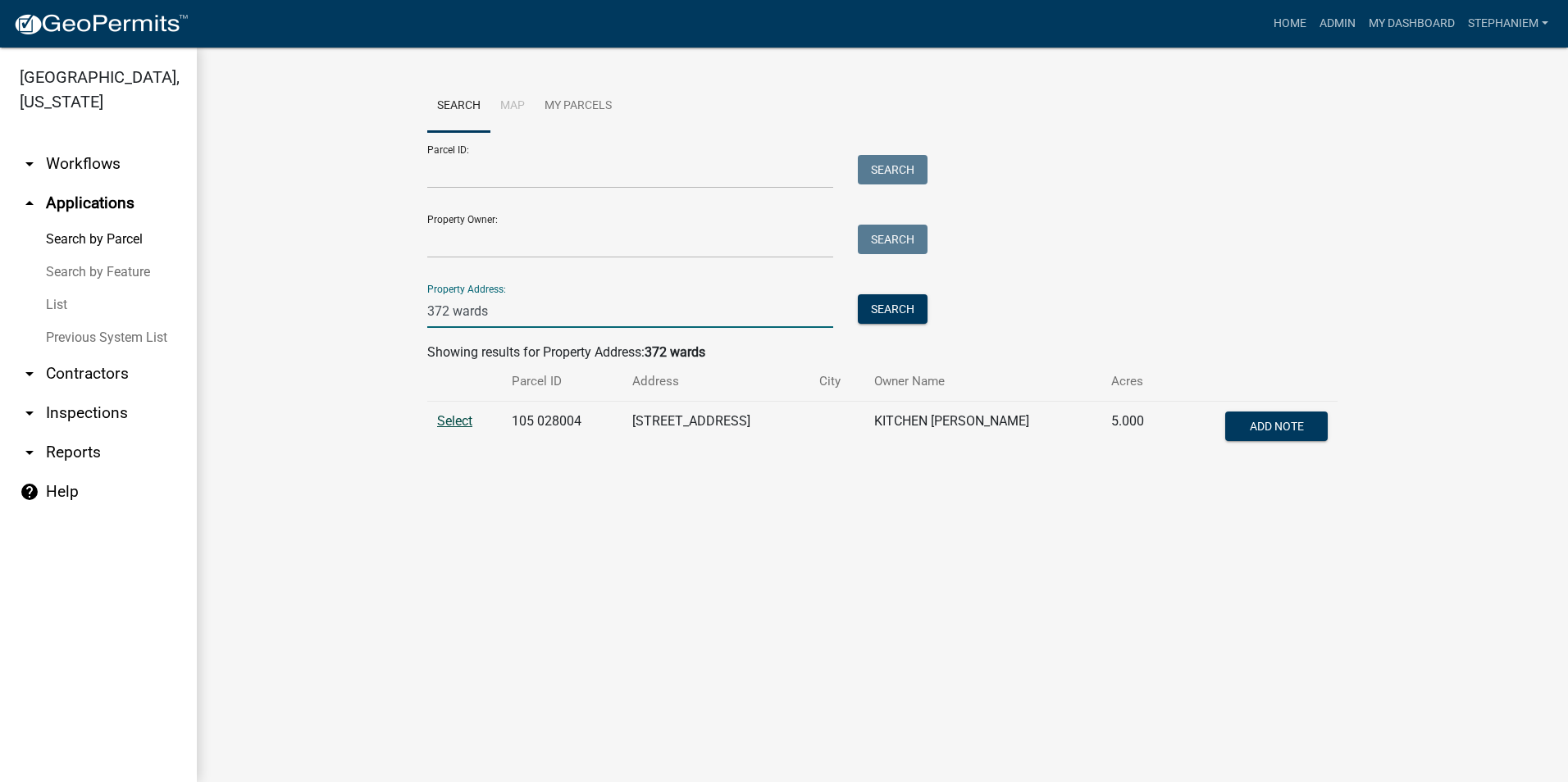
type input "372 wards"
click at [449, 419] on span "Select" at bounding box center [455, 421] width 35 height 16
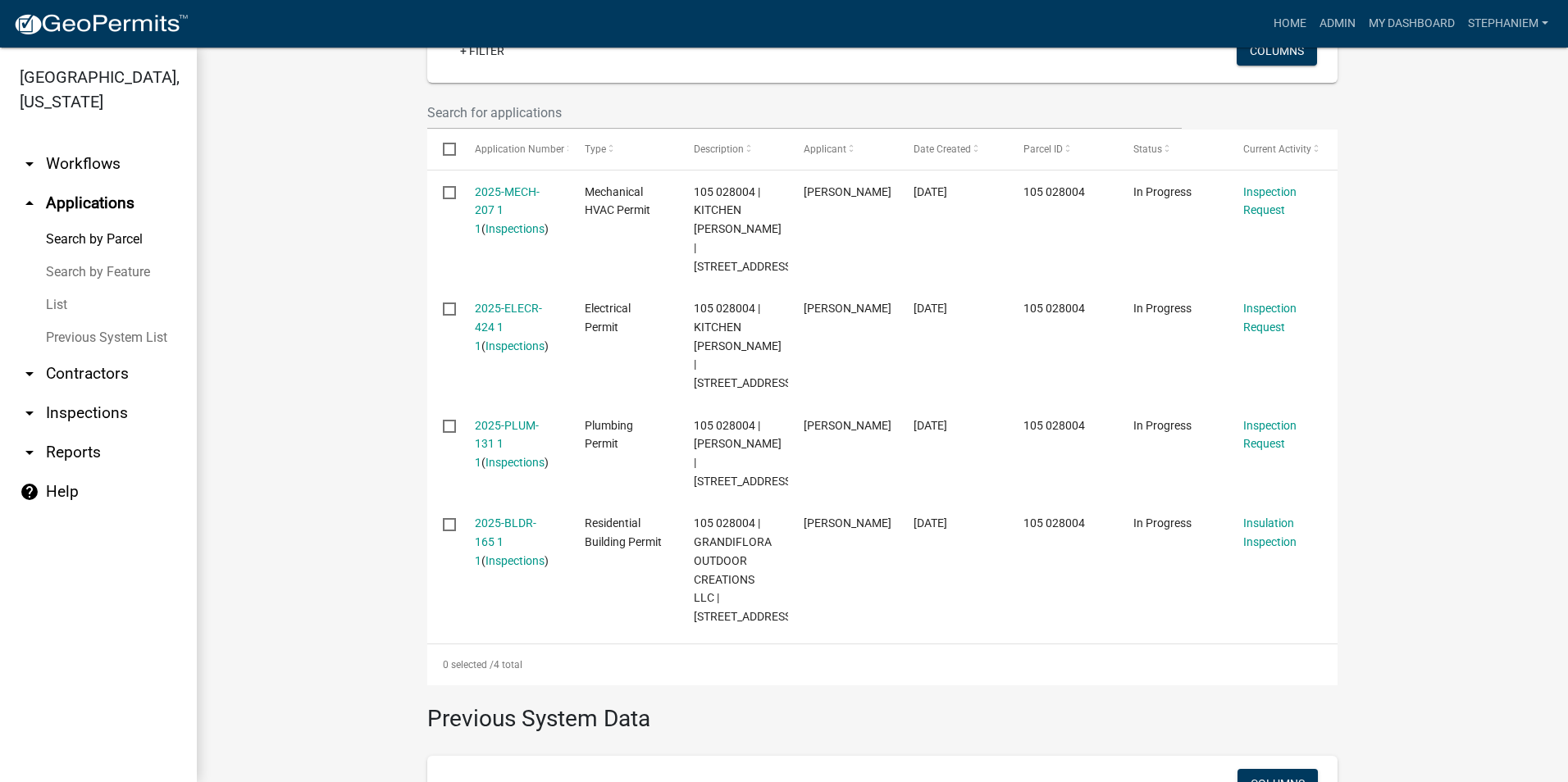
scroll to position [574, 0]
